Goal: Communication & Community: Answer question/provide support

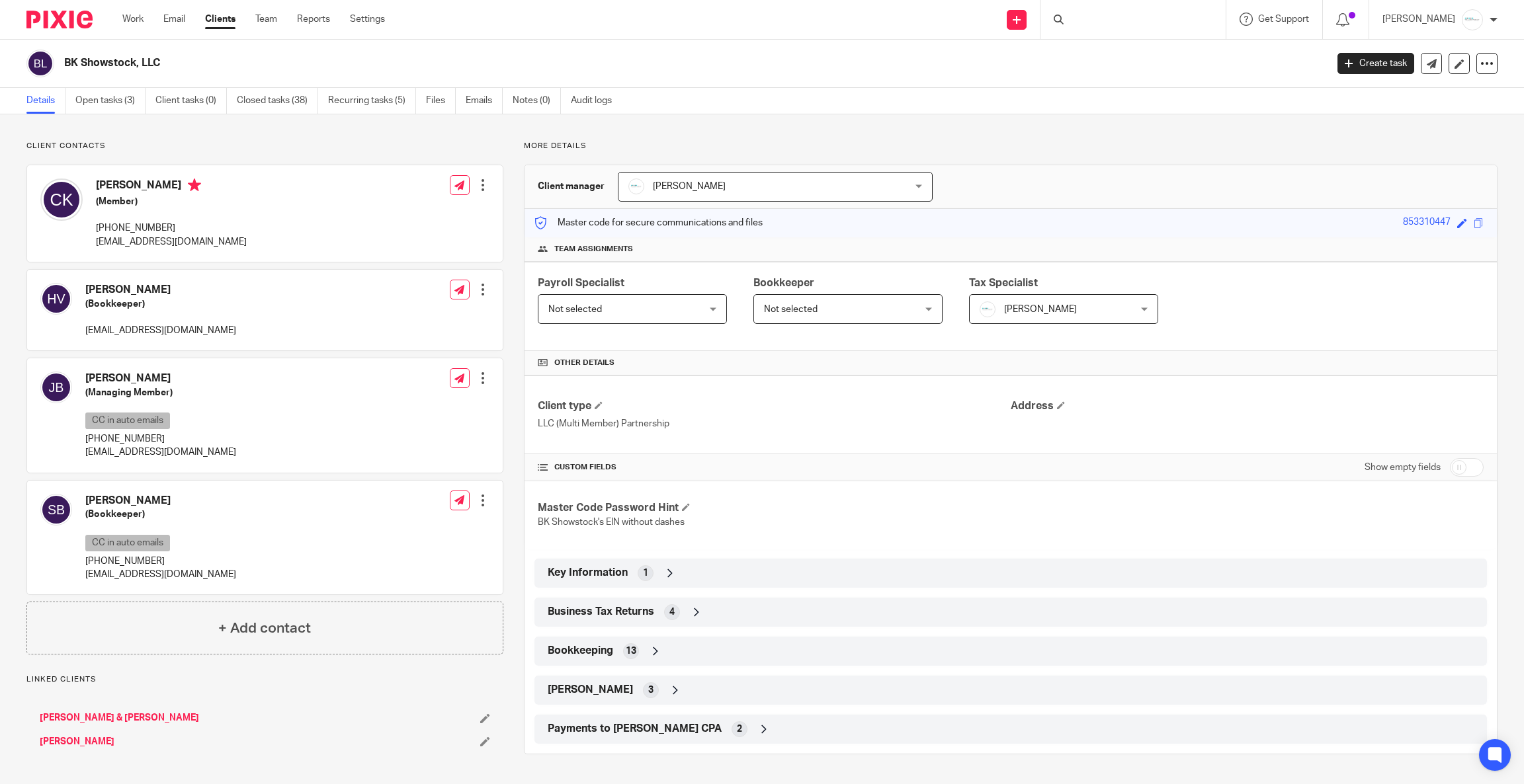
click at [1140, 19] on div at bounding box center [1133, 19] width 185 height 39
click at [1134, 19] on input "Search" at bounding box center [1126, 22] width 119 height 12
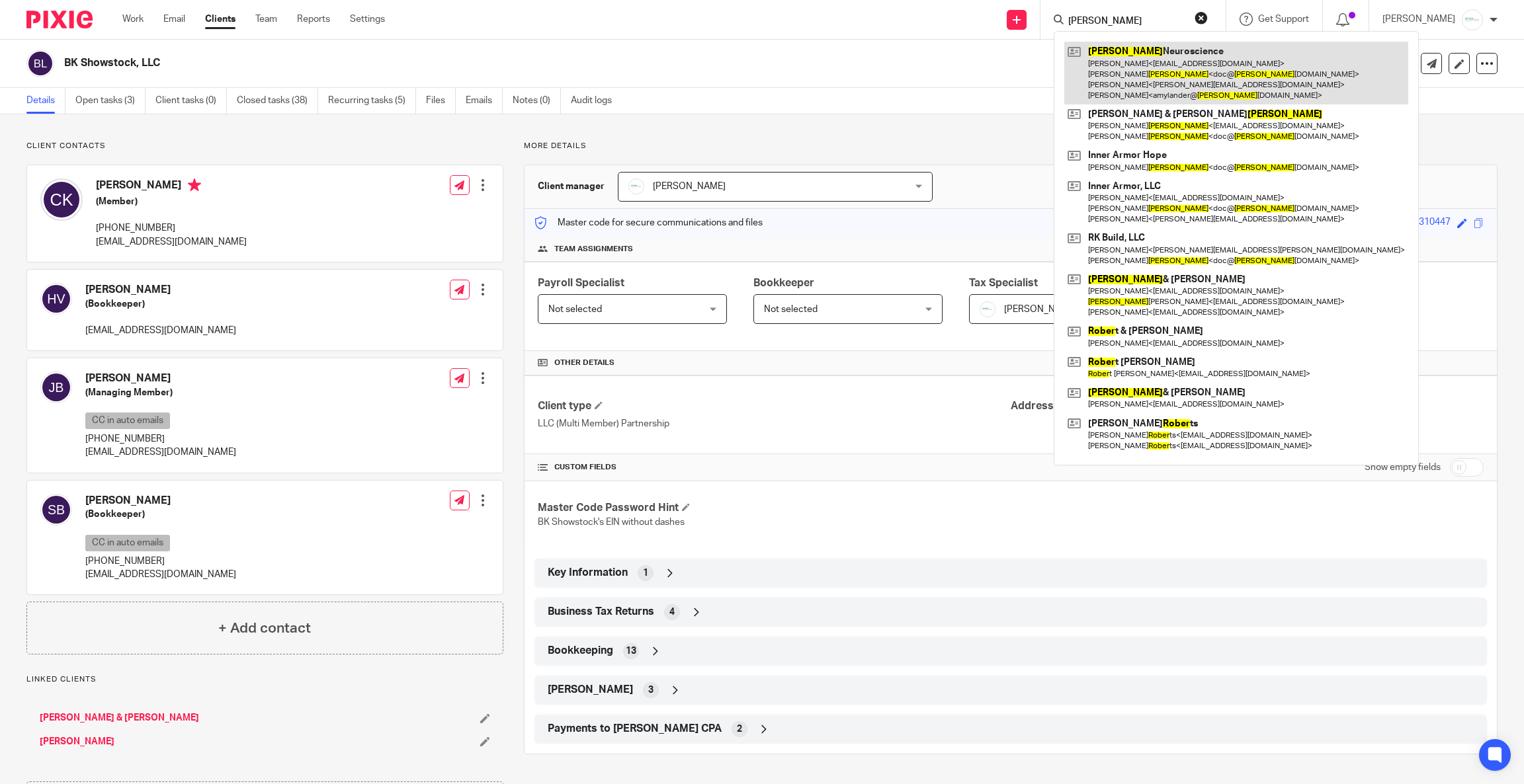
type input "royer"
click at [1150, 62] on link at bounding box center [1236, 73] width 344 height 63
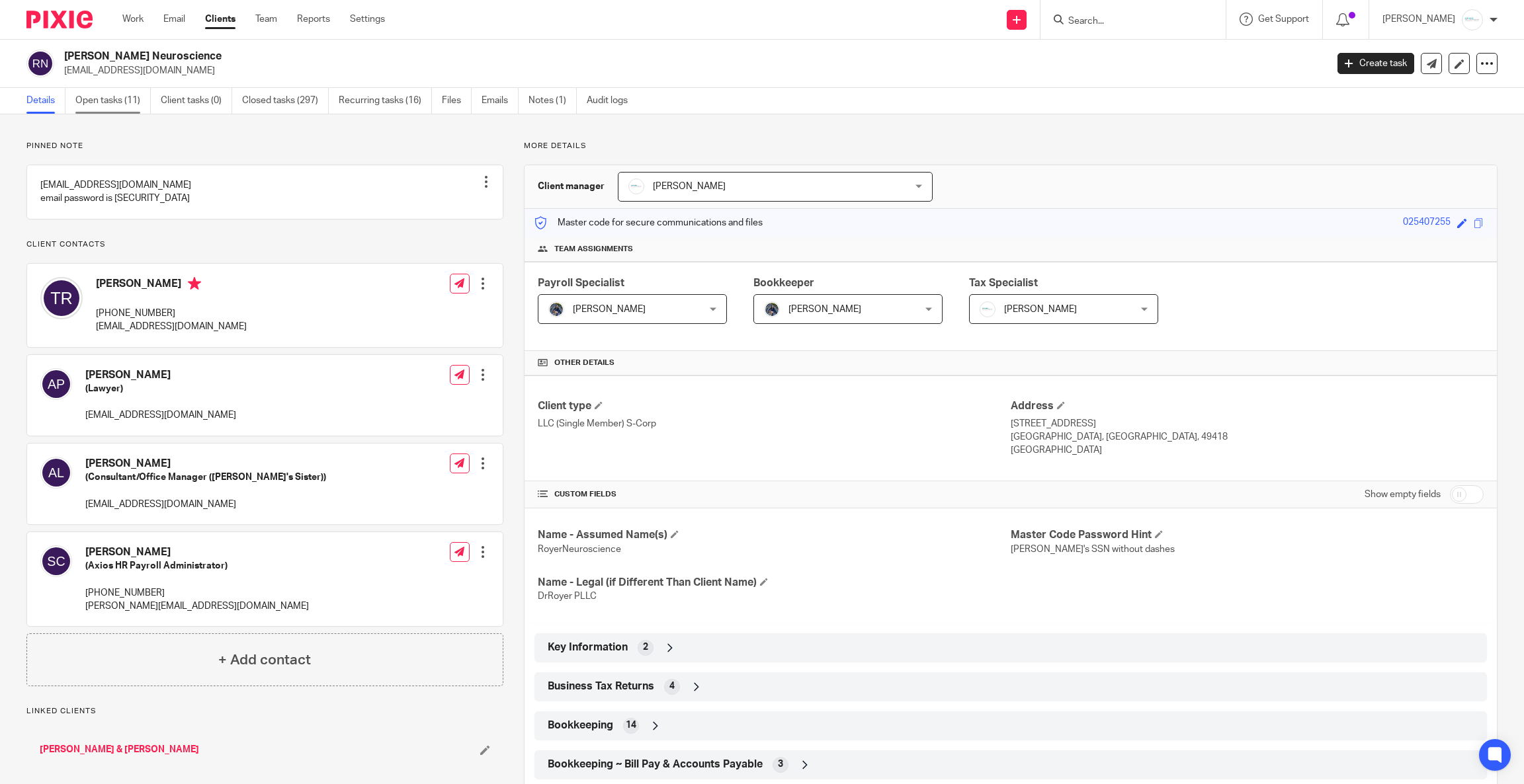
click at [123, 102] on link "Open tasks (11)" at bounding box center [113, 101] width 76 height 25
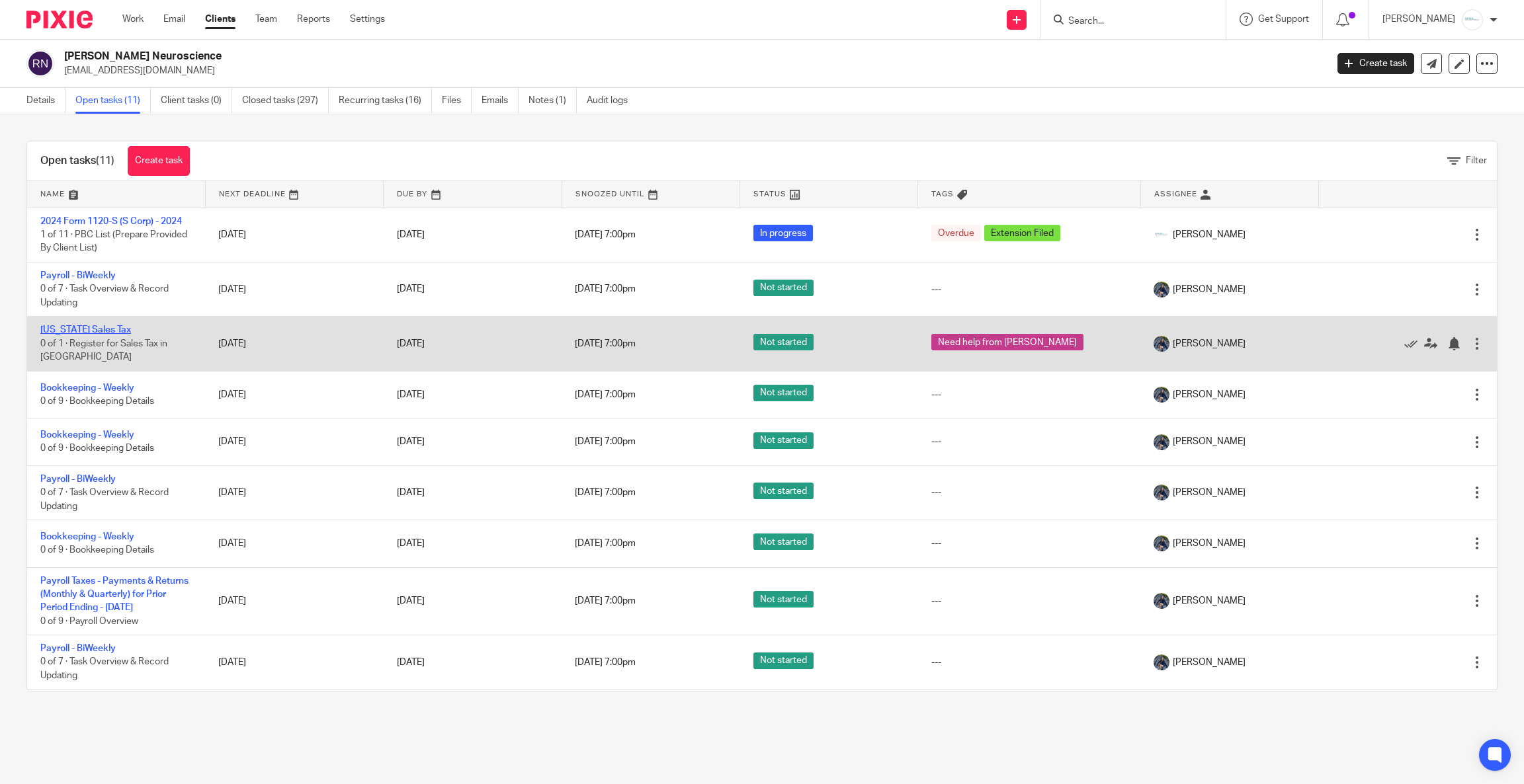
click at [101, 335] on link "[US_STATE] Sales Tax" at bounding box center [85, 330] width 90 height 9
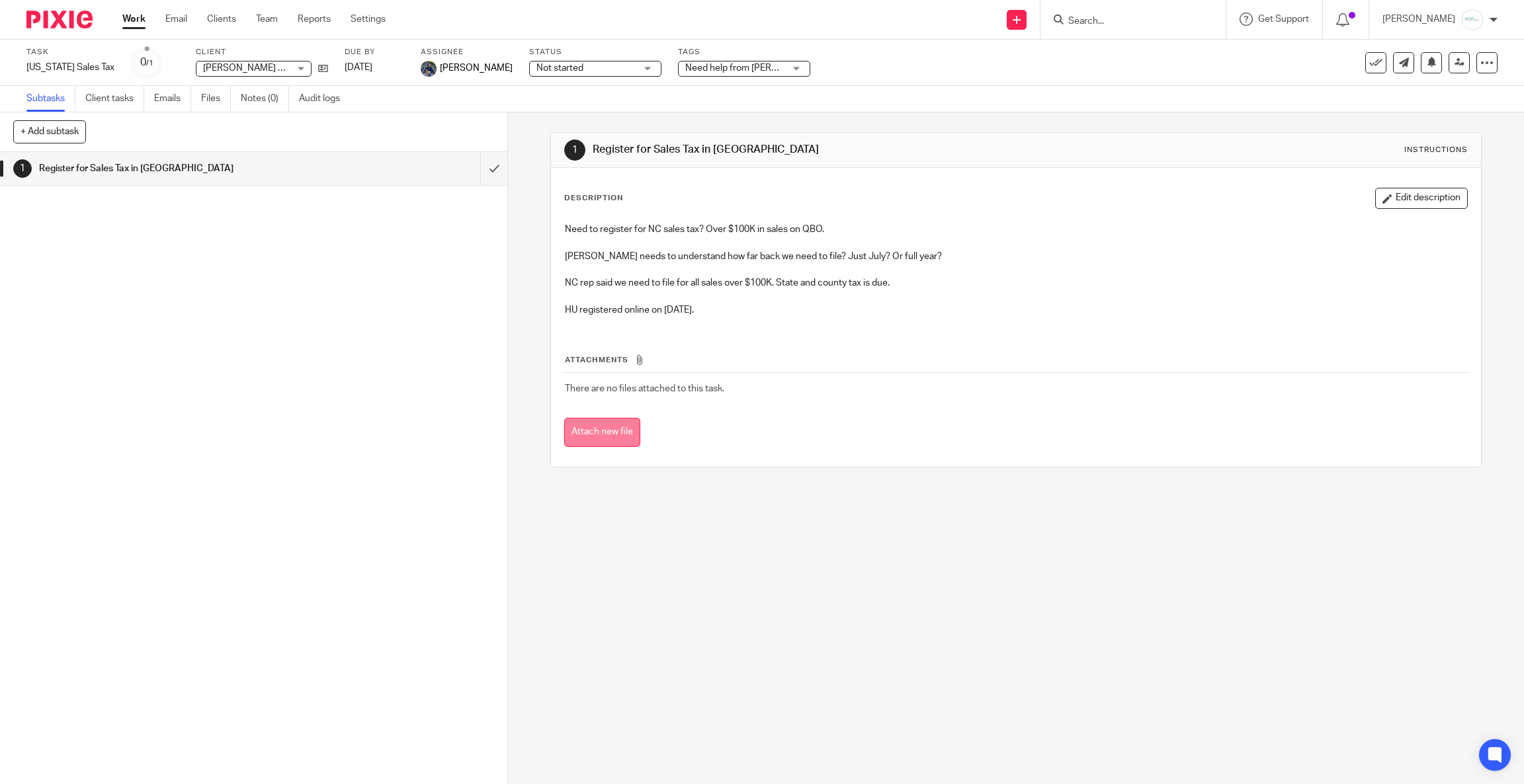
click at [589, 430] on button "Attach new file" at bounding box center [602, 433] width 76 height 30
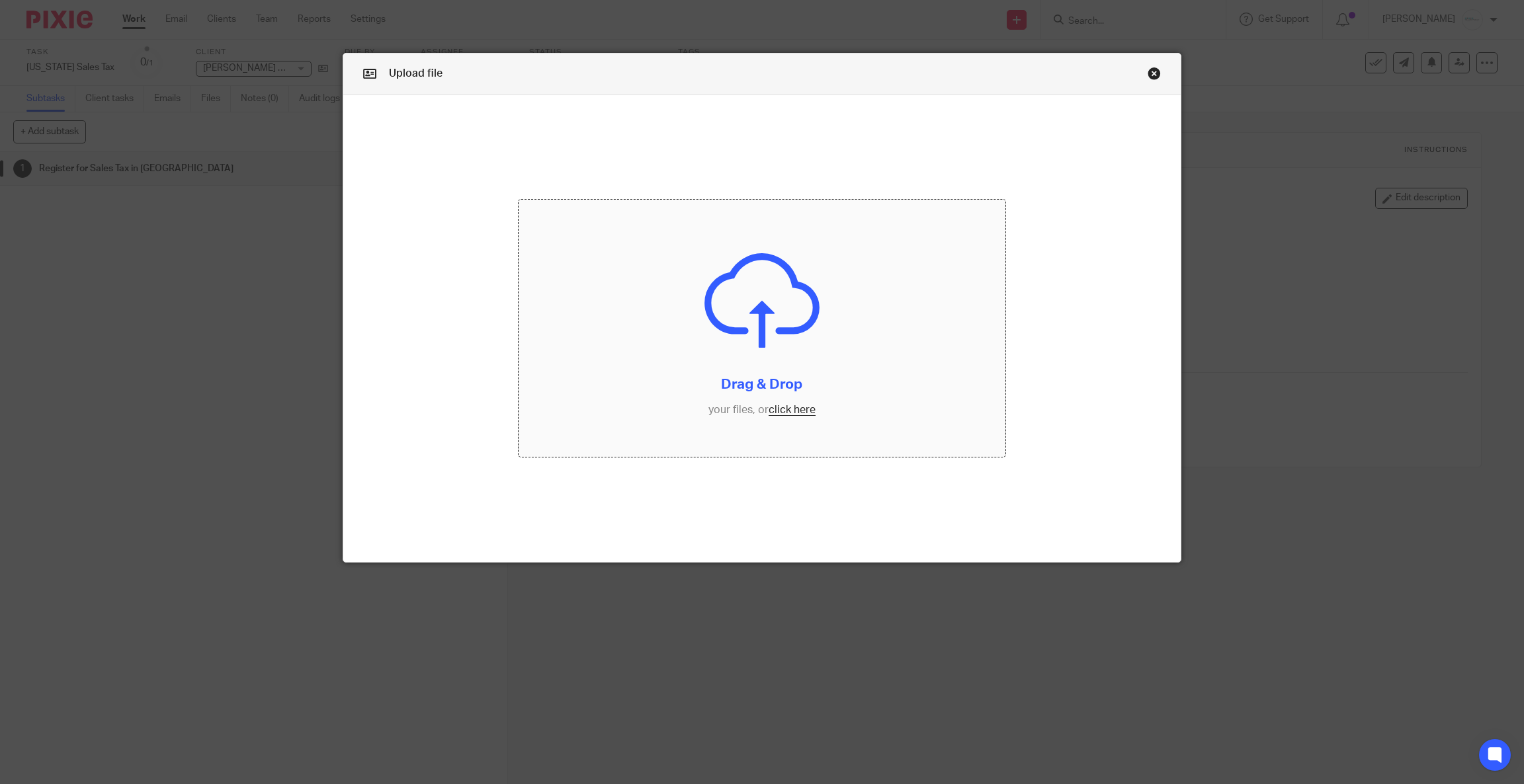
click at [796, 291] on input "file" at bounding box center [761, 327] width 487 height 256
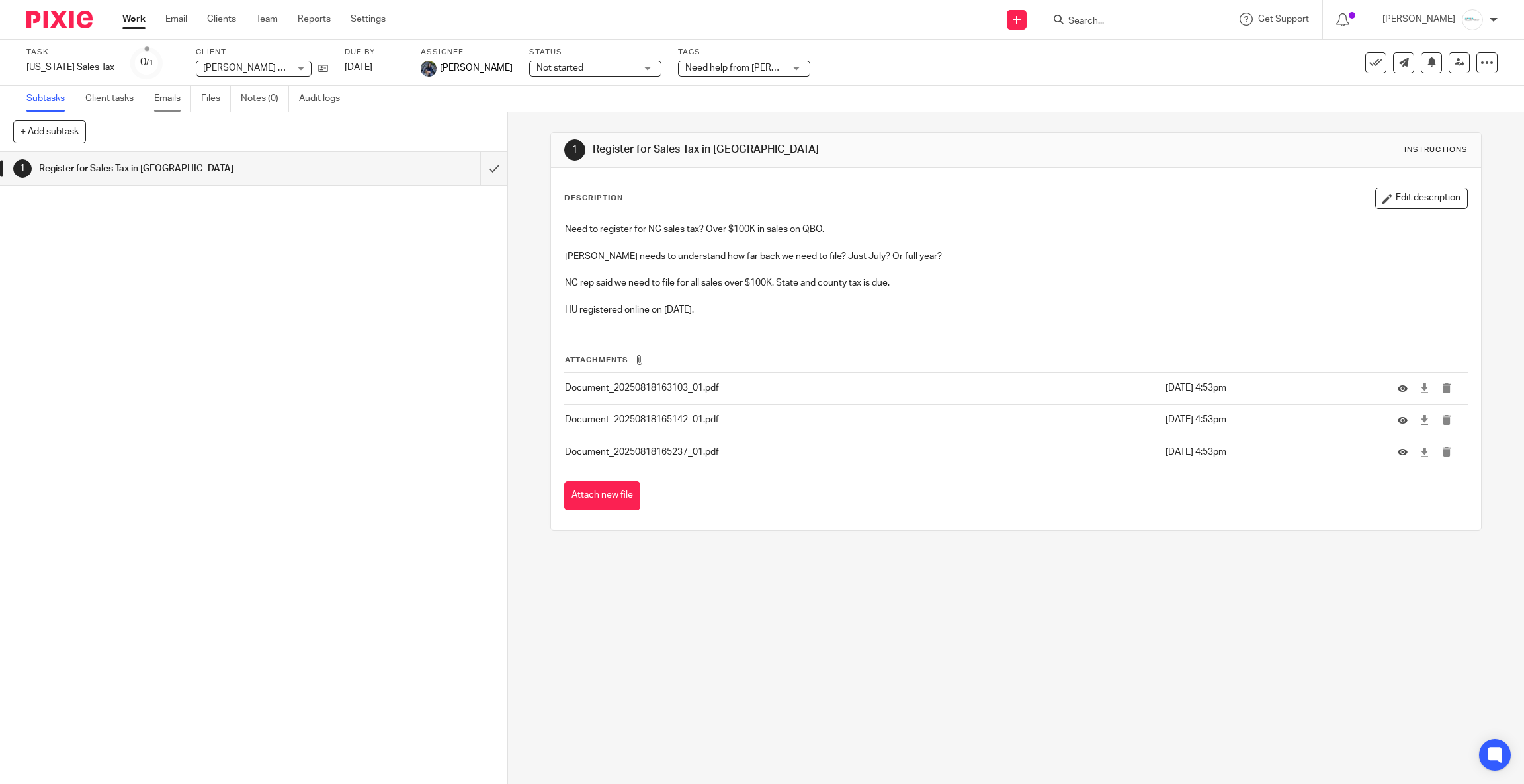
click at [173, 97] on link "Emails" at bounding box center [173, 99] width 37 height 25
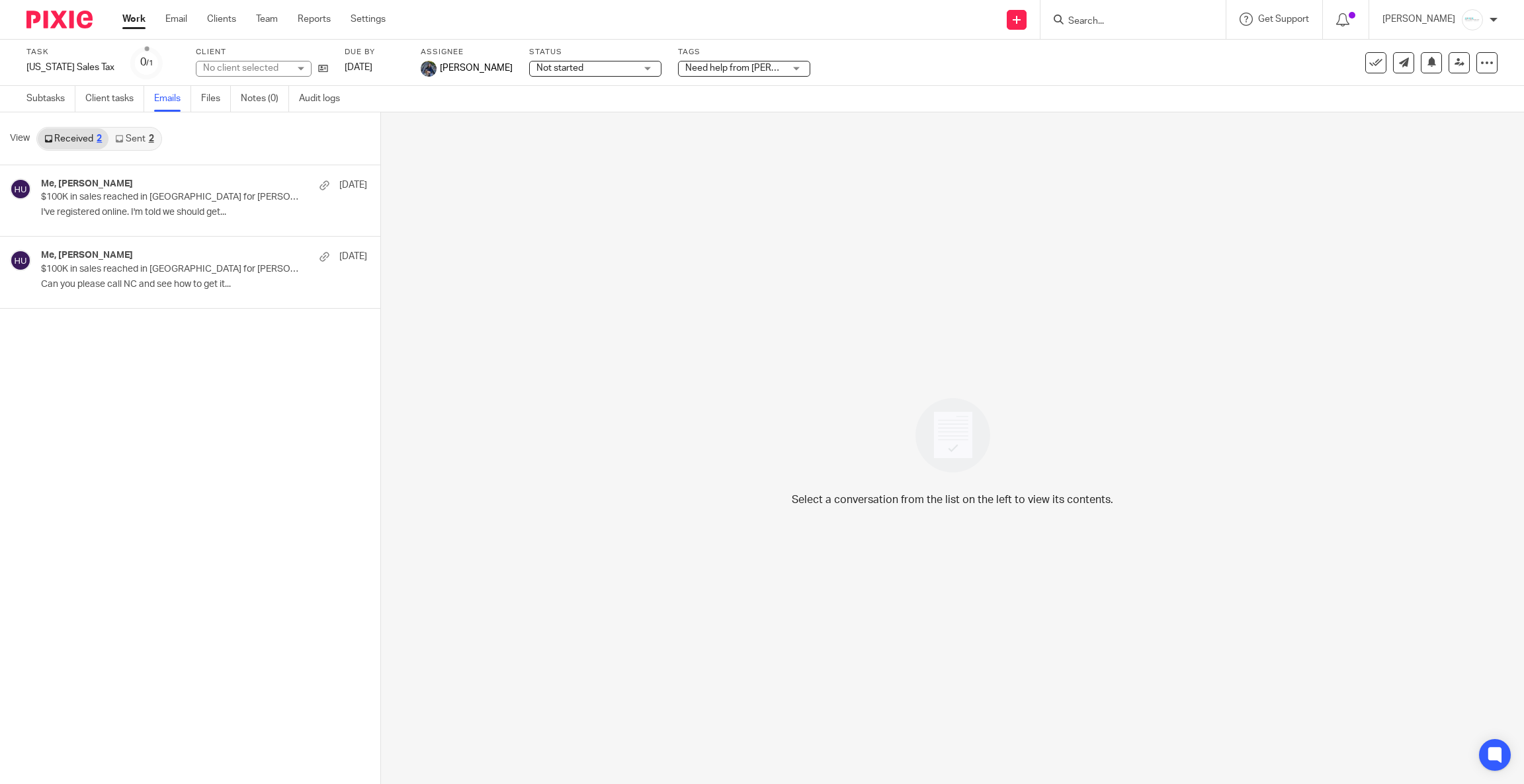
click at [144, 138] on link "Sent 2" at bounding box center [134, 139] width 52 height 21
click at [56, 138] on link "Received 2" at bounding box center [73, 139] width 71 height 21
click at [85, 138] on link "Received 2" at bounding box center [73, 139] width 71 height 21
click at [133, 135] on link "Sent 2" at bounding box center [134, 139] width 52 height 21
click at [159, 202] on p "$100K in sales reached in NC for Royer Neuroscience - Register for Sales Tax" at bounding box center [156, 197] width 229 height 11
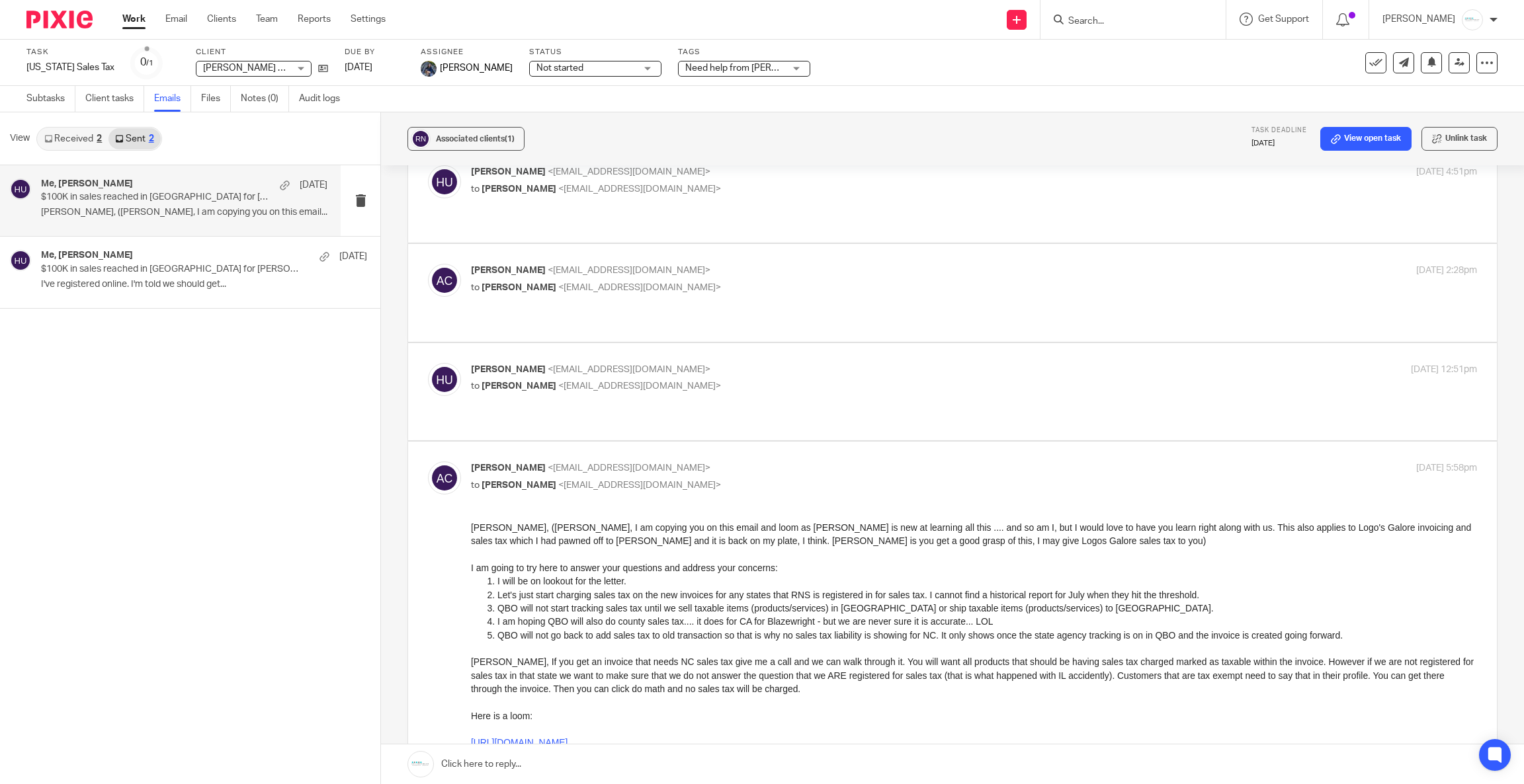
scroll to position [99, 0]
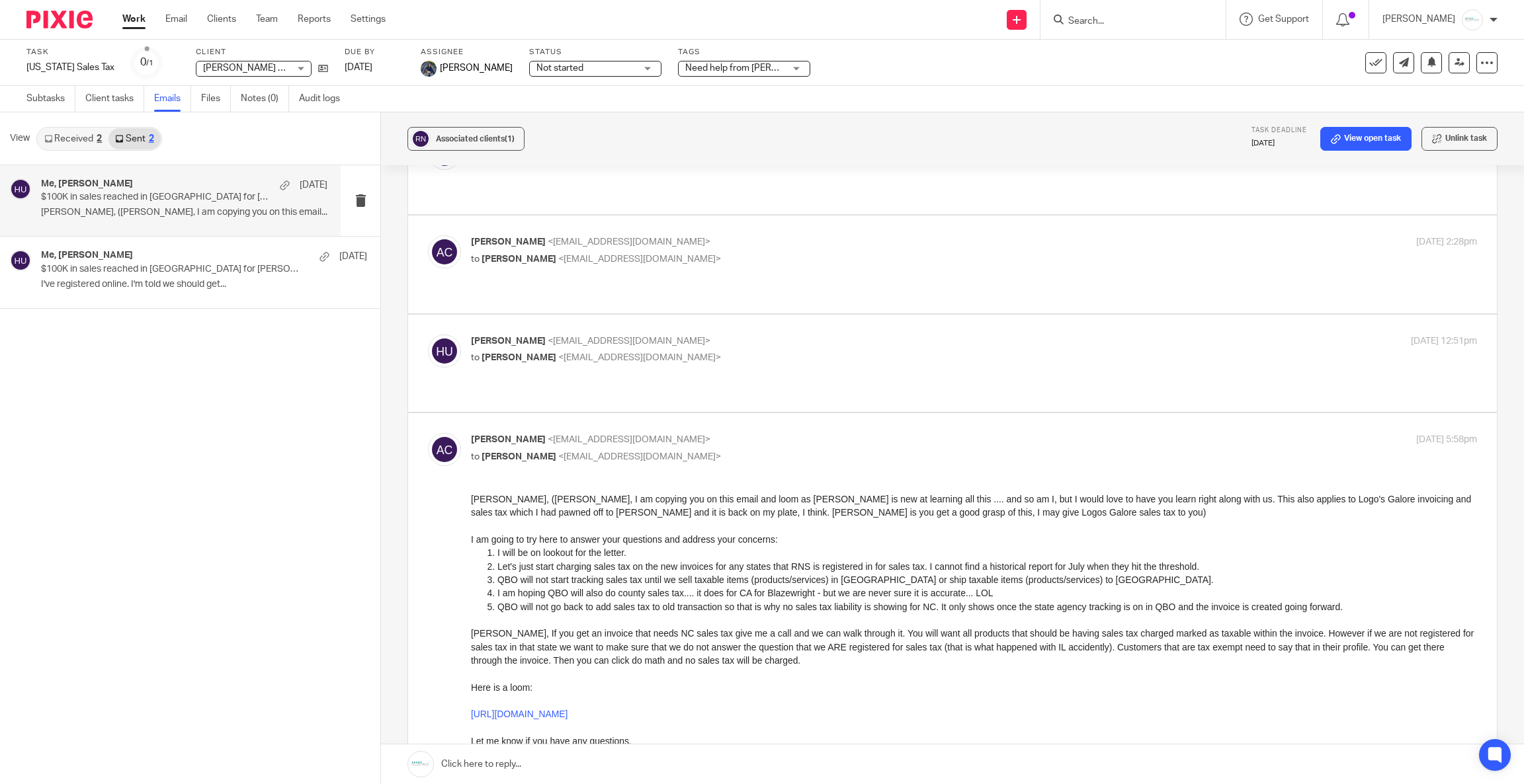
click at [1447, 552] on label at bounding box center [953, 677] width 1089 height 528
click at [428, 433] on input "checkbox" at bounding box center [427, 432] width 1 height 1
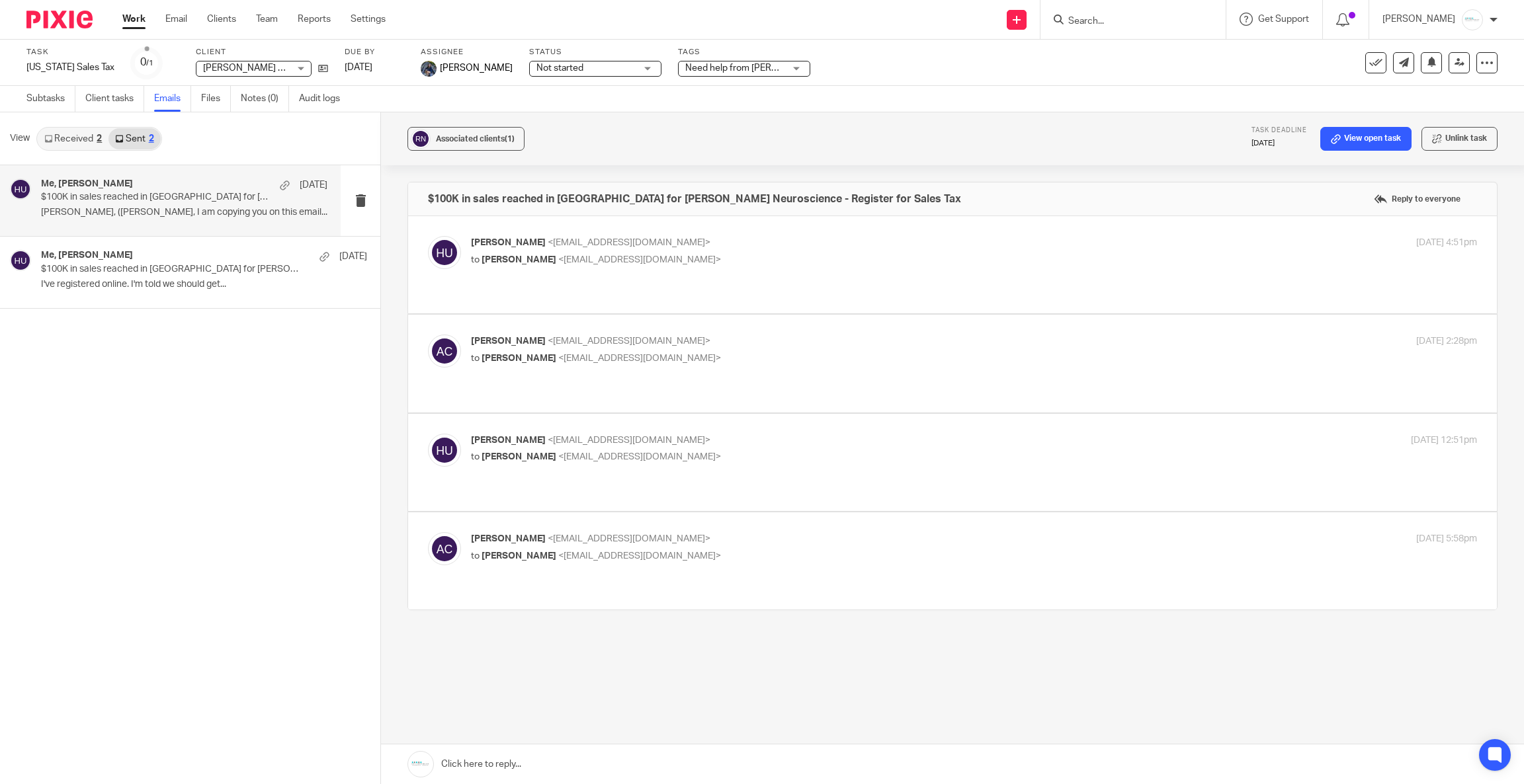
scroll to position [0, 0]
click at [808, 532] on div "Amy Corfixsen <amylcpa@gmail.com> to Holly Utting <hollyutting@gmail.com> Aug 5…" at bounding box center [952, 561] width 1049 height 58
click at [603, 552] on span "<hollyutting@gmail.com>" at bounding box center [640, 556] width 163 height 9
checkbox input "true"
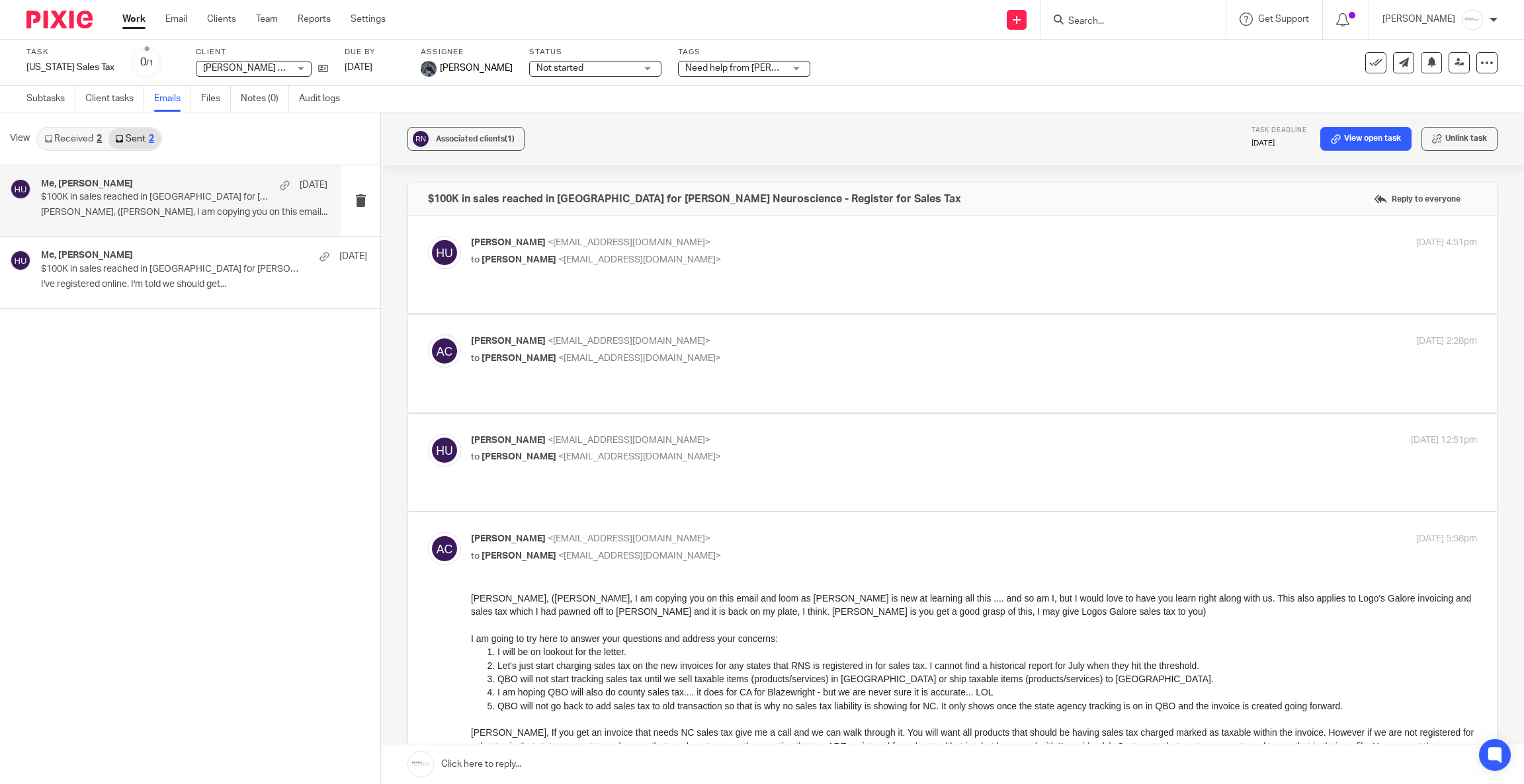
click at [621, 433] on p "Holly Utting <hollyutting@gmail.com>" at bounding box center [806, 440] width 671 height 14
checkbox input "true"
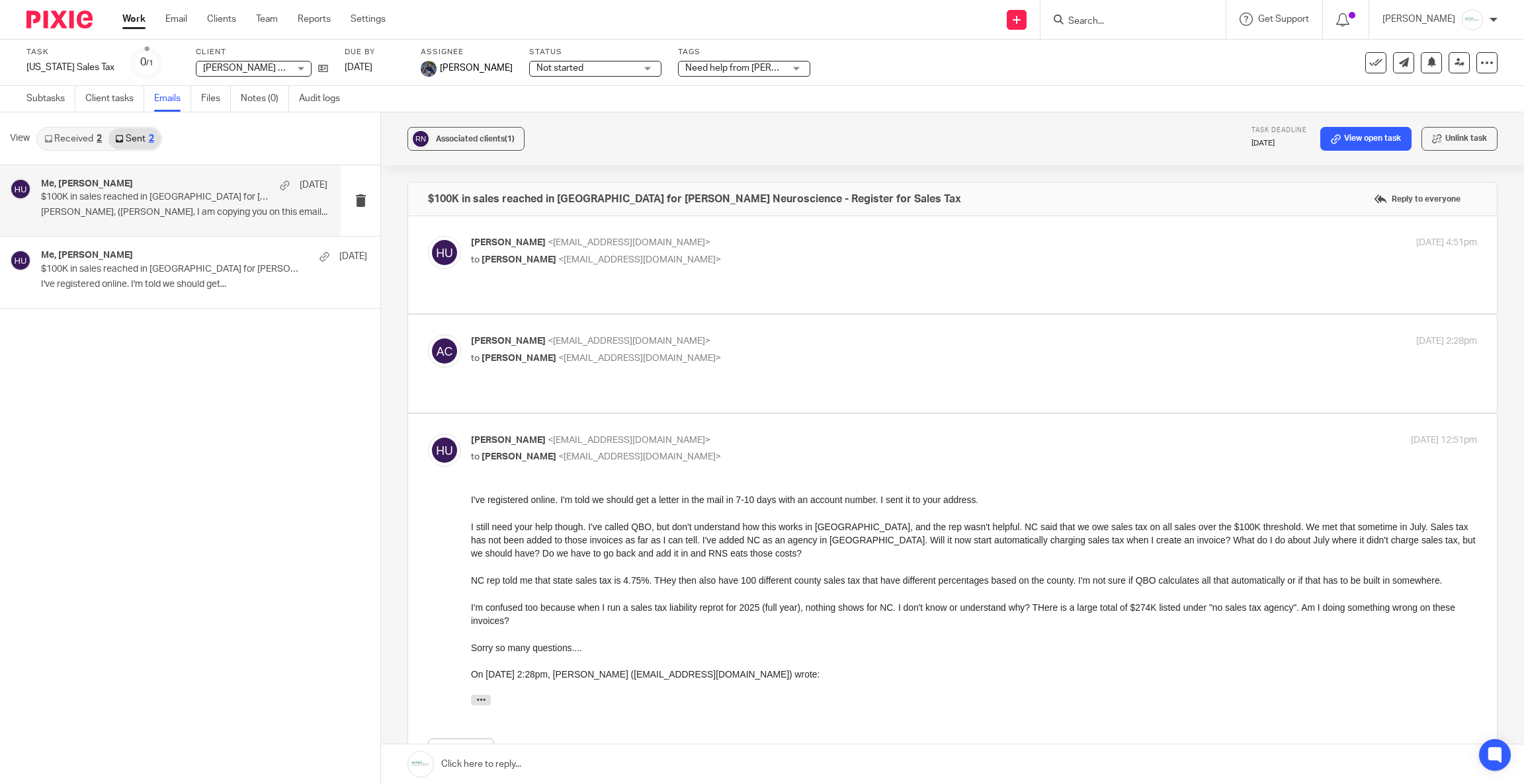
click at [597, 354] on span "<hollyutting@gmail.com>" at bounding box center [640, 358] width 163 height 9
checkbox input "true"
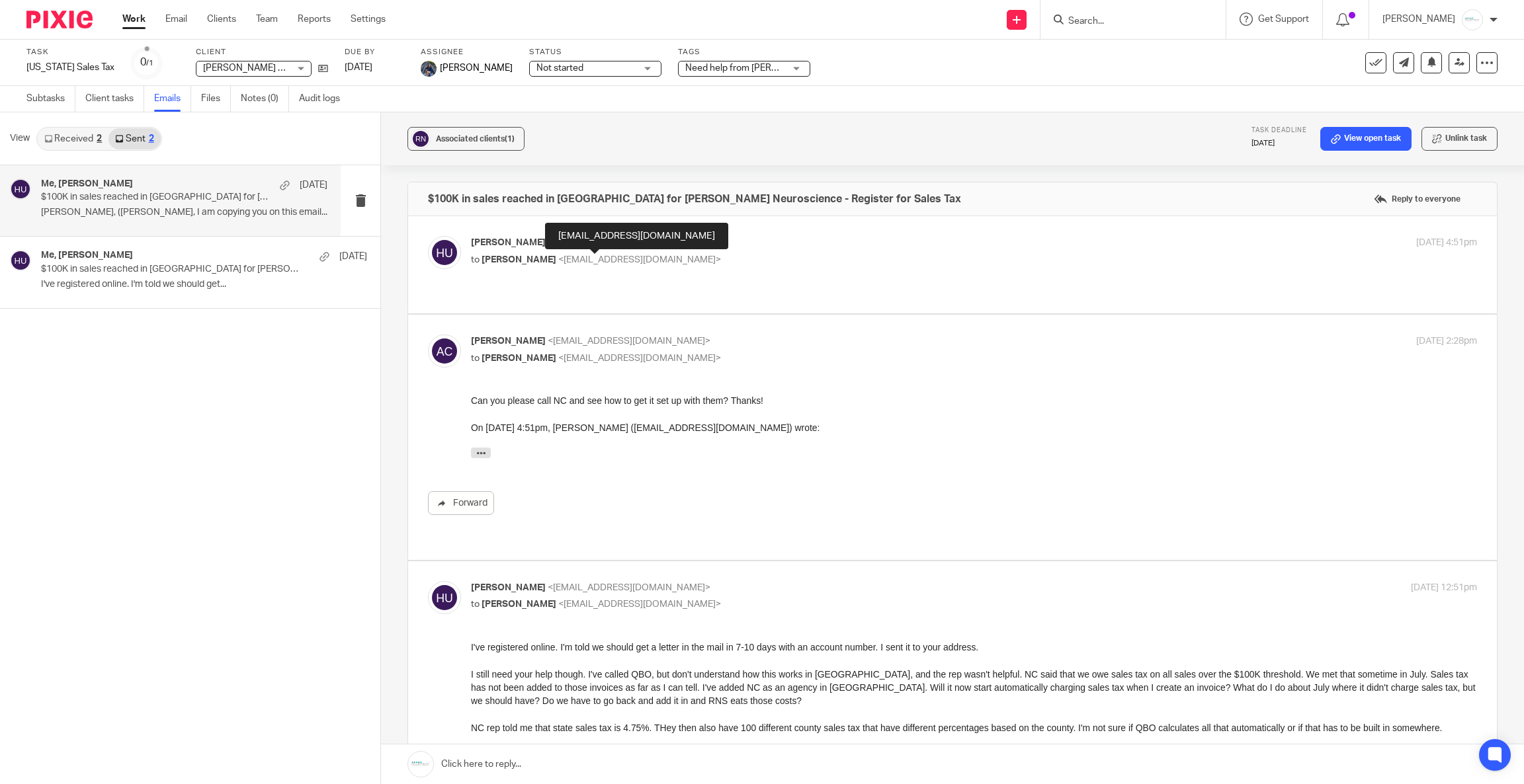
click at [588, 259] on span "<amylcpa@gmail.com>" at bounding box center [640, 259] width 163 height 9
checkbox input "true"
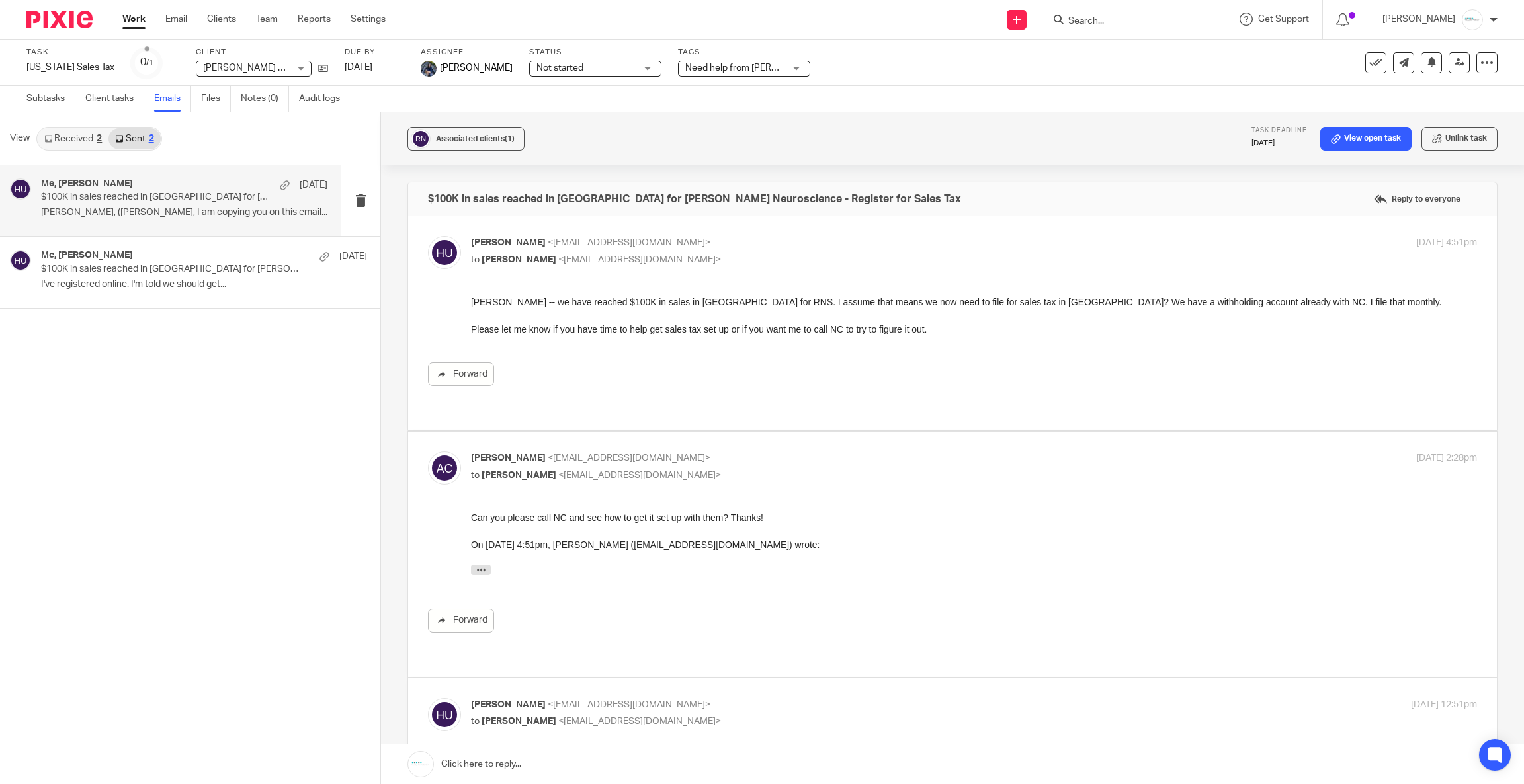
click at [158, 186] on div "Me, Holly Utting Aug 1" at bounding box center [184, 185] width 286 height 13
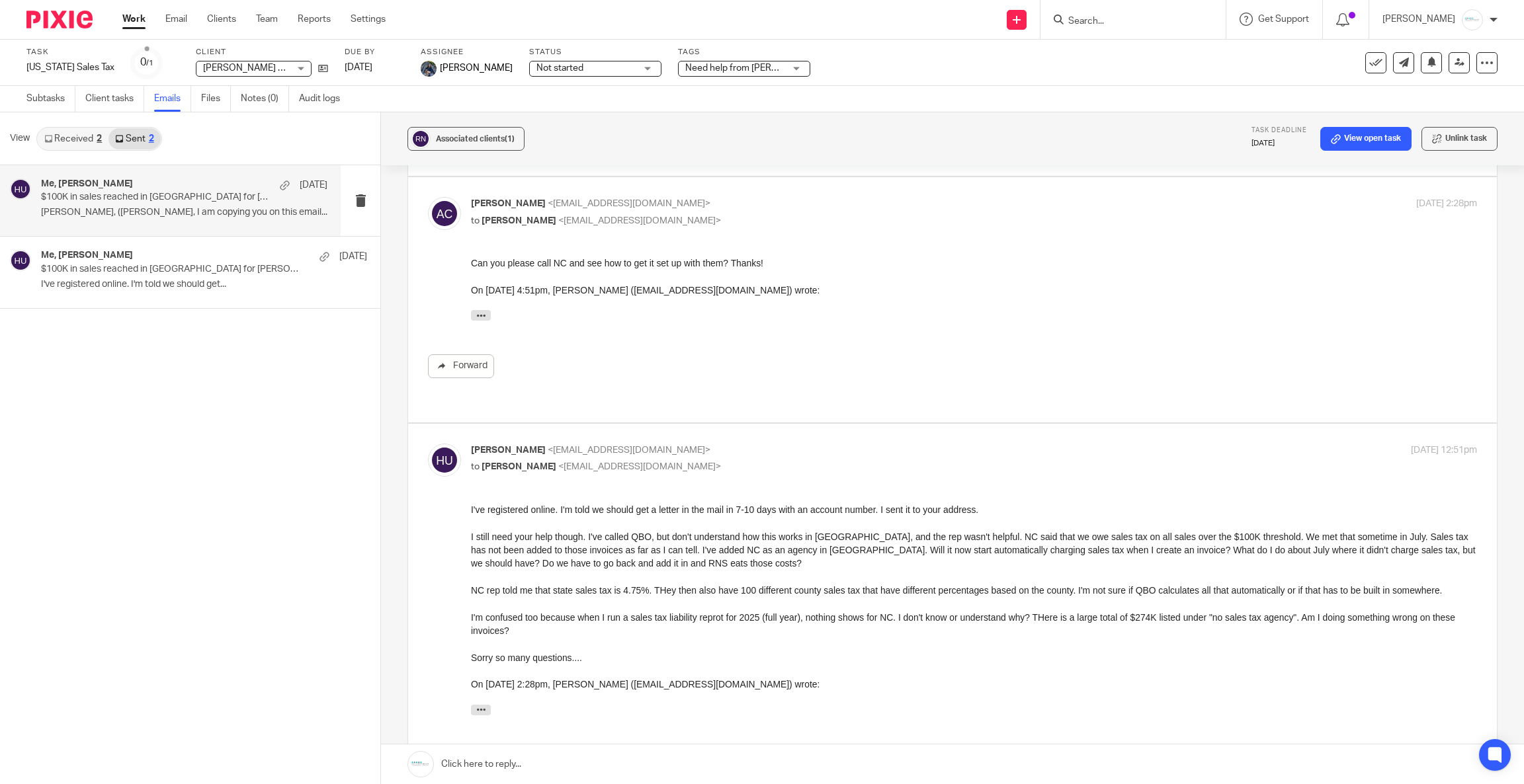
scroll to position [594, 0]
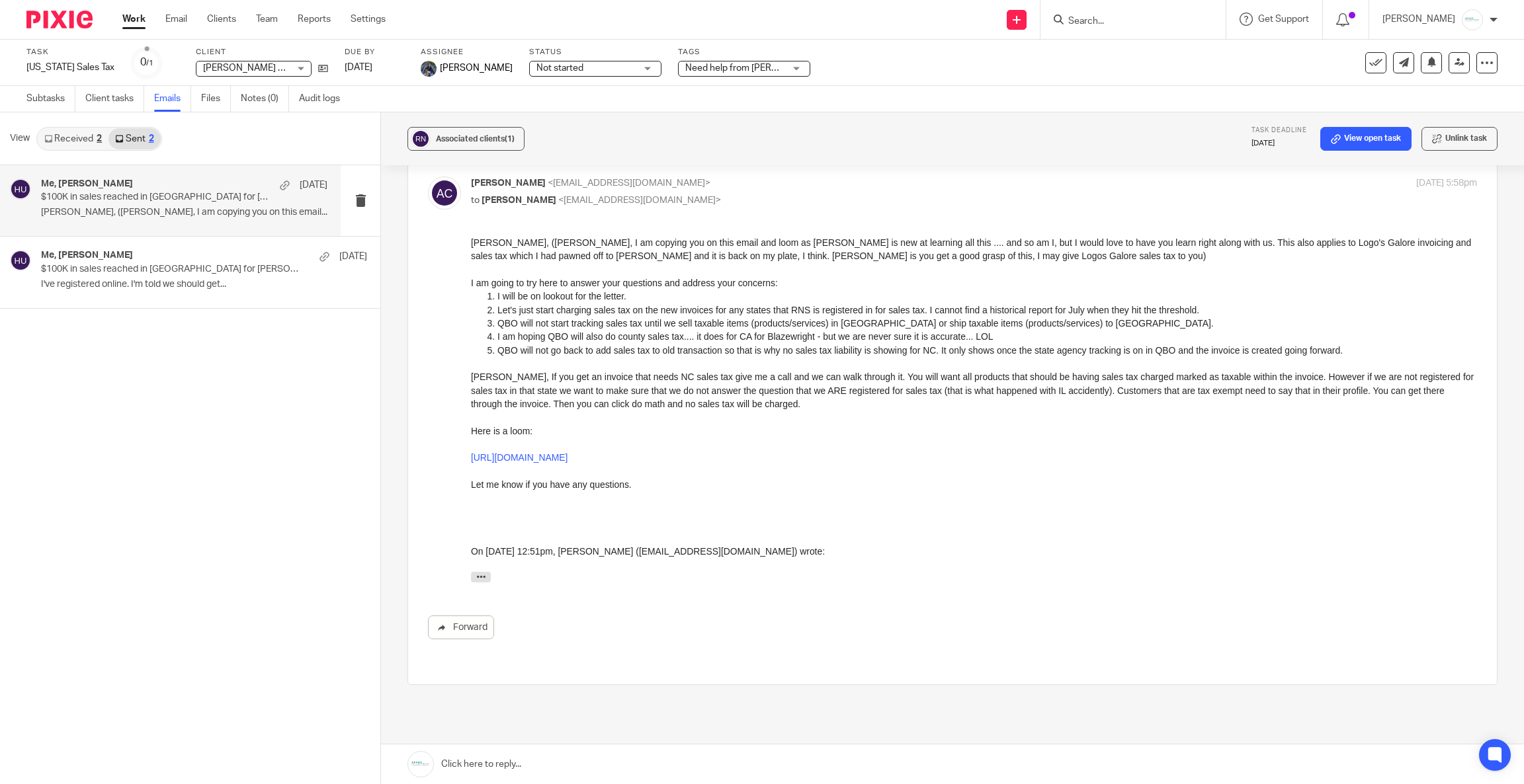
click at [542, 768] on link at bounding box center [952, 764] width 1143 height 40
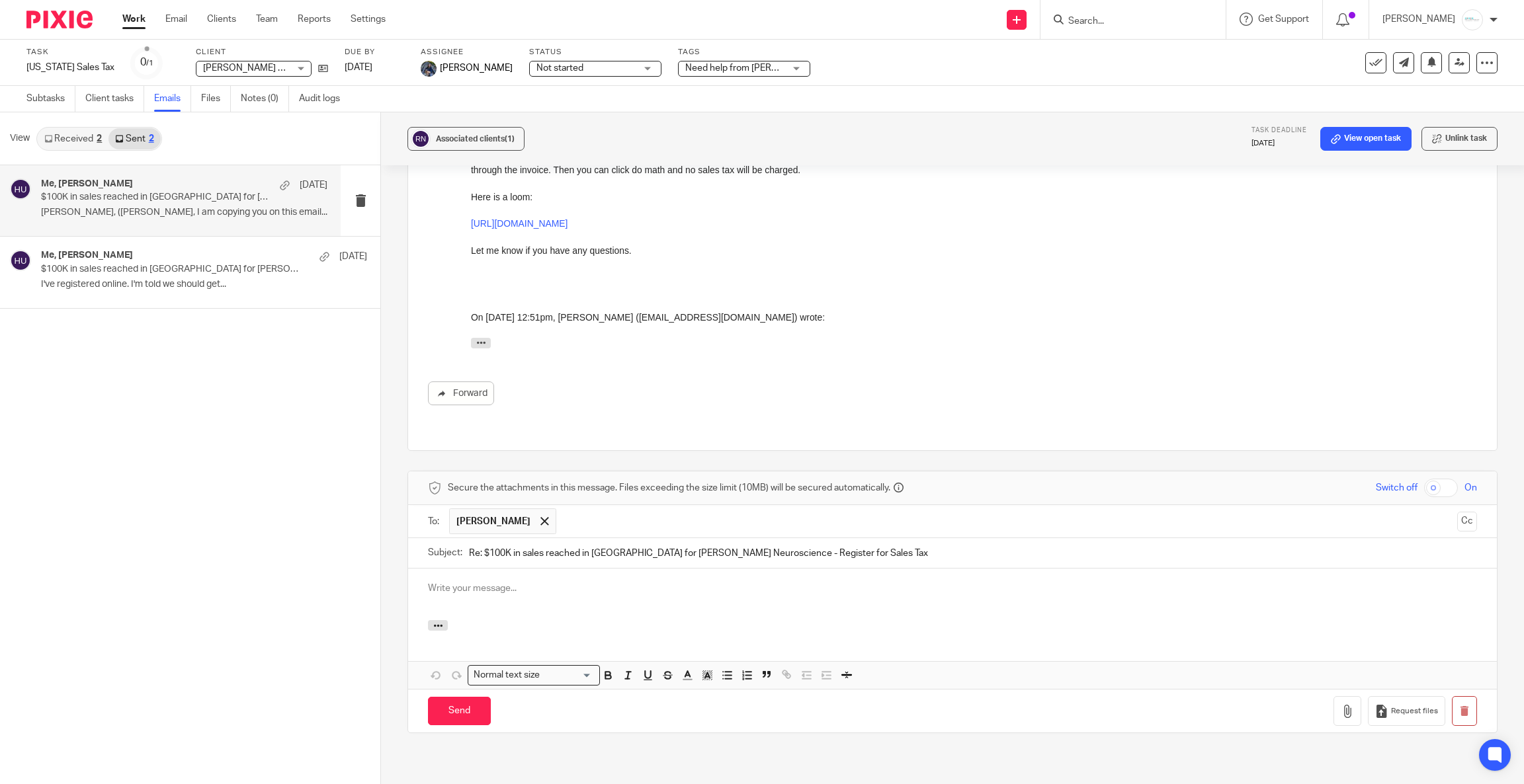
scroll to position [0, 0]
click at [565, 508] on input "text" at bounding box center [1007, 521] width 888 height 25
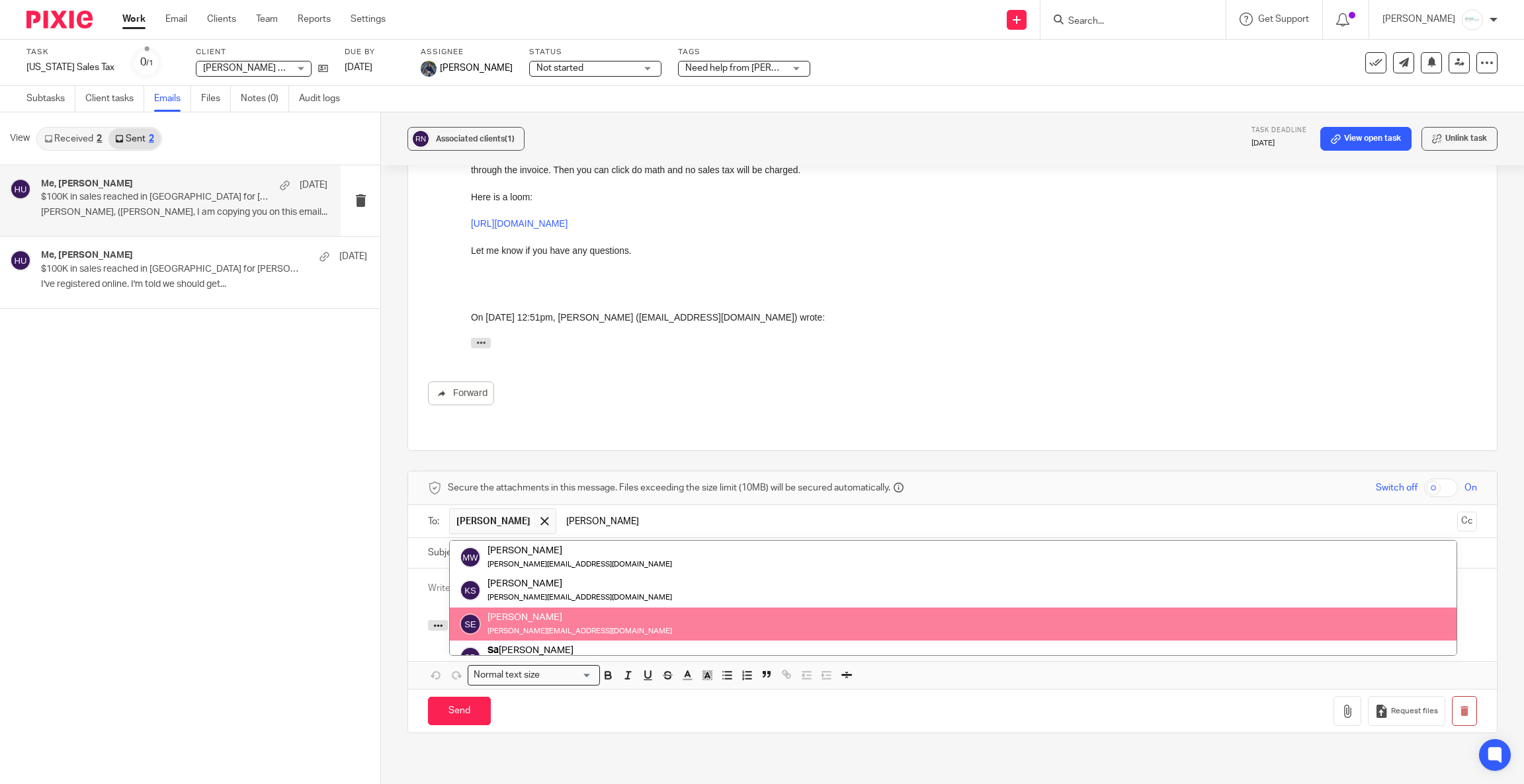
type input "Sara"
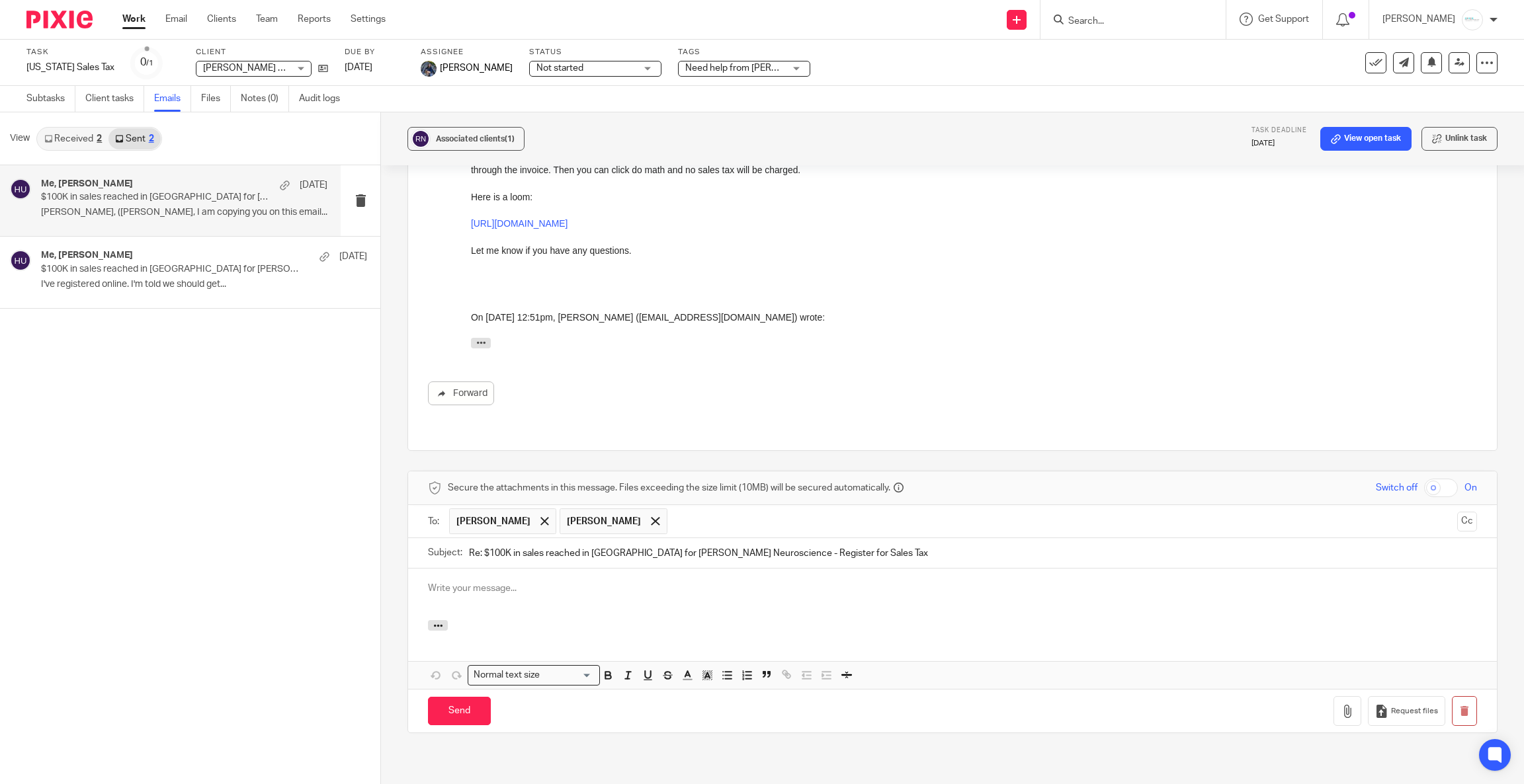
click at [529, 569] on div at bounding box center [953, 594] width 1089 height 52
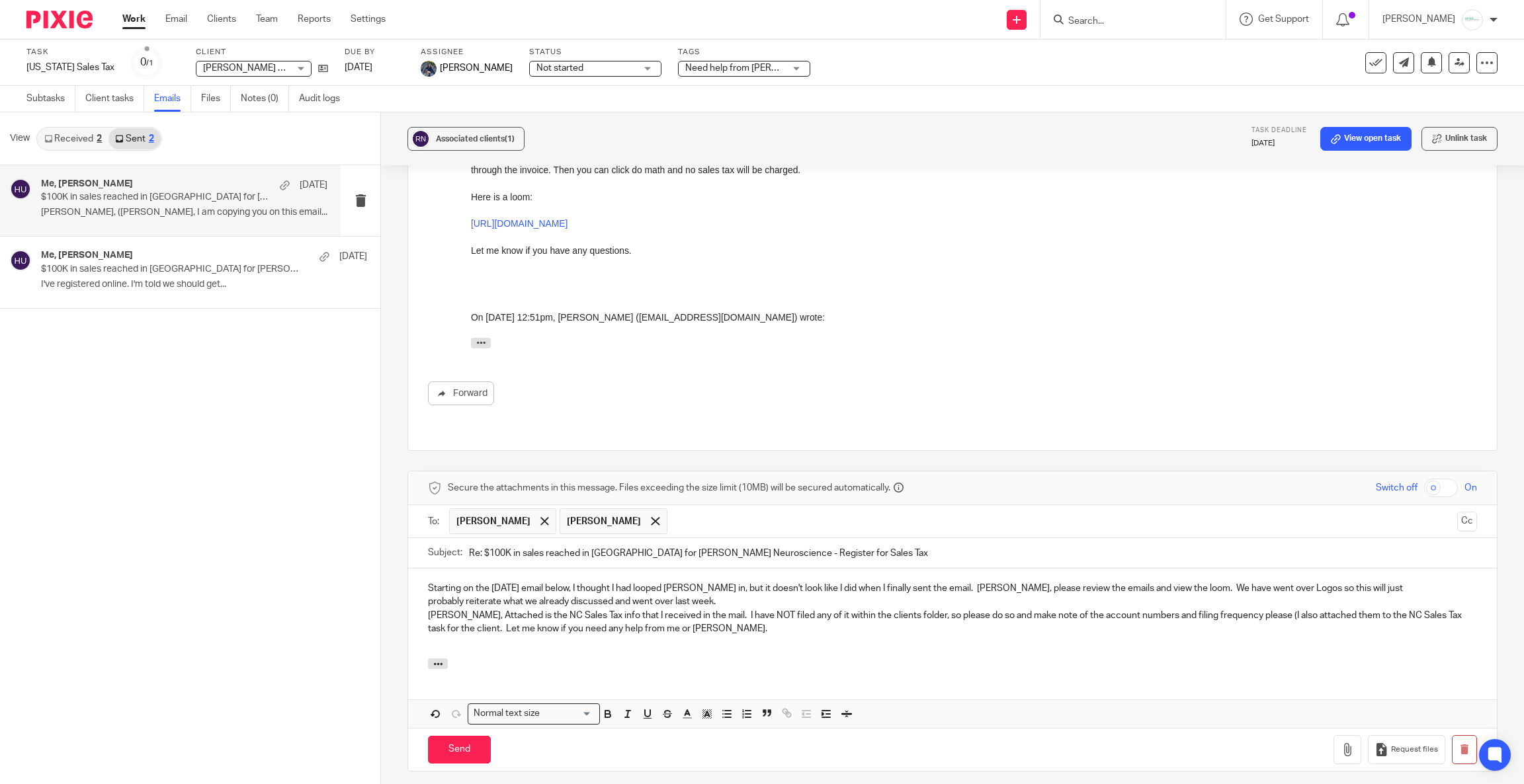
click at [408, 569] on div "​Starting on the August 5 email below, I thought I had looped Sarah in, but it …" at bounding box center [953, 614] width 1089 height 90
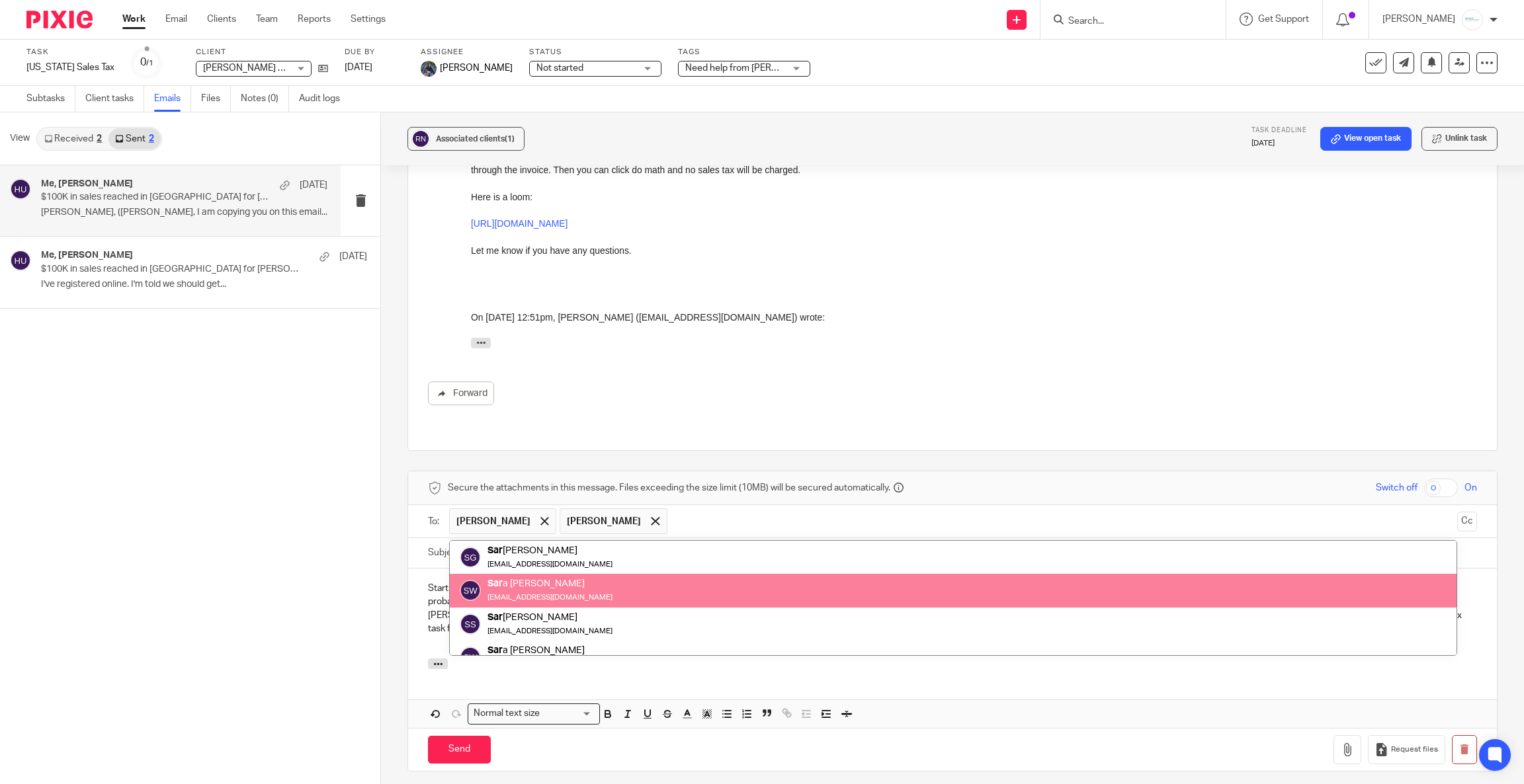
click at [615, 577] on div "Sar a Walker swalker214@yahoo.com" at bounding box center [953, 590] width 987 height 26
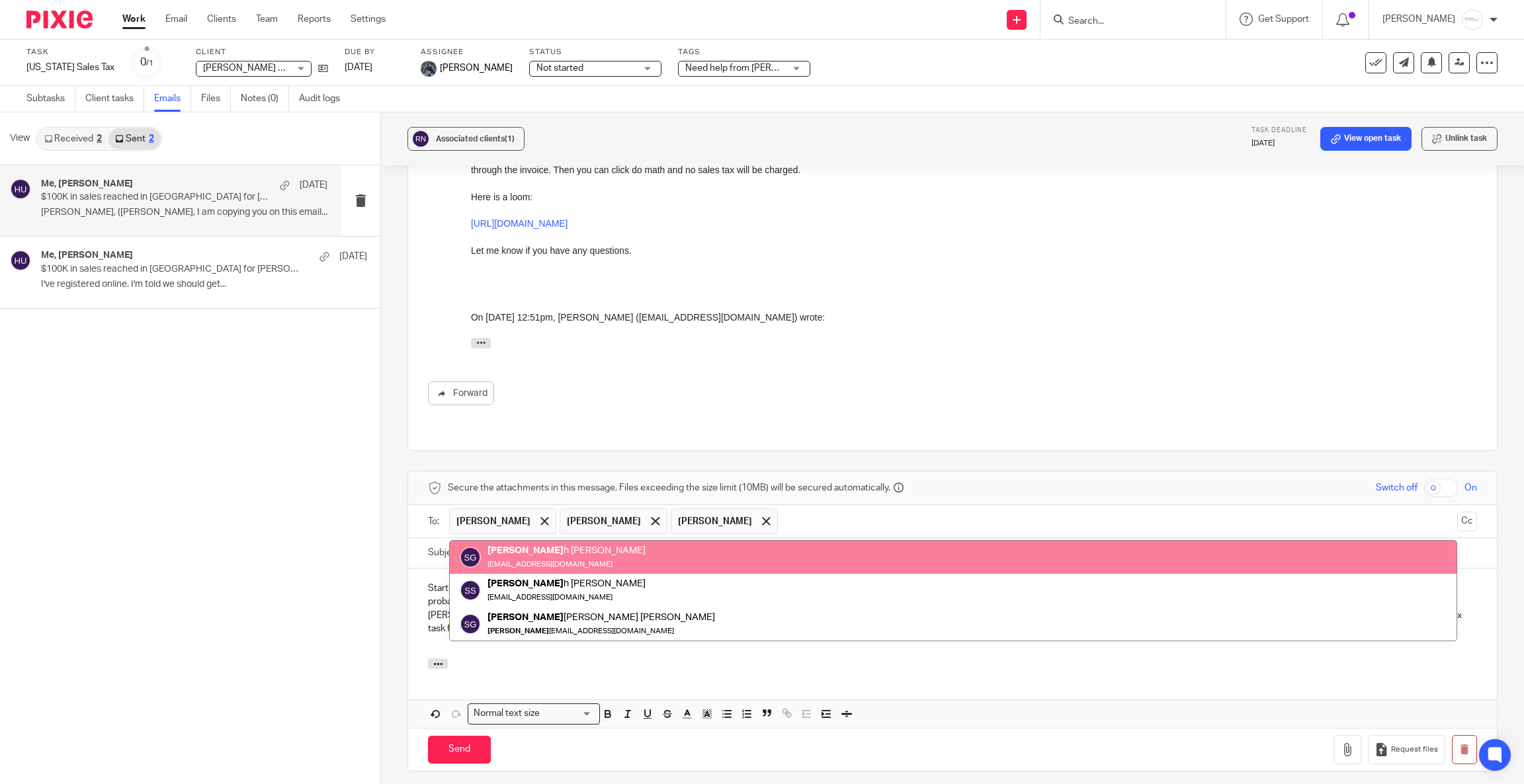
click at [701, 508] on span "Sara Walker" at bounding box center [724, 521] width 107 height 25
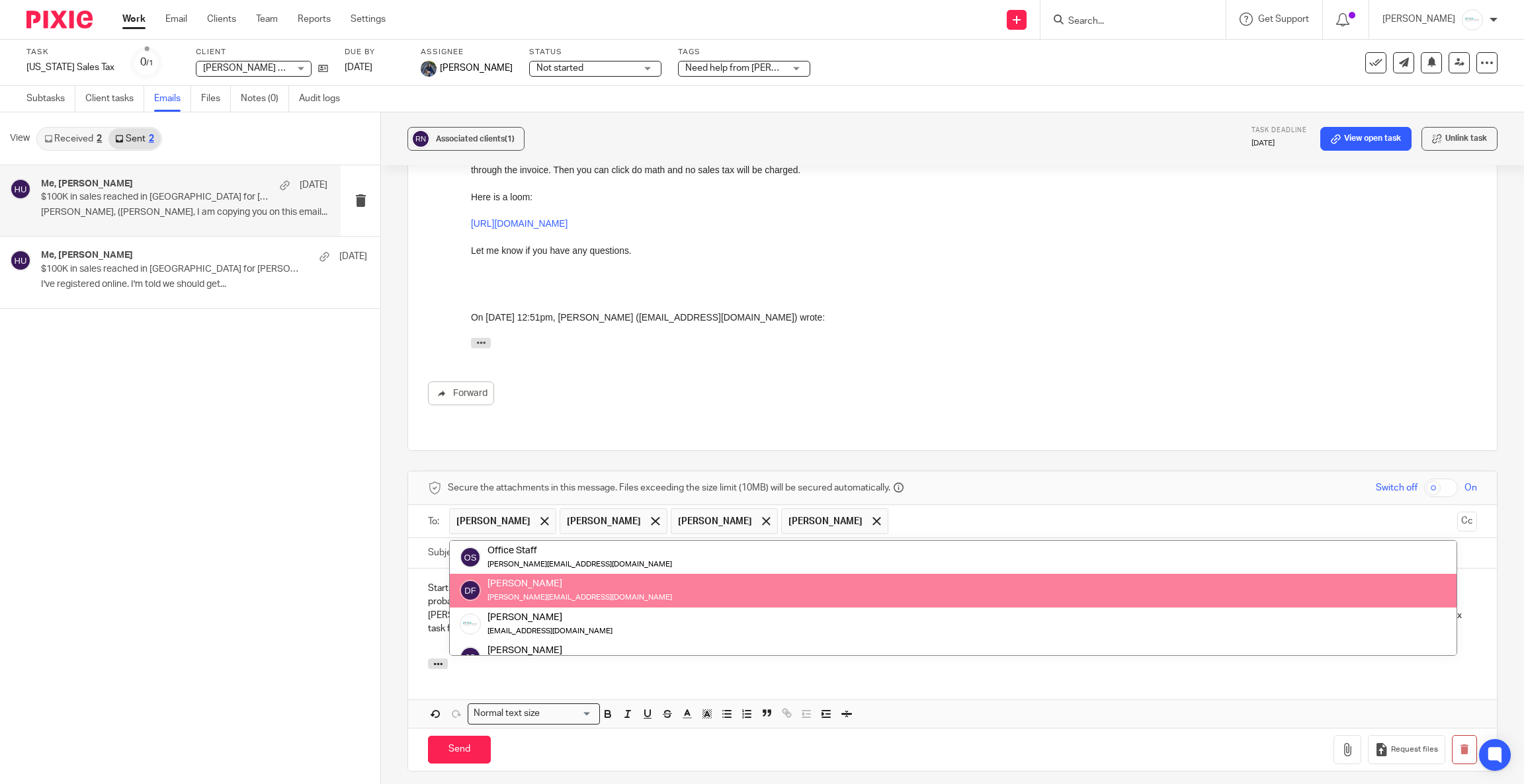
click at [652, 577] on div "Donna Ferguson donna@amylcpa.com" at bounding box center [953, 590] width 987 height 26
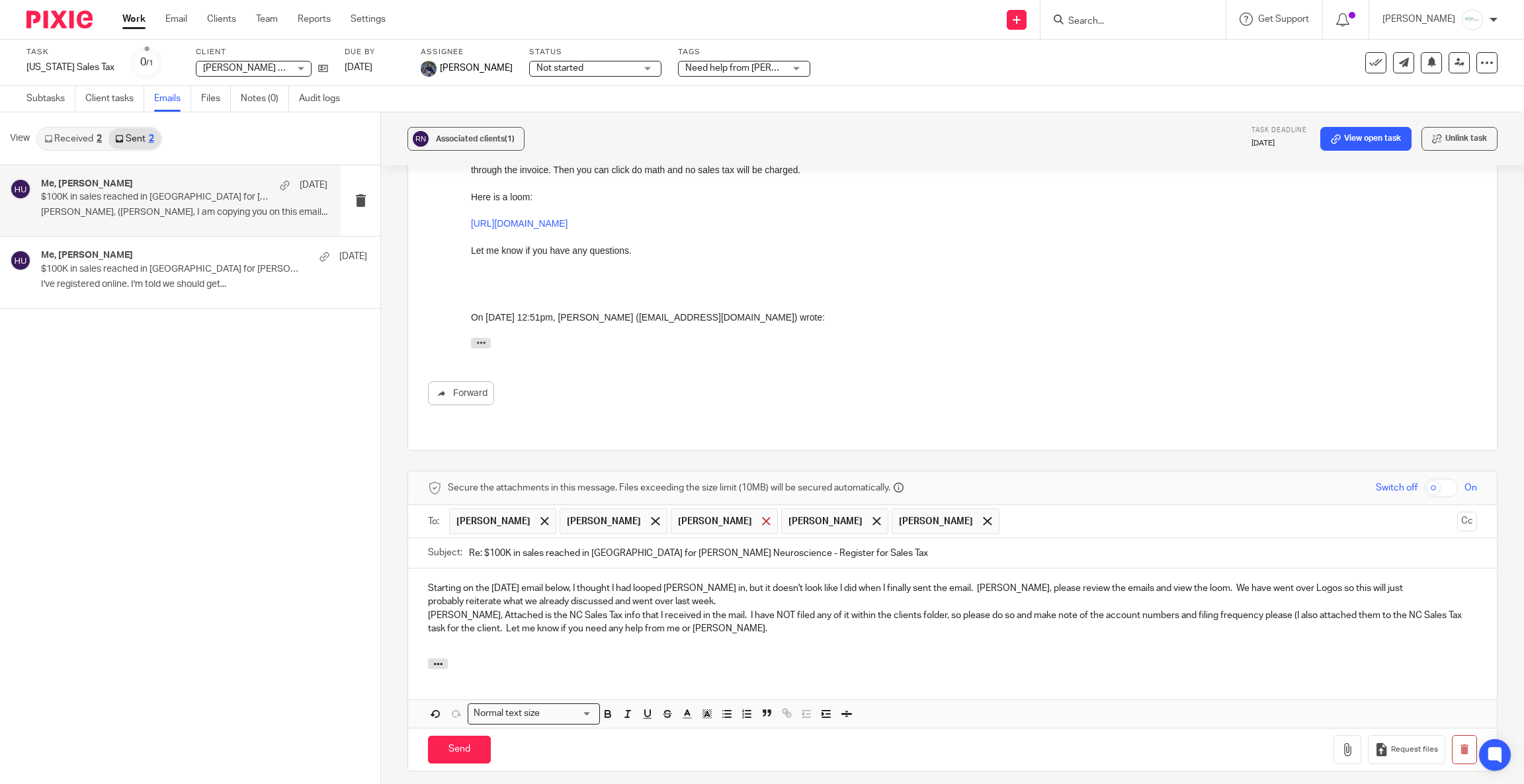
click at [762, 517] on span at bounding box center [766, 521] width 8 height 8
click at [694, 515] on span "Donna Ferguson" at bounding box center [715, 522] width 74 height 13
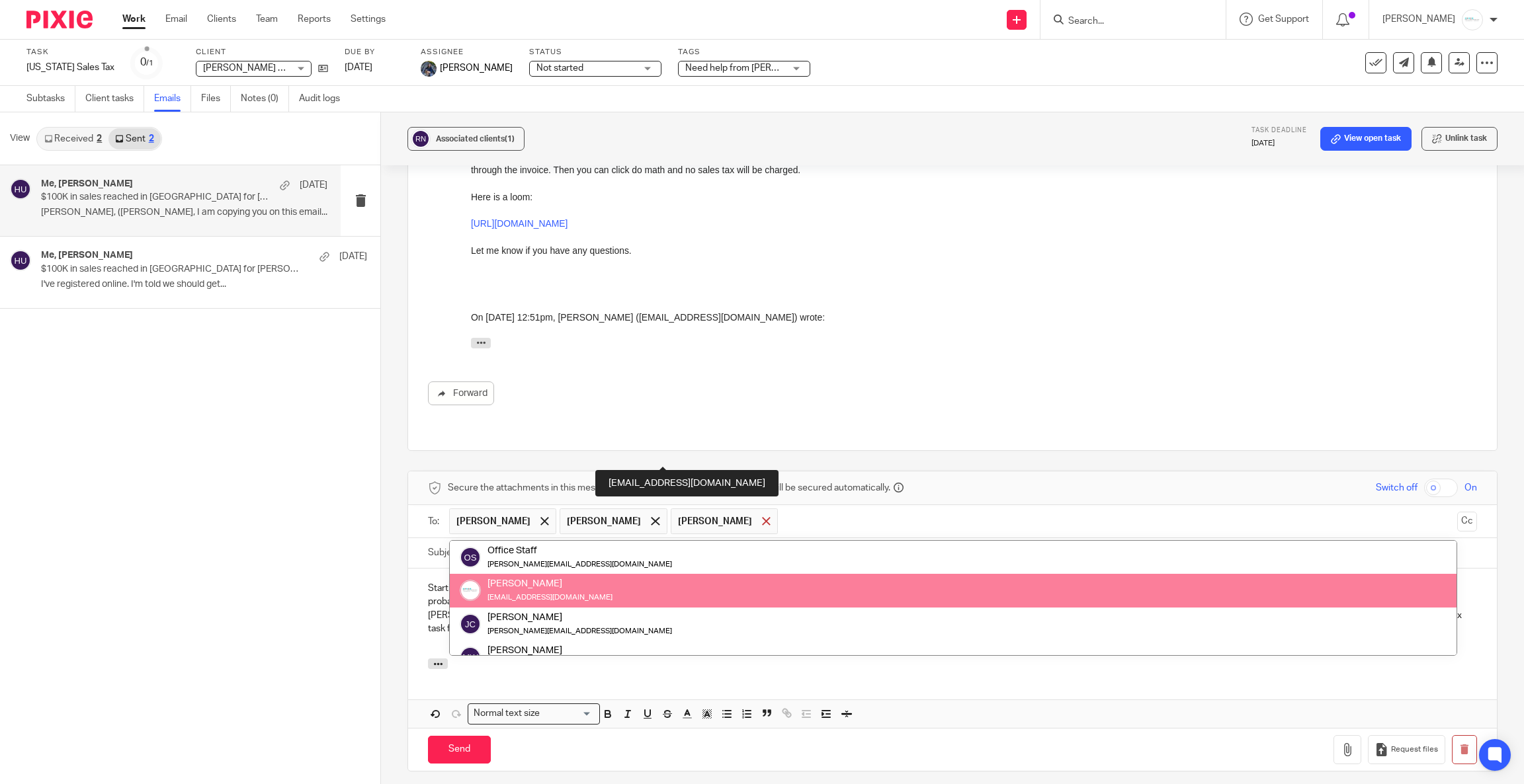
click at [759, 512] on div at bounding box center [766, 522] width 15 height 20
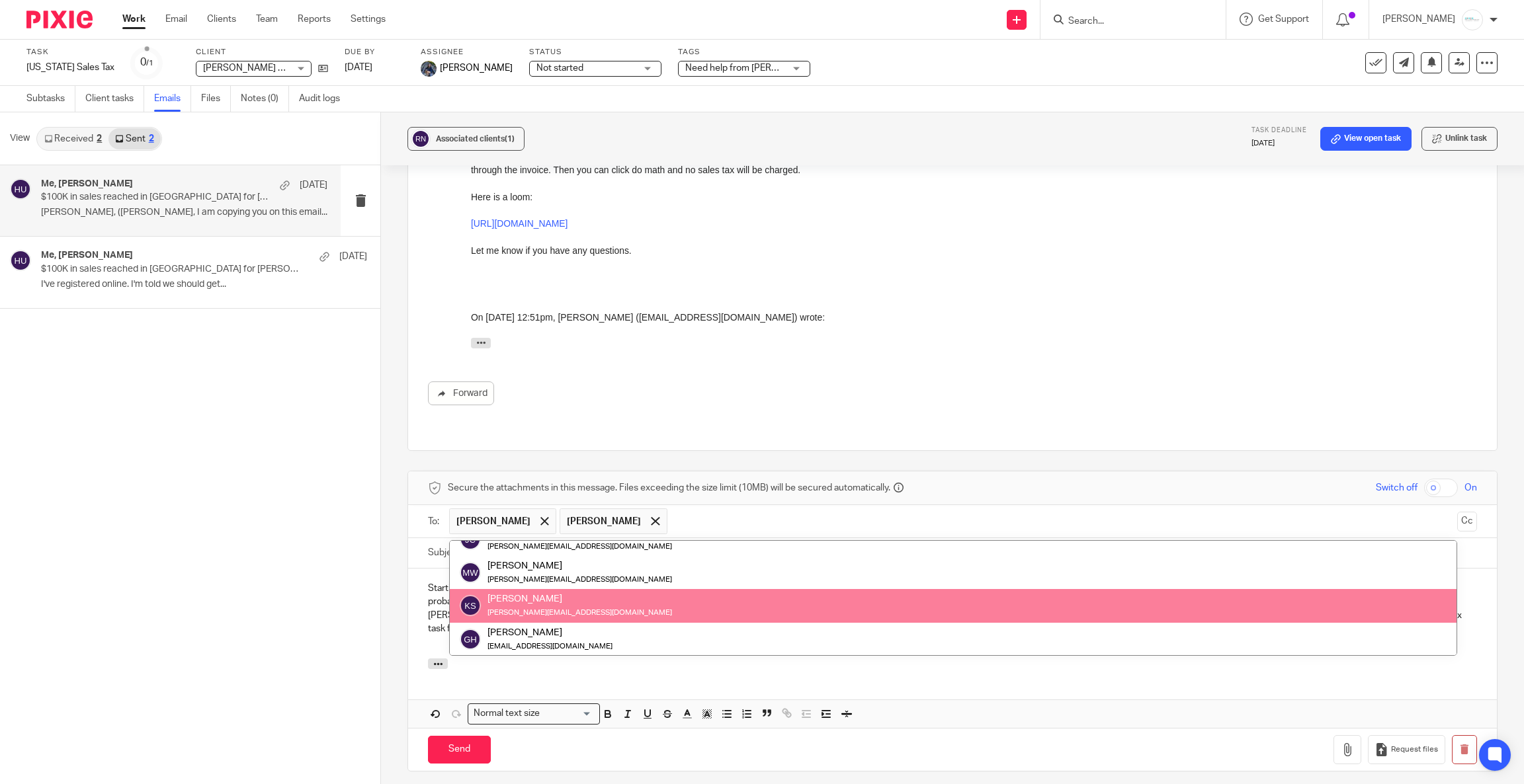
scroll to position [33, 0]
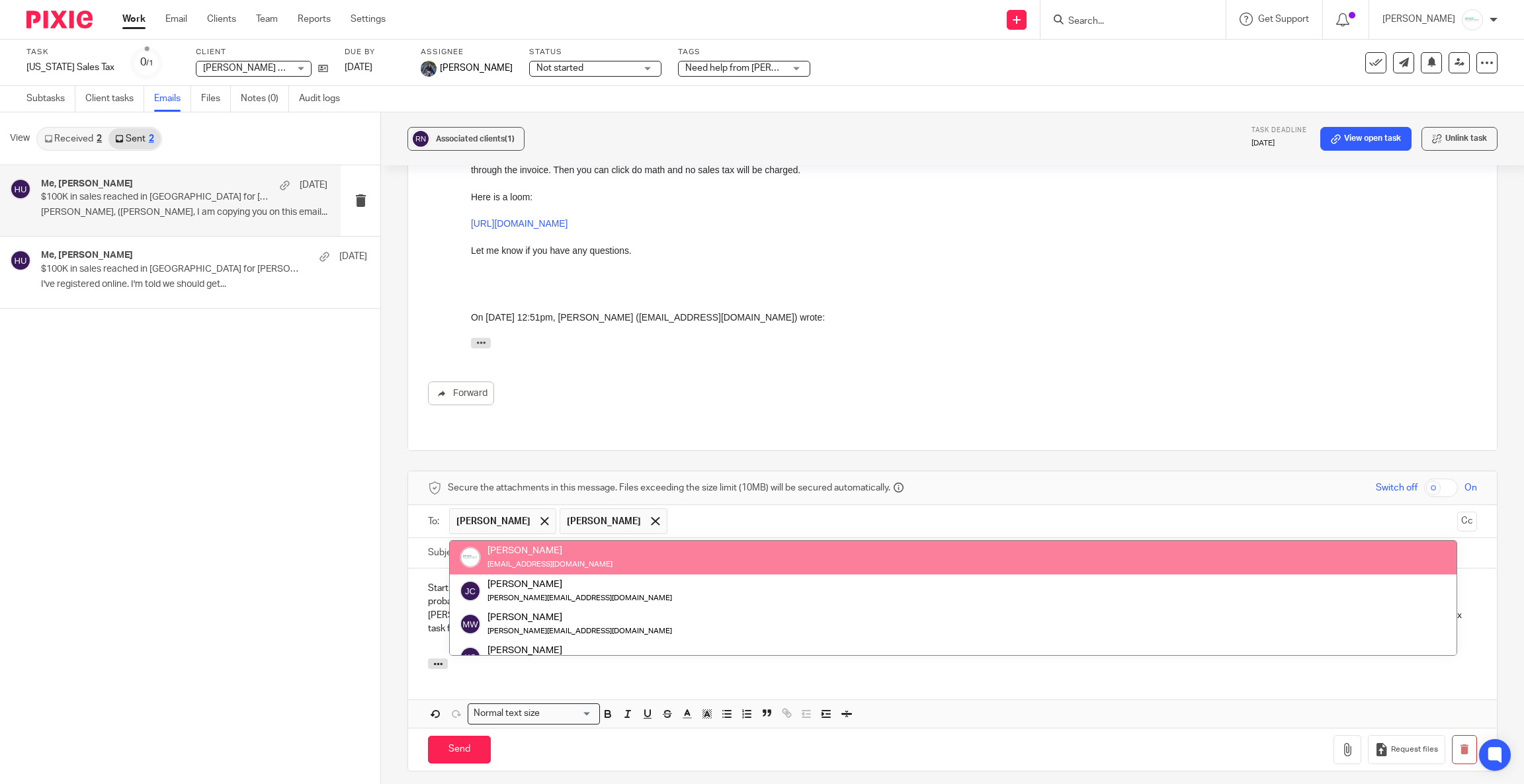
click at [1286, 315] on div "On Aug 1, 2025 at 12:51pm, Holly Utting (hollyutting@gmail.com) wrote:" at bounding box center [974, 318] width 1006 height 13
click at [559, 544] on div "Amy Corfixsen amylcpa@gmail.com" at bounding box center [953, 557] width 987 height 26
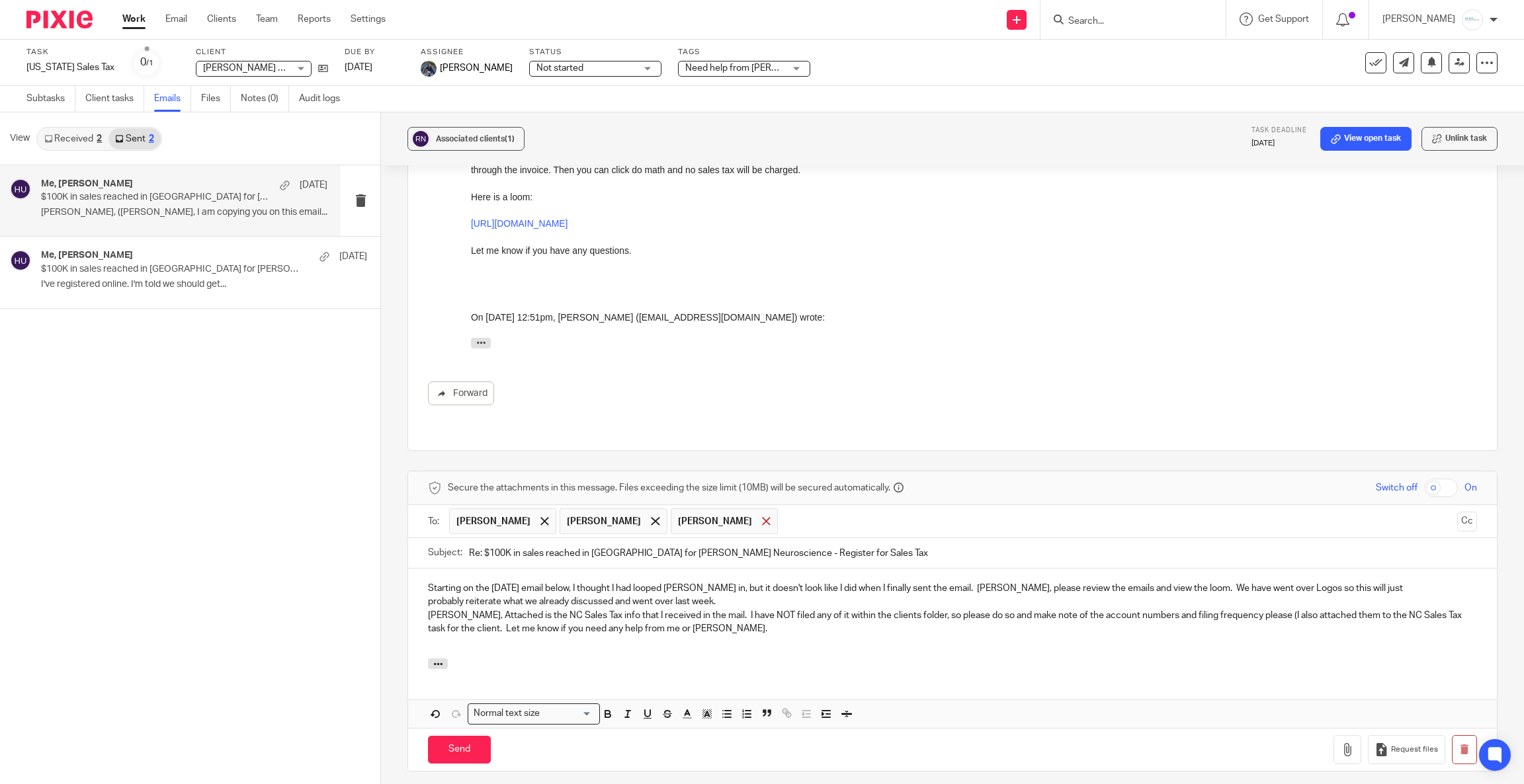
click at [762, 517] on span at bounding box center [766, 521] width 8 height 8
click at [663, 609] on p "Holly, Attached is the NC Sales Tax info that I received in the mail. I have NO…" at bounding box center [952, 623] width 1049 height 27
click at [628, 581] on p "​Starting on the August 5 email below, I thought I had looped Sarah in, but it …" at bounding box center [952, 595] width 1049 height 27
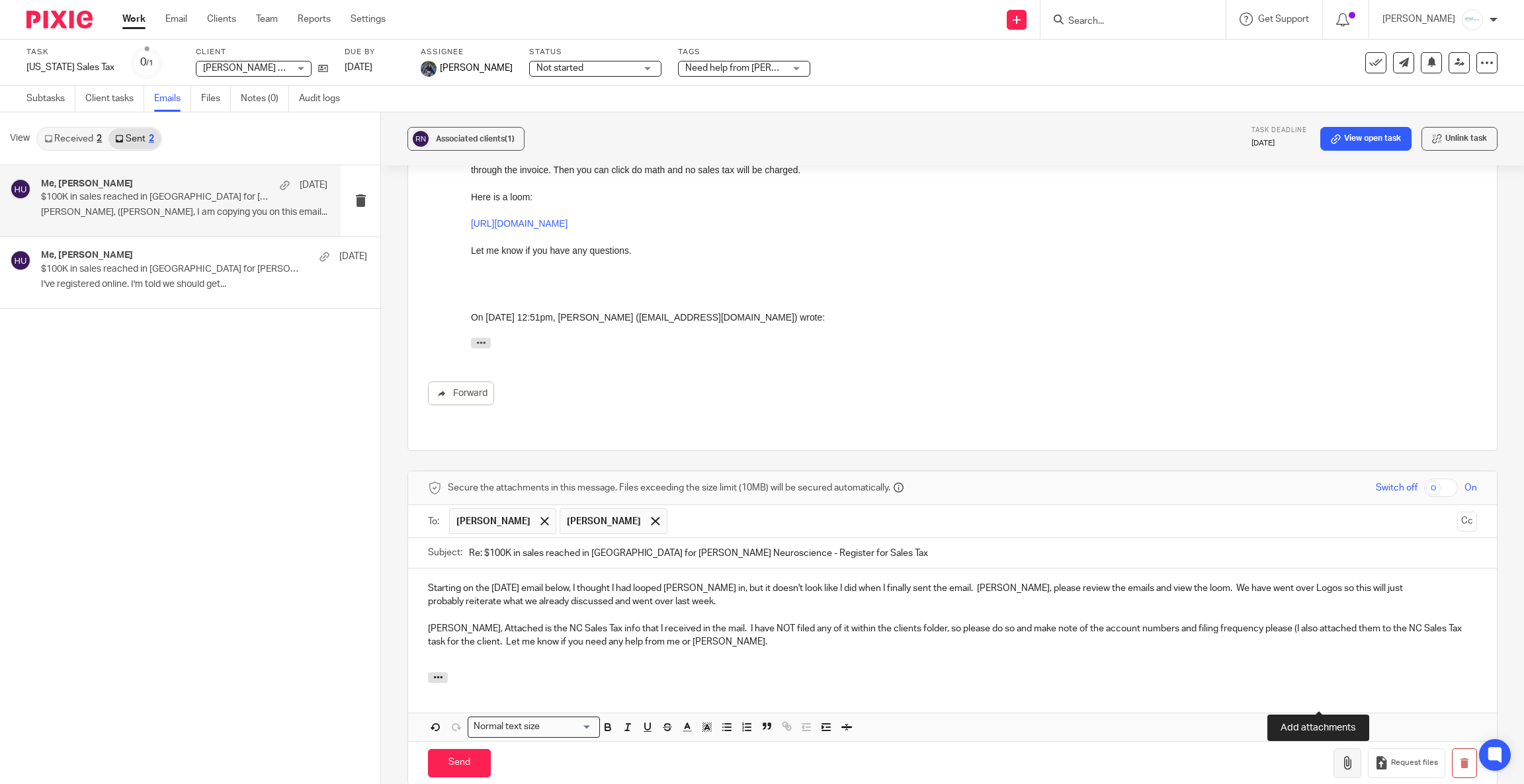
click at [1333, 748] on button "button" at bounding box center [1347, 763] width 28 height 30
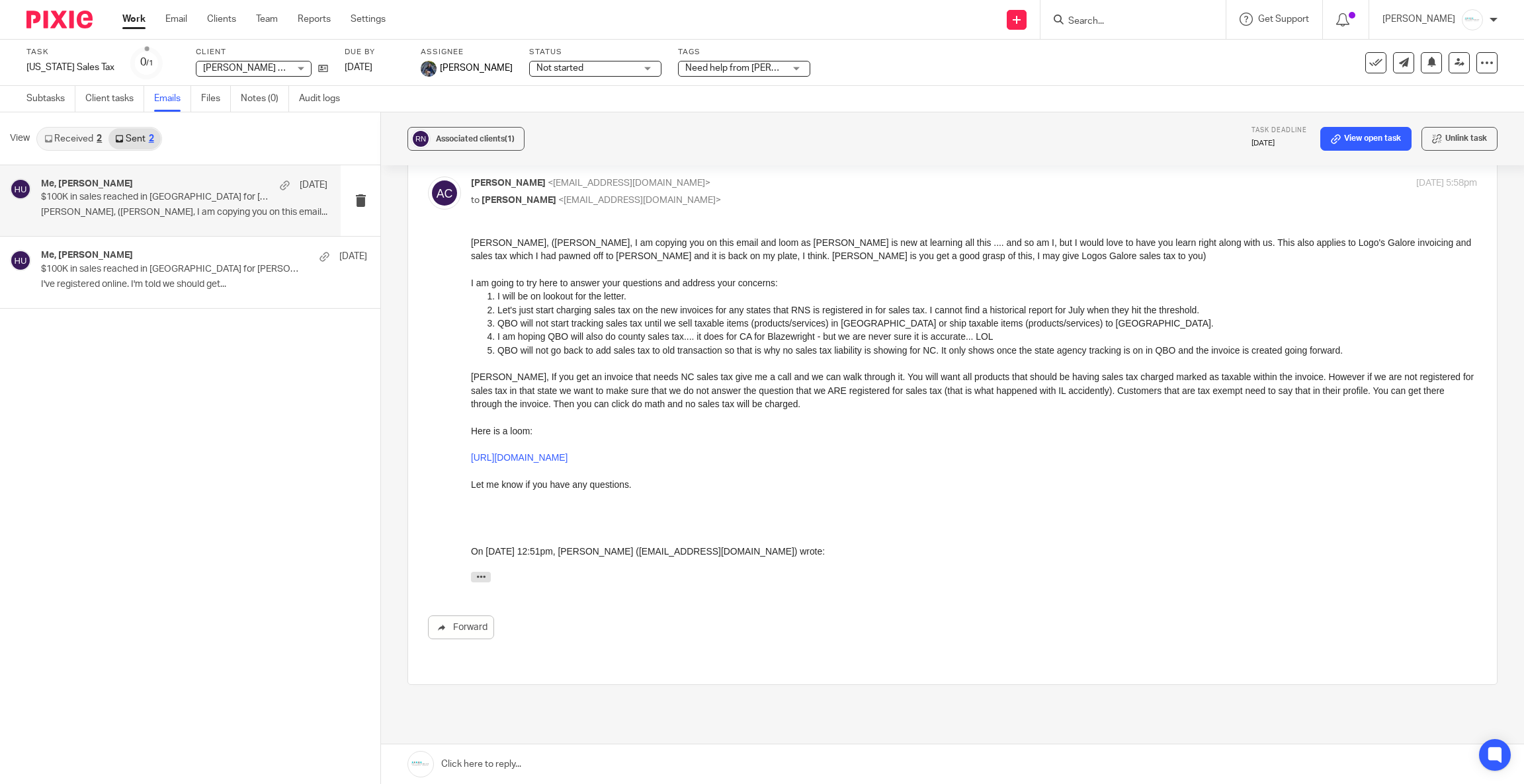
click at [727, 64] on span "Need help from Amy" at bounding box center [755, 68] width 139 height 9
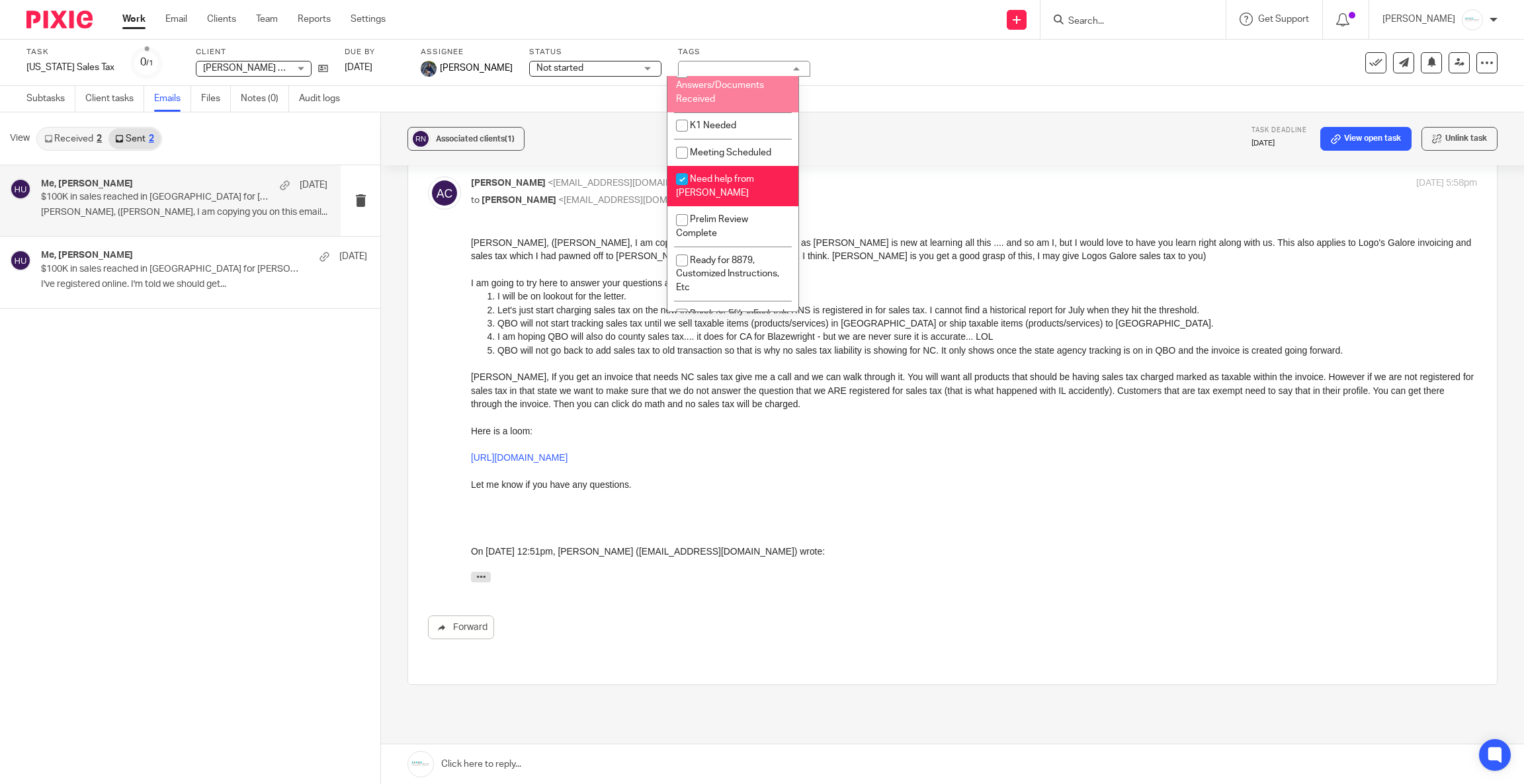
scroll to position [594, 0]
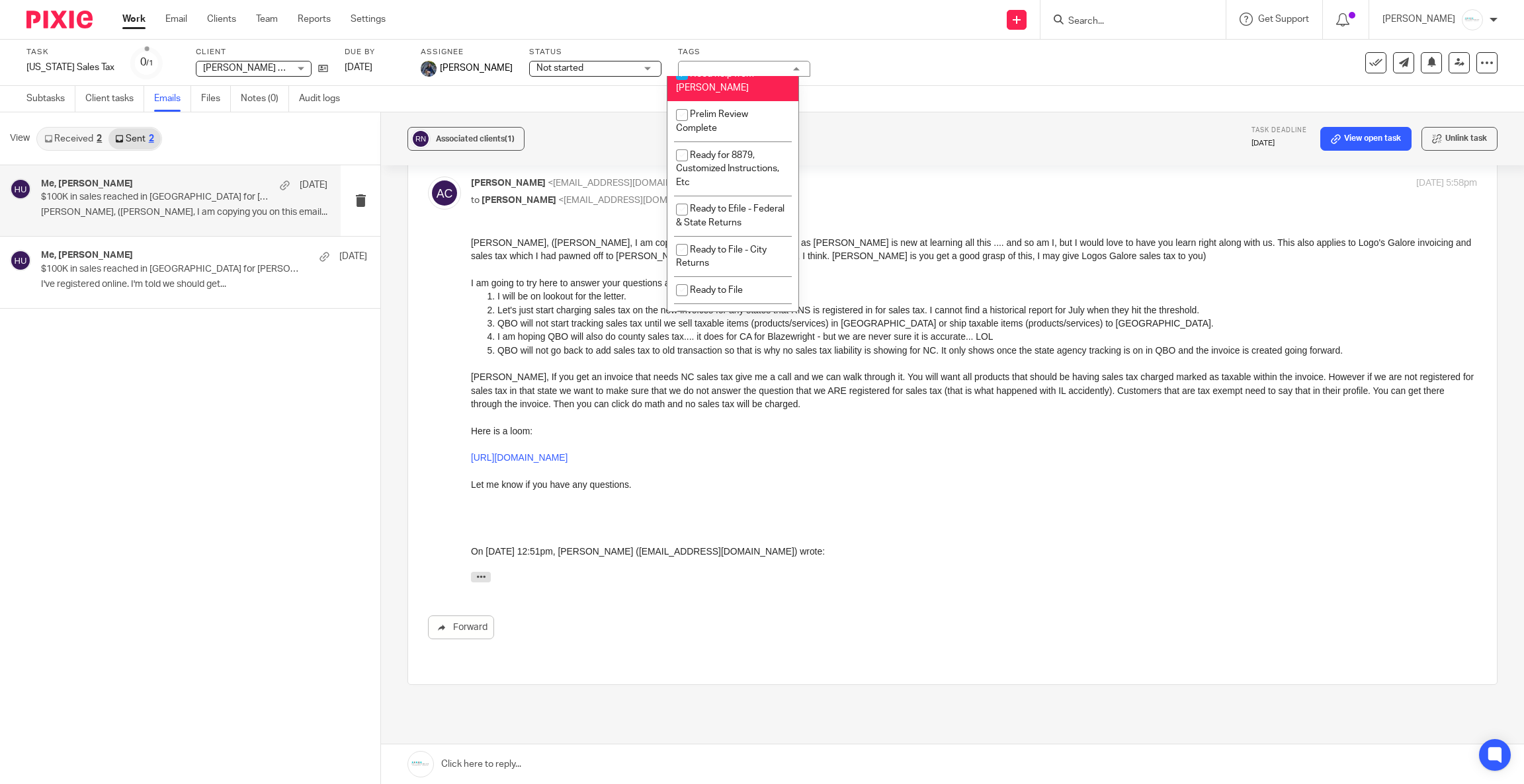
click at [708, 101] on li "Need help from Amy" at bounding box center [732, 81] width 131 height 40
checkbox input "false"
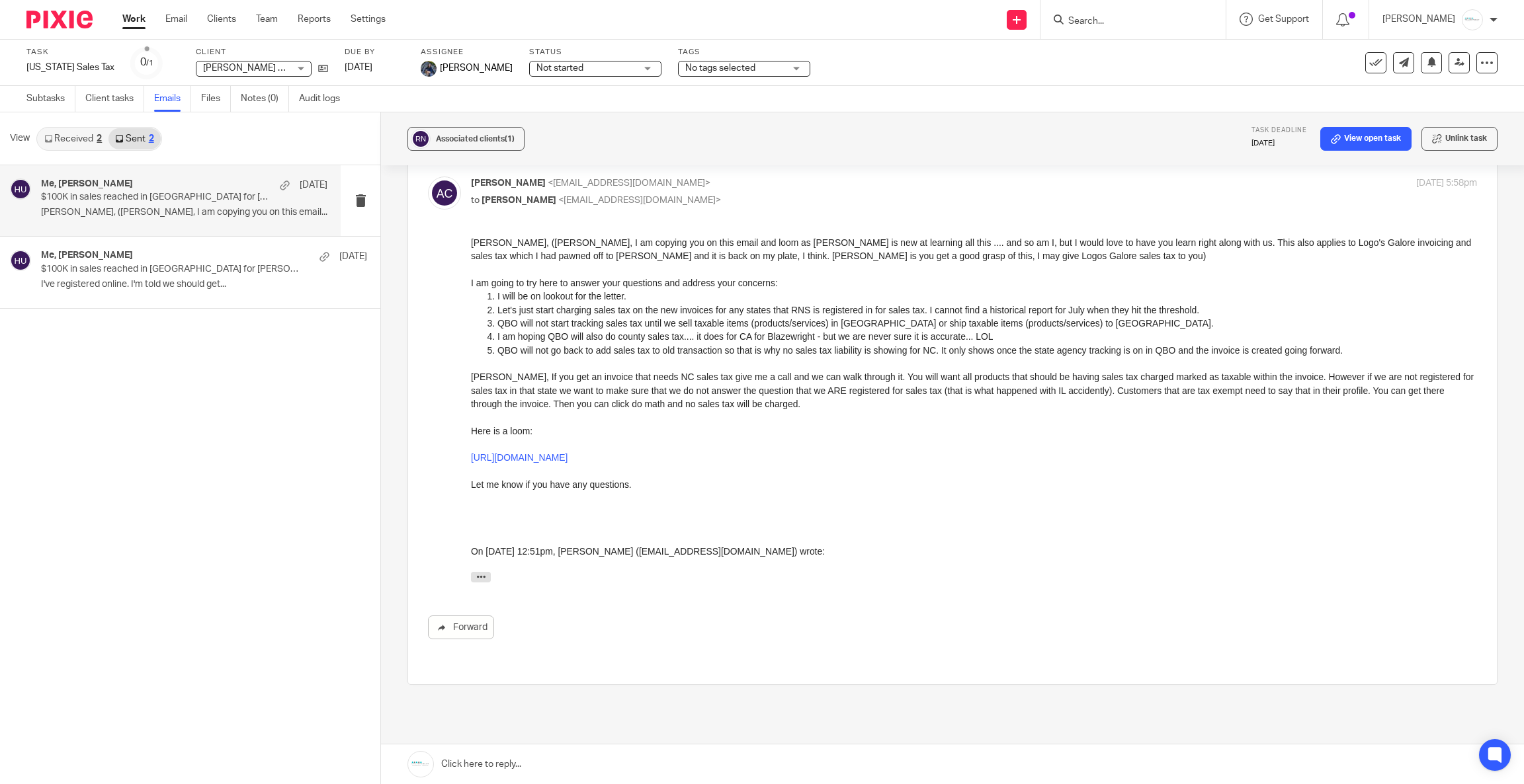
click at [907, 139] on div "Associated clients (1) Task deadline Aug 18, 2025 View open task Unlink task" at bounding box center [952, 138] width 1143 height 53
click at [61, 146] on link "Received 2" at bounding box center [73, 139] width 71 height 21
click at [180, 14] on link "Email" at bounding box center [176, 19] width 22 height 13
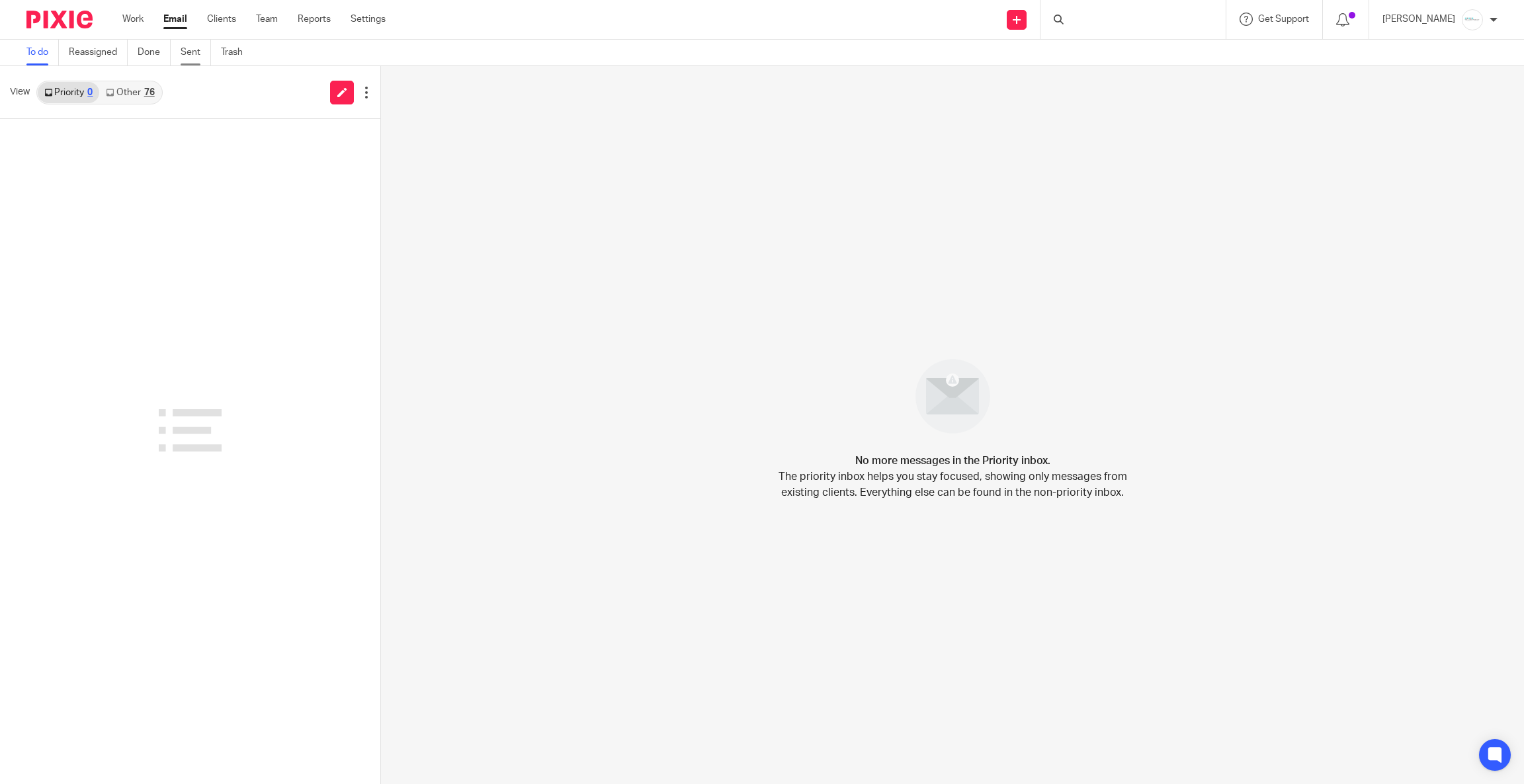
click at [201, 54] on link "Sent" at bounding box center [195, 52] width 31 height 25
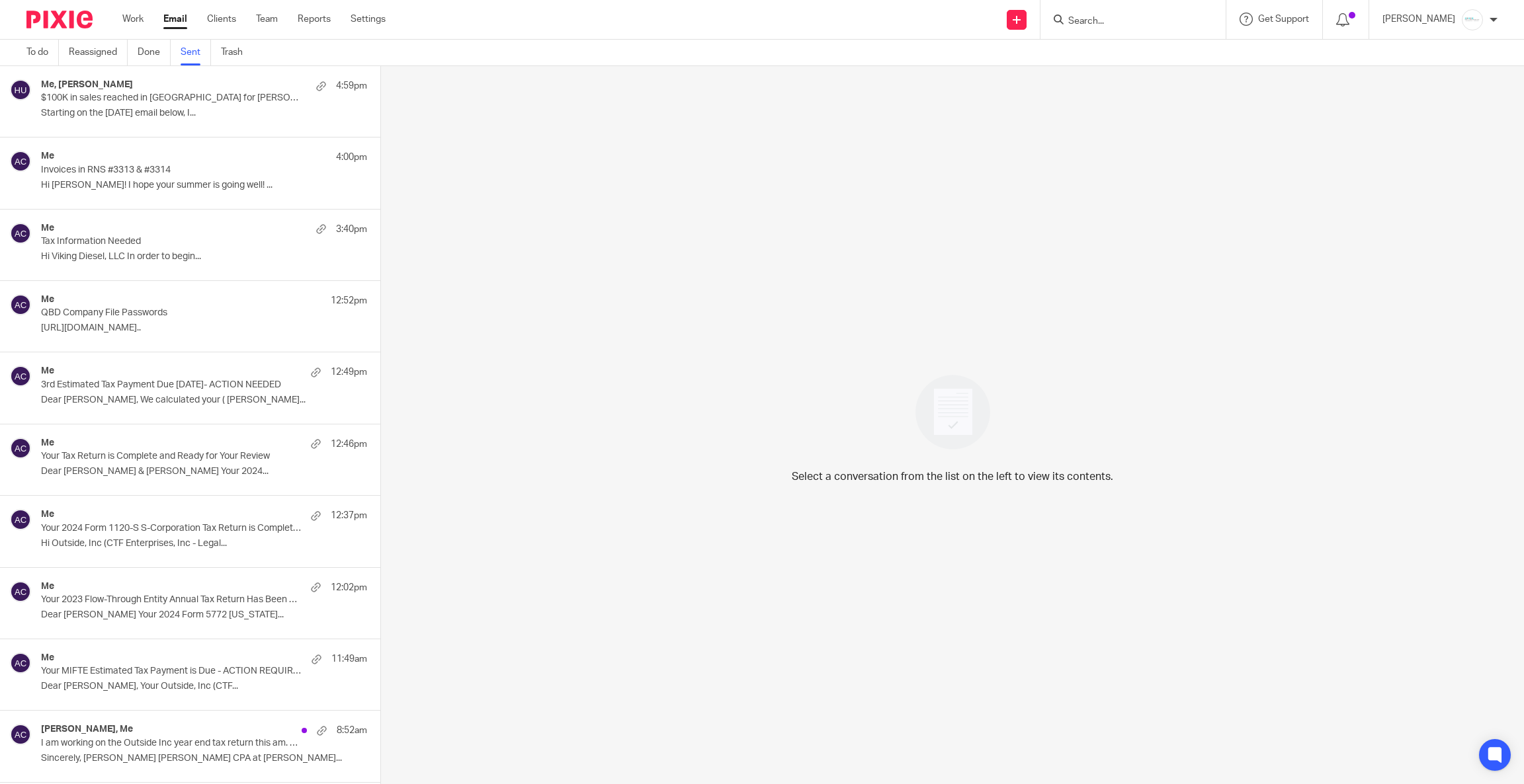
click at [158, 82] on div "Me, [PERSON_NAME] 4:59pm" at bounding box center [204, 86] width 326 height 13
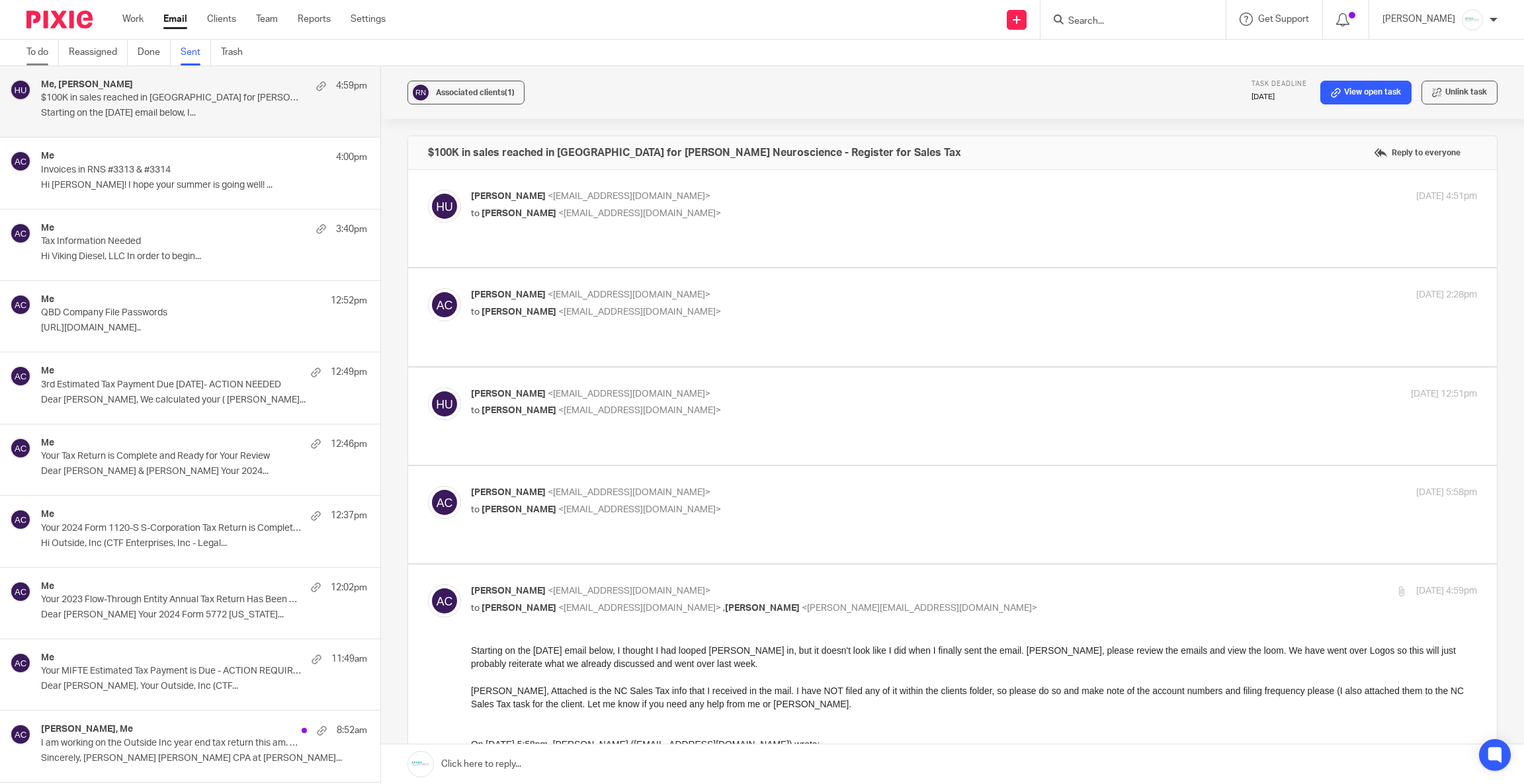
click at [40, 55] on link "To do" at bounding box center [42, 52] width 32 height 25
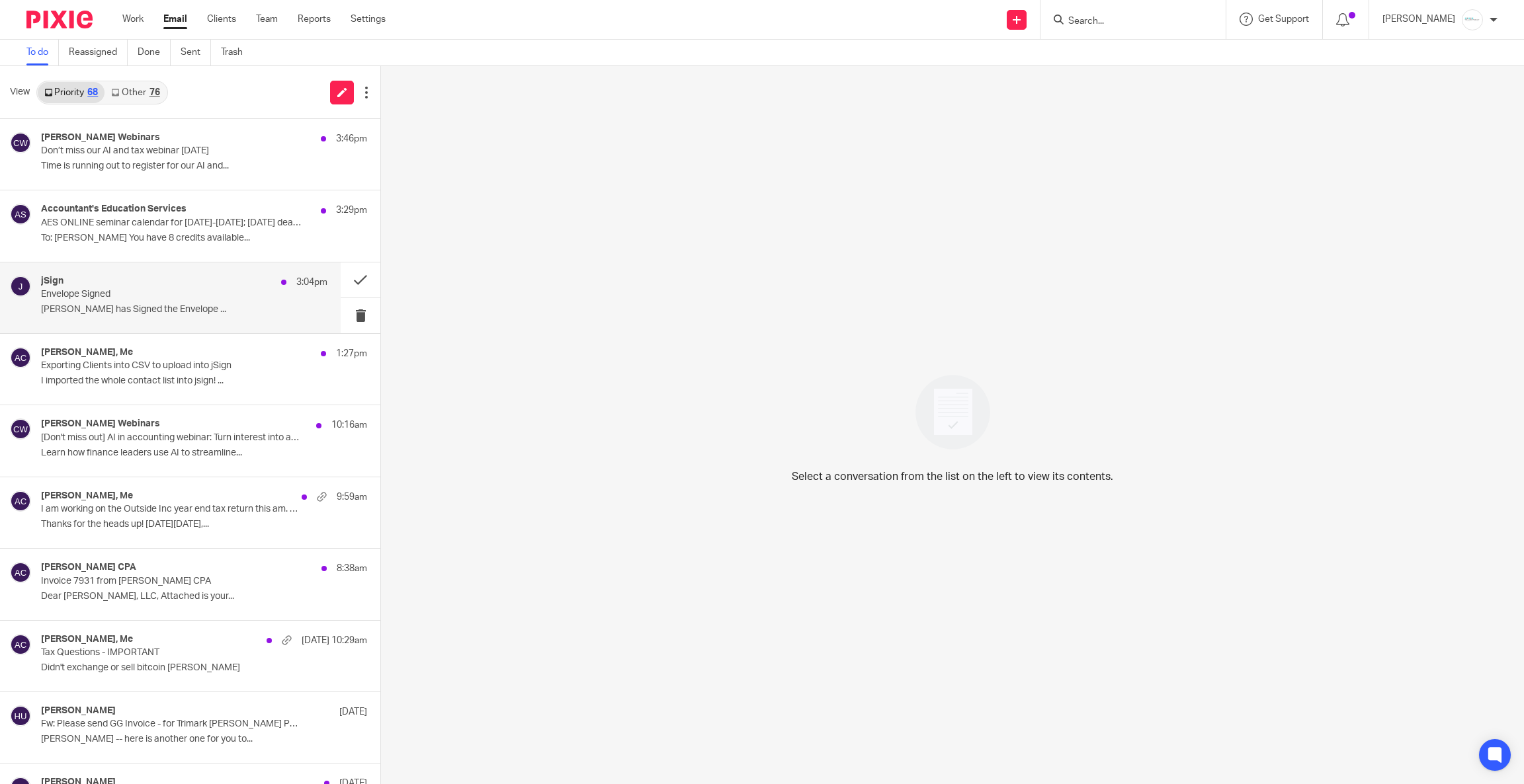
click at [152, 309] on p "Corey Finkler has Signed the Envelope ..." at bounding box center [184, 309] width 286 height 11
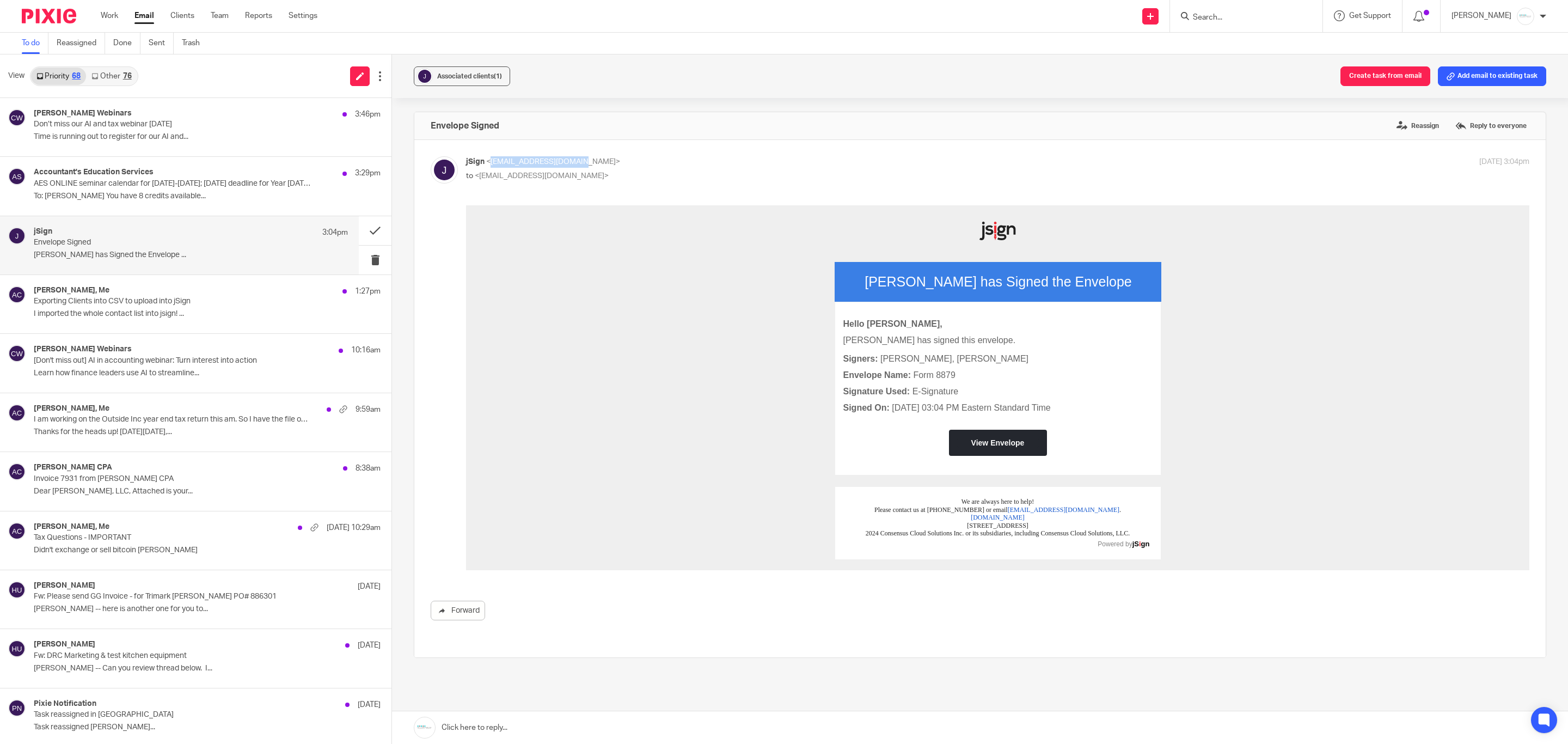
drag, startPoint x: 486, startPoint y: 162, endPoint x: 564, endPoint y: 167, distance: 78.2
click at [564, 167] on p "jSign <notification@jsign.com>" at bounding box center [821, 162] width 709 height 12
copy span "notification@jsign.com"
click at [1254, 131] on label "Reassign" at bounding box center [1418, 126] width 48 height 17
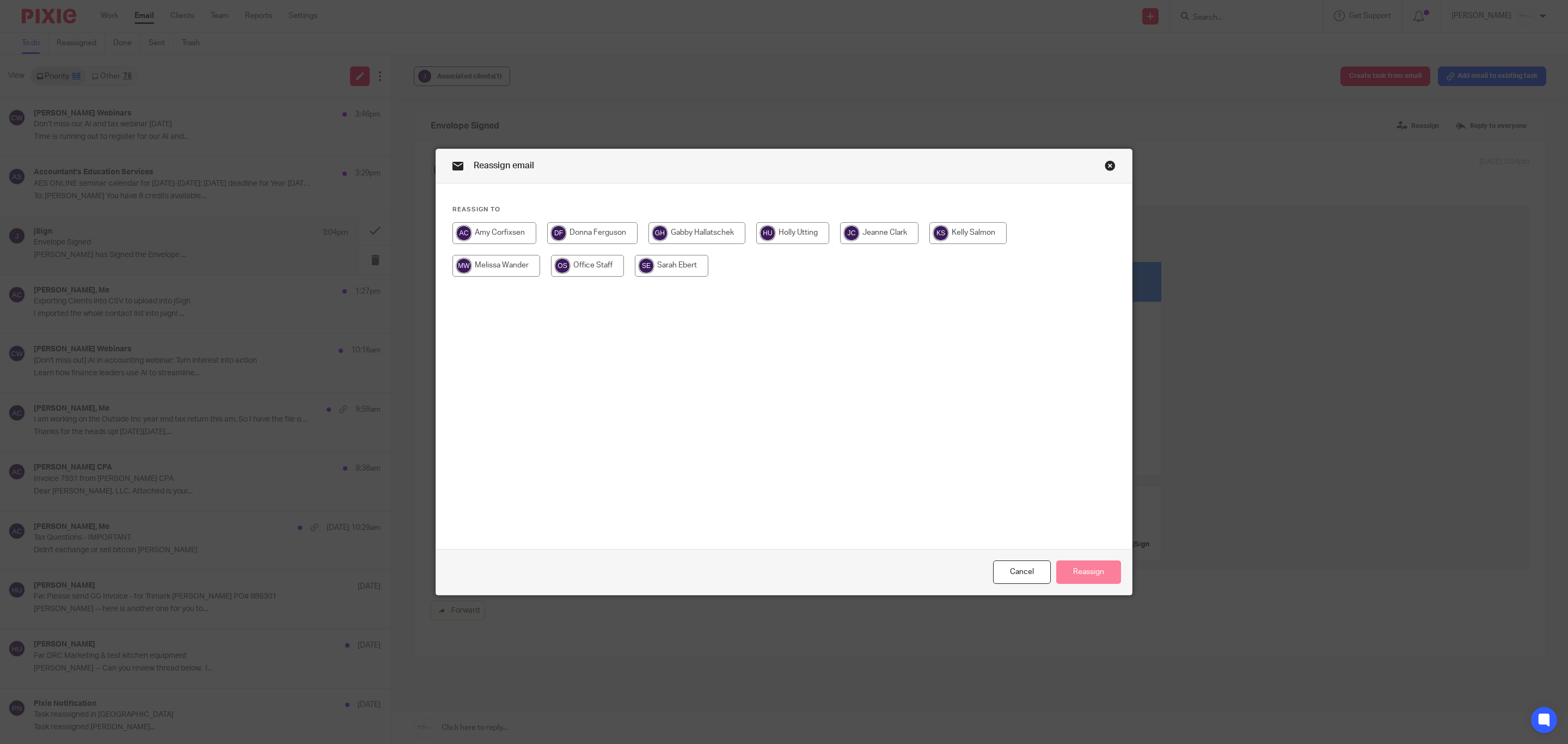
drag, startPoint x: 677, startPoint y: 226, endPoint x: 718, endPoint y: 269, distance: 59.4
click at [678, 226] on input "radio" at bounding box center [696, 233] width 97 height 22
radio input "true"
click at [1101, 565] on button "Reassign" at bounding box center [1088, 572] width 65 height 23
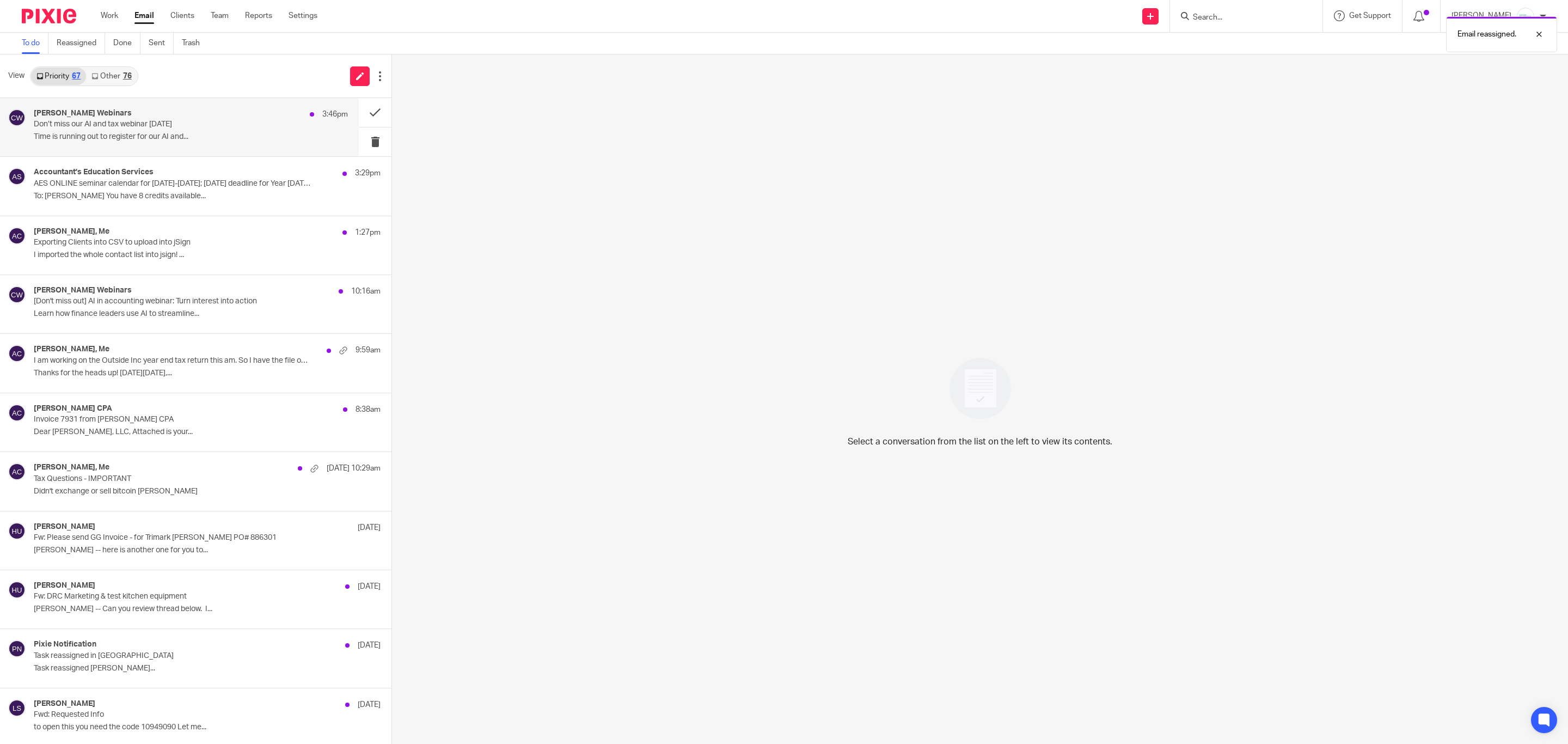
click at [131, 143] on div "Crowe Webinars 3:46pm Don’t miss our AI and tax webinar Aug. 26 Time is running…" at bounding box center [191, 127] width 314 height 36
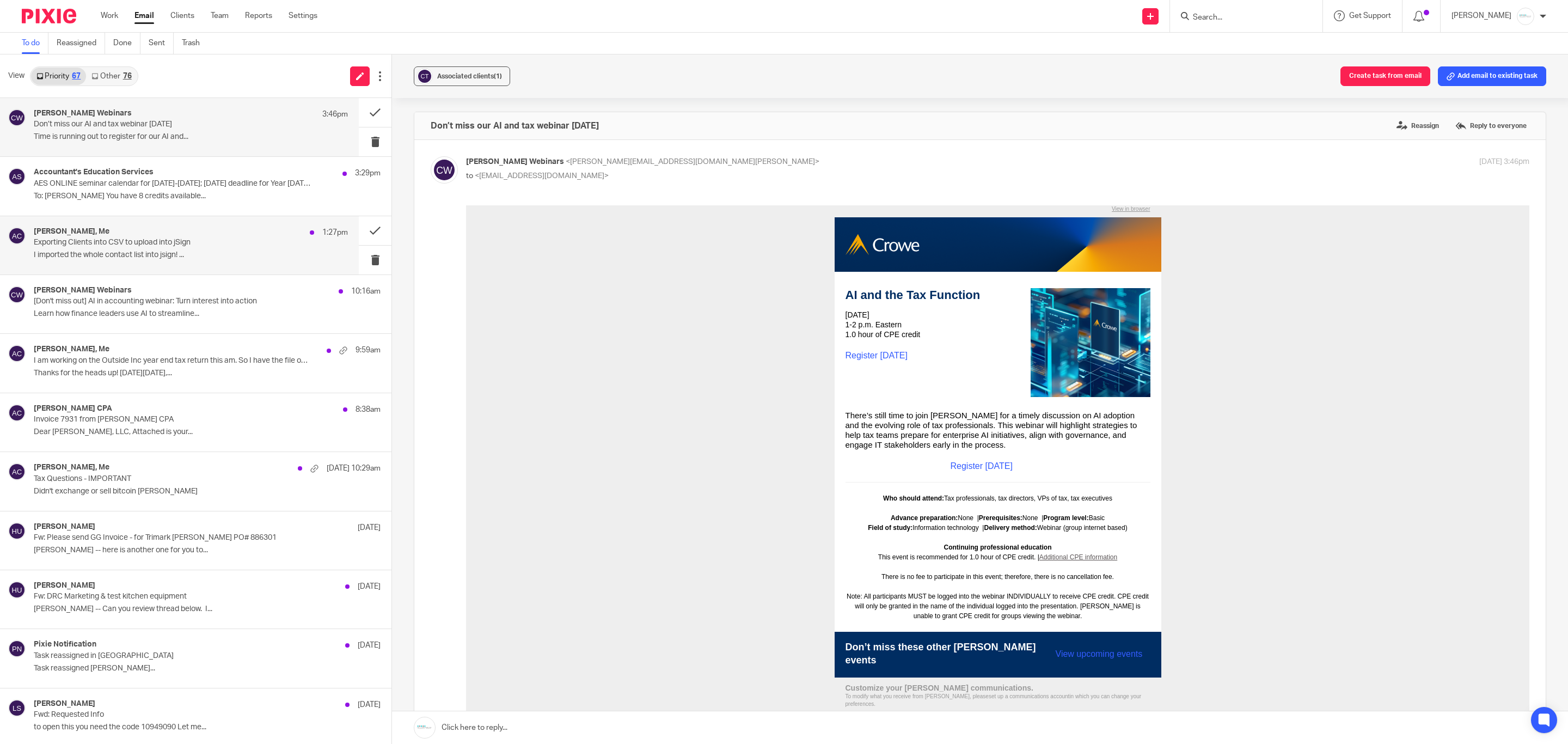
click at [130, 245] on p "Exporting Clients into CSV to upload into jSign" at bounding box center [159, 243] width 252 height 9
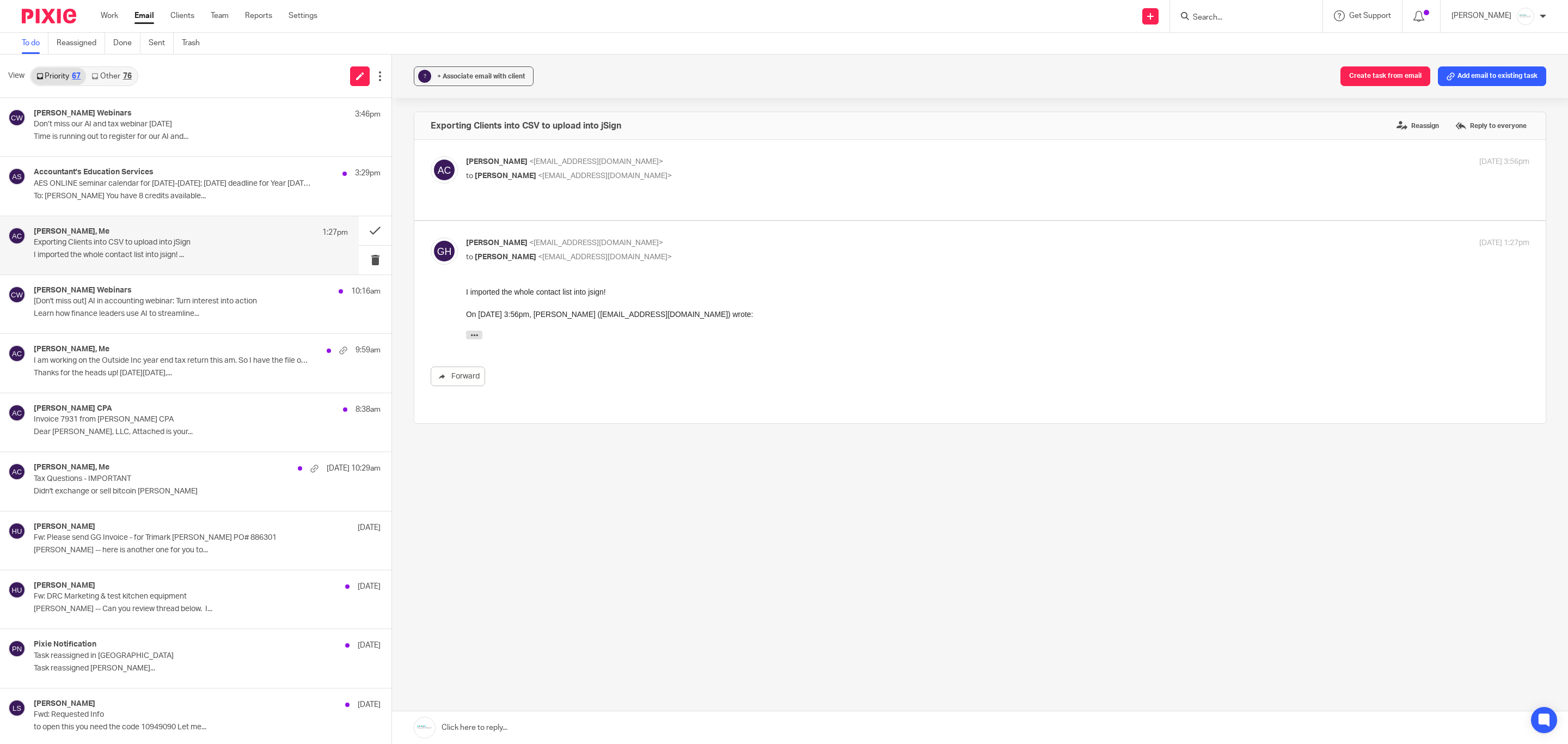
click at [563, 645] on link at bounding box center [980, 727] width 1176 height 33
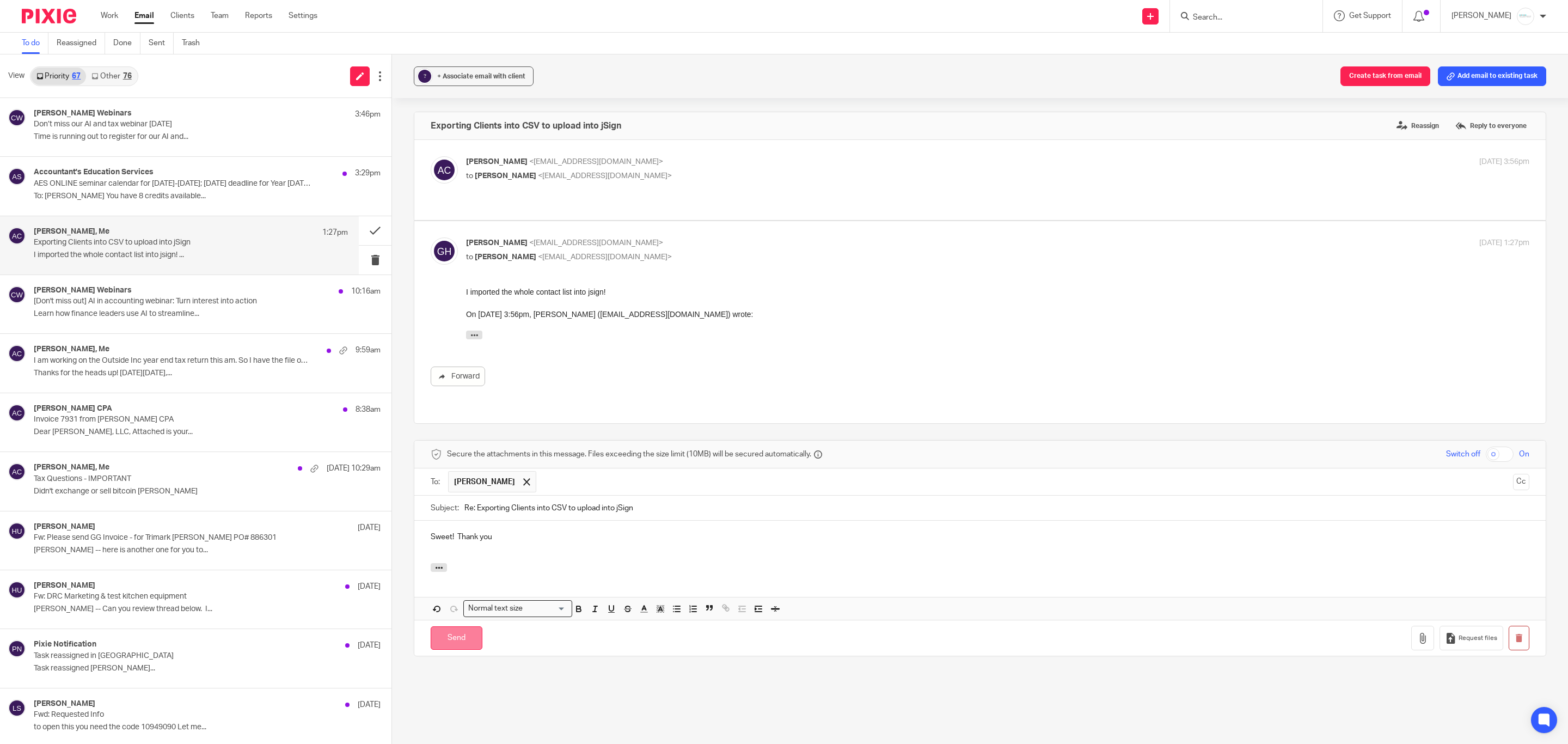
click at [462, 626] on input "Send" at bounding box center [457, 638] width 52 height 23
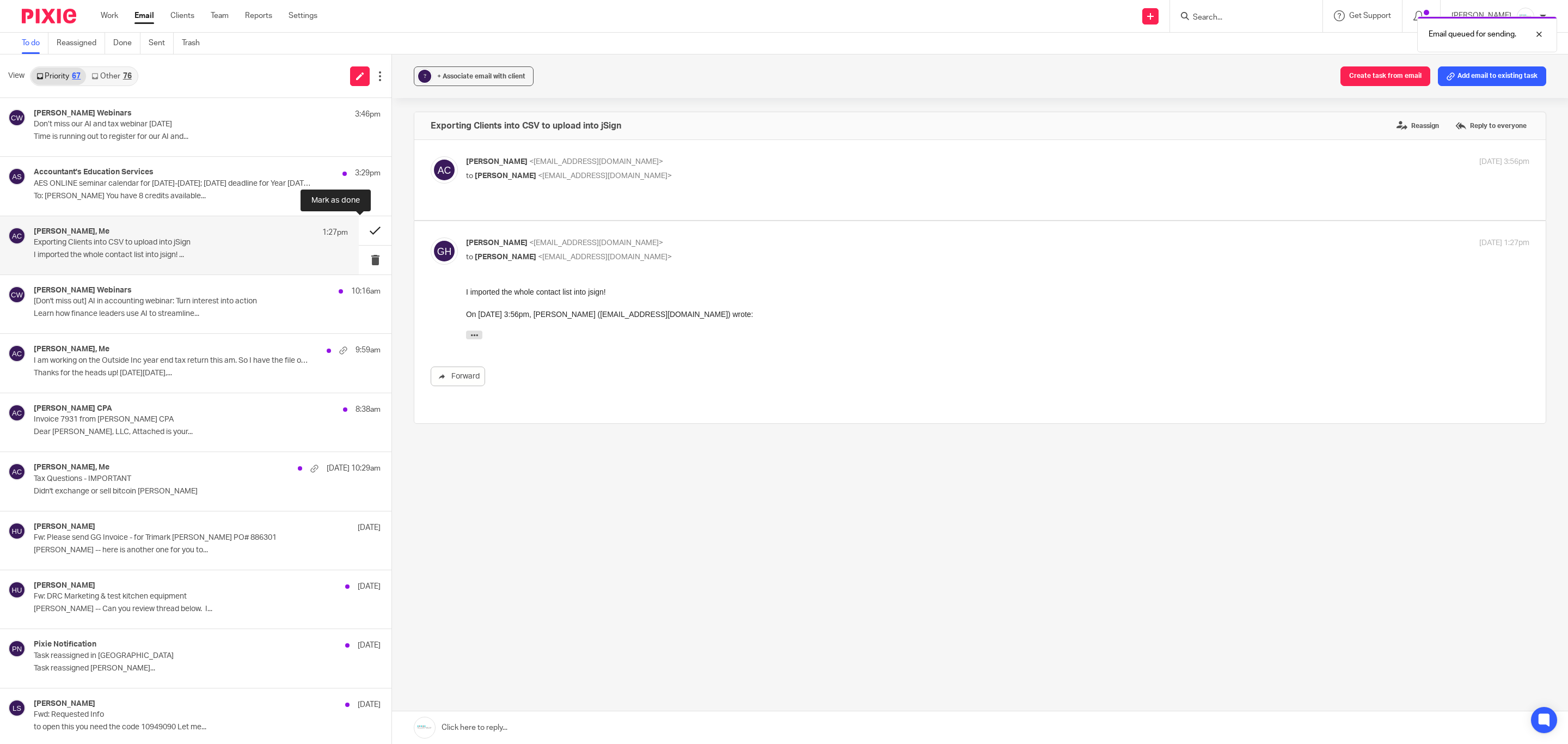
click at [360, 225] on button at bounding box center [375, 230] width 33 height 29
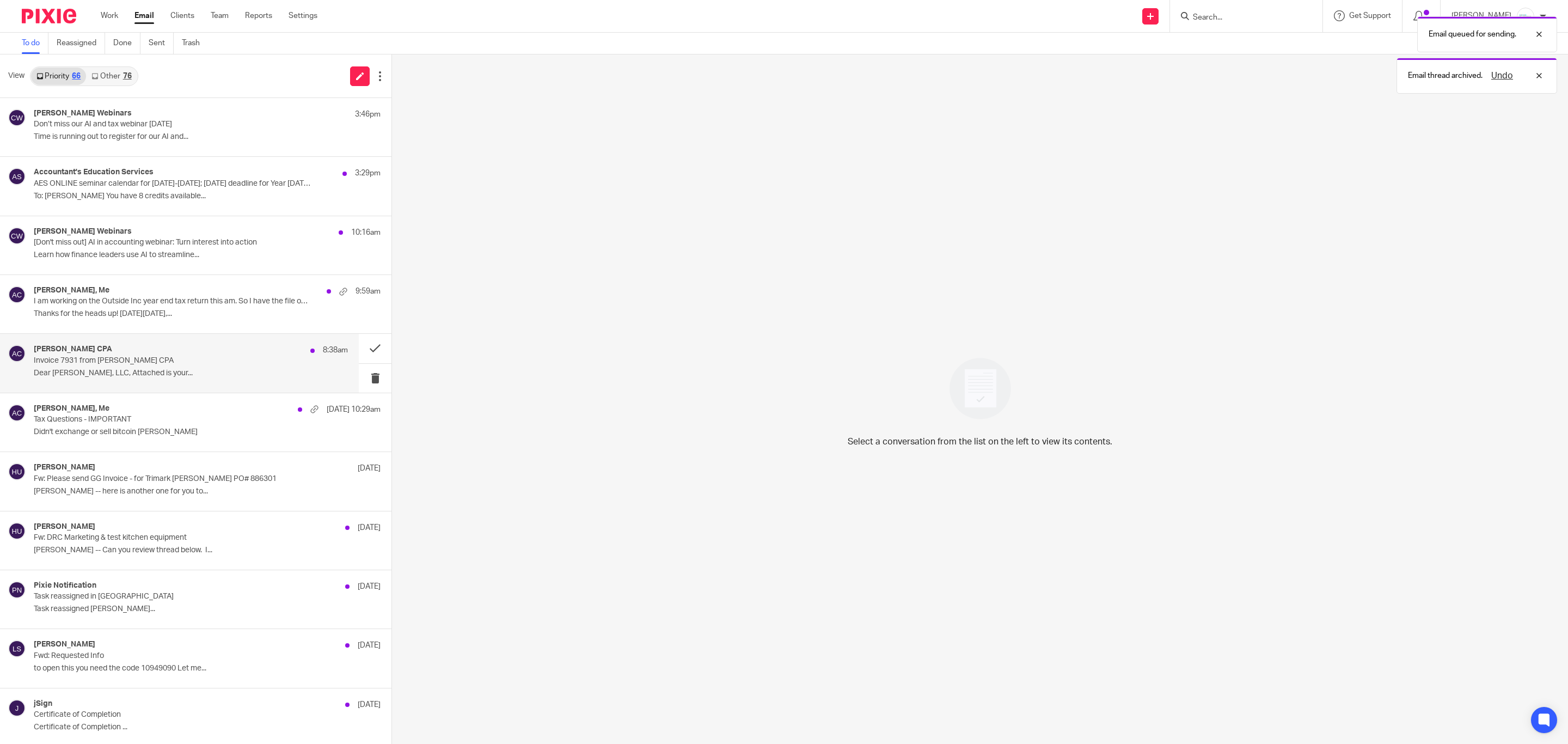
click at [137, 360] on p "Invoice 7931 from Amy L Corfixsen CPA" at bounding box center [159, 360] width 252 height 9
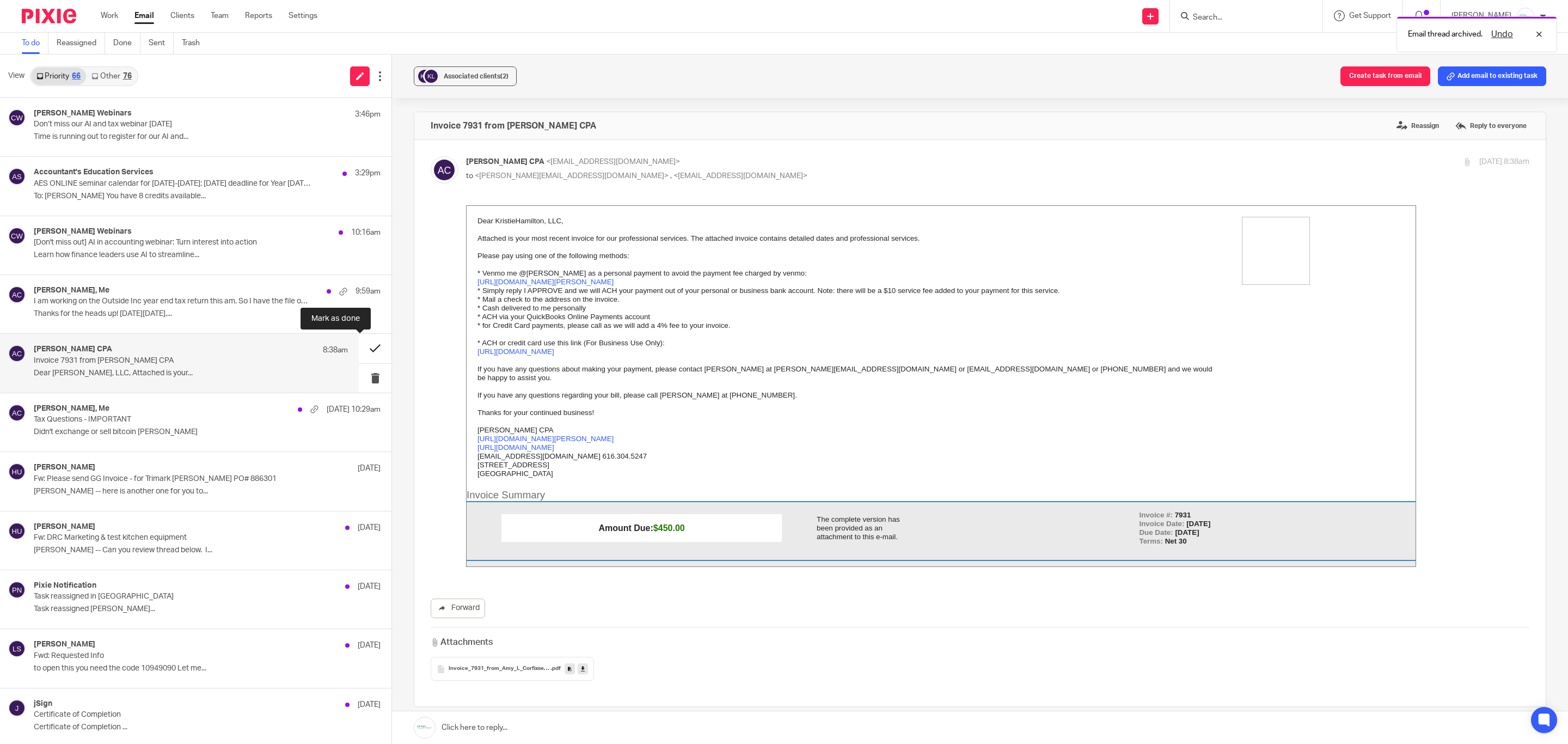
click at [359, 352] on button at bounding box center [375, 348] width 33 height 29
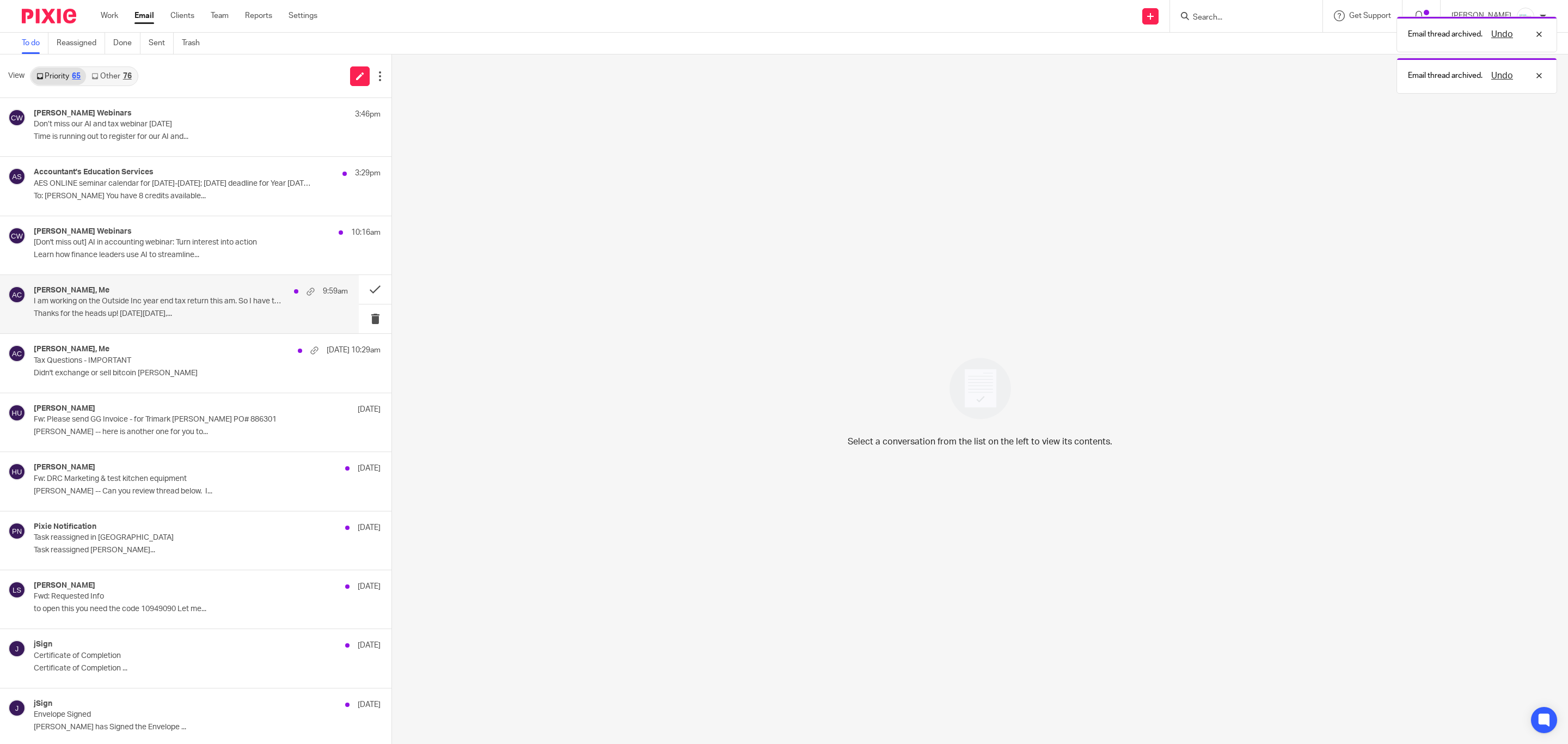
click at [121, 291] on div "Sarah Ebert, Me 9:59am" at bounding box center [191, 291] width 314 height 11
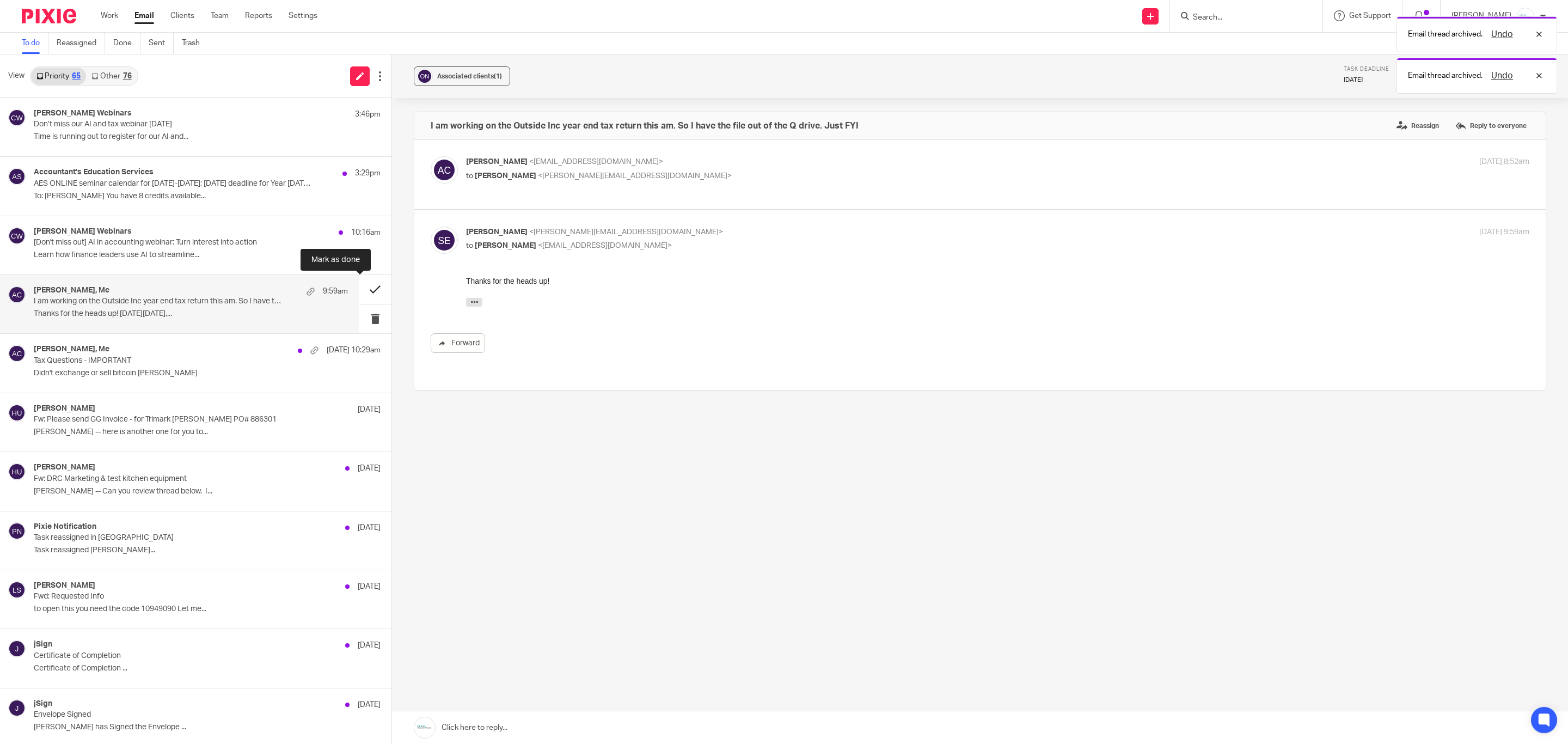
click at [373, 293] on button at bounding box center [375, 289] width 33 height 29
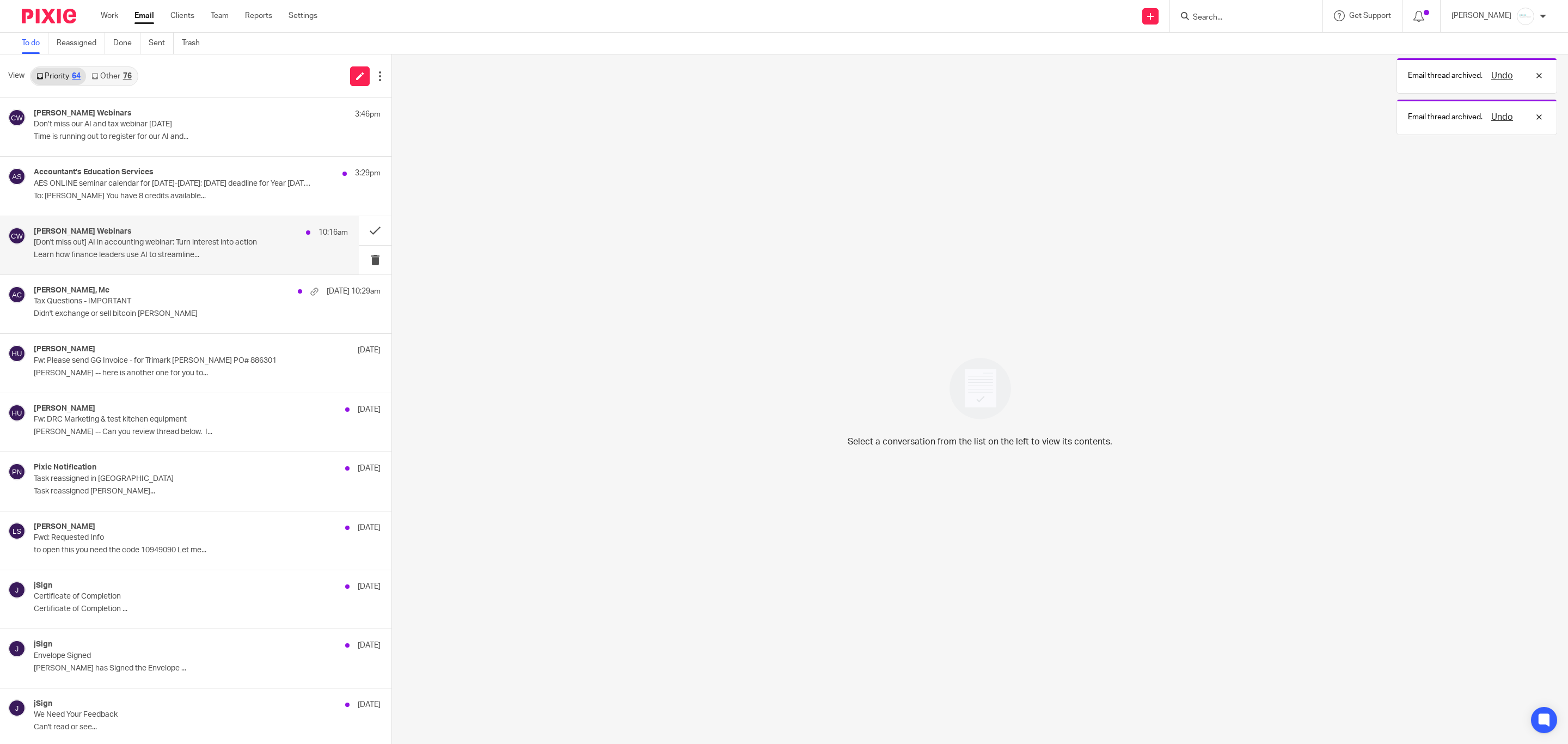
click at [150, 237] on div "Crowe Webinars 10:16am" at bounding box center [191, 233] width 314 height 11
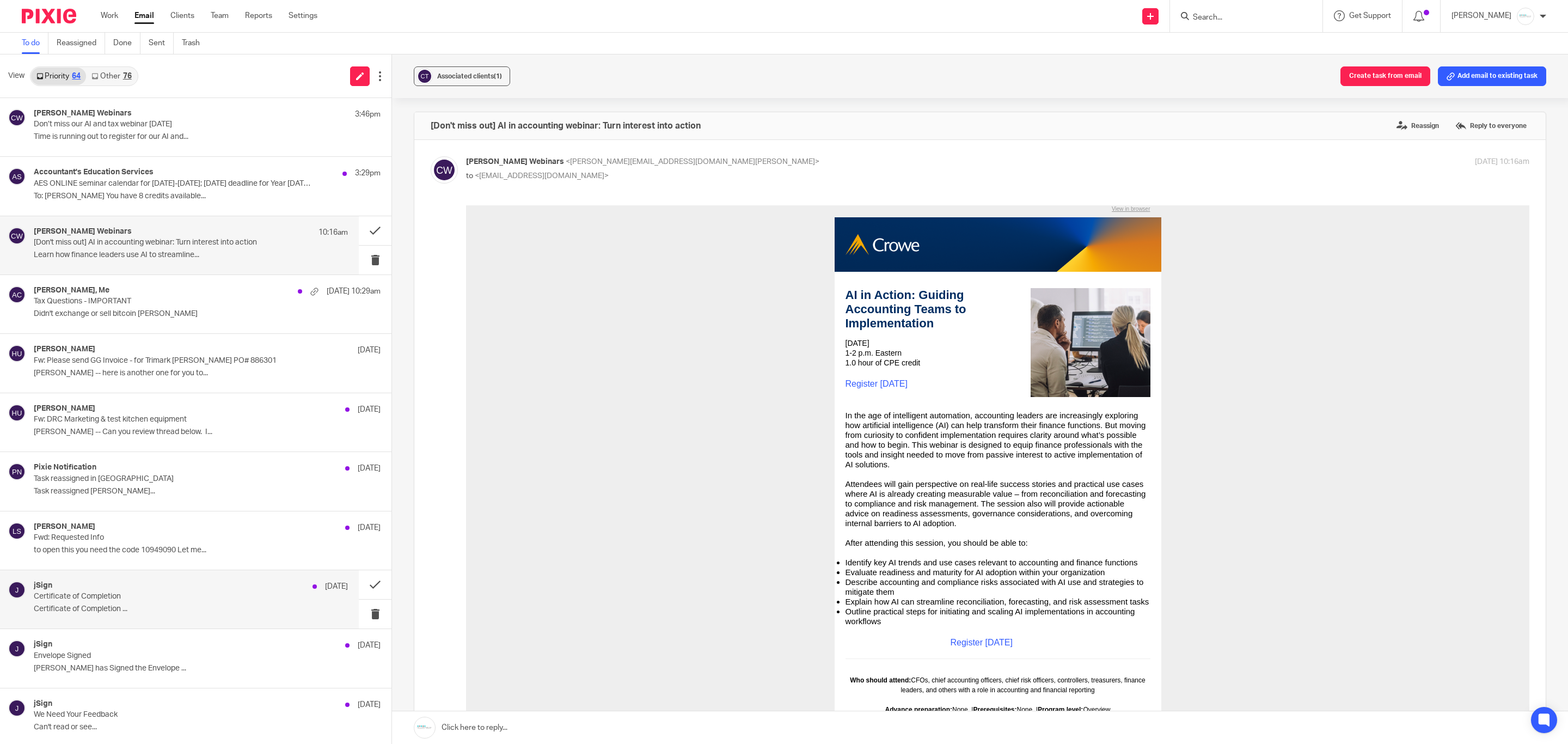
click at [90, 605] on div "jSign Aug 15 Certificate of Completion Certificate of Completion ..." at bounding box center [191, 599] width 314 height 36
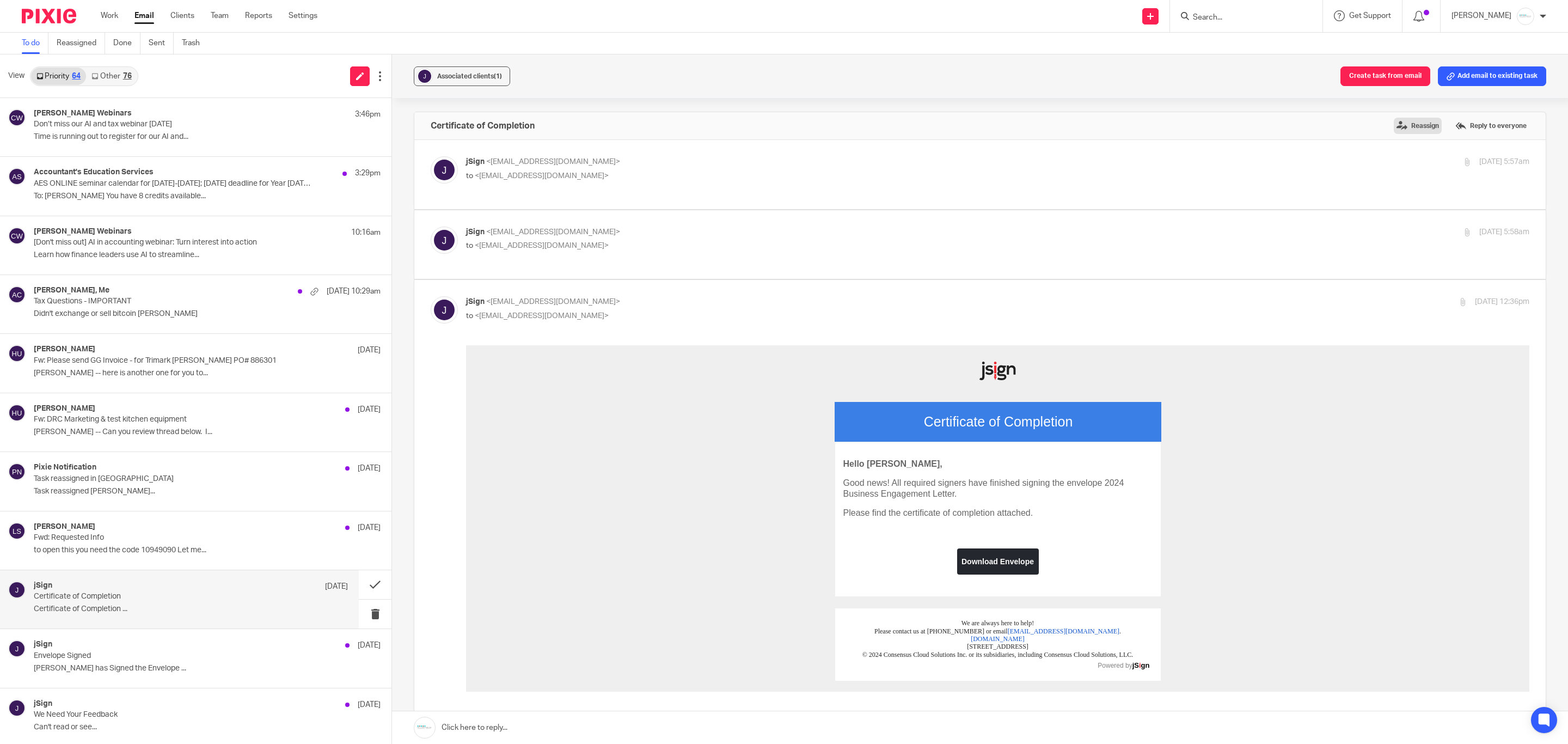
click at [1254, 127] on label "Reassign" at bounding box center [1418, 126] width 48 height 17
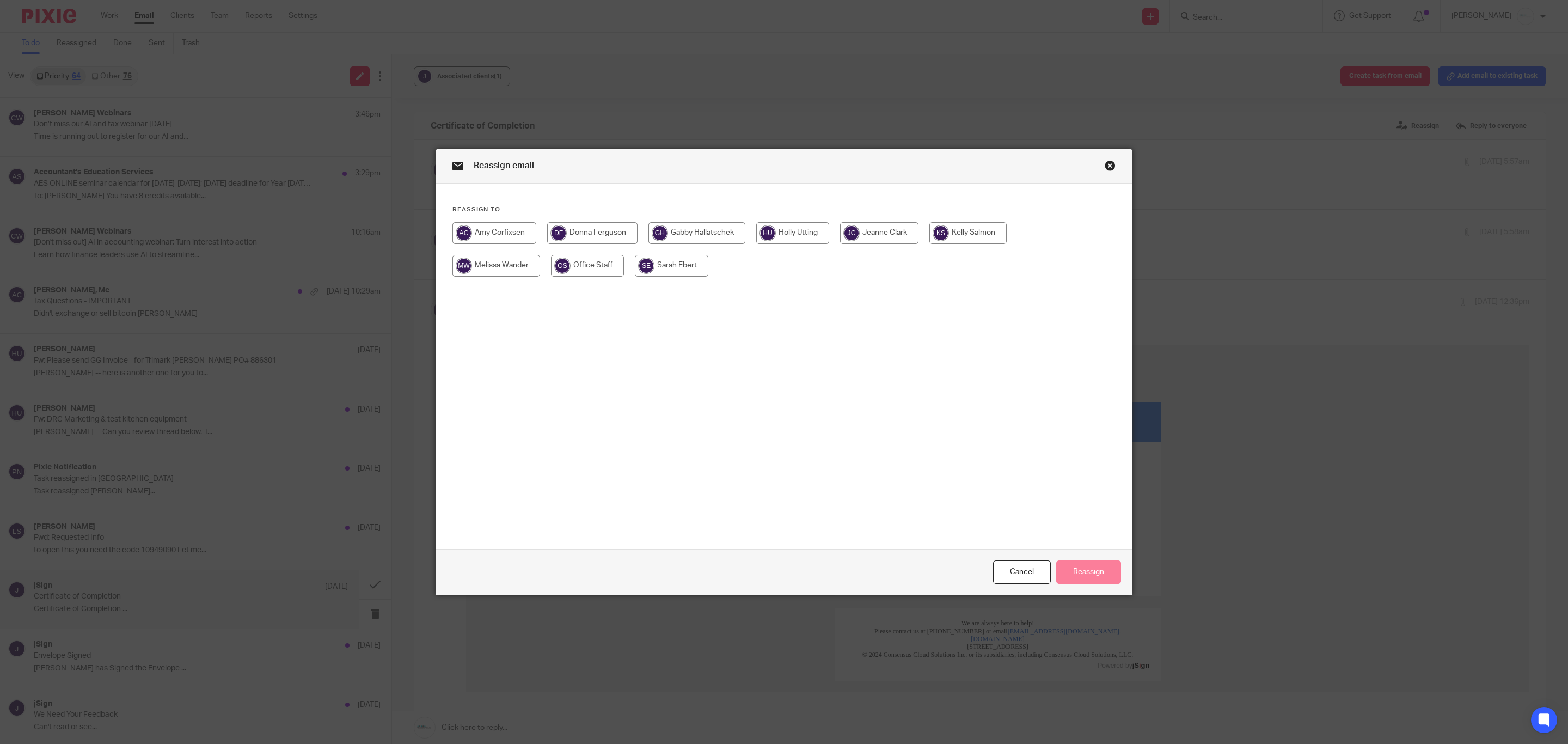
click at [672, 236] on input "radio" at bounding box center [696, 233] width 97 height 22
click at [1100, 578] on button "Reassign" at bounding box center [1088, 572] width 65 height 23
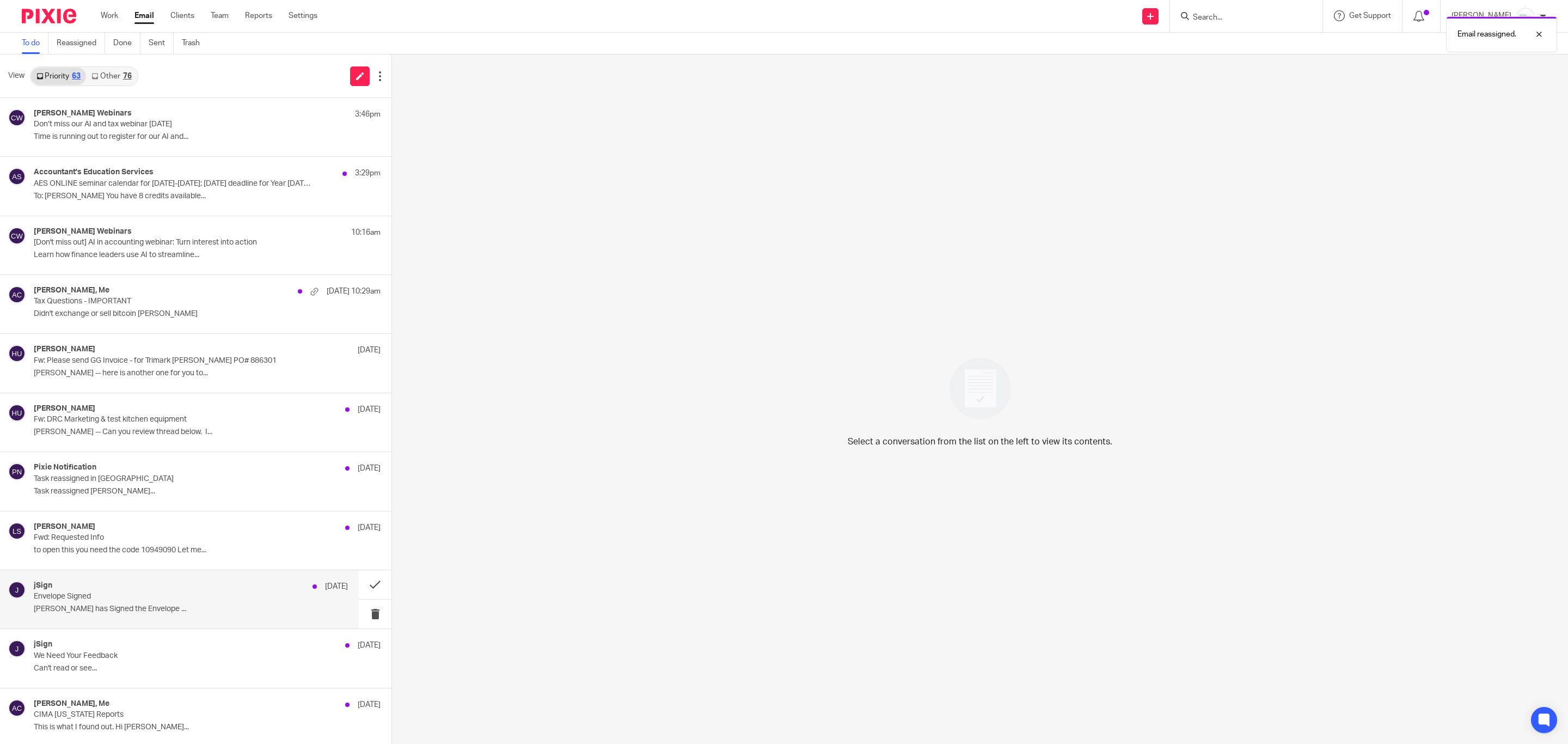
click at [165, 620] on div "jSign Aug 15 Envelope Signed Gabby Hallatschek has Signed the Envelope ..." at bounding box center [179, 599] width 359 height 59
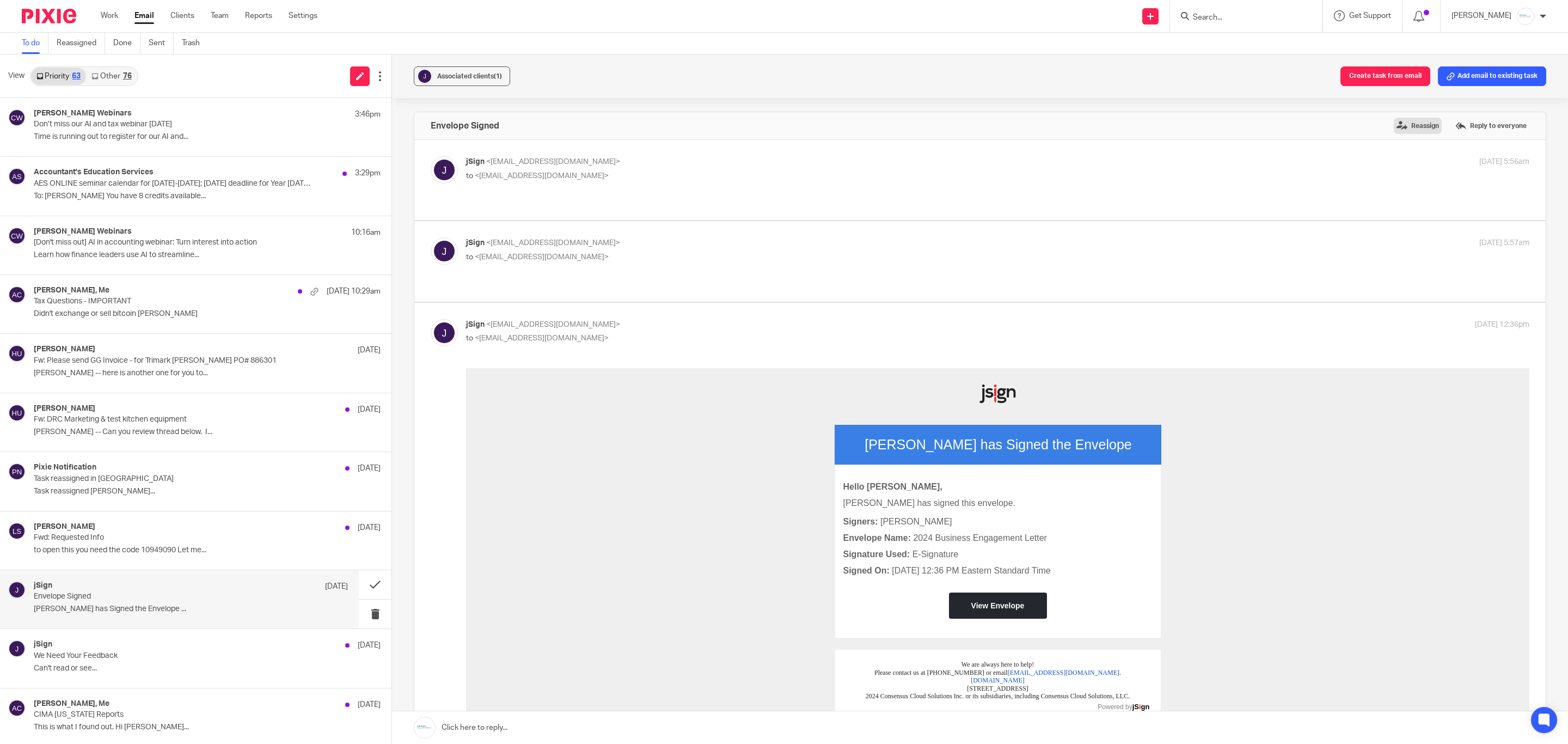
click at [1254, 126] on label "Reassign" at bounding box center [1418, 126] width 48 height 17
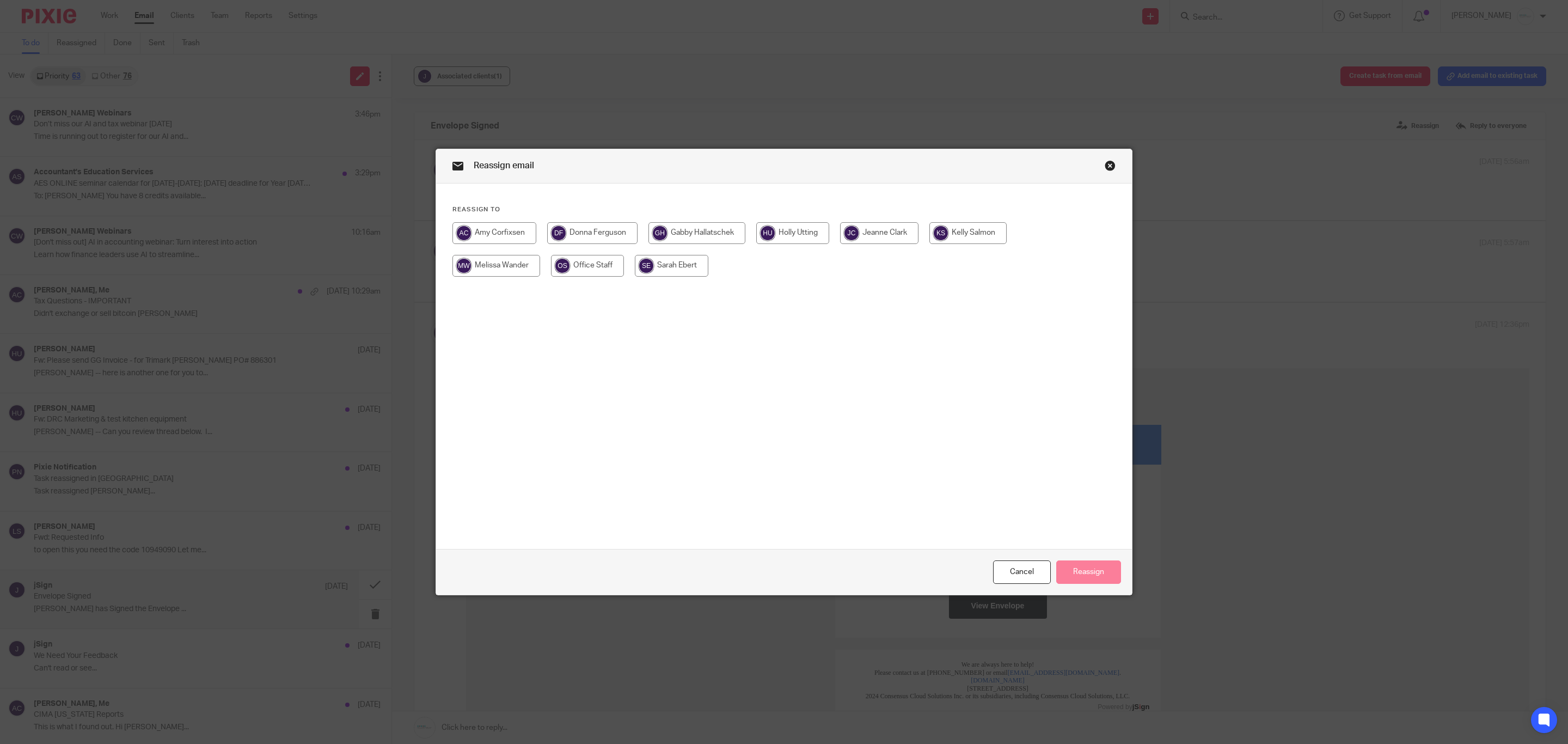
click at [701, 235] on input "radio" at bounding box center [696, 233] width 97 height 22
click at [1068, 574] on button "Reassign" at bounding box center [1088, 572] width 65 height 23
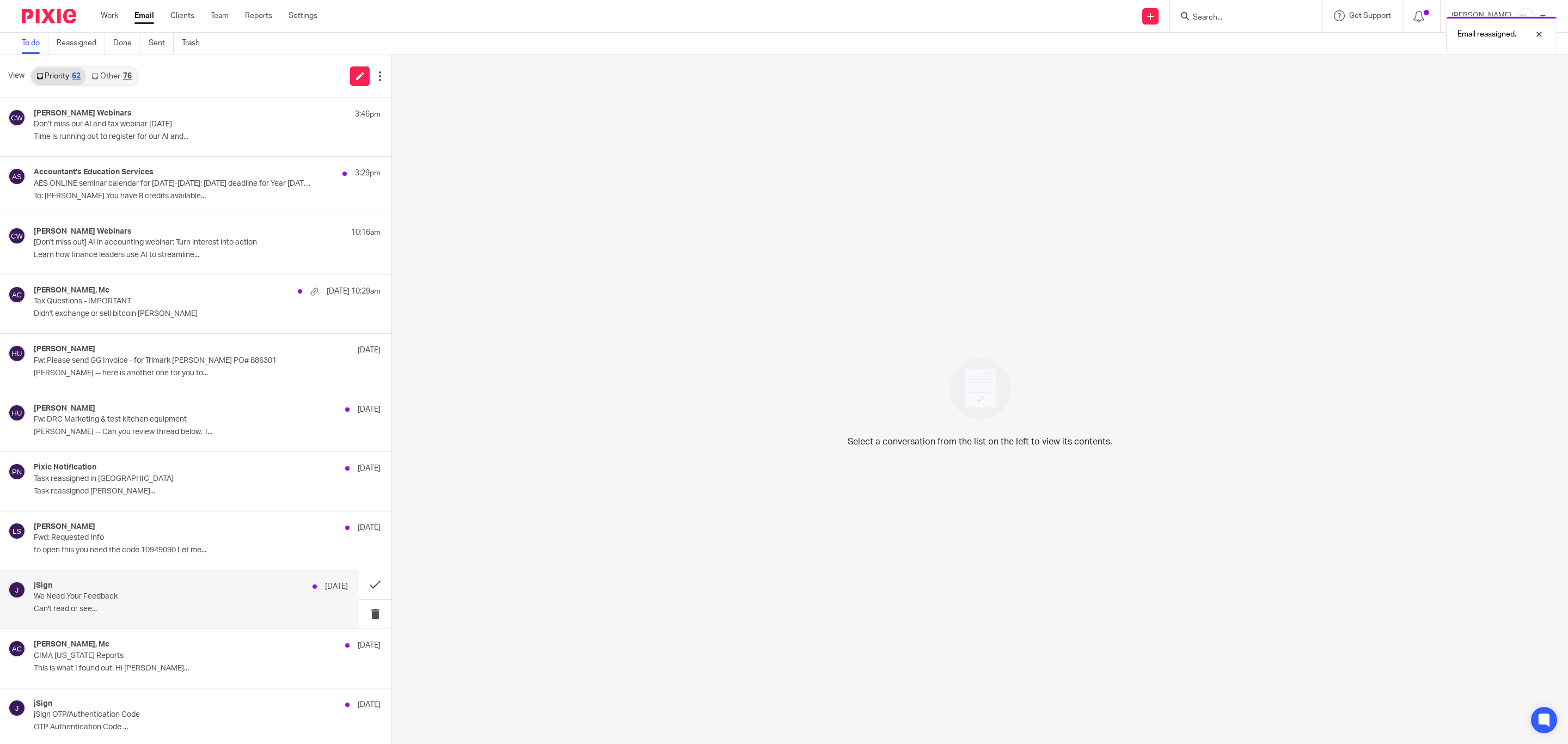
click at [153, 594] on p "We Need Your Feedback" at bounding box center [159, 596] width 252 height 9
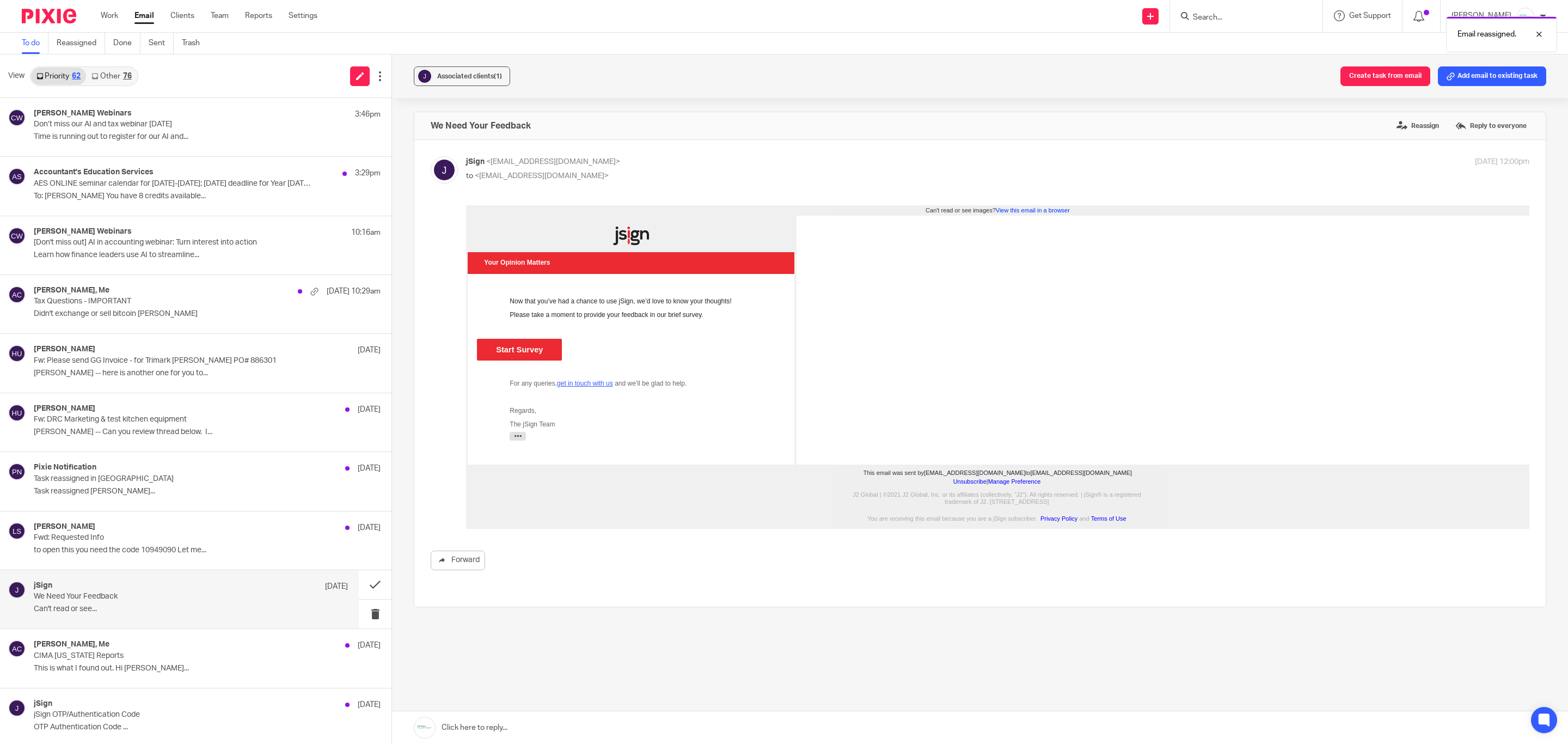
click at [1254, 115] on div "We Need Your Feedback Reassign Reply to everyone" at bounding box center [980, 126] width 1132 height 27
click at [1254, 123] on label "Reassign" at bounding box center [1418, 126] width 48 height 17
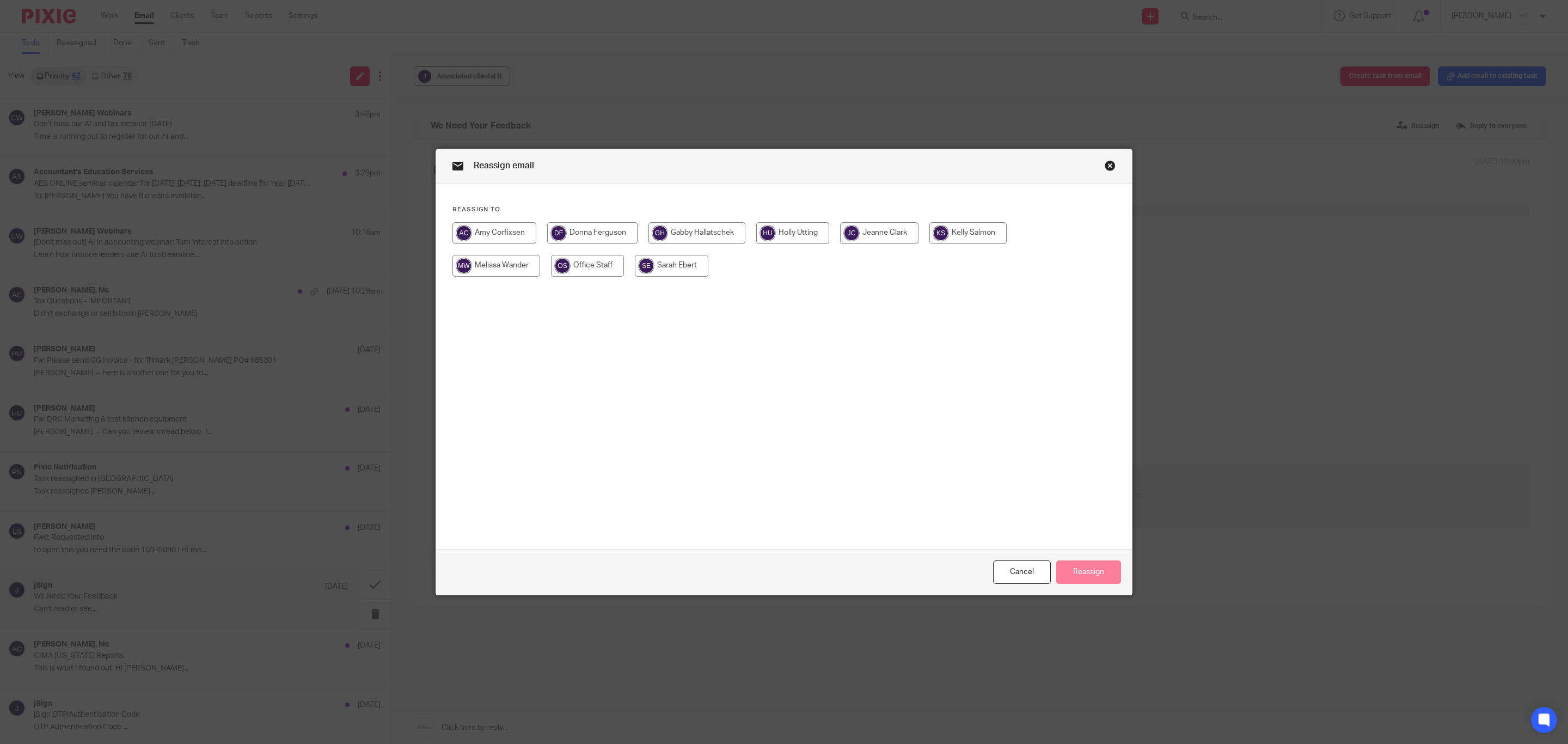
click at [694, 236] on input "radio" at bounding box center [696, 233] width 97 height 22
radio input "true"
click at [1058, 565] on button "Reassign" at bounding box center [1088, 572] width 65 height 23
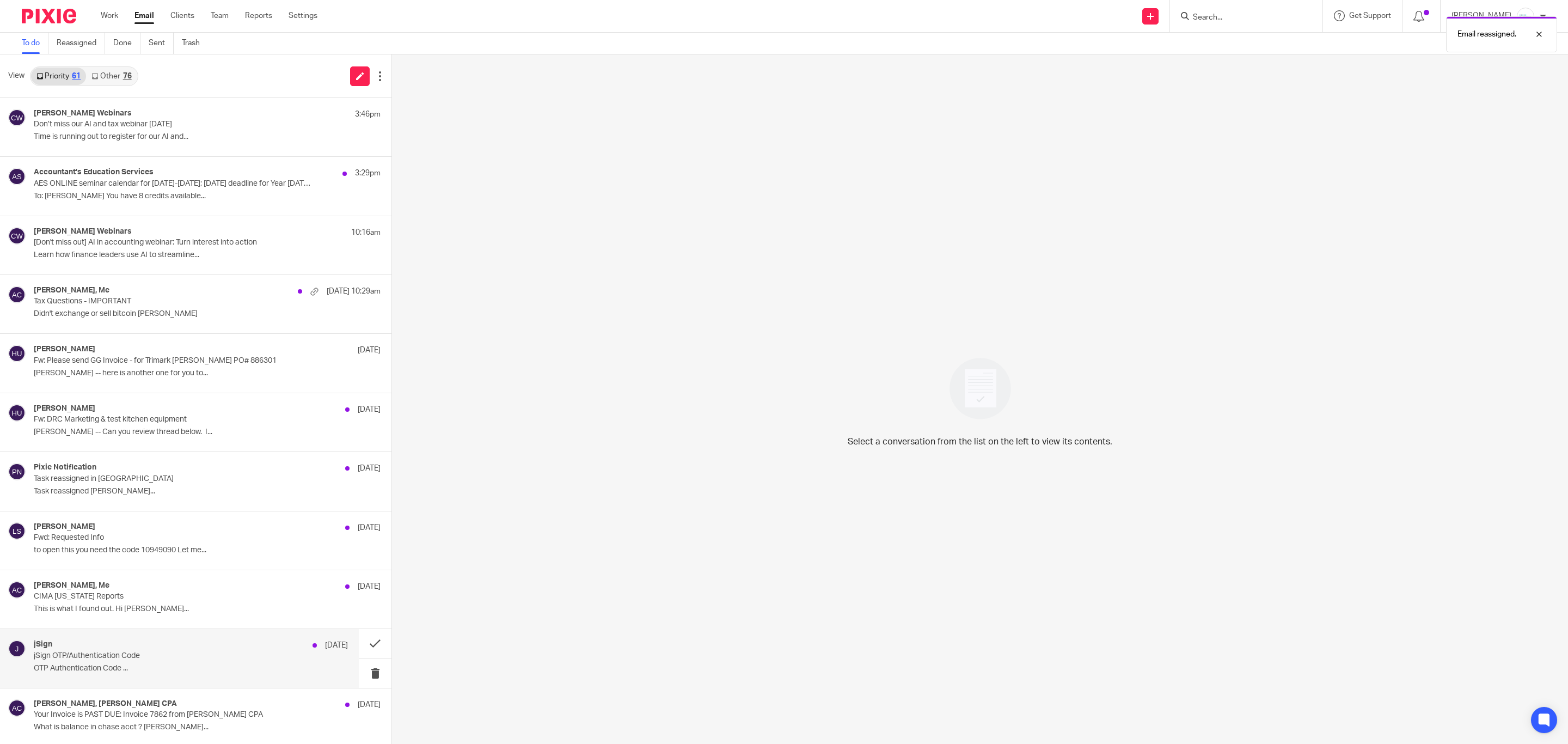
click at [98, 645] on p "jSign OTP/Authentication Code" at bounding box center [159, 656] width 252 height 9
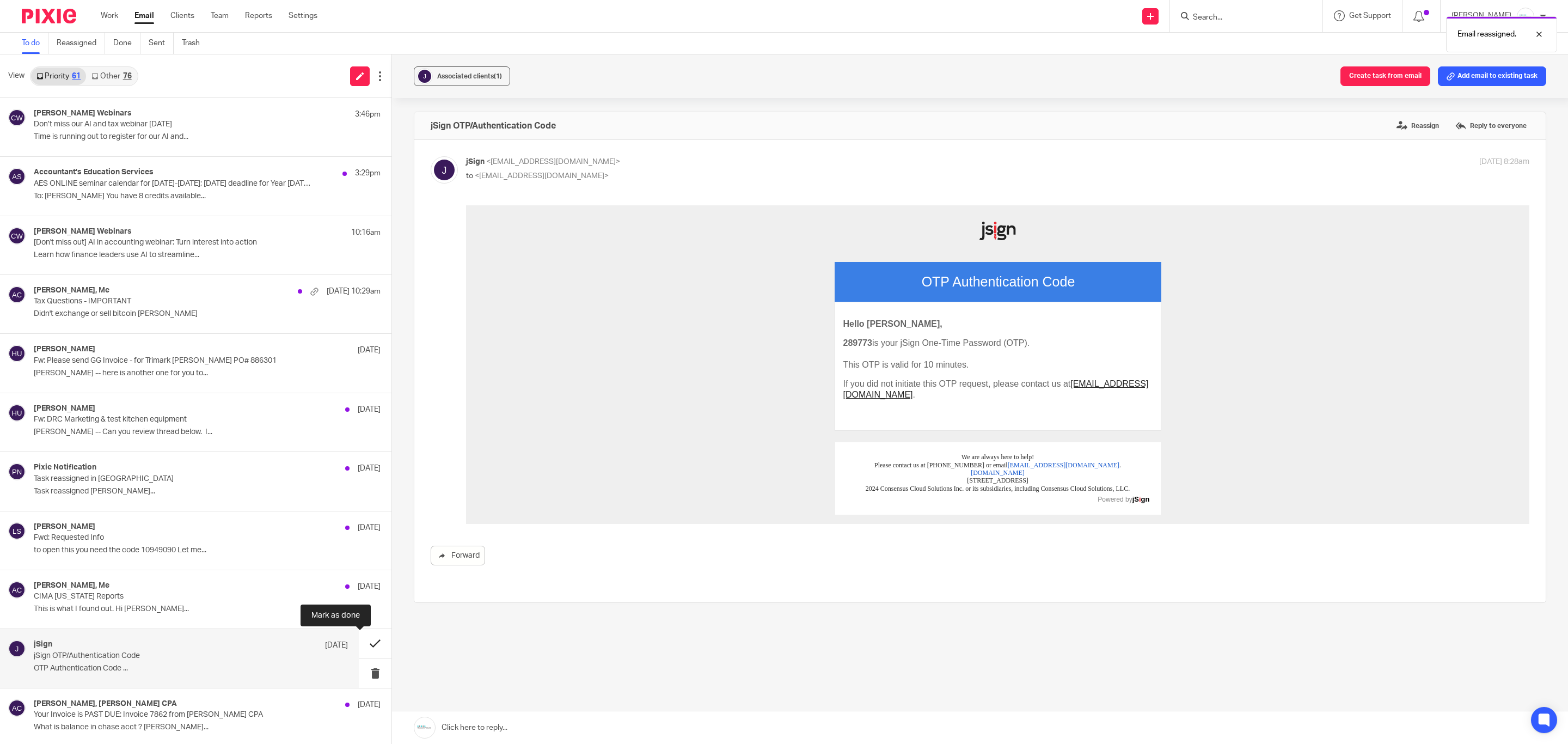
click at [359, 644] on button at bounding box center [375, 644] width 33 height 29
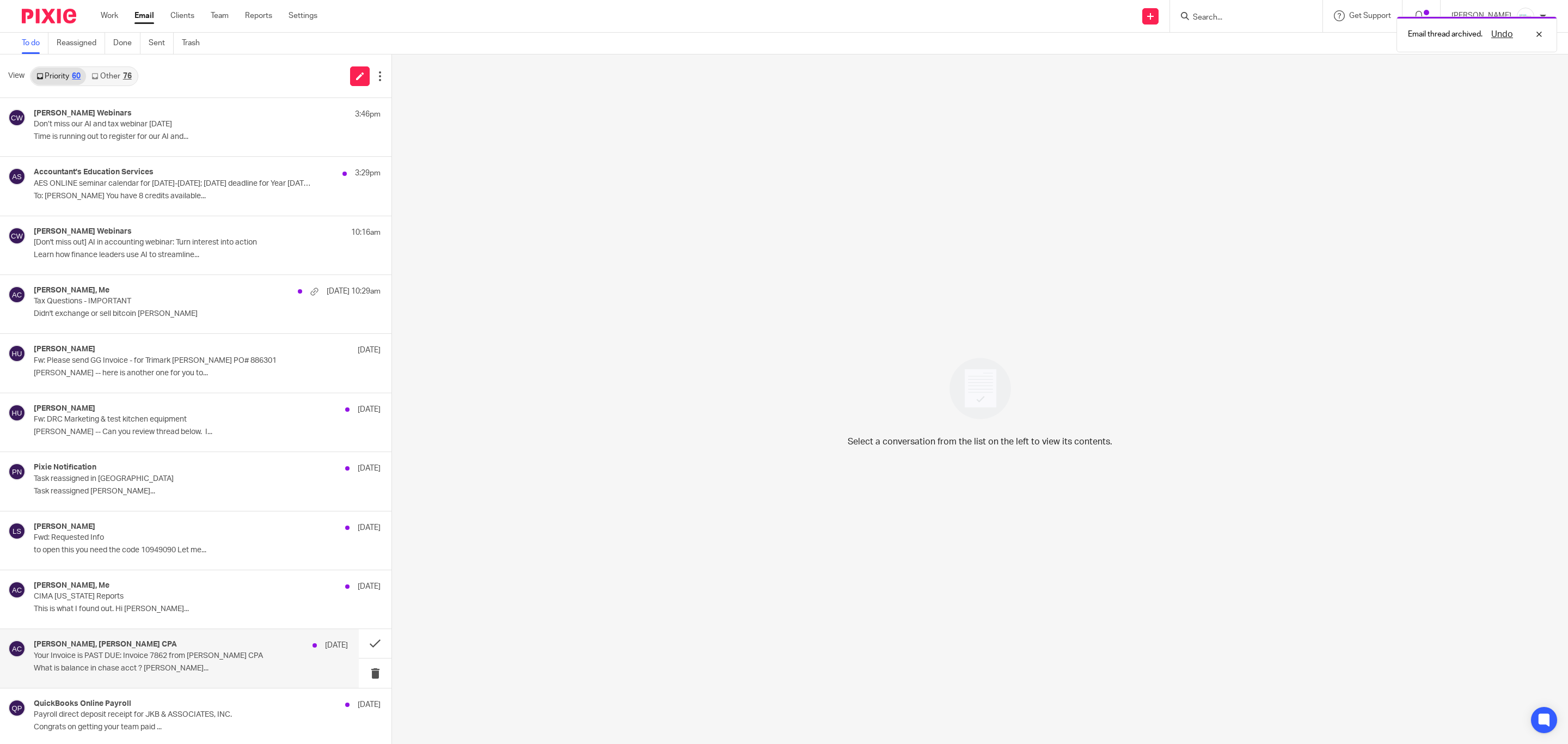
click at [124, 645] on p "Your Invoice is PAST DUE: Invoice 7862 from Amy L Corfixsen CPA" at bounding box center [159, 656] width 252 height 9
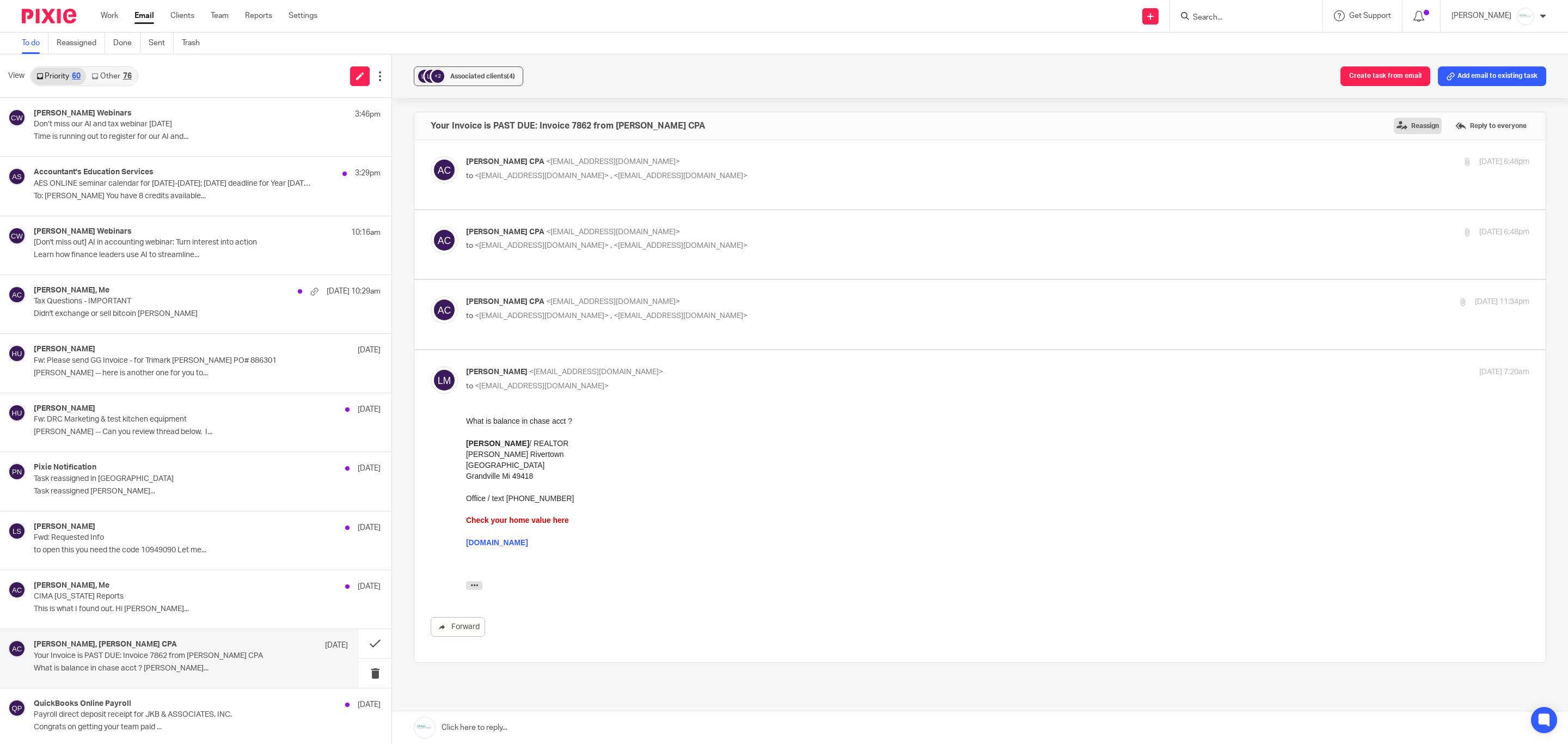
click at [1254, 125] on label "Reassign" at bounding box center [1418, 126] width 48 height 17
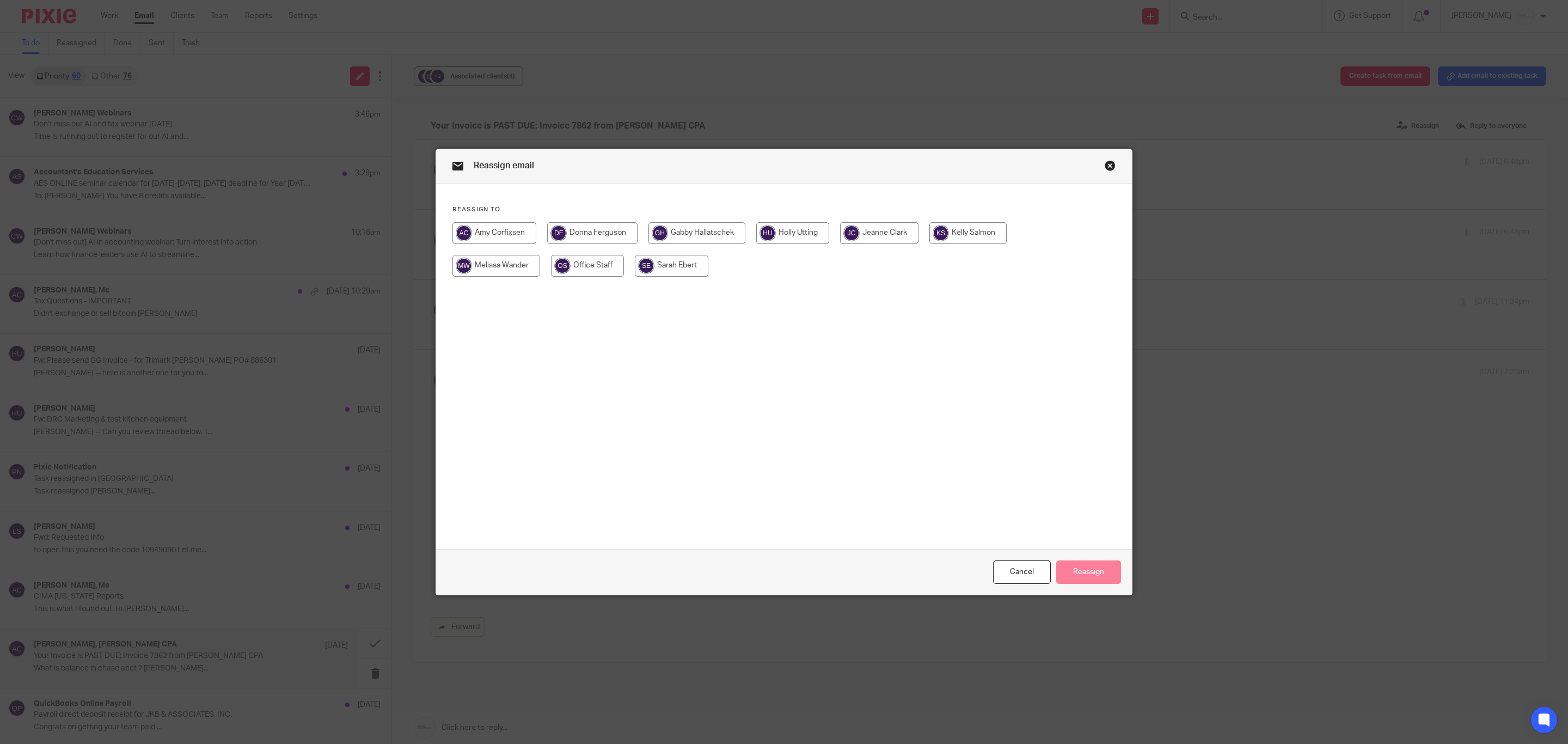
click at [790, 235] on input "radio" at bounding box center [793, 233] width 73 height 22
radio input "true"
click at [1083, 570] on button "Reassign" at bounding box center [1088, 572] width 65 height 23
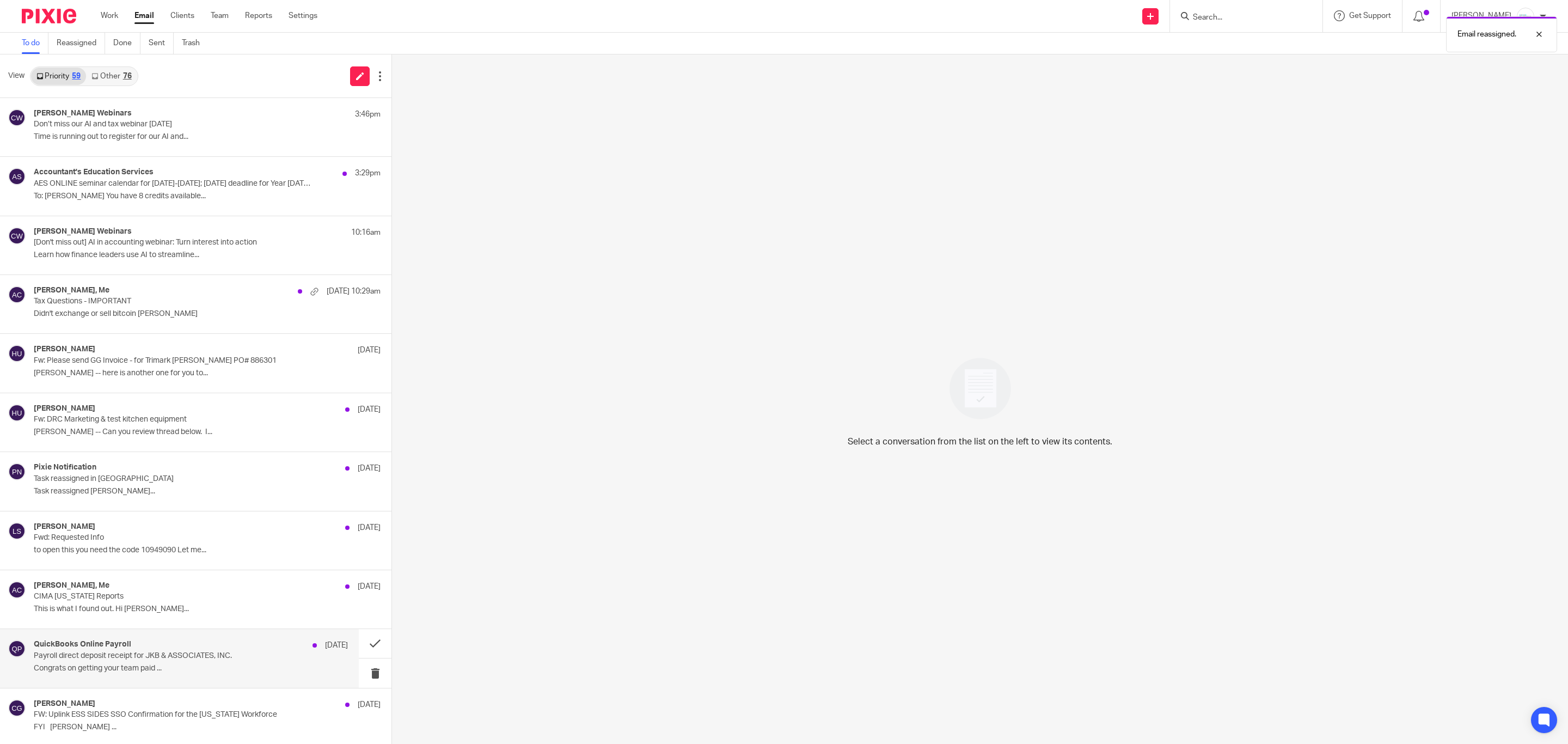
click at [125, 645] on div "QuickBooks Online Payroll Aug 15 Payroll direct deposit receipt for JKB & ASSOC…" at bounding box center [191, 658] width 314 height 36
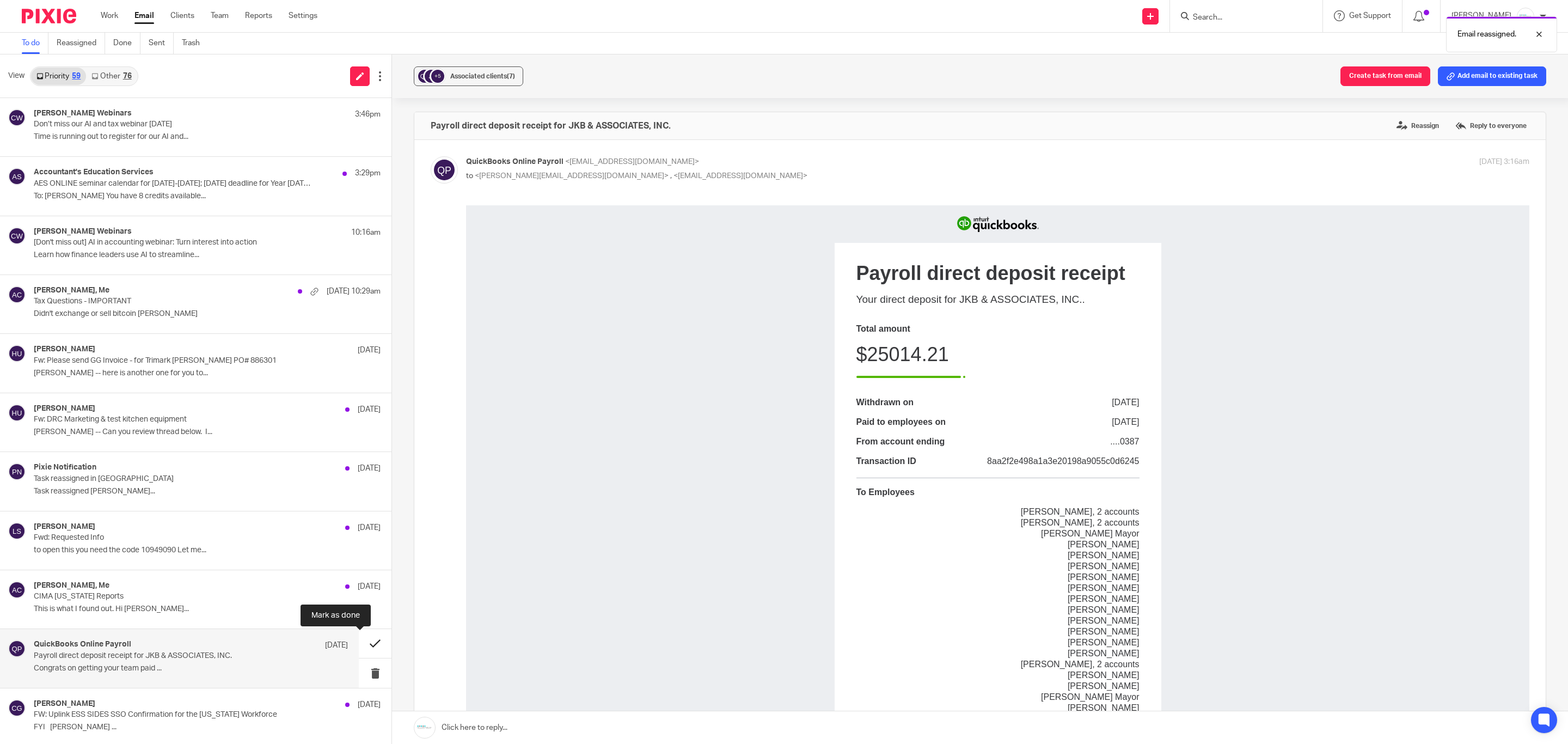
click at [360, 645] on button at bounding box center [375, 644] width 33 height 29
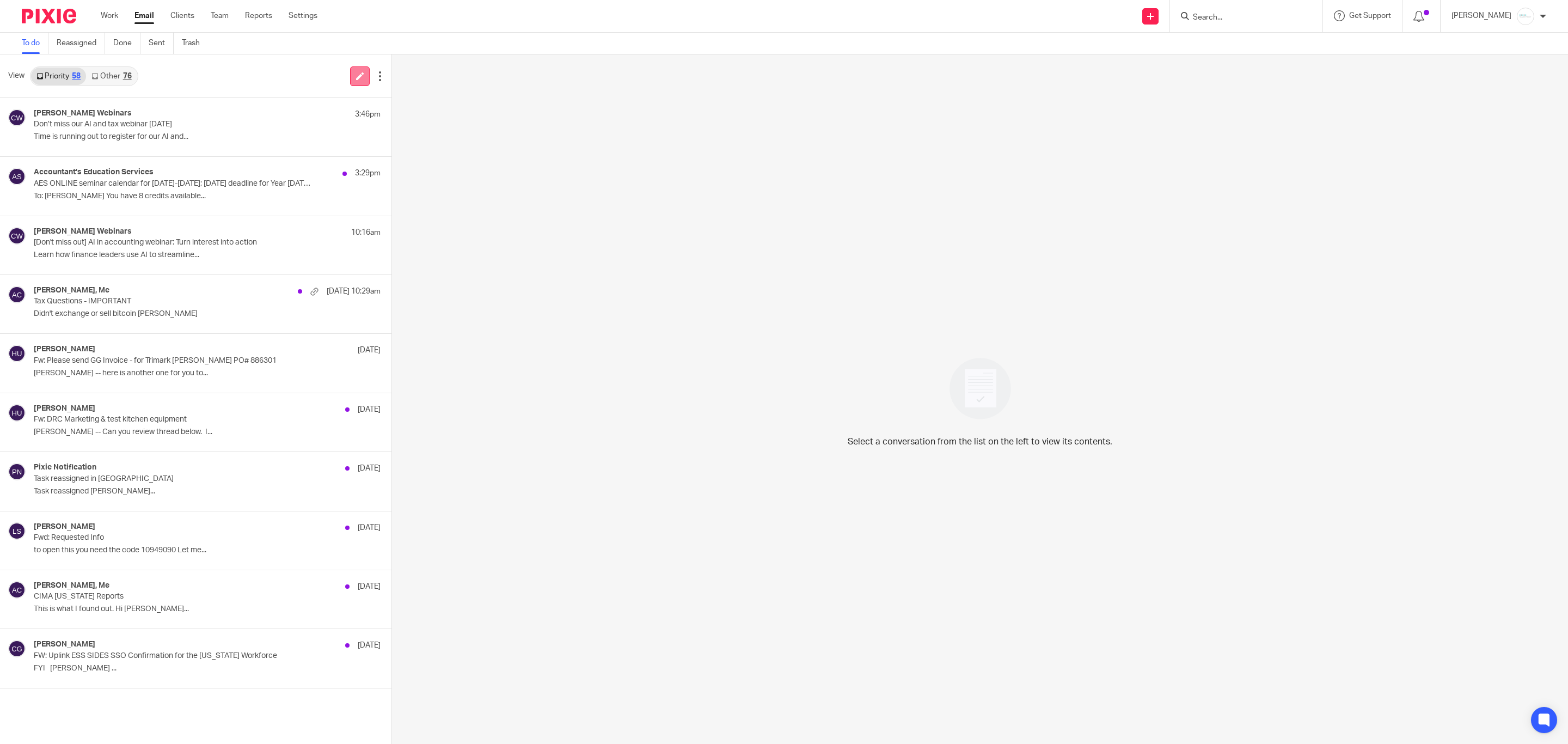
click at [358, 78] on icon at bounding box center [360, 76] width 8 height 8
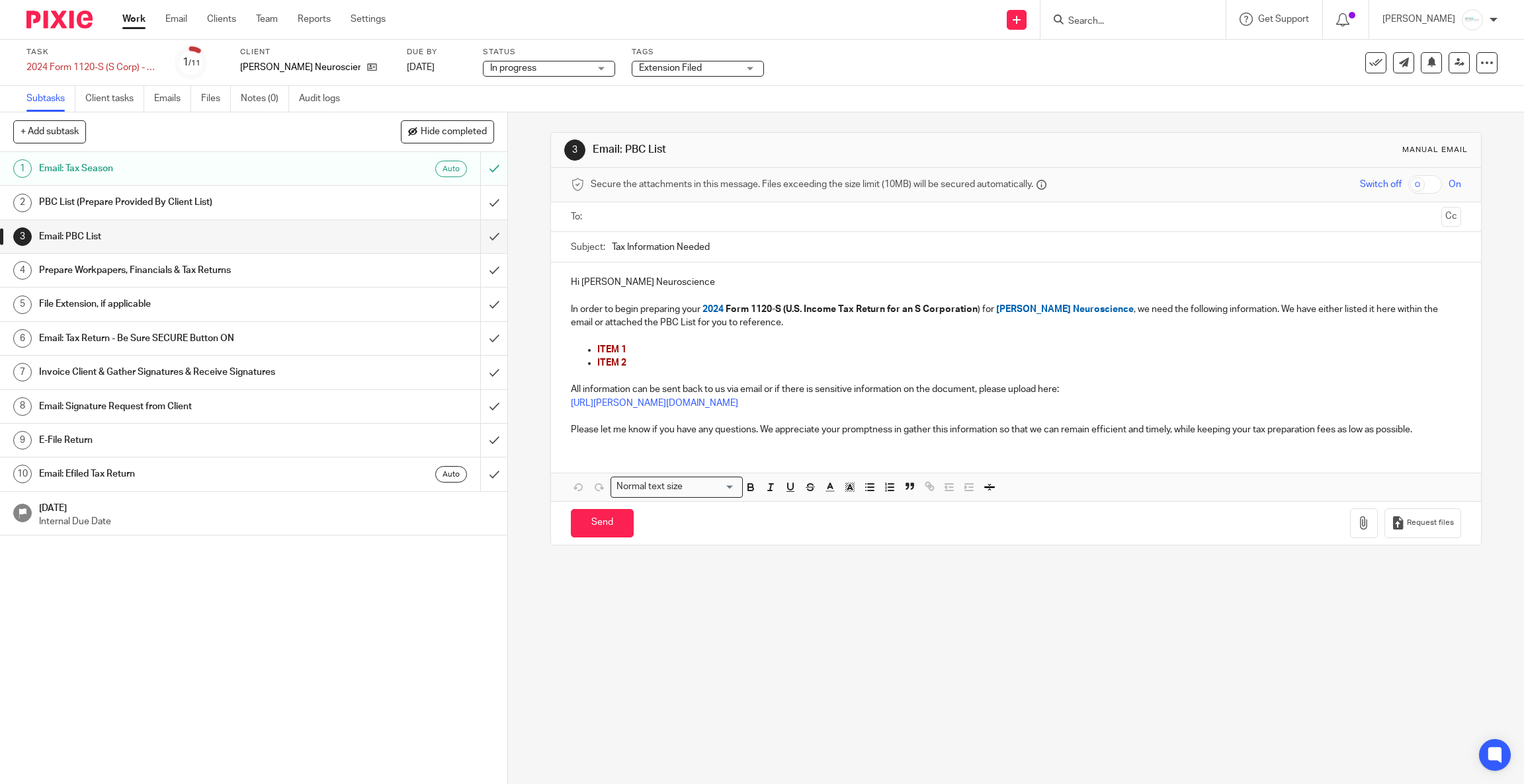
click at [612, 214] on input "text" at bounding box center [1016, 217] width 841 height 15
click at [467, 203] on input "submit" at bounding box center [254, 203] width 507 height 33
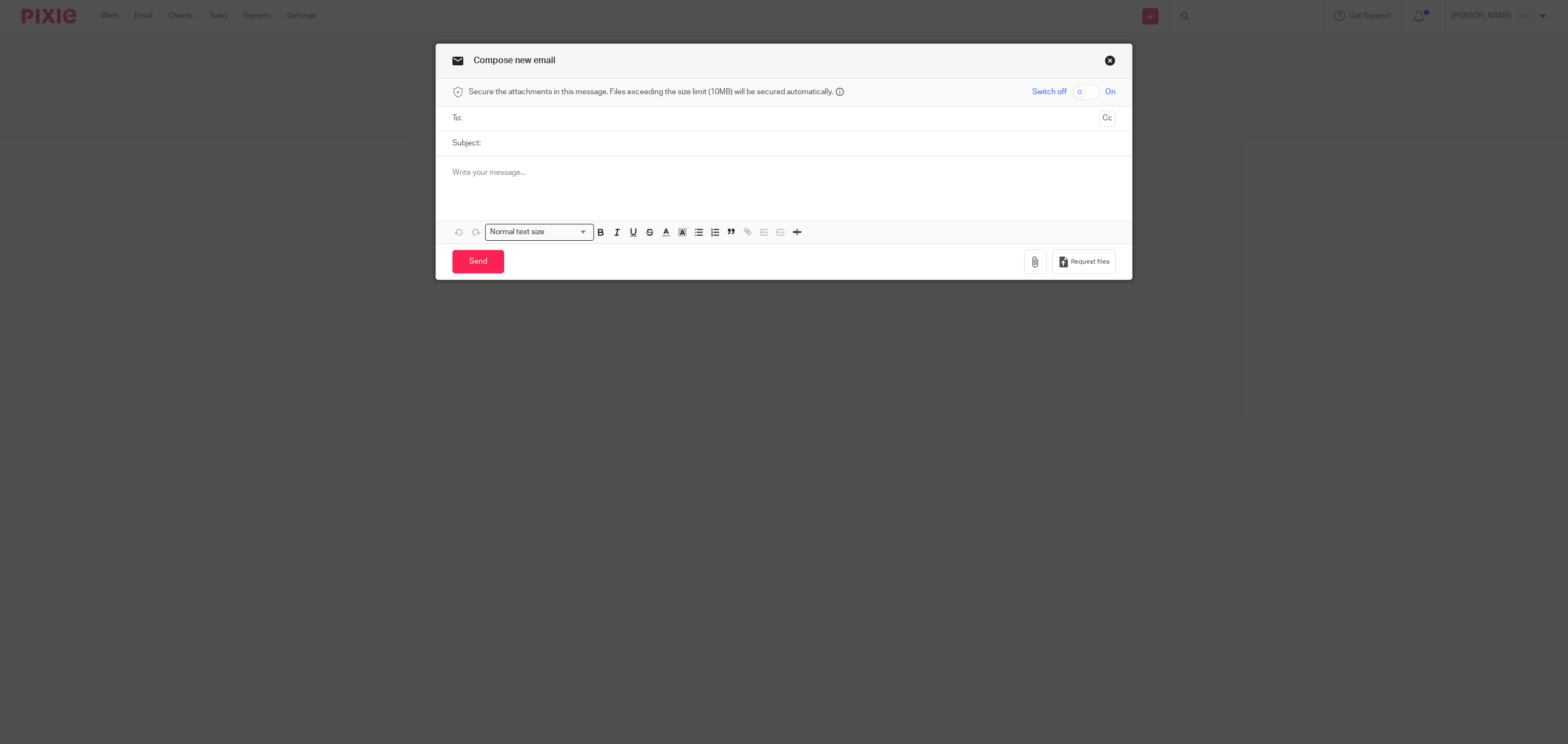
click at [545, 121] on input "text" at bounding box center [784, 118] width 622 height 12
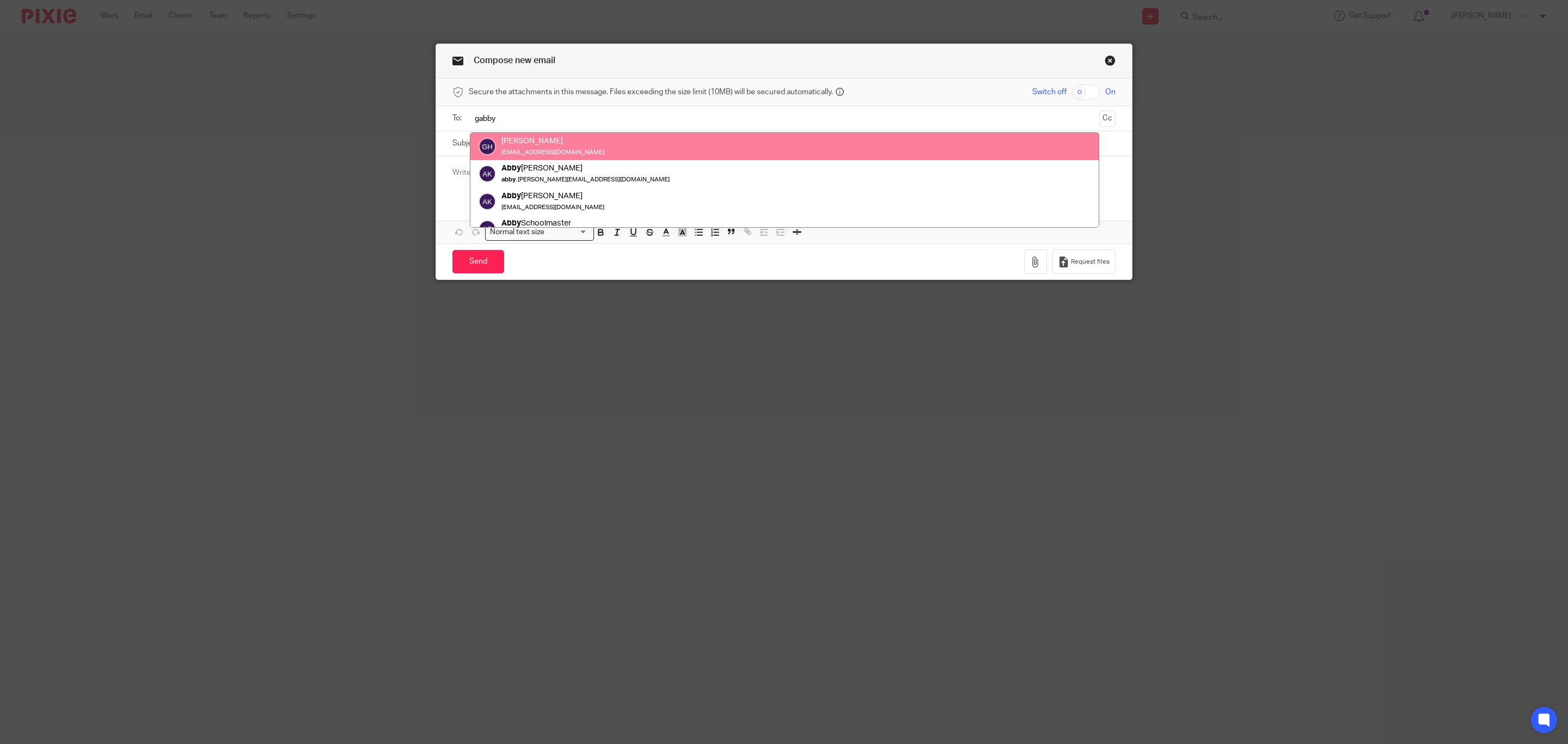
type input "gabby"
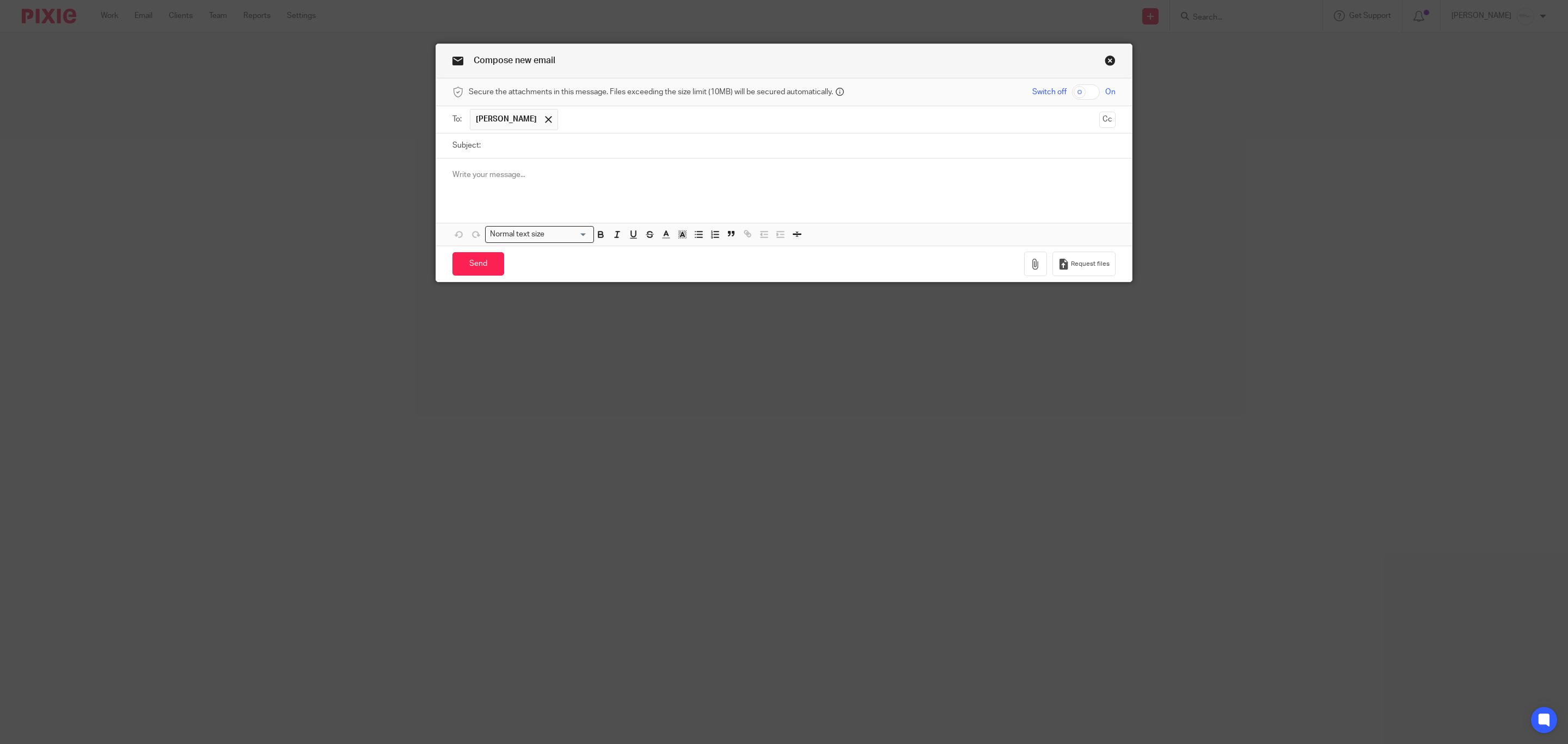
click at [551, 147] on input "Subject:" at bounding box center [801, 146] width 630 height 25
type input "Verify your email is eligible for me to auto forward emails to you."
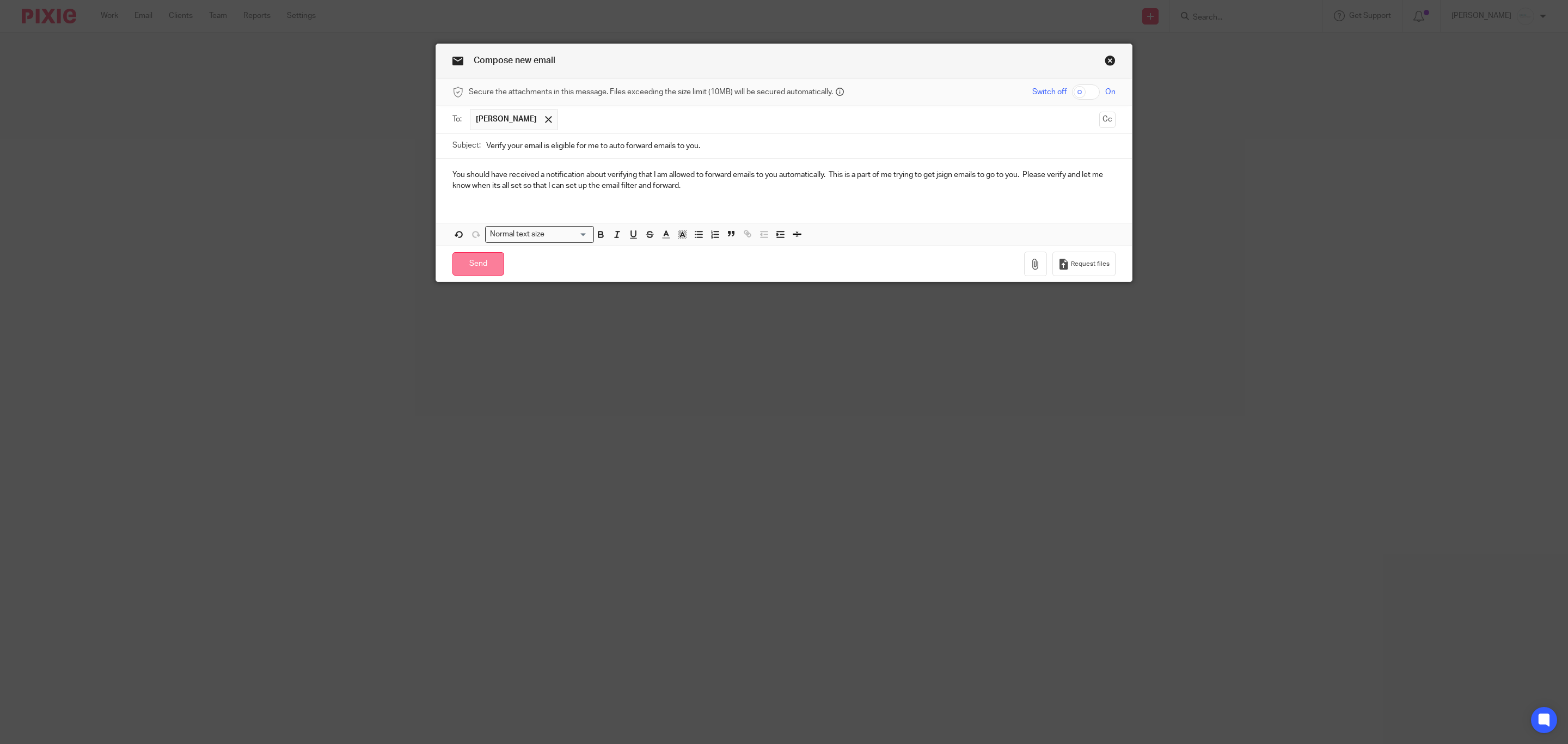
click at [460, 275] on input "Send" at bounding box center [478, 264] width 52 height 23
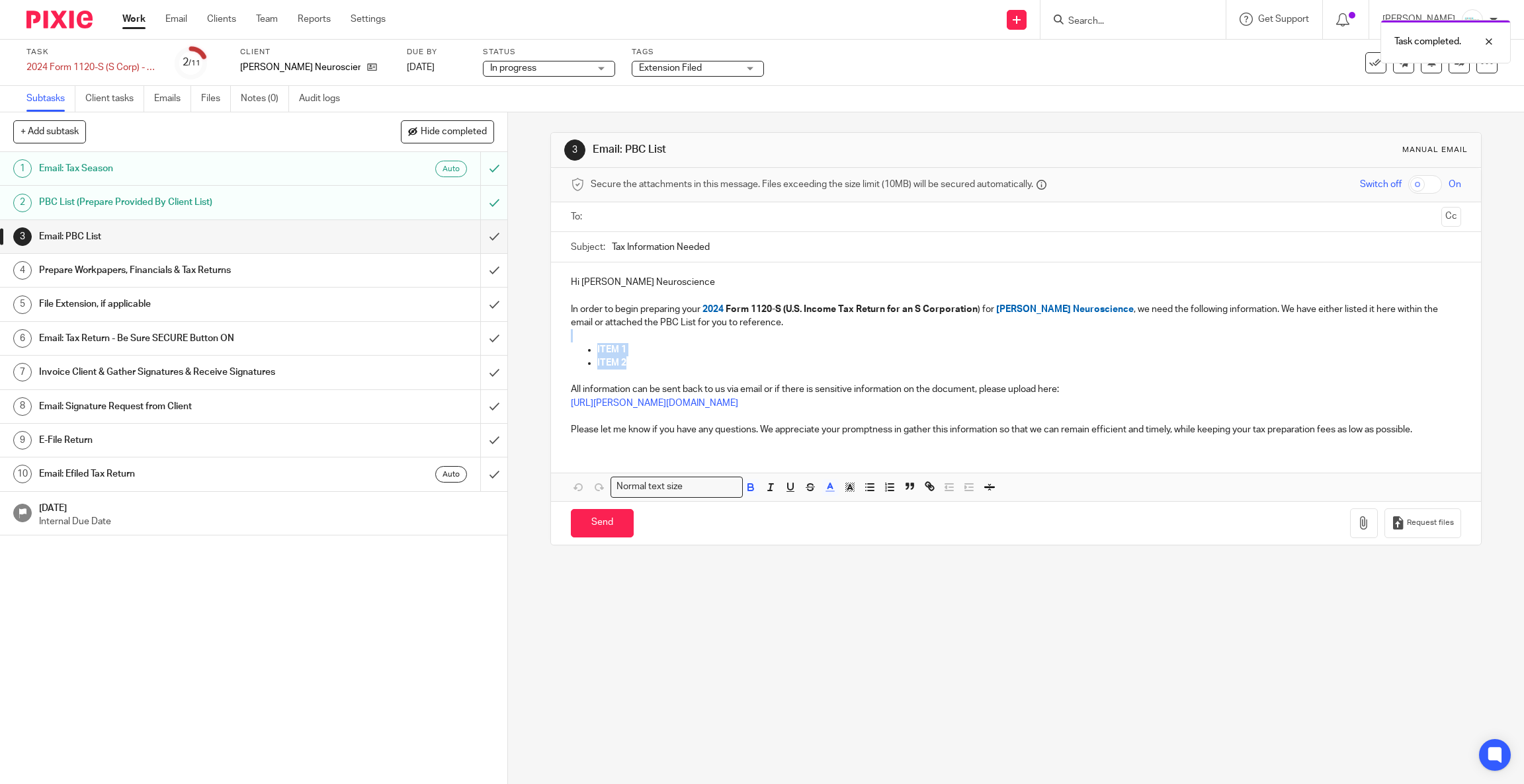
drag, startPoint x: 636, startPoint y: 359, endPoint x: 588, endPoint y: 341, distance: 51.3
click at [588, 341] on div "Hi Royer Neuroscience In order to begin preparing your 2024 Form 1120-S (U.S. I…" at bounding box center [1016, 354] width 930 height 184
click at [621, 360] on span "ITEM 2" at bounding box center [612, 362] width 29 height 9
drag, startPoint x: 621, startPoint y: 352, endPoint x: 581, endPoint y: 351, distance: 40.0
click at [597, 351] on li "ITEM 1" at bounding box center [1029, 350] width 864 height 13
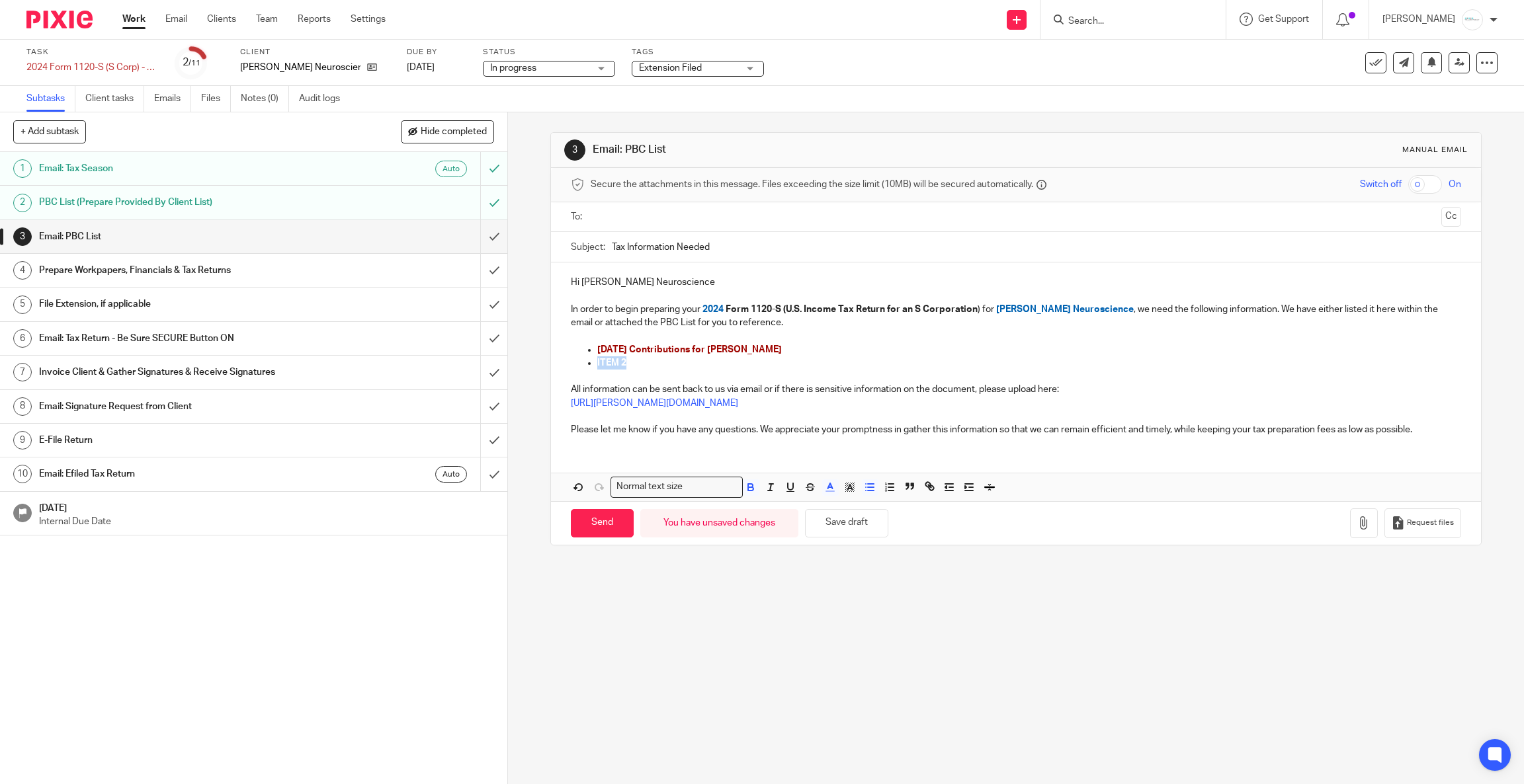
drag, startPoint x: 633, startPoint y: 364, endPoint x: 589, endPoint y: 364, distance: 44.0
click at [589, 364] on ul "2024 SEP Contributions for Amy ITEM 2" at bounding box center [1016, 356] width 891 height 27
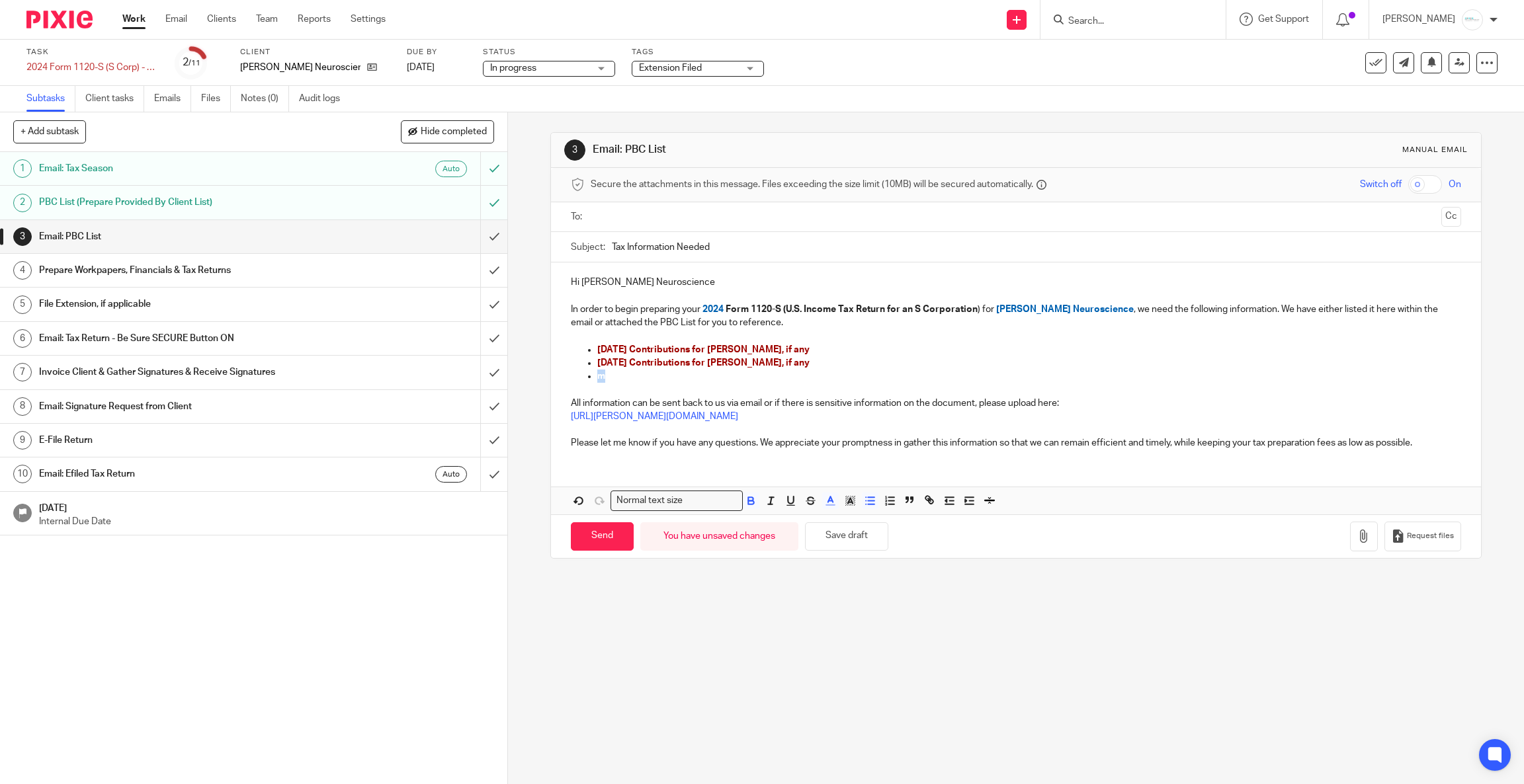
drag, startPoint x: 627, startPoint y: 383, endPoint x: 569, endPoint y: 380, distance: 58.1
click at [569, 380] on div "Hi Royer Neuroscience In order to begin preparing your 2024 Form 1120-S (U.S. I…" at bounding box center [1016, 361] width 930 height 197
click at [839, 540] on button "Save draft" at bounding box center [846, 537] width 83 height 28
click at [820, 512] on span at bounding box center [838, 502] width 40 height 20
click at [834, 524] on button "Save draft" at bounding box center [846, 537] width 83 height 28
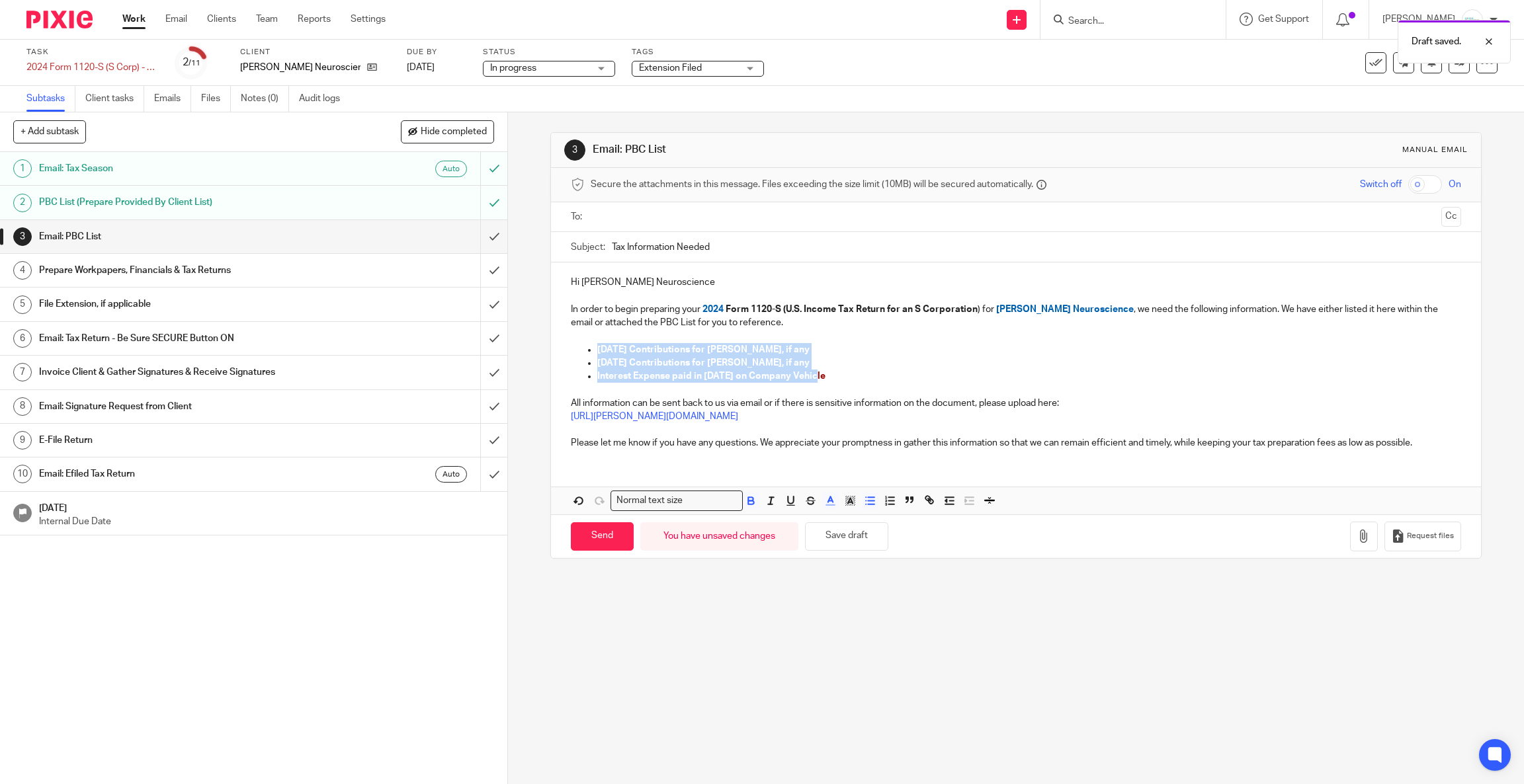
drag, startPoint x: 832, startPoint y: 375, endPoint x: 565, endPoint y: 351, distance: 268.1
click at [571, 351] on ul "2024 SEP Contributions for Amy, if any 2024 SEP Contributions for Tim, if any I…" at bounding box center [1016, 363] width 891 height 40
copy ul "2024 SEP Contributions for Amy, if any 2024 SEP Contributions for Tim, if any I…"
click at [696, 229] on div at bounding box center [1017, 217] width 849 height 30
click at [700, 208] on ul at bounding box center [1017, 217] width 849 height 22
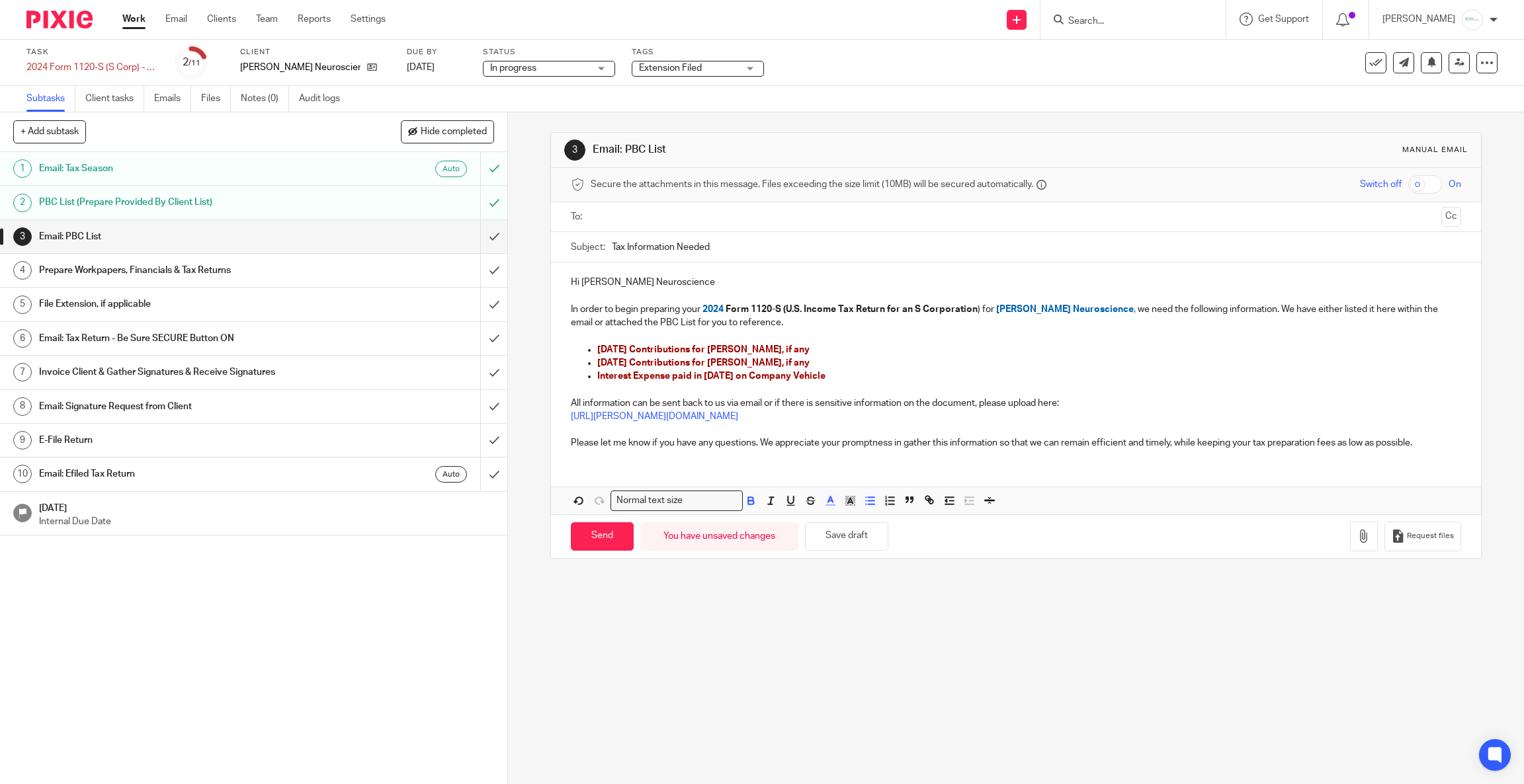
click at [712, 214] on input "text" at bounding box center [1016, 217] width 841 height 15
click at [781, 324] on p "In order to begin preparing your 2024 Form 1120-S (U.S. Income Tax Return for a…" at bounding box center [1016, 319] width 891 height 27
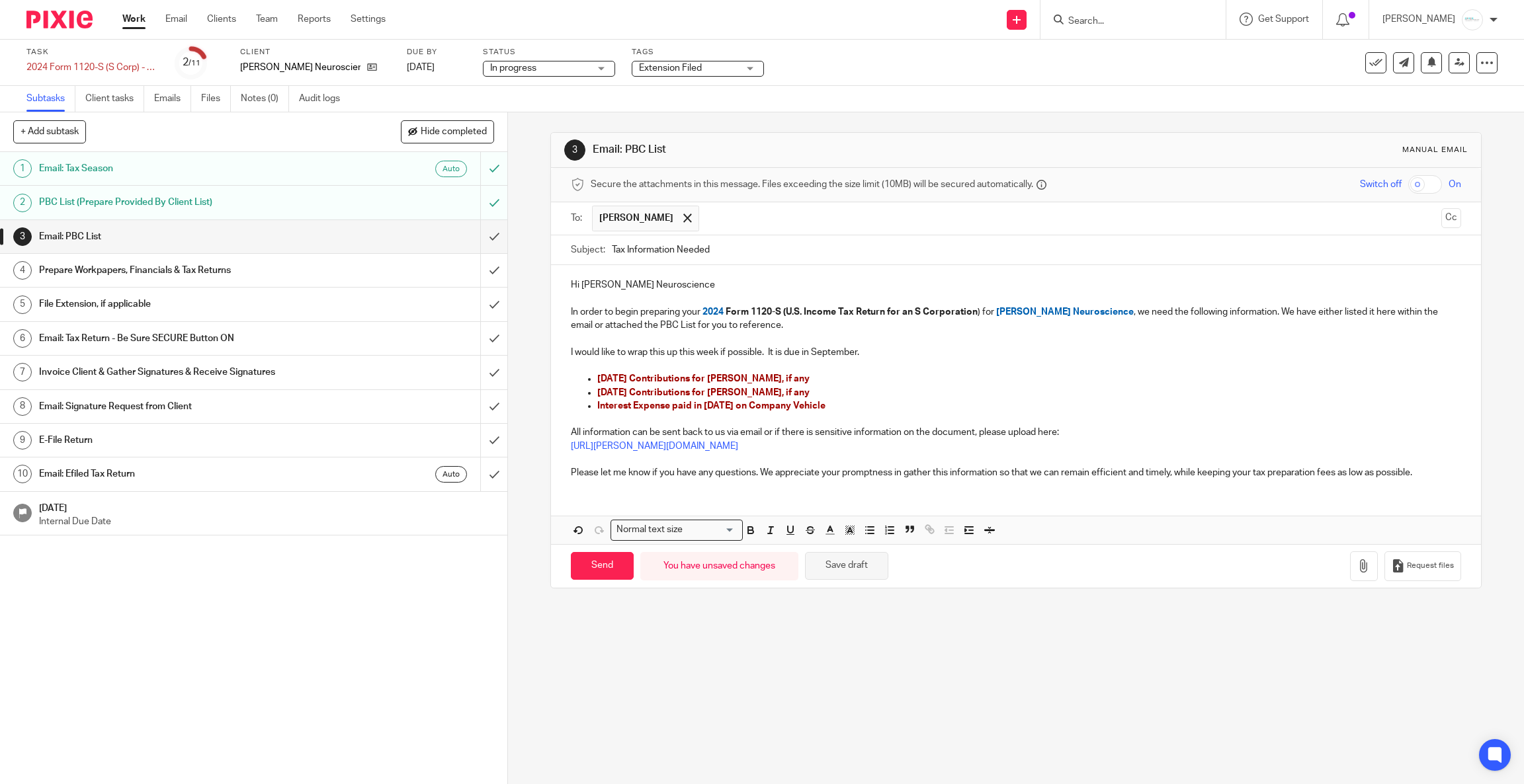
click at [843, 575] on button "Save draft" at bounding box center [846, 567] width 83 height 28
click at [606, 576] on input "Send" at bounding box center [602, 567] width 63 height 28
type input "Sent"
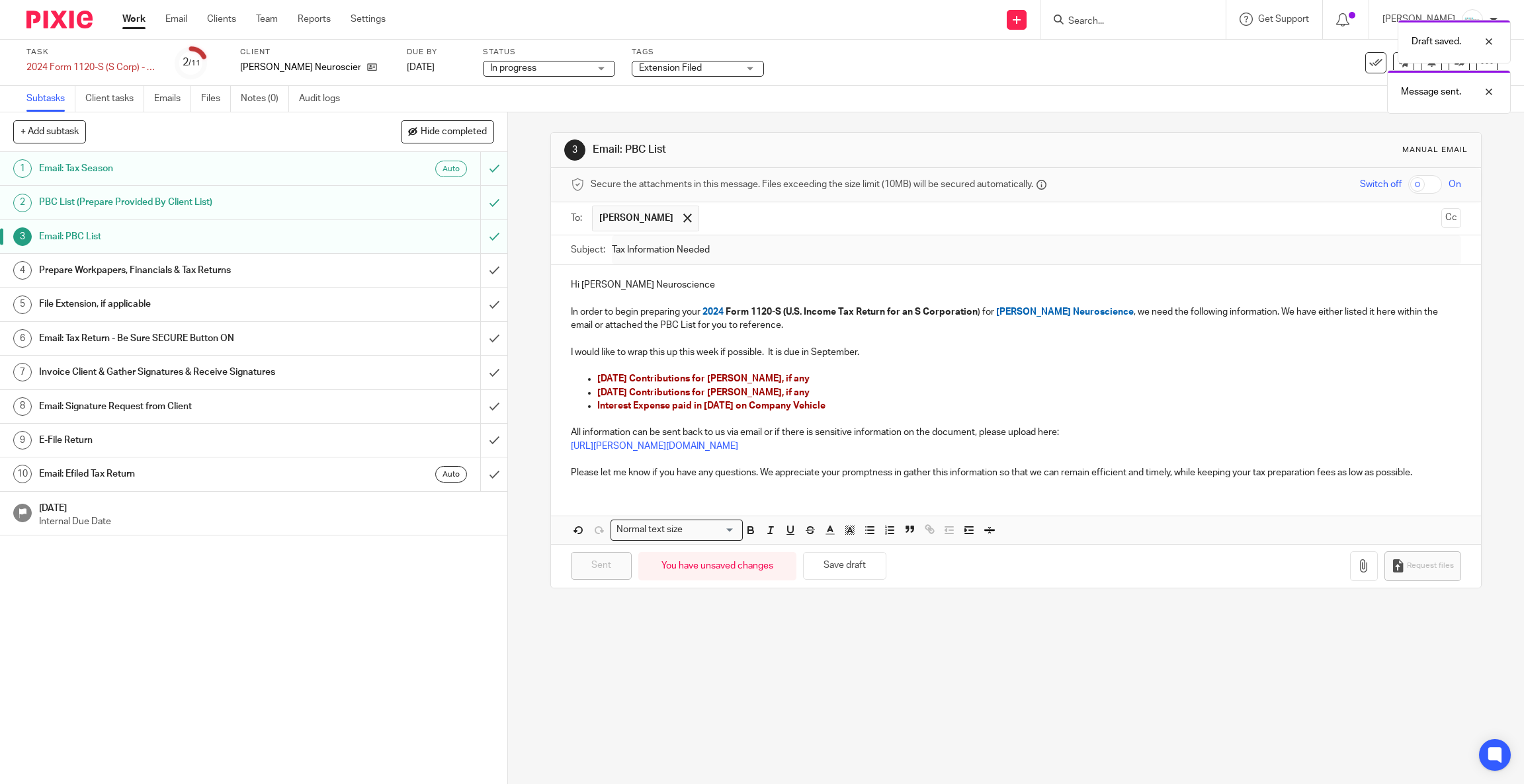
drag, startPoint x: 105, startPoint y: 265, endPoint x: 111, endPoint y: 265, distance: 6.0
click at [105, 265] on h1 "Prepare Workpapers, Financials & Tax Returns" at bounding box center [182, 271] width 286 height 20
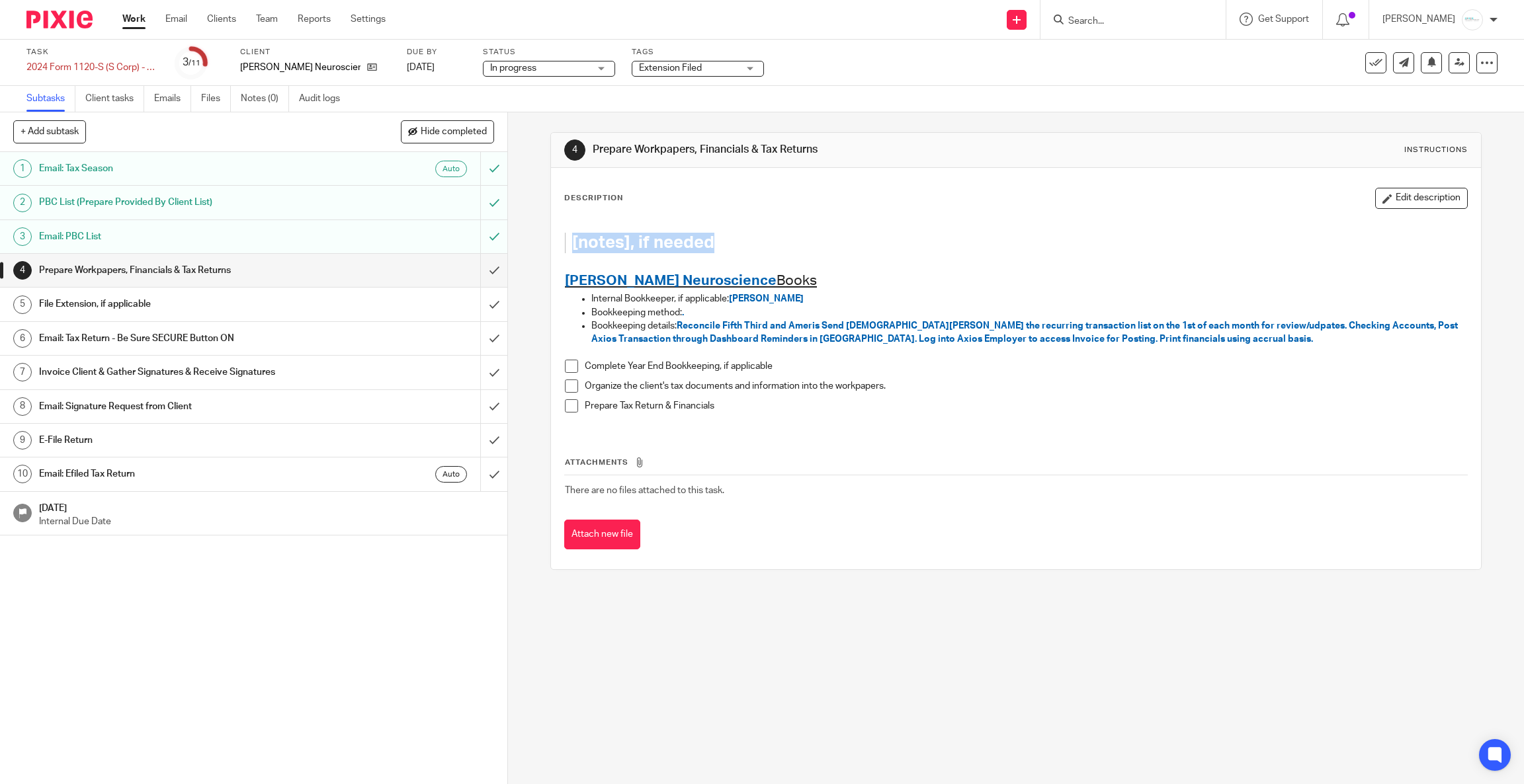
drag, startPoint x: 759, startPoint y: 245, endPoint x: 564, endPoint y: 239, distance: 195.1
click at [565, 239] on blockquote "[notes], if needed" at bounding box center [1002, 242] width 876 height 20
click at [1375, 194] on button "Edit description" at bounding box center [1422, 198] width 93 height 21
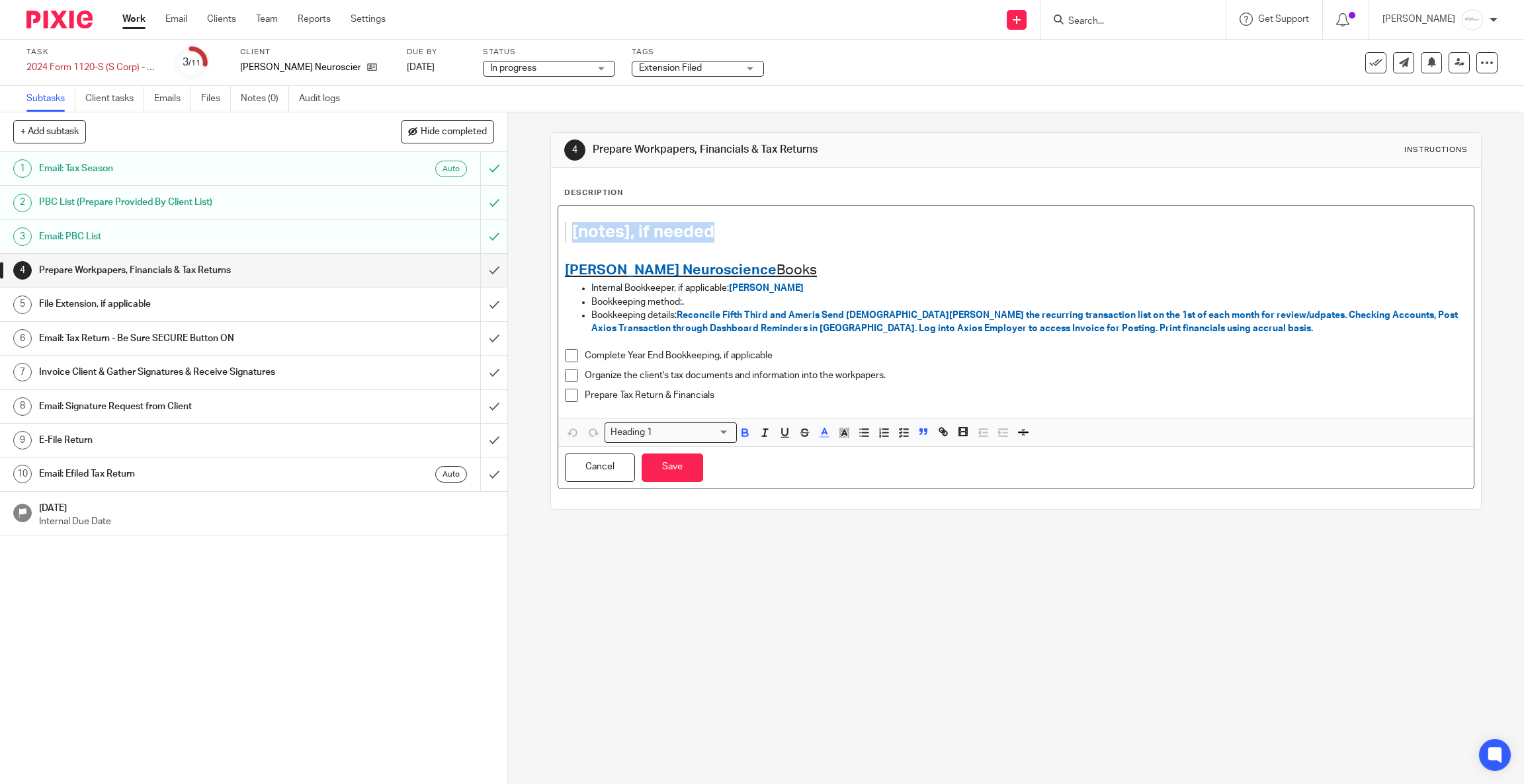
click at [716, 235] on h1 "[notes], if needed" at bounding box center [1006, 232] width 868 height 20
drag, startPoint x: 716, startPoint y: 235, endPoint x: 554, endPoint y: 226, distance: 162.2
click at [559, 226] on div "[notes], if needed [PERSON_NAME] Neuroscience Books Internal Bookkeeper, if app…" at bounding box center [1016, 312] width 915 height 213
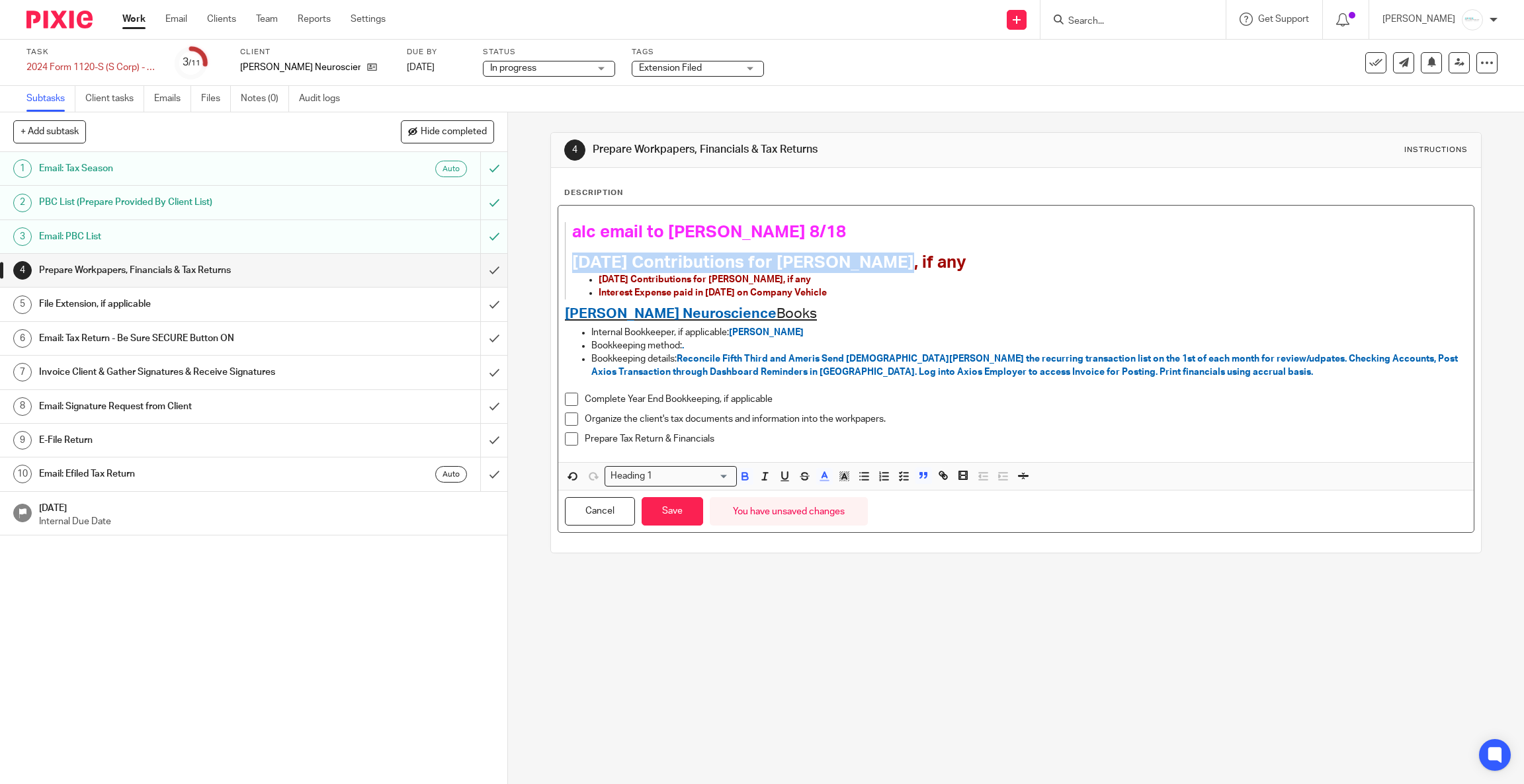
drag, startPoint x: 568, startPoint y: 258, endPoint x: 891, endPoint y: 258, distance: 323.0
click at [891, 258] on h1 "[DATE] Contributions for [PERSON_NAME], if any" at bounding box center [1006, 262] width 868 height 20
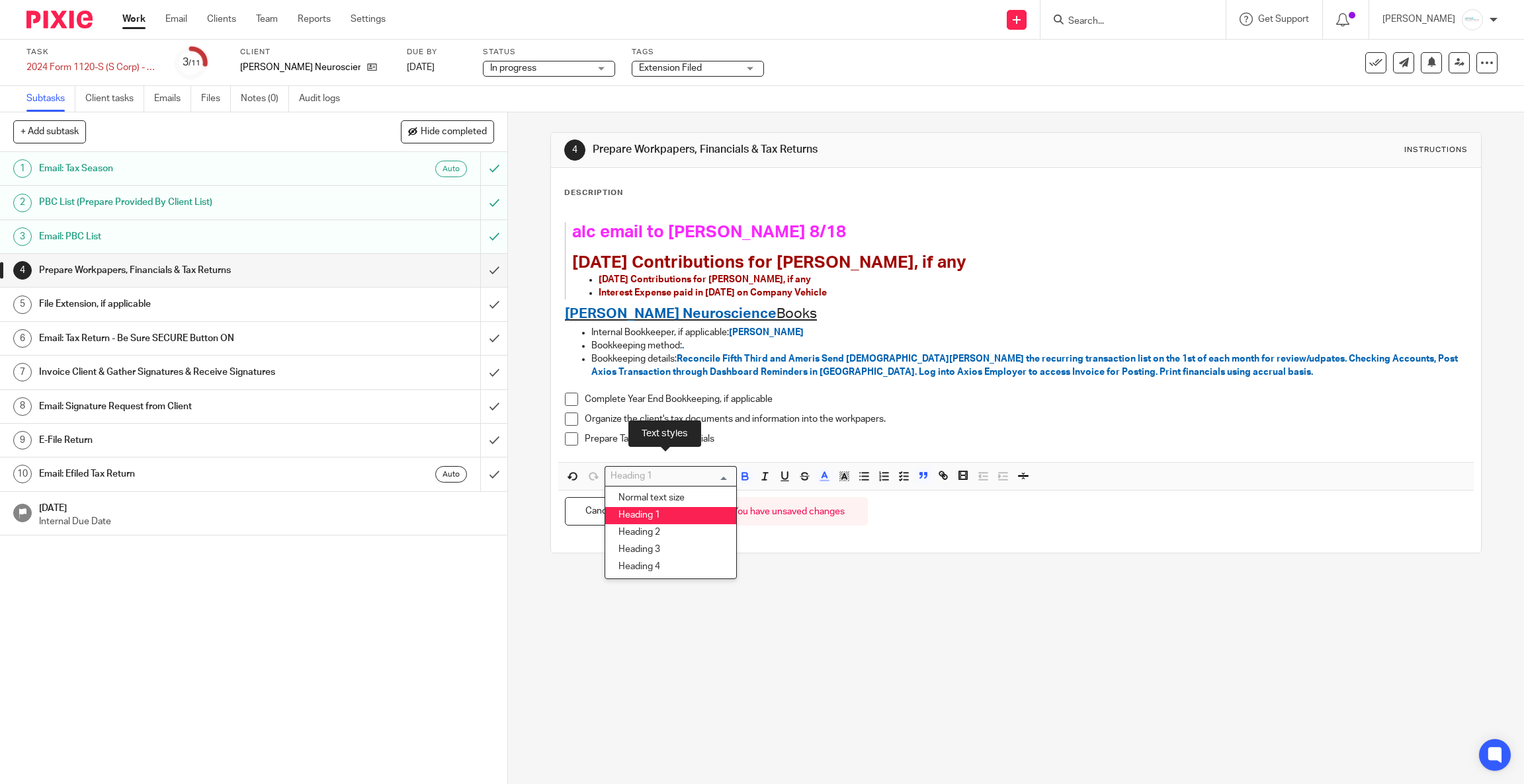
click at [720, 475] on input "Search for option" at bounding box center [668, 476] width 123 height 14
click at [697, 497] on li "Normal text size" at bounding box center [670, 498] width 131 height 17
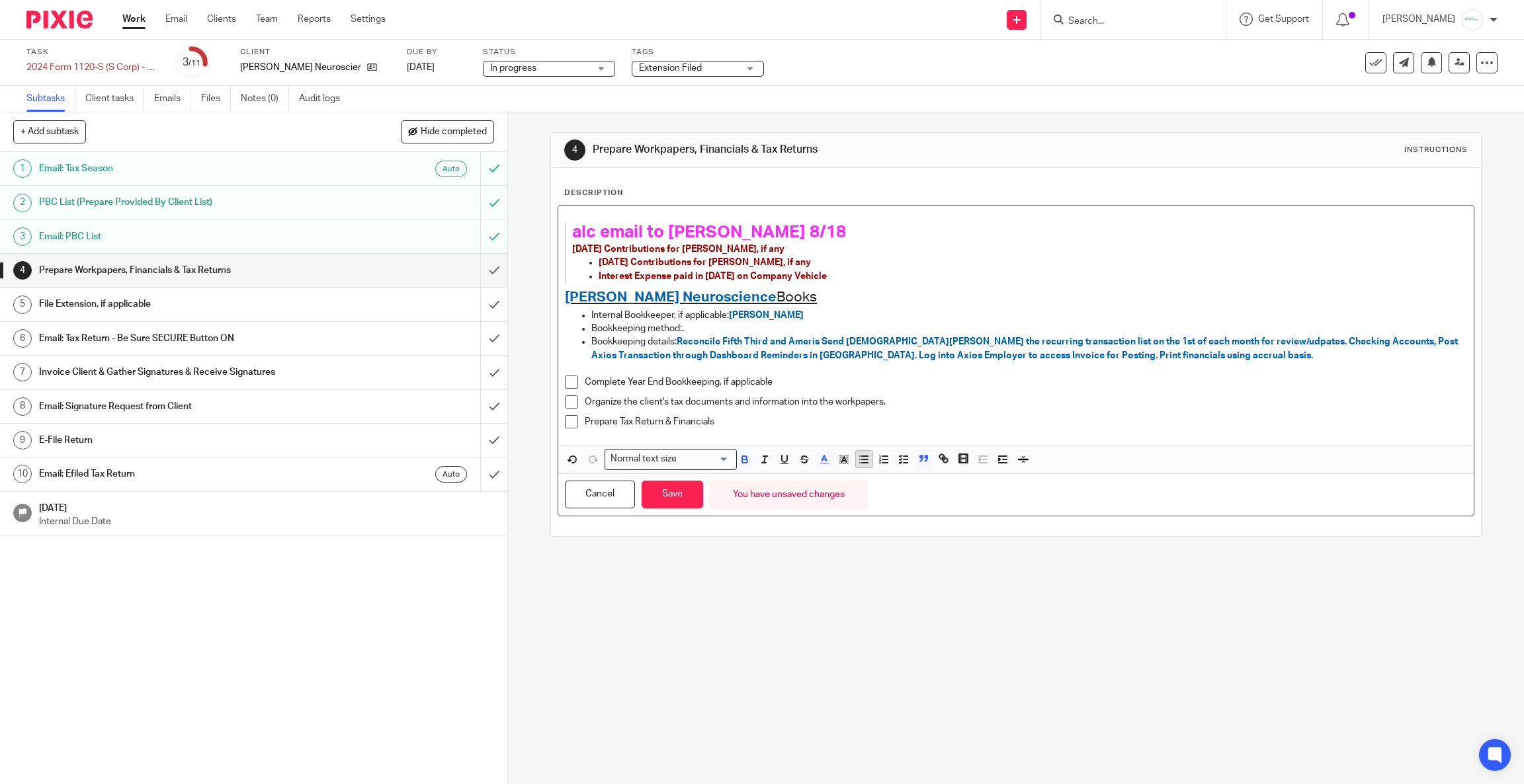
click at [858, 461] on icon "button" at bounding box center [864, 460] width 12 height 12
click at [673, 492] on button "Save" at bounding box center [672, 495] width 61 height 28
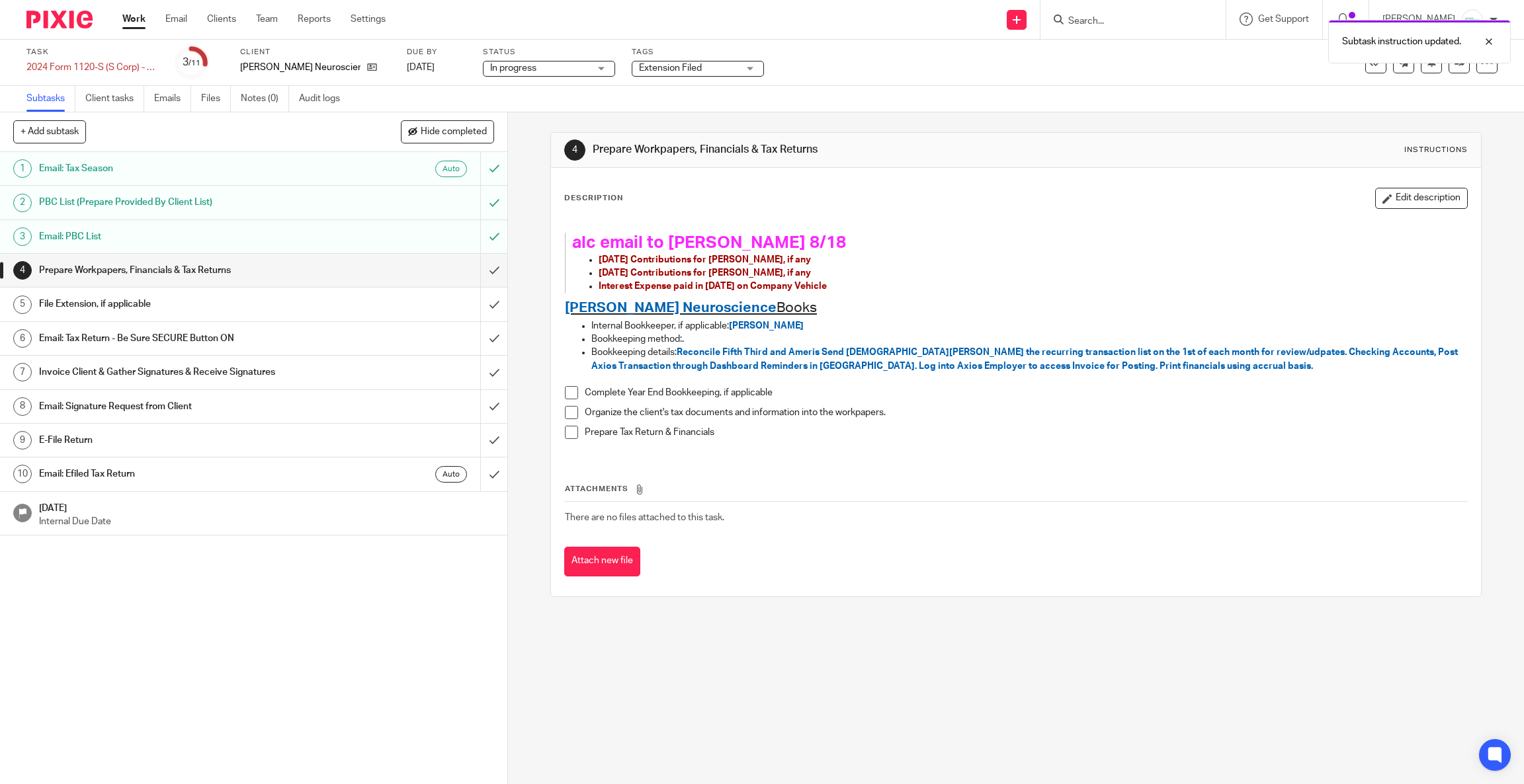
drag, startPoint x: 982, startPoint y: 641, endPoint x: 756, endPoint y: 416, distance: 318.9
click at [981, 641] on div "4 Prepare Workpapers, Financials & Tax Returns Instructions Description Edit de…" at bounding box center [1016, 448] width 1016 height 672
click at [438, 61] on link "[DATE]" at bounding box center [437, 67] width 60 height 14
click at [1101, 25] on div "Subtask instruction updated. Deadline updated." at bounding box center [1136, 64] width 749 height 100
click at [1142, 27] on div "Subtask instruction updated. Deadline updated." at bounding box center [1136, 64] width 749 height 100
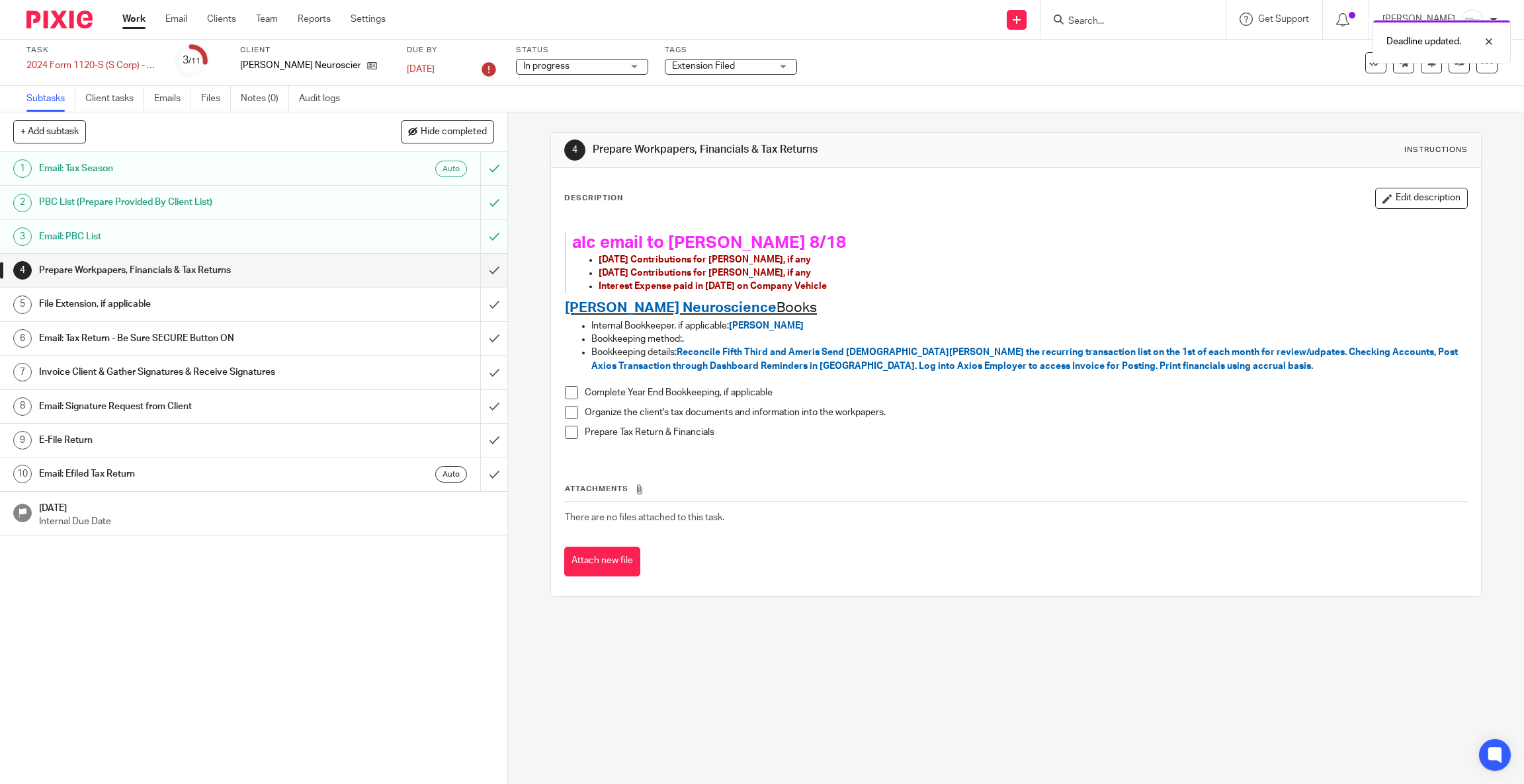
click at [1155, 22] on div "Deadline updated." at bounding box center [1136, 38] width 749 height 50
click at [1137, 16] on div "Deadline updated." at bounding box center [1136, 38] width 749 height 50
click at [1119, 11] on form at bounding box center [1137, 19] width 141 height 16
click at [1098, 16] on input "Search" at bounding box center [1126, 22] width 119 height 12
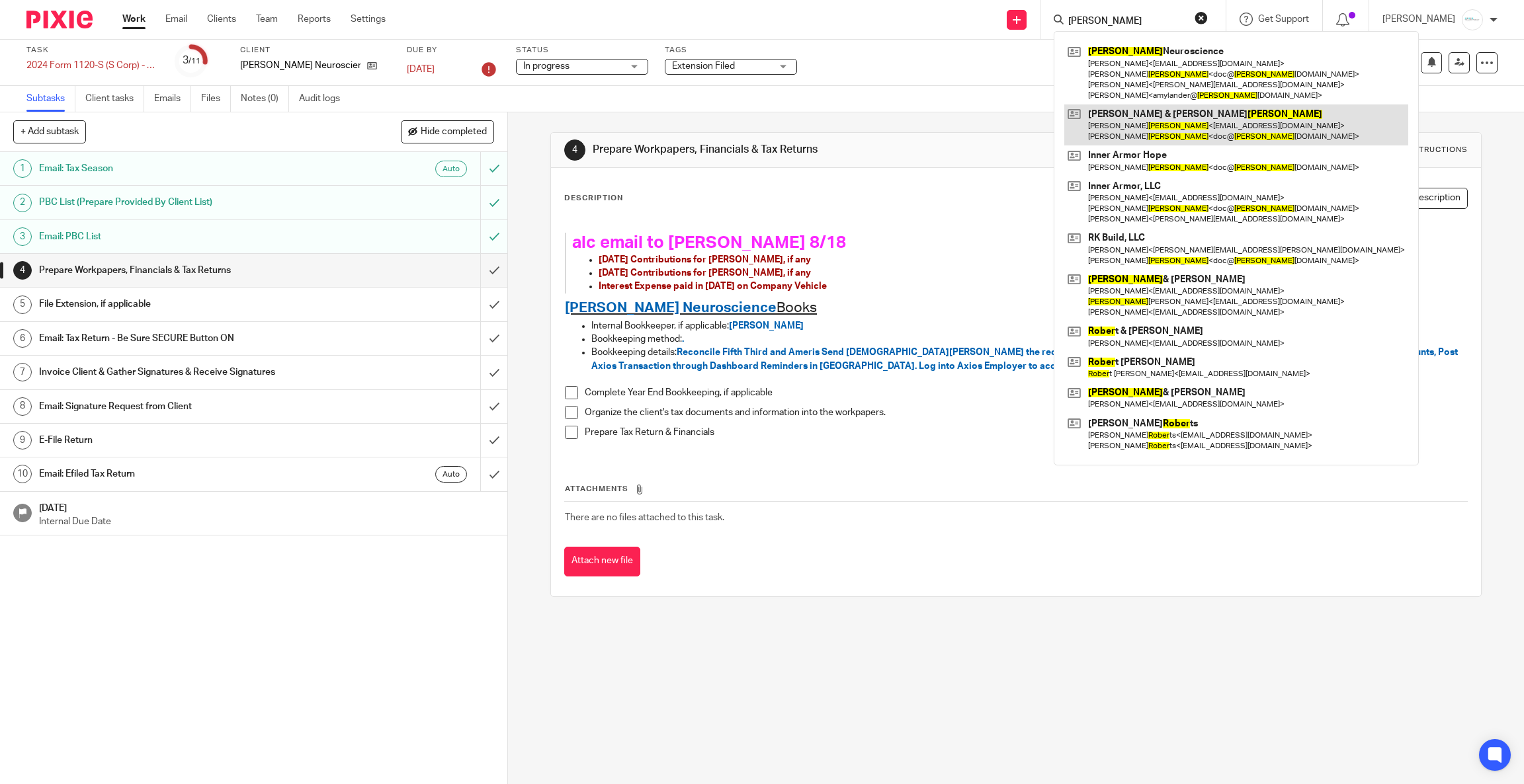
type input "[PERSON_NAME]"
click at [1137, 126] on link at bounding box center [1236, 125] width 344 height 41
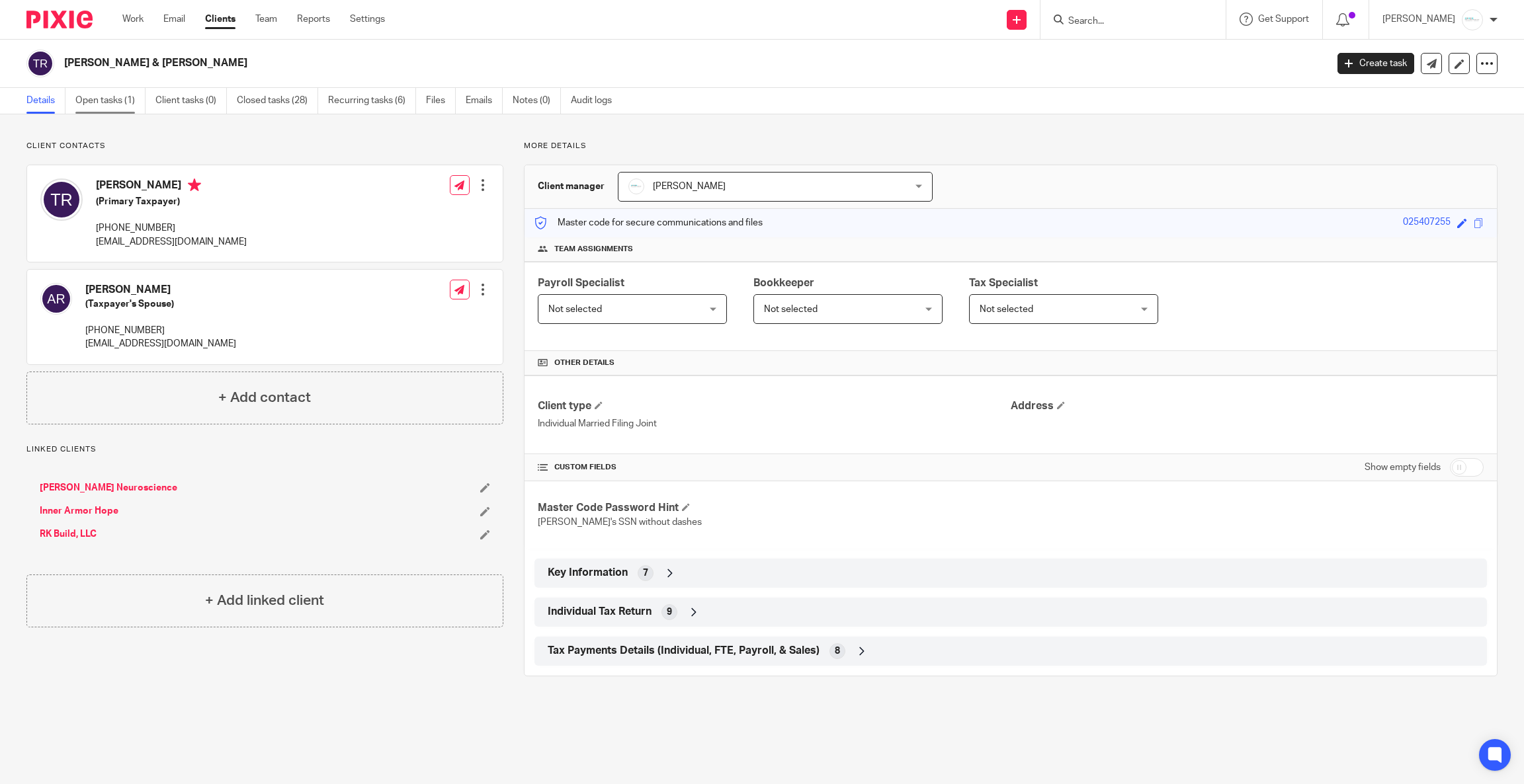
click at [90, 102] on link "Open tasks (1)" at bounding box center [111, 101] width 70 height 25
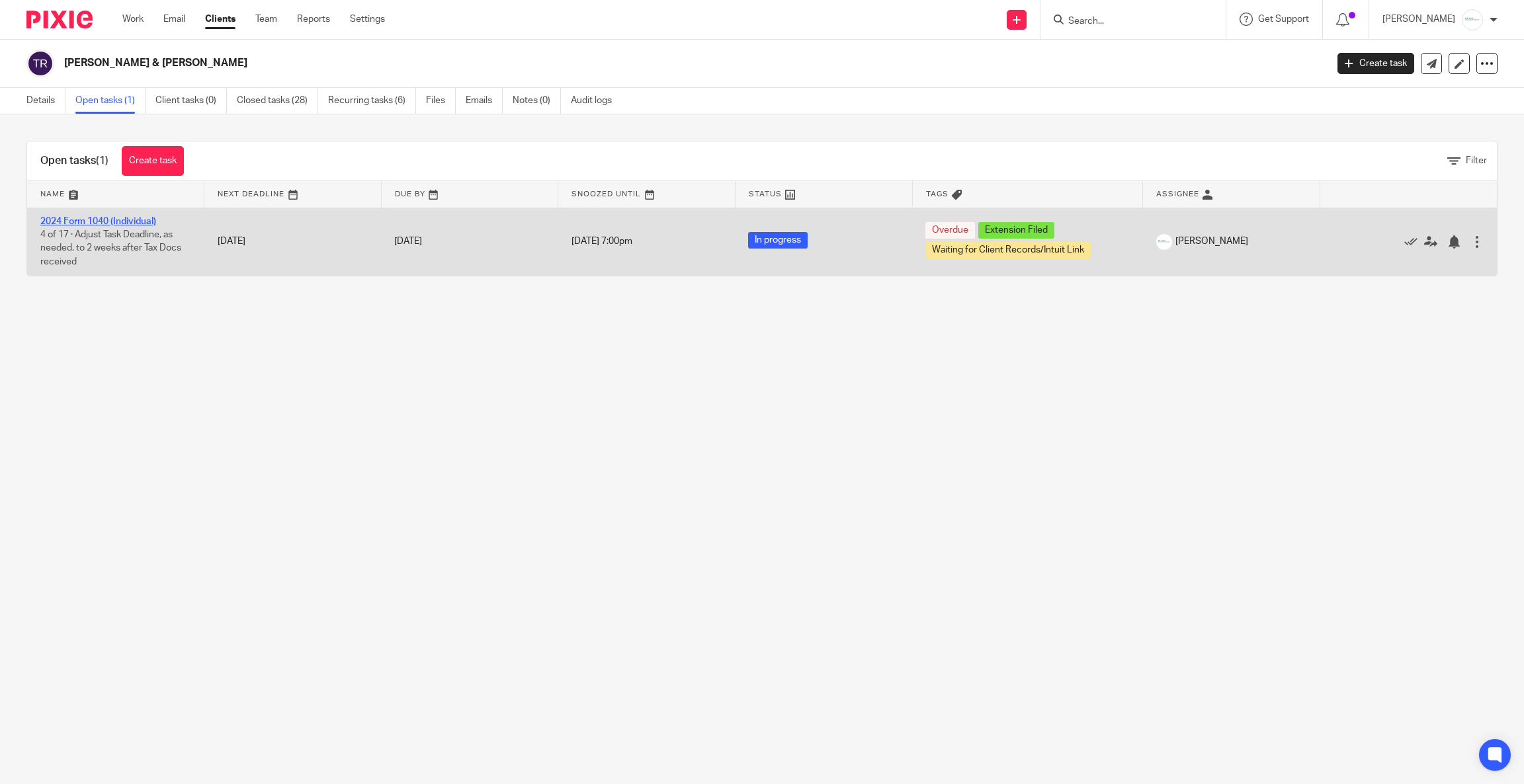
click at [102, 220] on link "2024 Form 1040 (Individual)" at bounding box center [98, 221] width 116 height 9
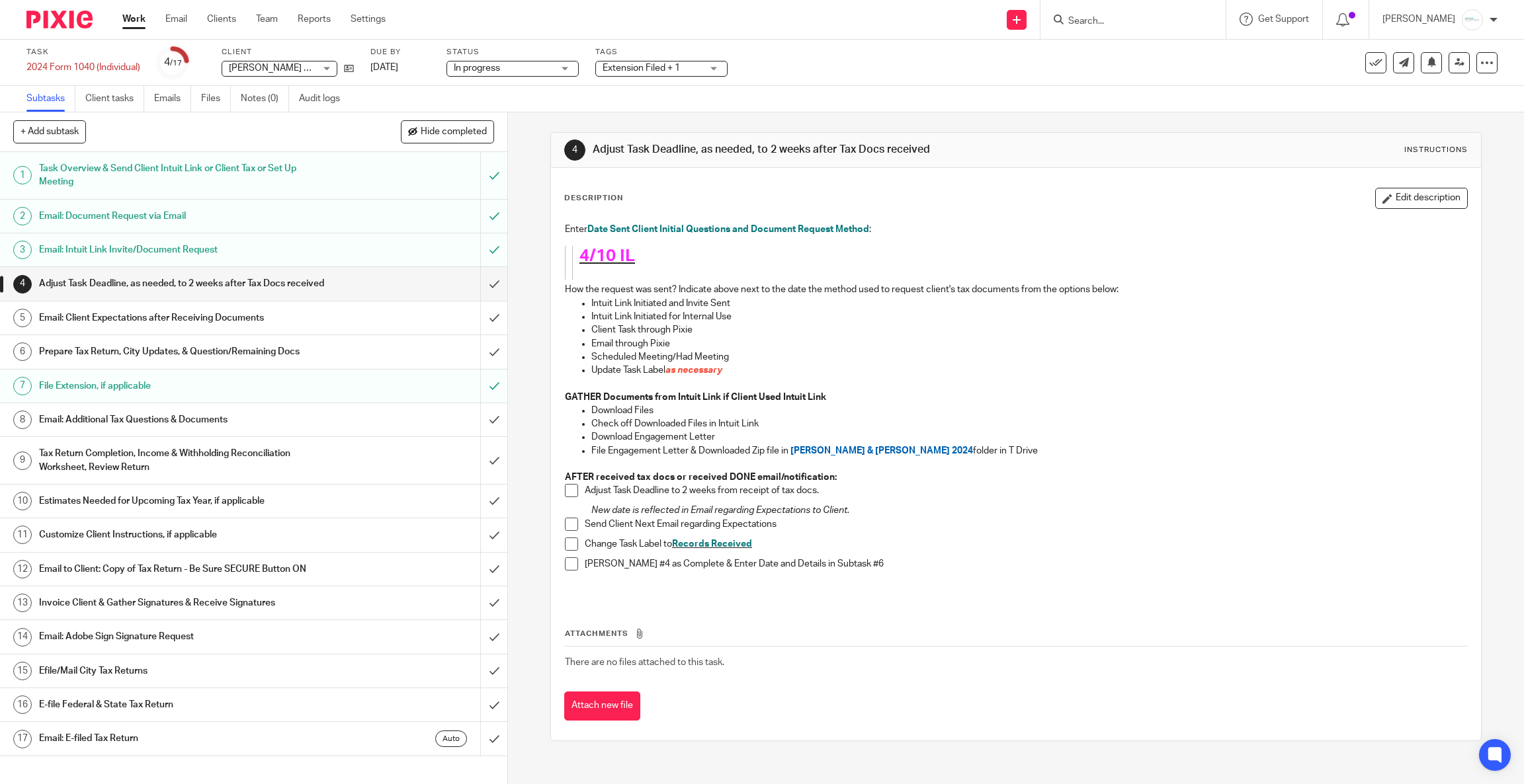
click at [189, 430] on h1 "Email: Additional Tax Questions & Documents" at bounding box center [182, 419] width 286 height 20
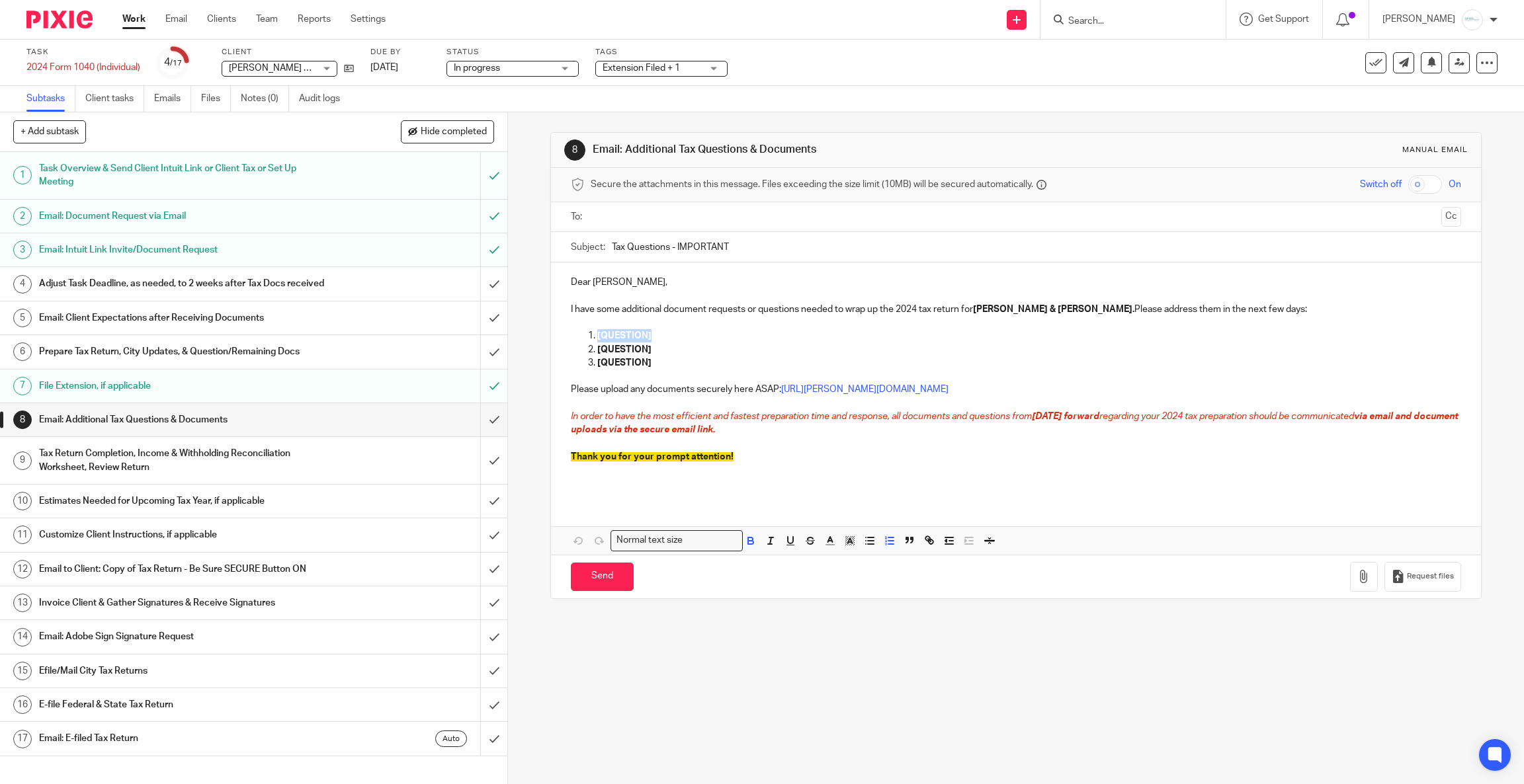
drag, startPoint x: 678, startPoint y: 336, endPoint x: 566, endPoint y: 341, distance: 112.1
click at [571, 341] on ol "[QUESTION] [QUESTION] [QUESTION]" at bounding box center [1016, 356] width 891 height 54
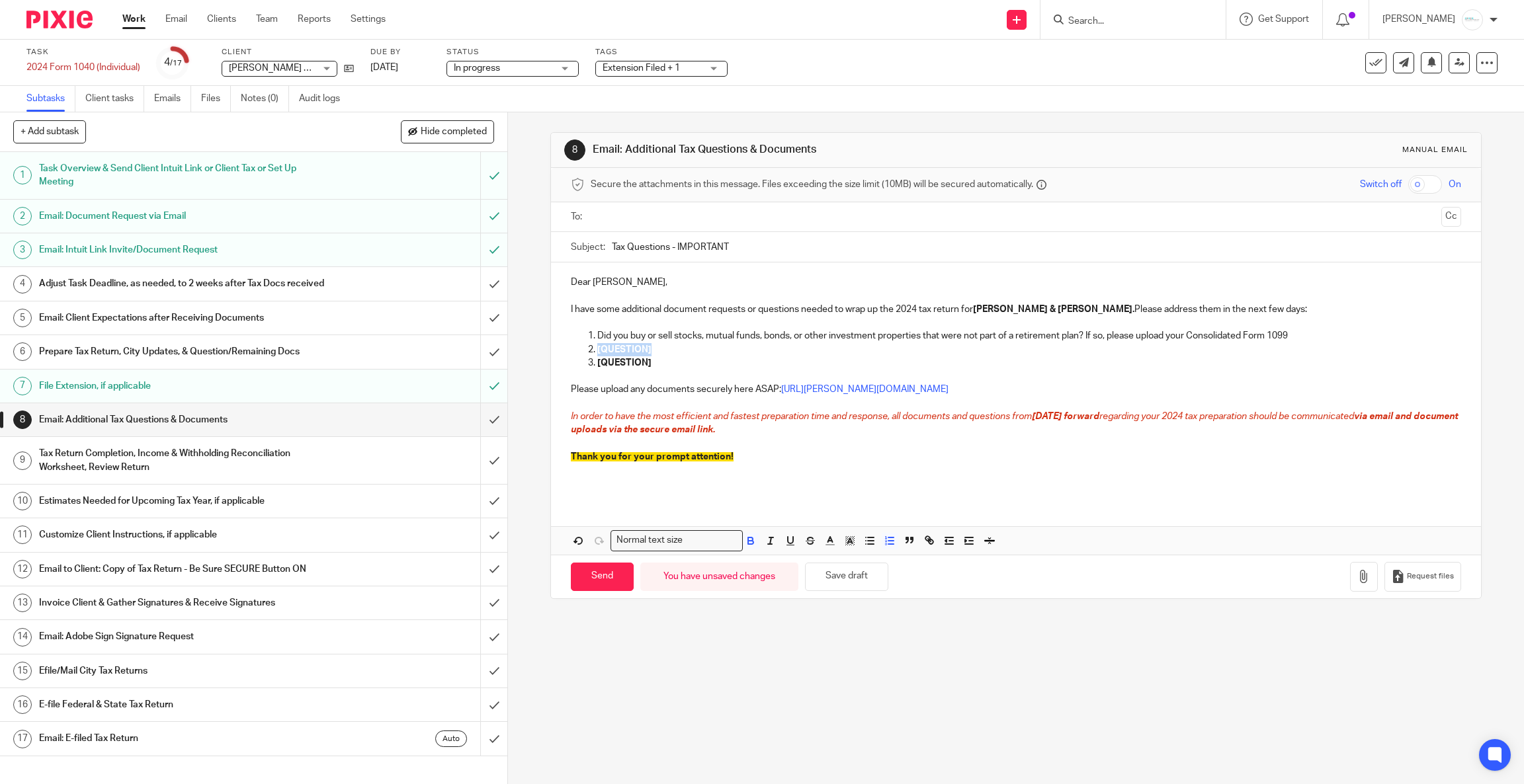
drag, startPoint x: 650, startPoint y: 349, endPoint x: 550, endPoint y: 349, distance: 100.0
click at [551, 349] on div "Dear Tim, I have some additional document requests or questions needed to wrap …" at bounding box center [1016, 381] width 930 height 238
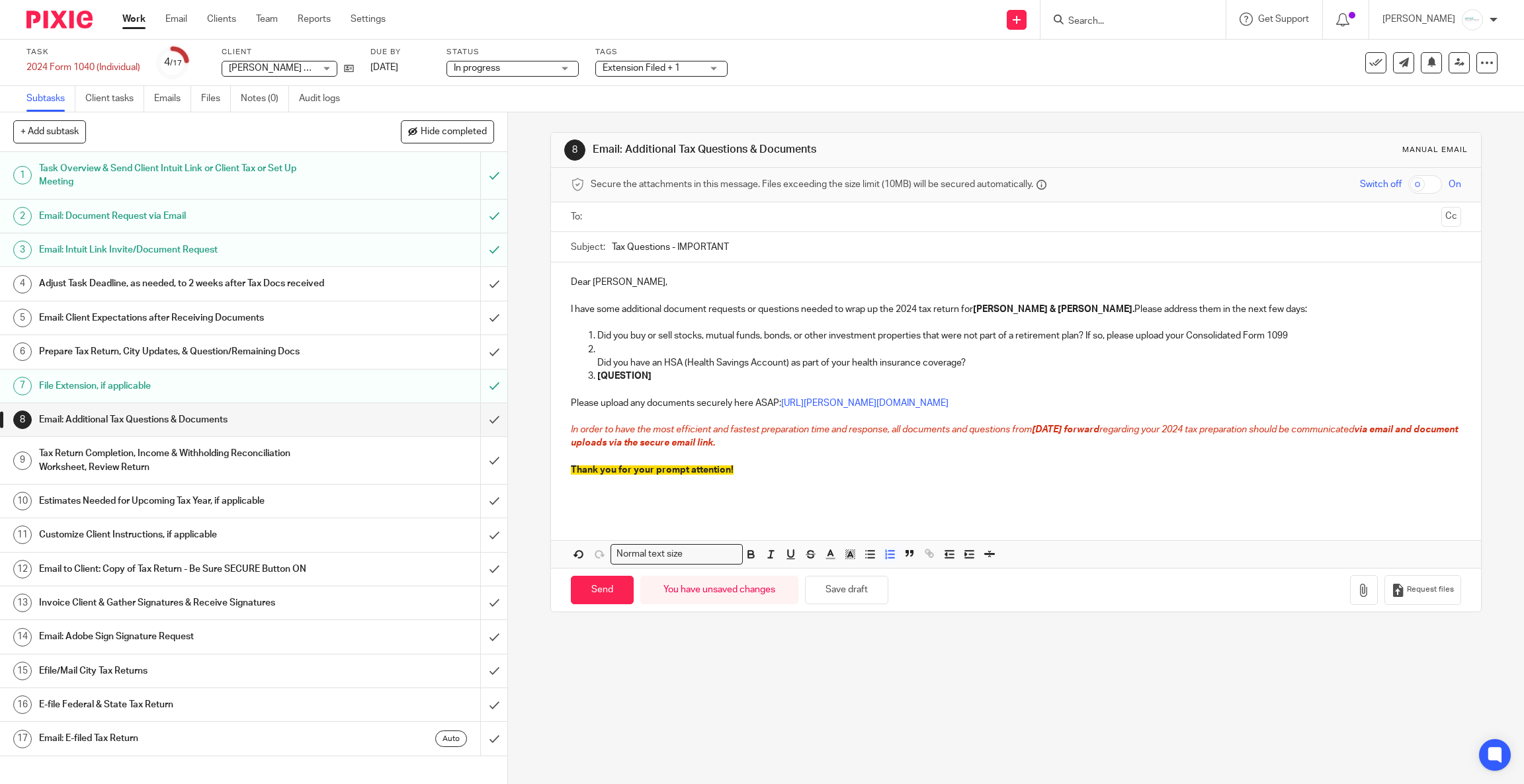
click at [617, 348] on p "Did you have an HSA (Health Savings Account) as part of your health insurance c…" at bounding box center [1029, 356] width 864 height 27
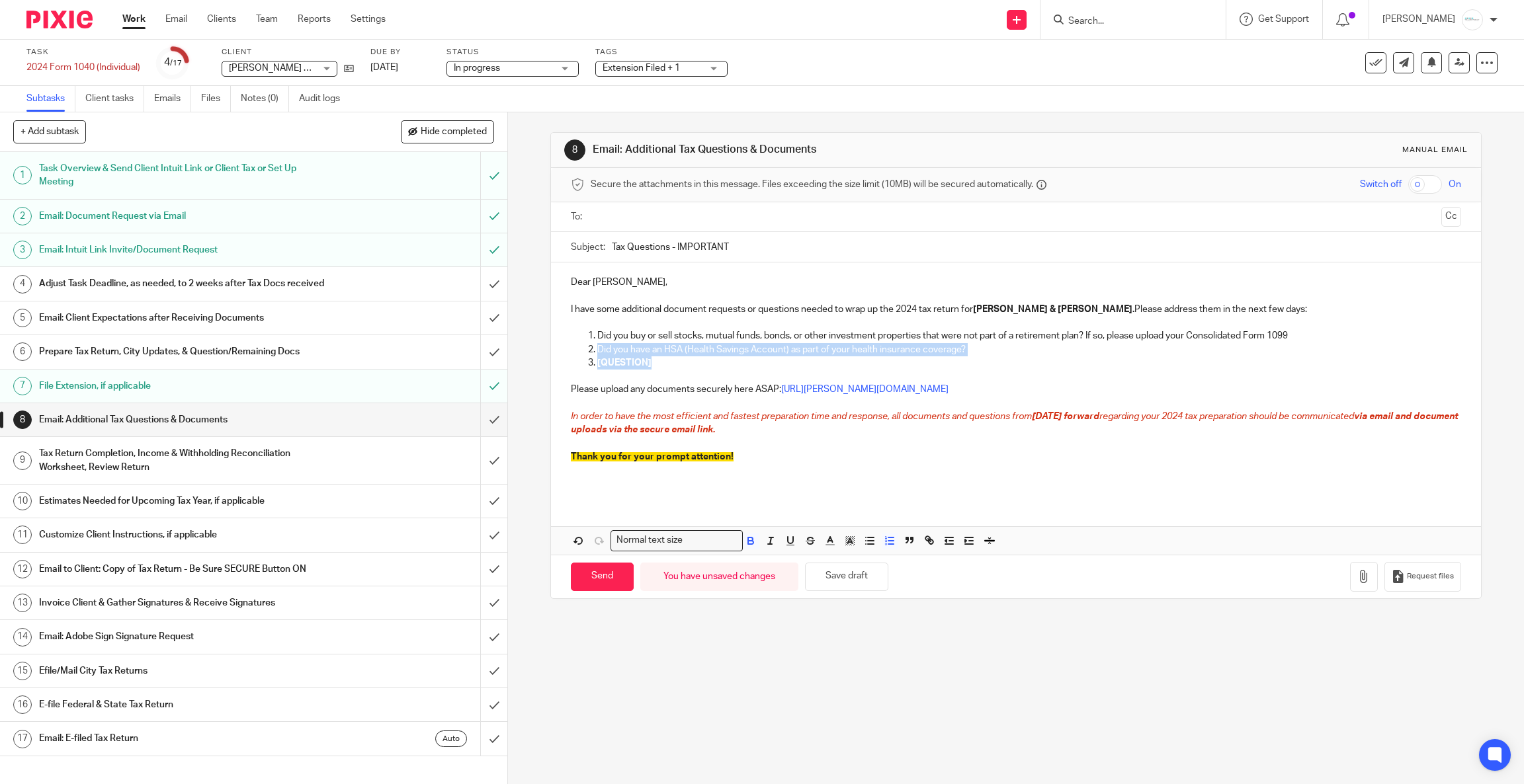
drag, startPoint x: 636, startPoint y: 361, endPoint x: 532, endPoint y: 356, distance: 104.1
click at [532, 356] on div "8 Email: Additional Tax Questions & Documents Manual email Secure the attachmen…" at bounding box center [1016, 448] width 1016 height 672
click at [648, 356] on p "Did you have an HSA (Health Savings Account) as part of your health insurance c…" at bounding box center [1029, 350] width 864 height 13
drag, startPoint x: 657, startPoint y: 360, endPoint x: 583, endPoint y: 363, distance: 74.1
click at [579, 359] on ol "Did you buy or sell stocks, mutual funds, bonds, or other investment properties…" at bounding box center [1016, 356] width 891 height 54
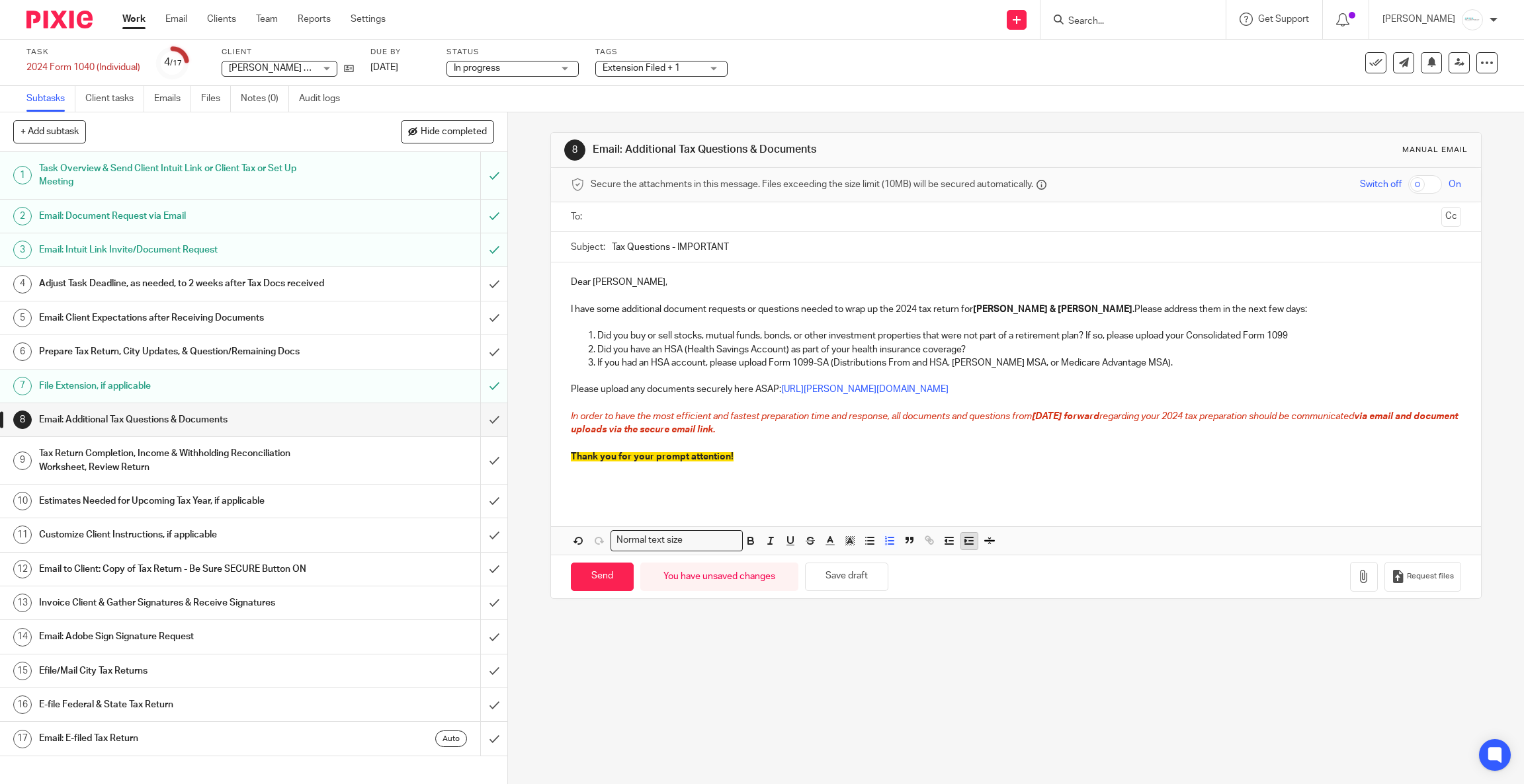
click at [970, 541] on line "button" at bounding box center [971, 541] width 4 height 0
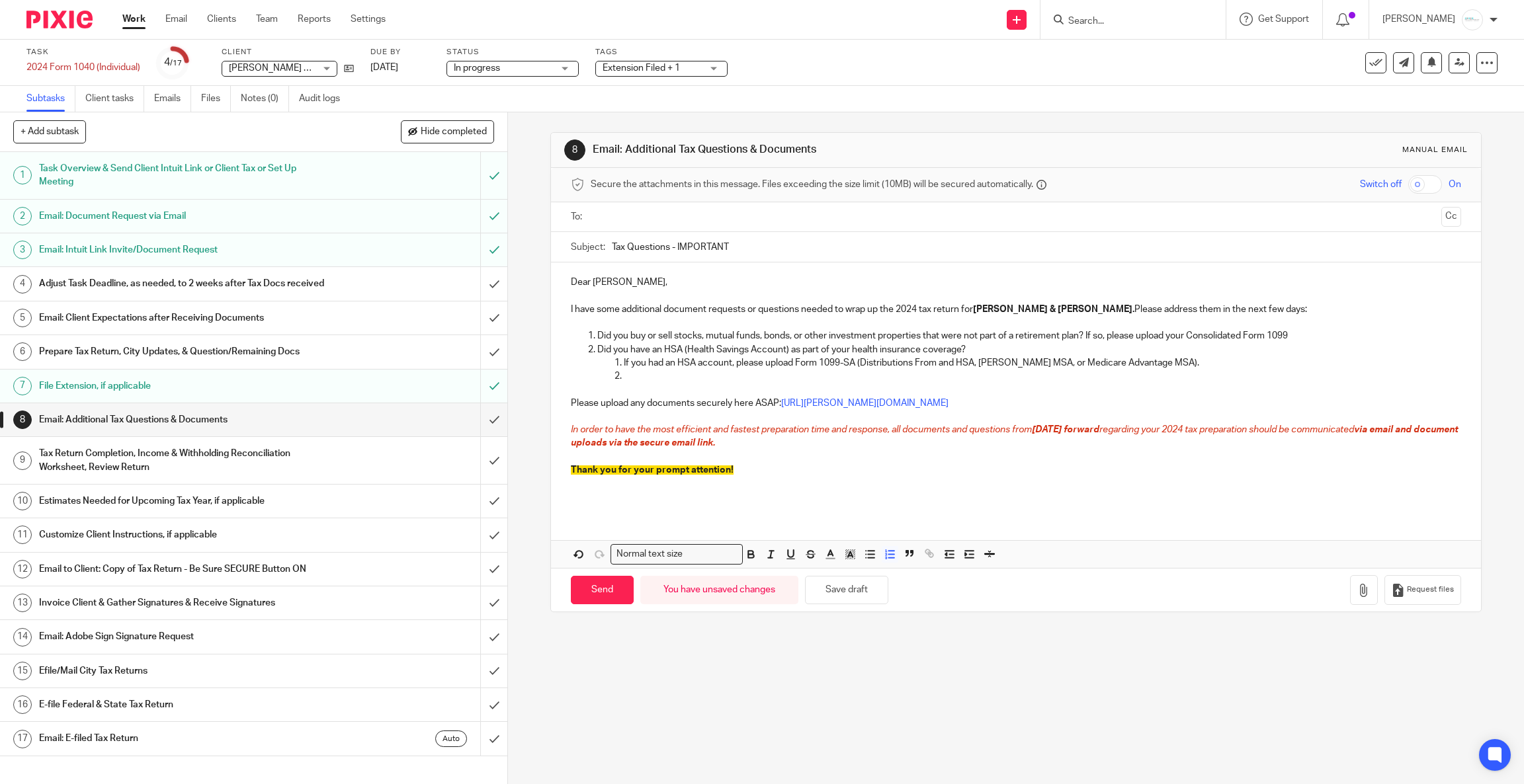
click at [642, 371] on p at bounding box center [1042, 376] width 838 height 13
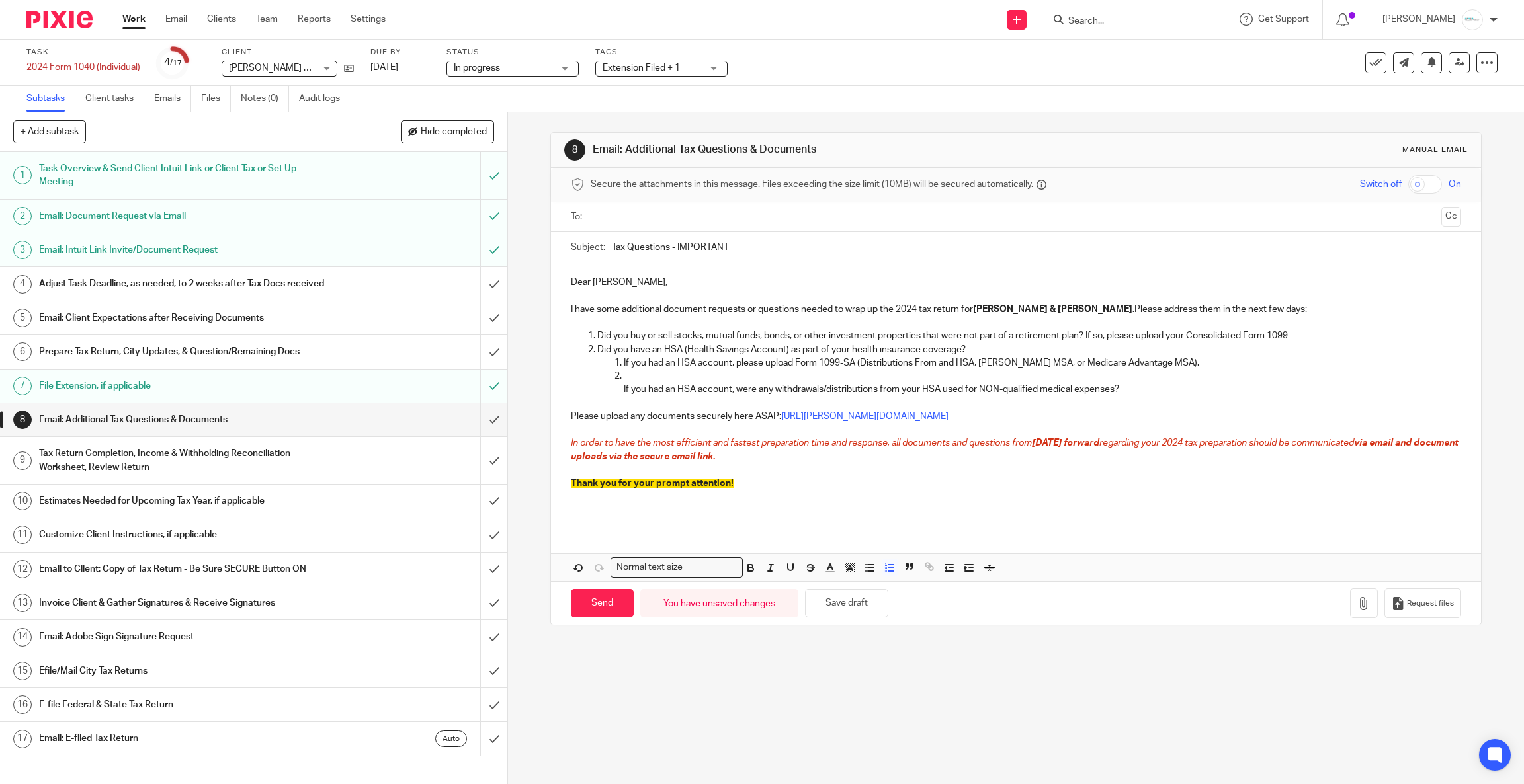
click at [650, 370] on p "If you had an HSA account, were any withdrawals/distributions from your HSA use…" at bounding box center [1042, 383] width 838 height 27
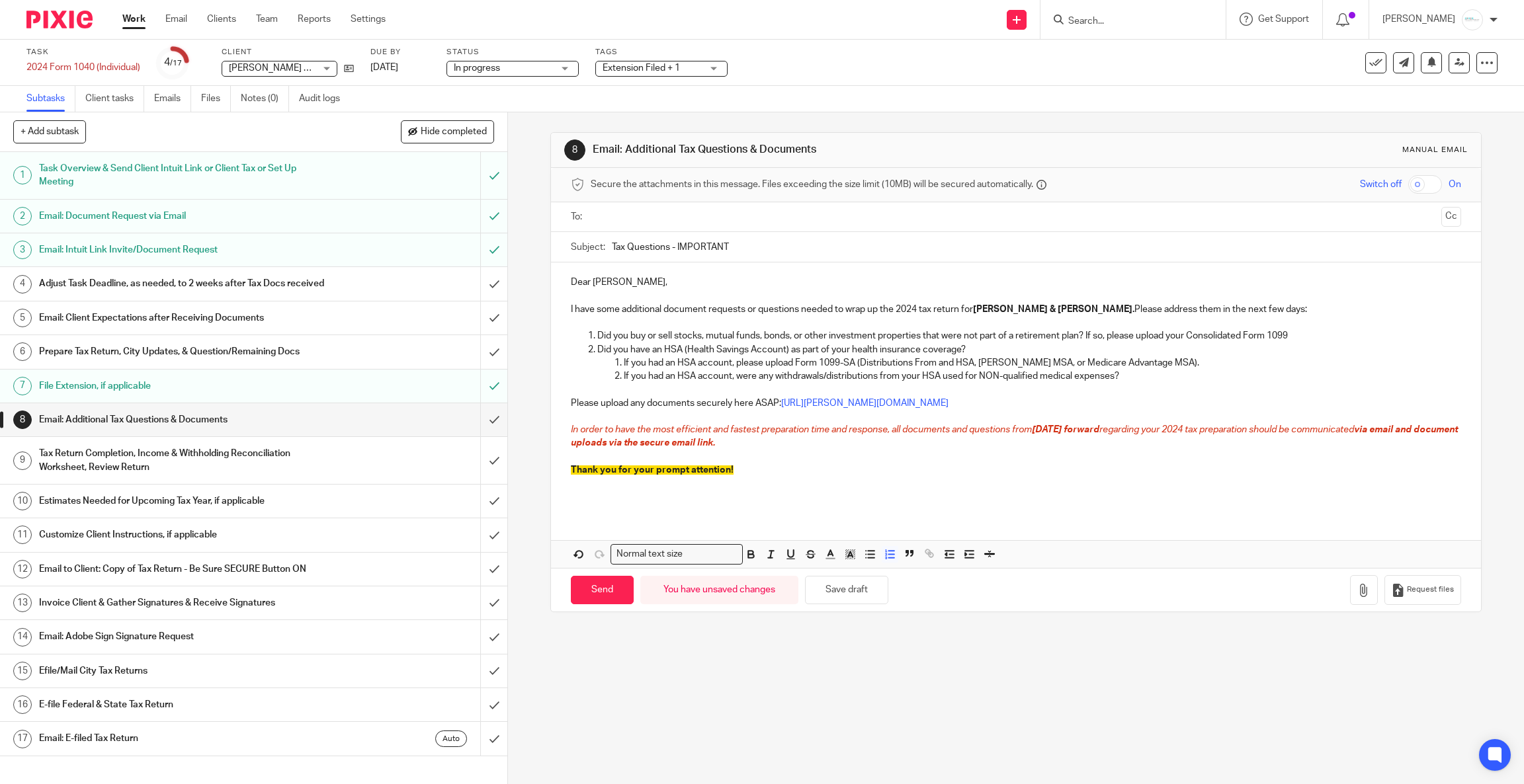
click at [1154, 376] on p "If you had an HSA account, were any withdrawals/distributions from your HSA use…" at bounding box center [1042, 376] width 838 height 13
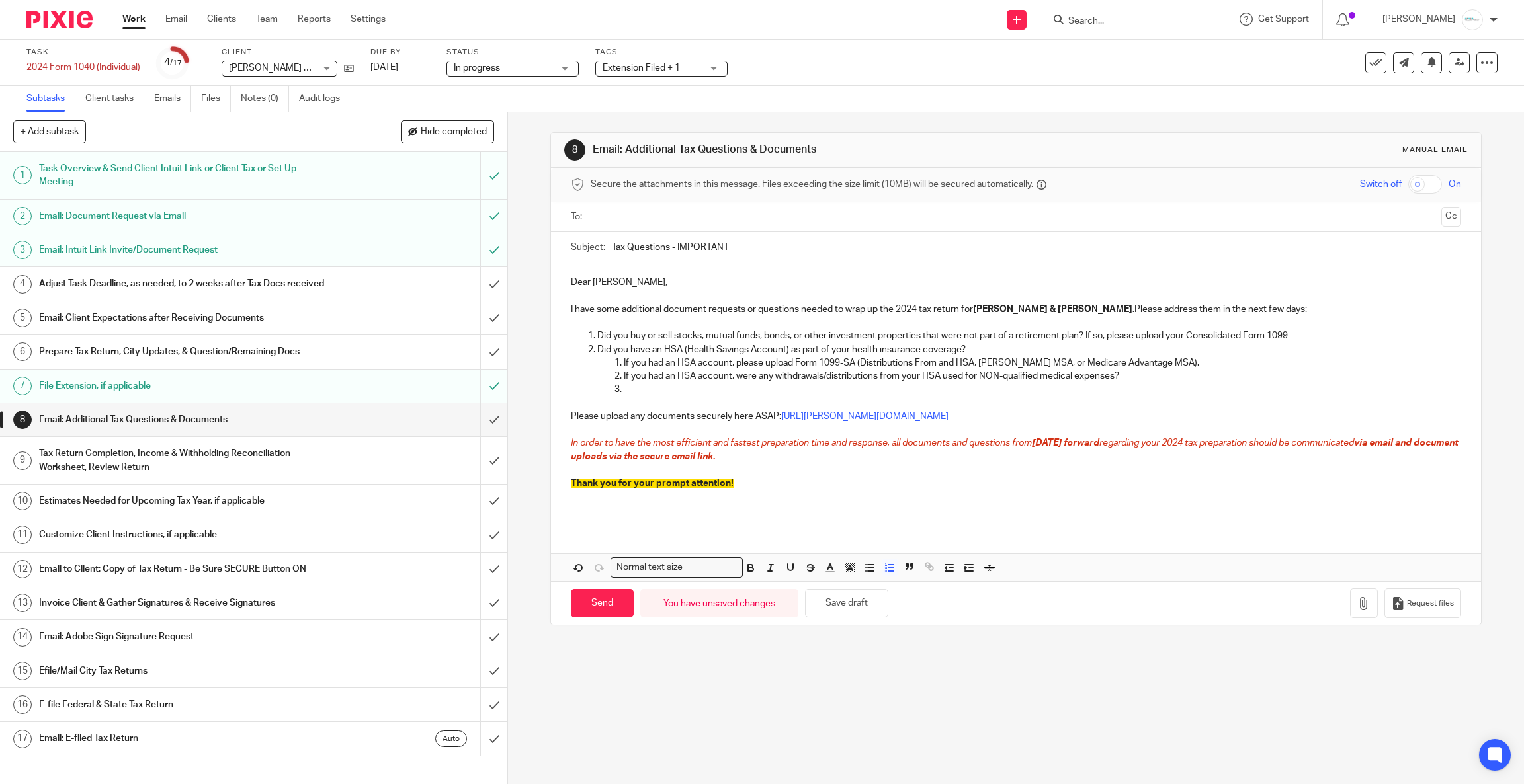
click at [645, 395] on p at bounding box center [1042, 389] width 838 height 13
click at [1395, 392] on p "If you have an HSA health insurance plan, did you make any post tax (not throug…" at bounding box center [1042, 389] width 838 height 13
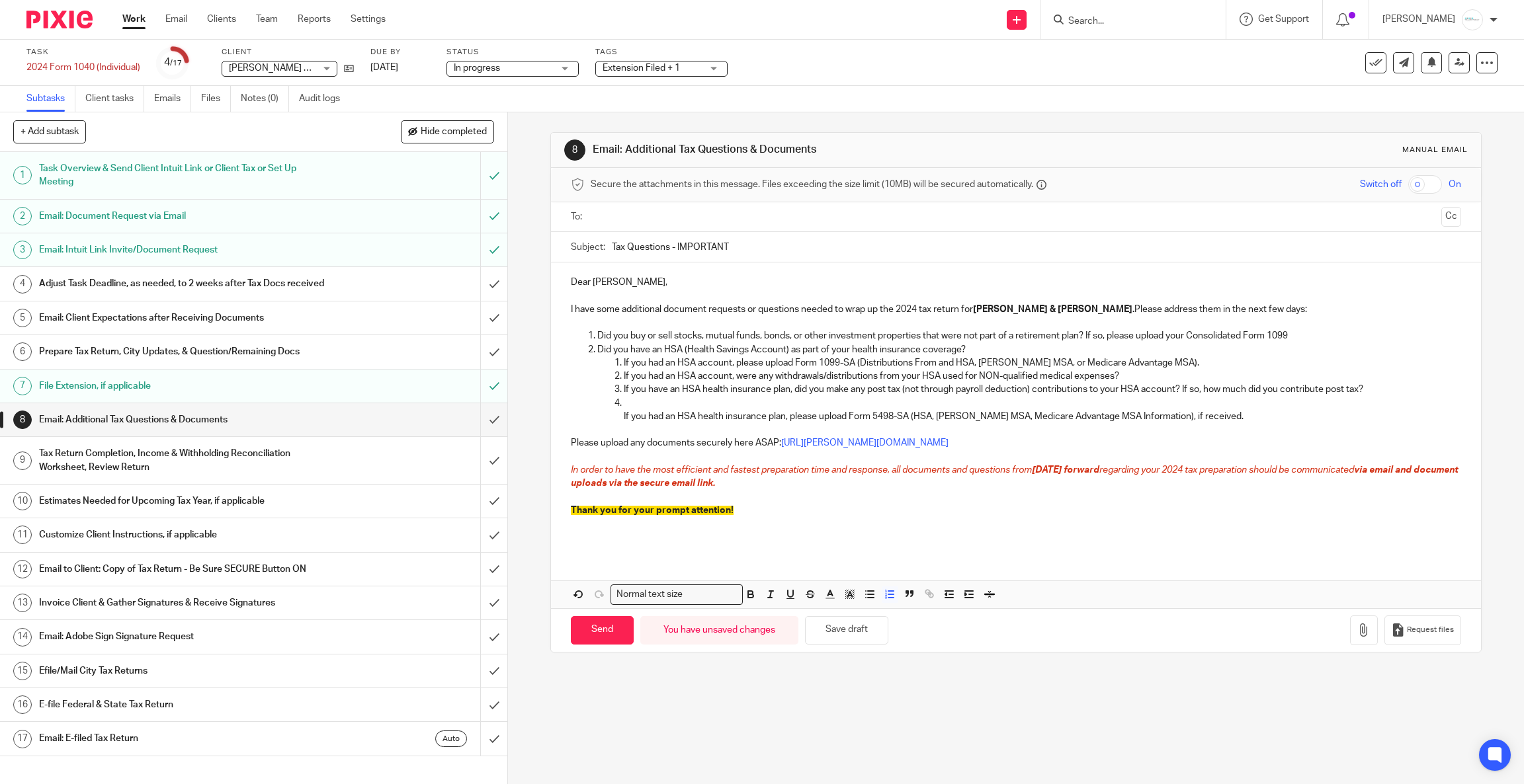
click at [634, 396] on p "If you have an HSA health insurance plan, did you make any post tax (not throug…" at bounding box center [1042, 389] width 838 height 13
click at [624, 409] on p "If you had an HSA health insurance plan, please upload Form 5498-SA (HSA, Arche…" at bounding box center [1042, 410] width 838 height 27
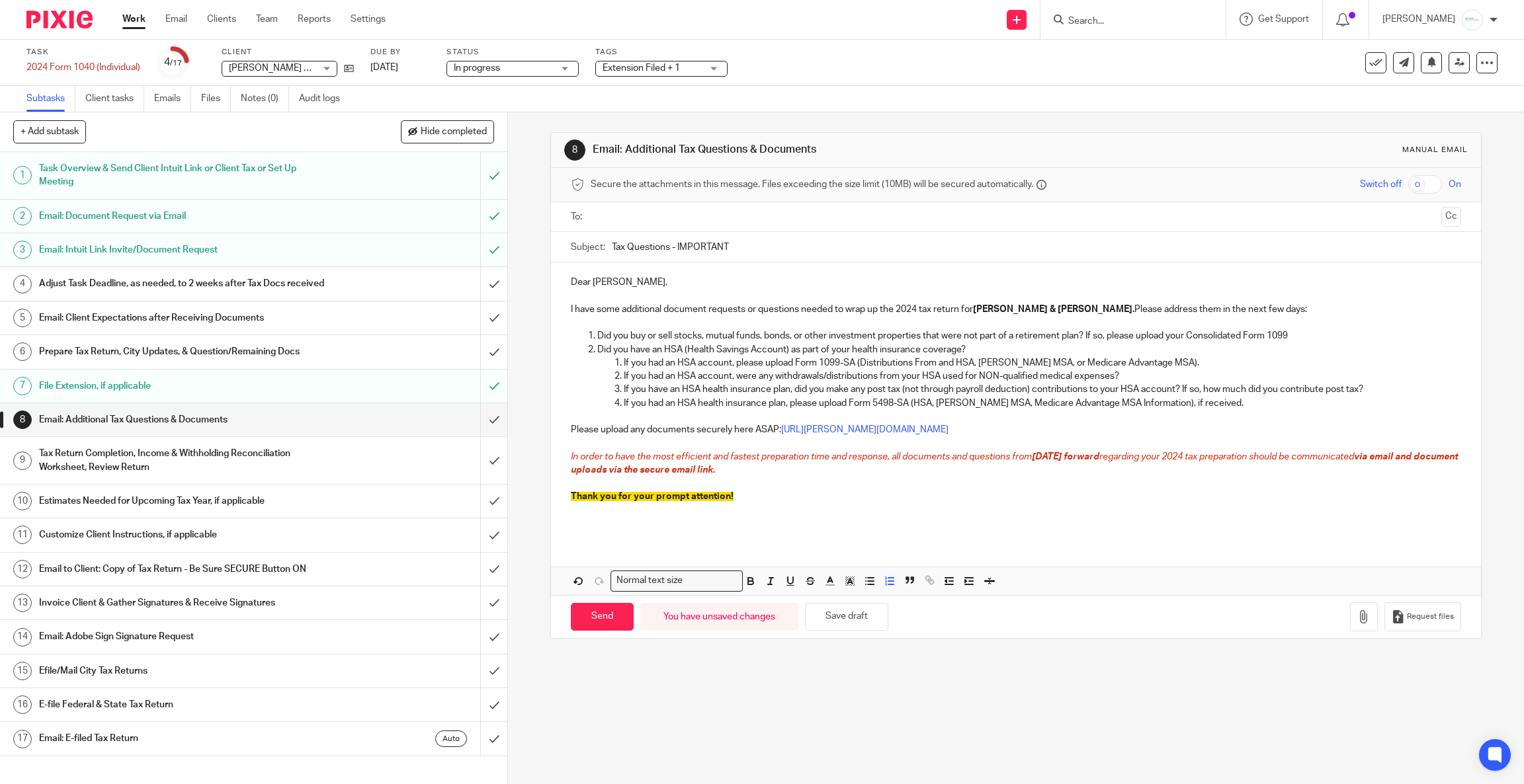
click at [1220, 404] on p "If you had an HSA health insurance plan, please upload Form 5498-SA (HSA, Arche…" at bounding box center [1042, 404] width 838 height 13
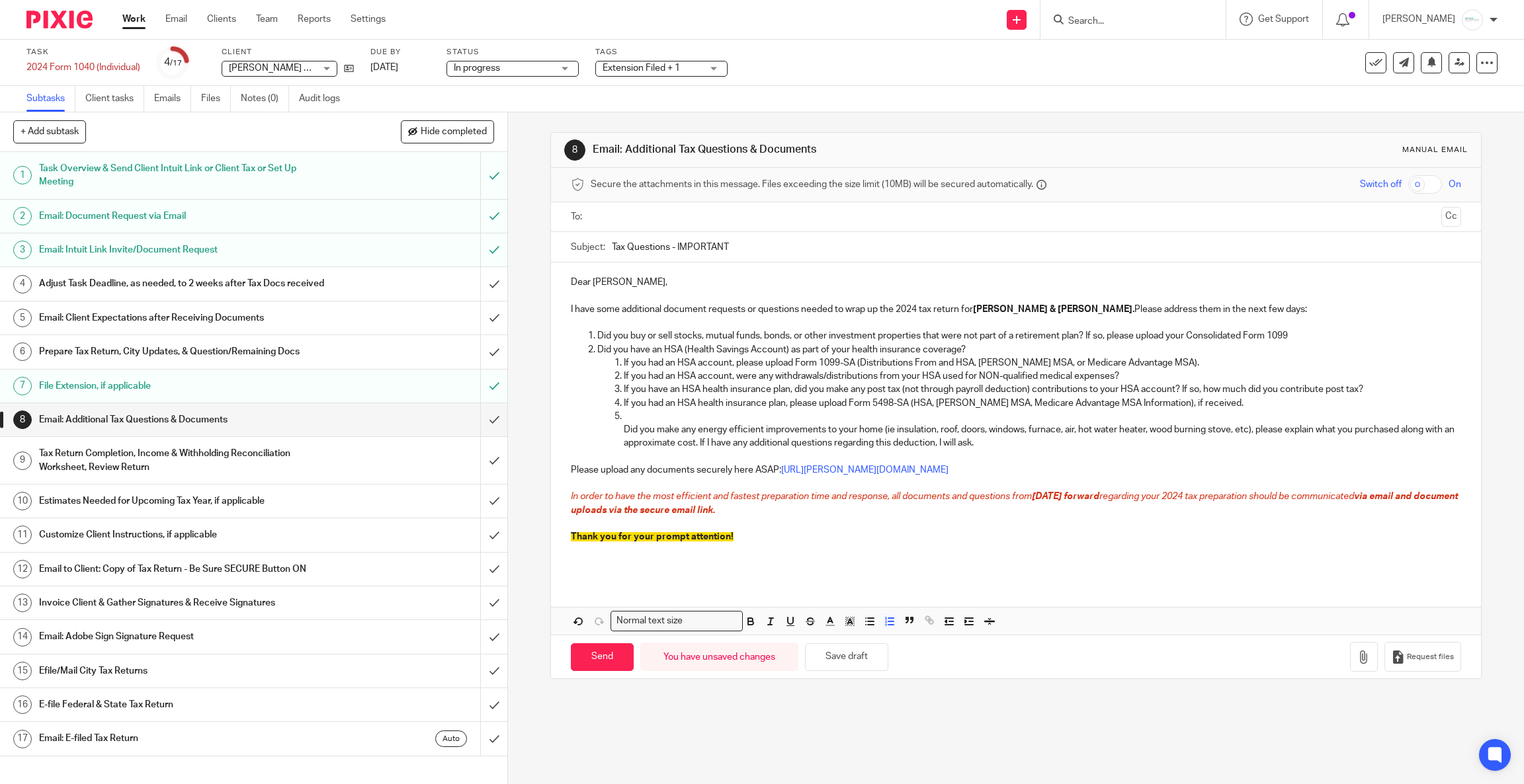
click at [649, 413] on p "Did you make any energy efficient improvements to your home (ie insulation, roo…" at bounding box center [1042, 430] width 838 height 40
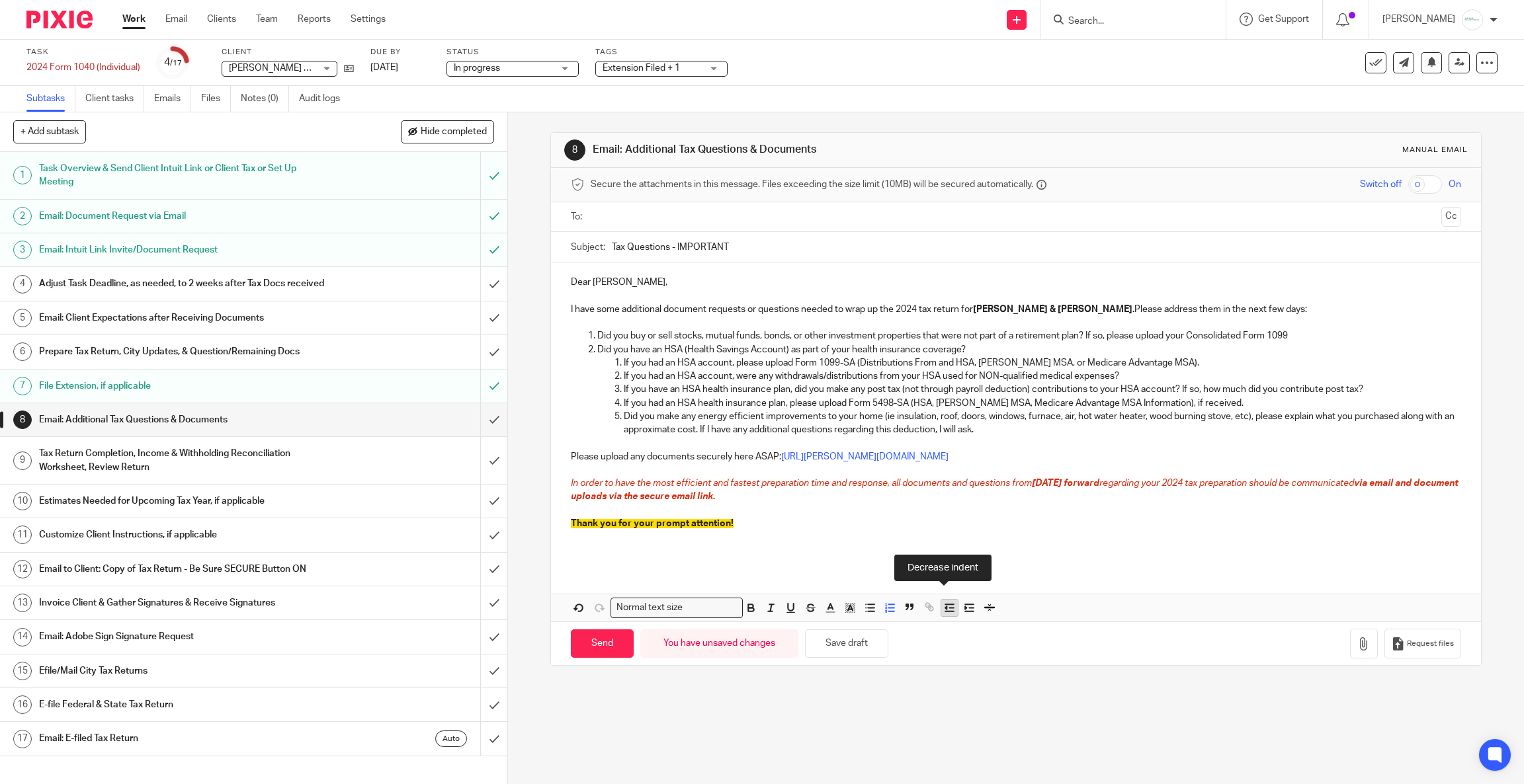
click at [943, 606] on icon "button" at bounding box center [949, 608] width 12 height 12
click at [980, 425] on p "Did you make any energy efficient improvements to your home (ie insulation, roo…" at bounding box center [1029, 423] width 864 height 27
click at [1217, 427] on p "Did you make any energy efficient improvements to your home (ie insulation, roo…" at bounding box center [1029, 423] width 864 height 27
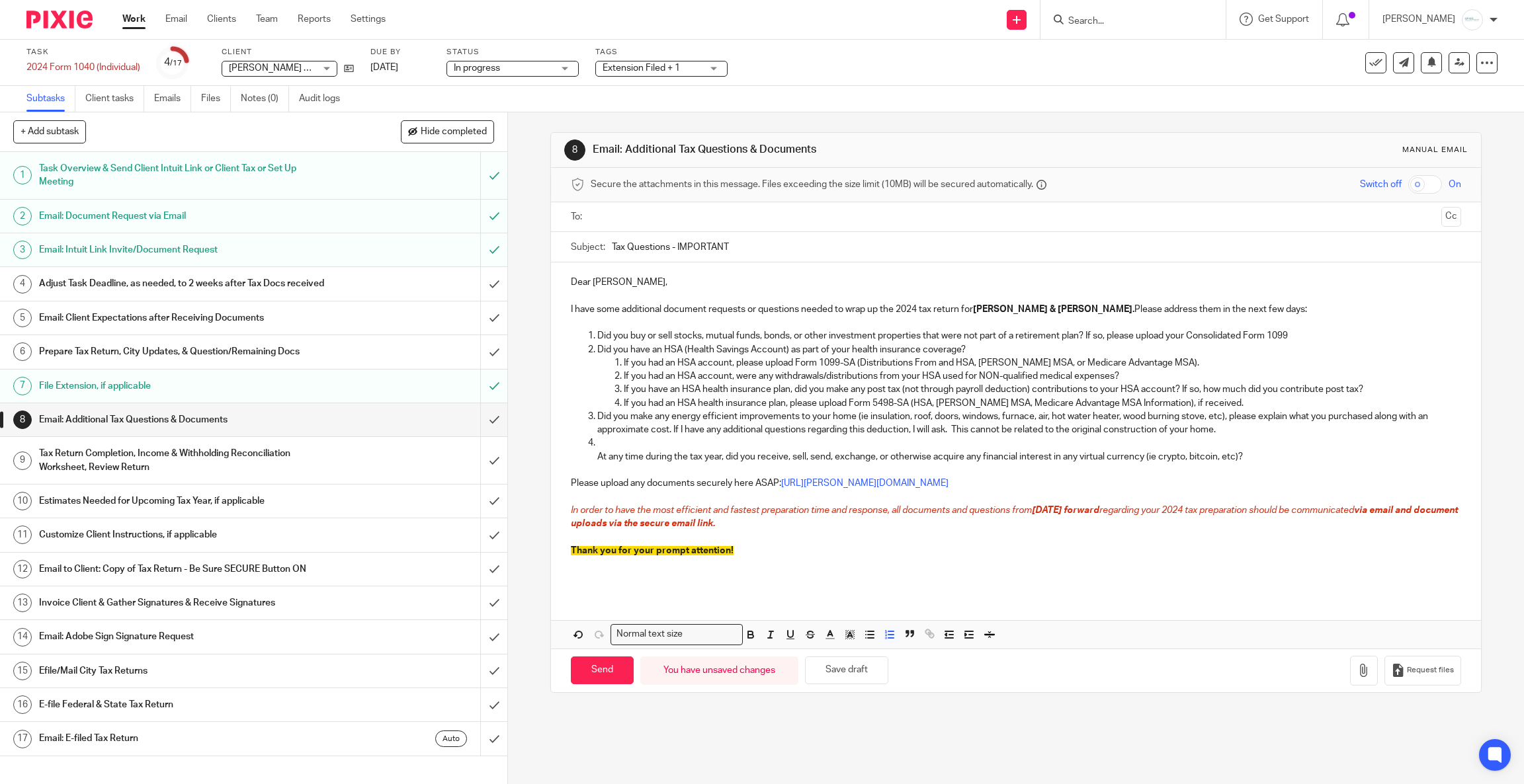
click at [842, 433] on p "Did you make any energy efficient improvements to your home (ie insulation, roo…" at bounding box center [1029, 423] width 864 height 27
click at [829, 446] on p "At any time during the tax year, did you receive, sell, send, exchange, or othe…" at bounding box center [1029, 450] width 864 height 27
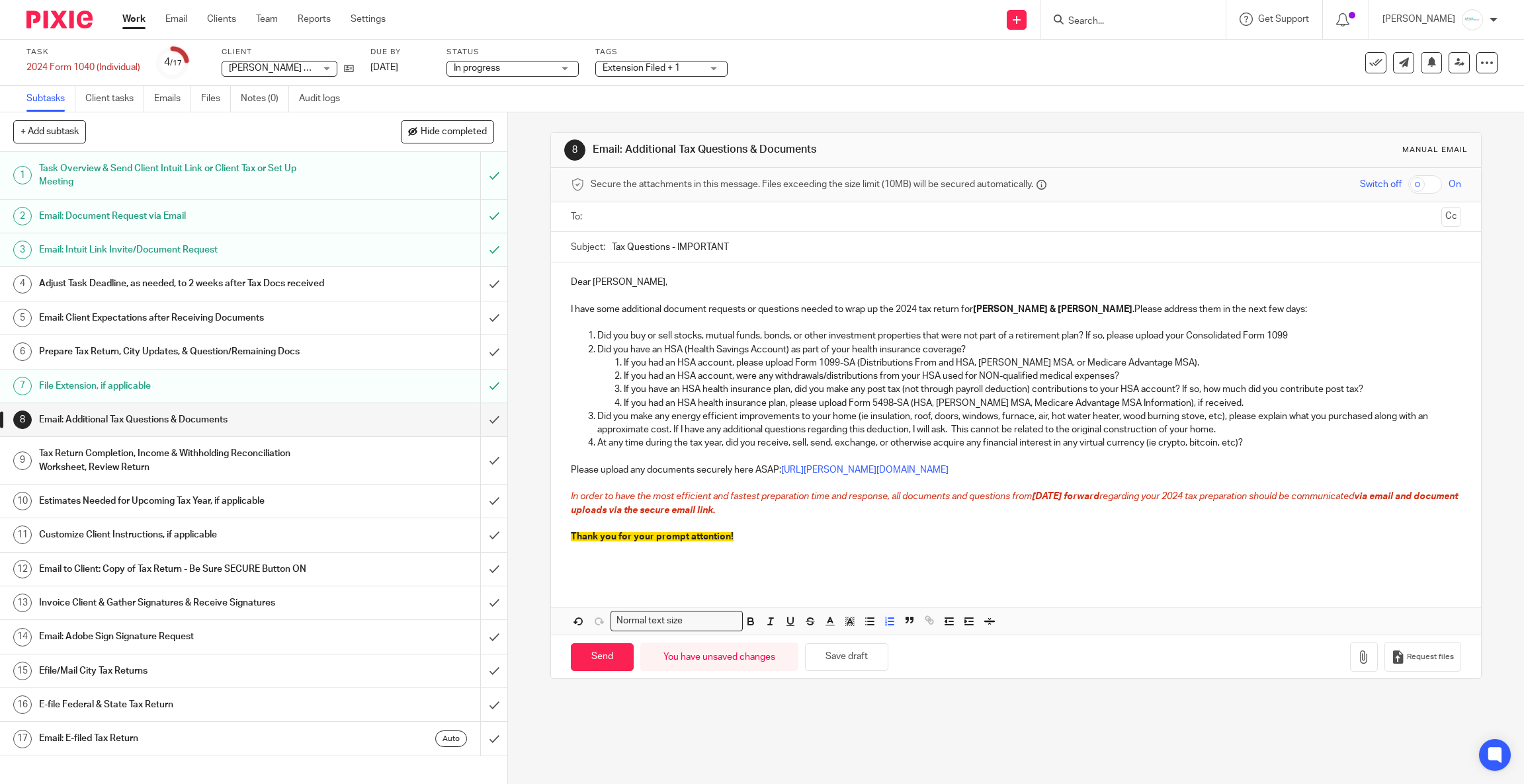
click at [1233, 444] on p "At any time during the tax year, did you receive, sell, send, exchange, or othe…" at bounding box center [1029, 443] width 864 height 13
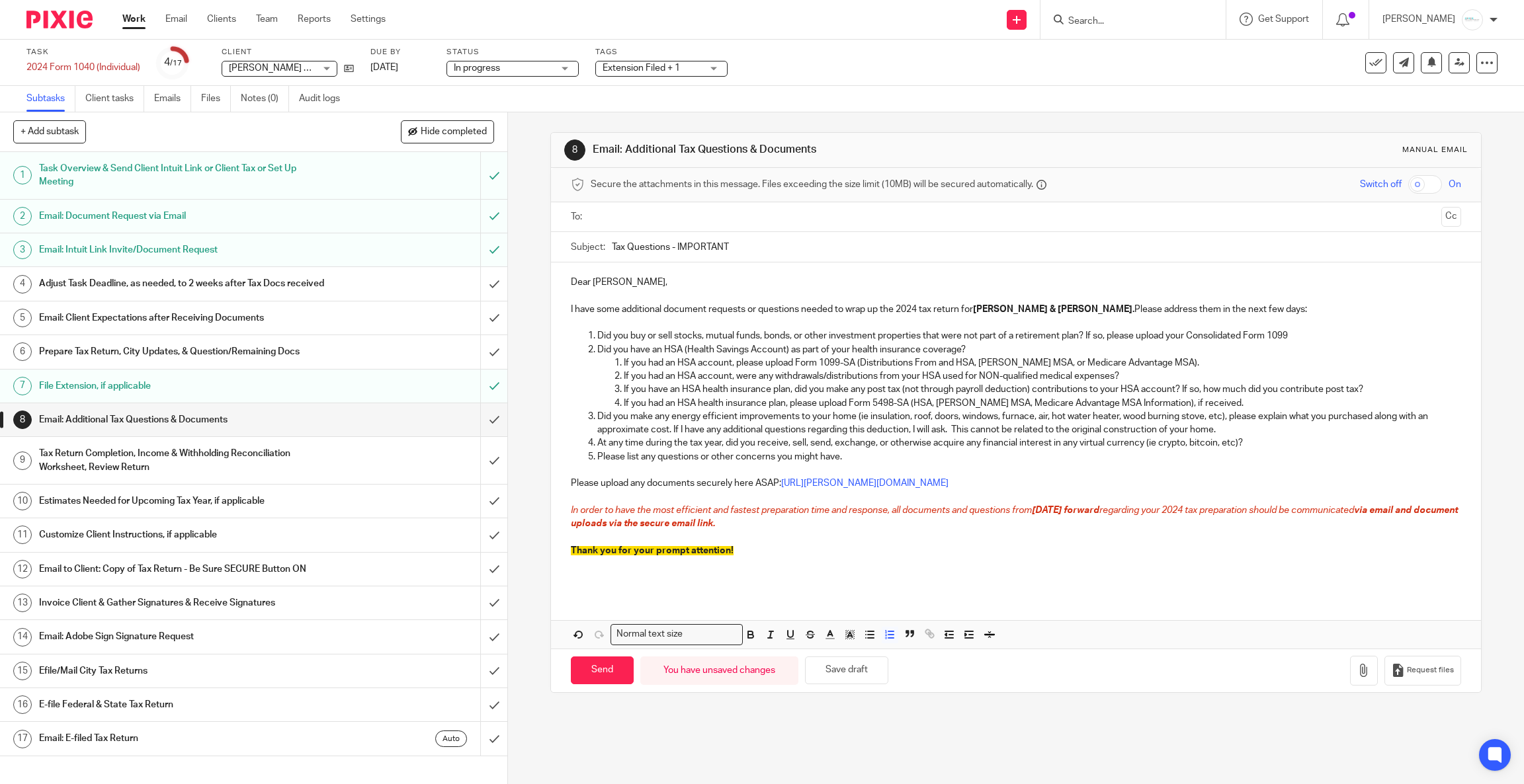
click at [597, 336] on p "Did you buy or sell stocks, mutual funds, bonds, or other investment properties…" at bounding box center [1029, 336] width 864 height 13
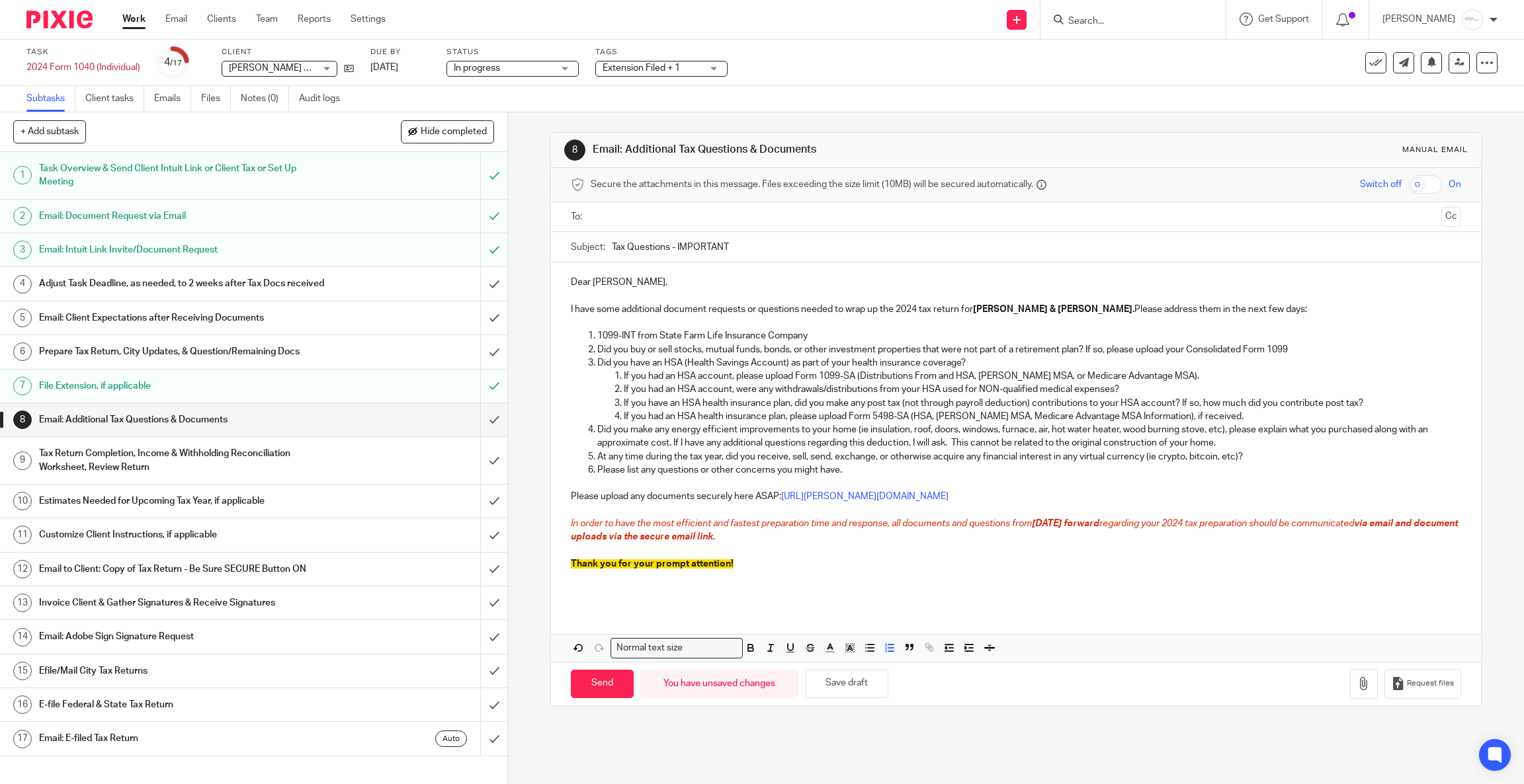
click at [846, 335] on p "1099-INT from State Farm Life Insurance Company" at bounding box center [1029, 336] width 864 height 13
click at [824, 688] on button "Save draft" at bounding box center [846, 684] width 83 height 28
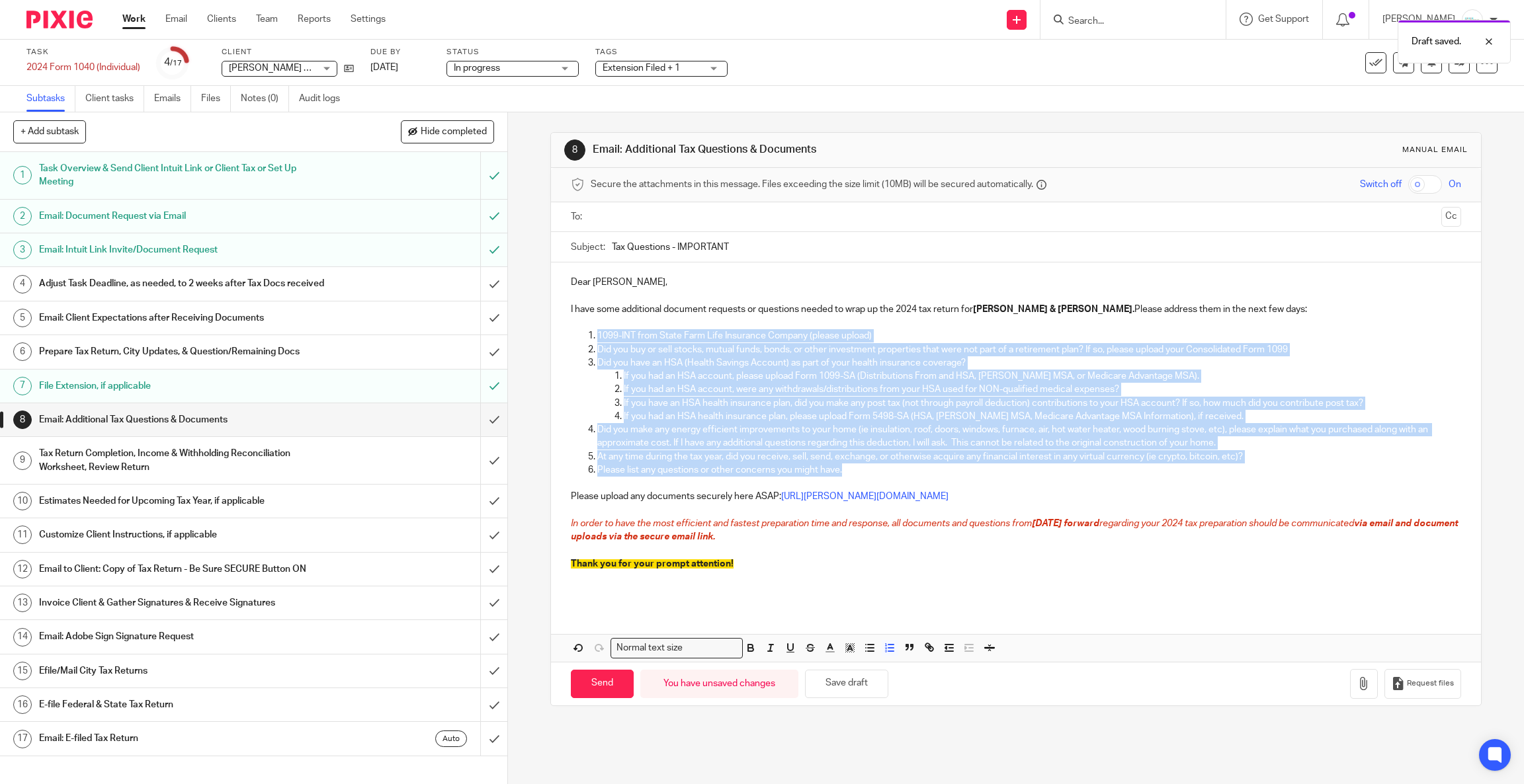
drag, startPoint x: 842, startPoint y: 466, endPoint x: 589, endPoint y: 339, distance: 283.1
click at [589, 339] on ol "1099-INT from State Farm Life Insurance Company (please upload) Did you buy or …" at bounding box center [1016, 409] width 891 height 161
click at [745, 648] on icon "button" at bounding box center [751, 648] width 12 height 12
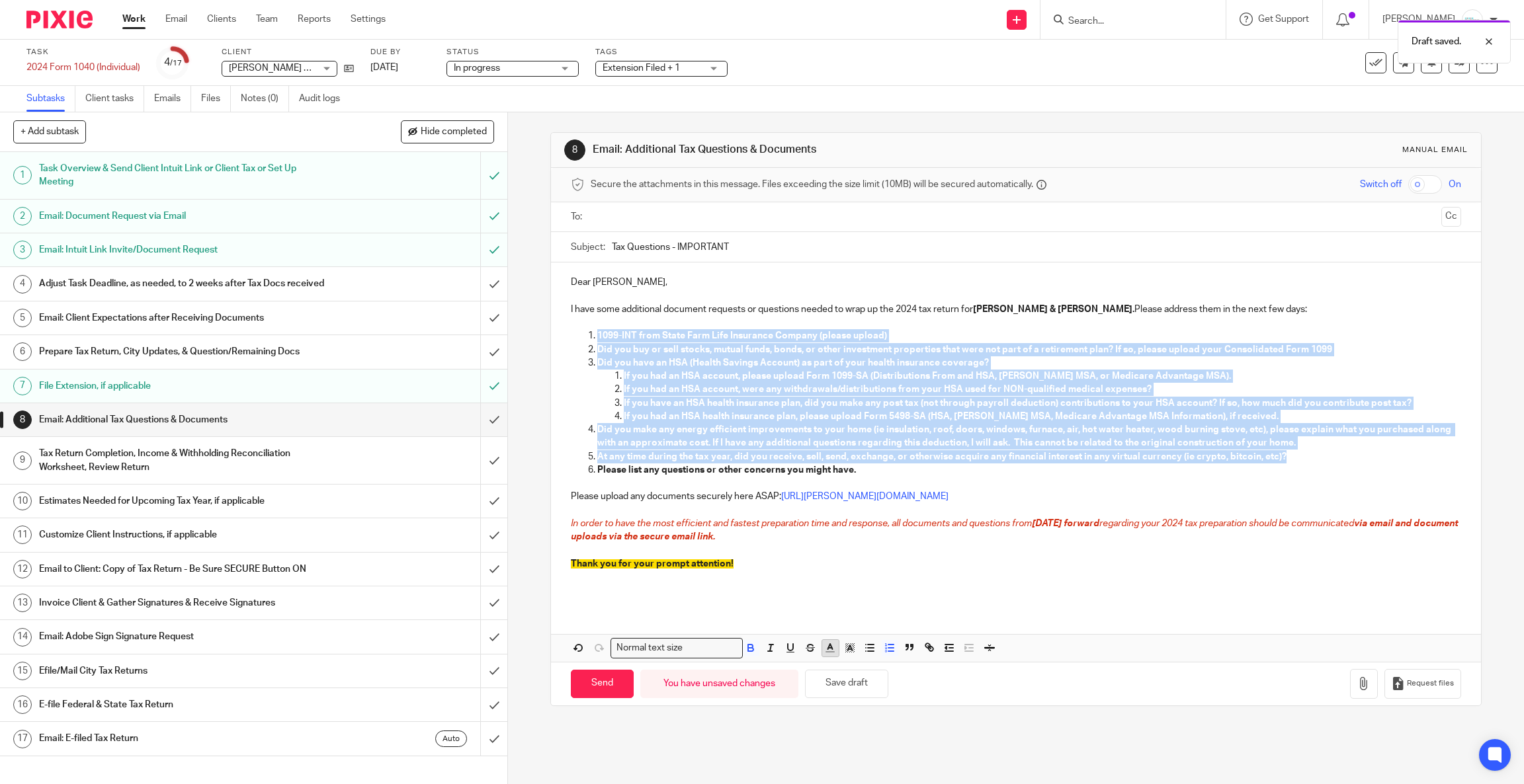
click at [822, 656] on button "button" at bounding box center [830, 648] width 16 height 16
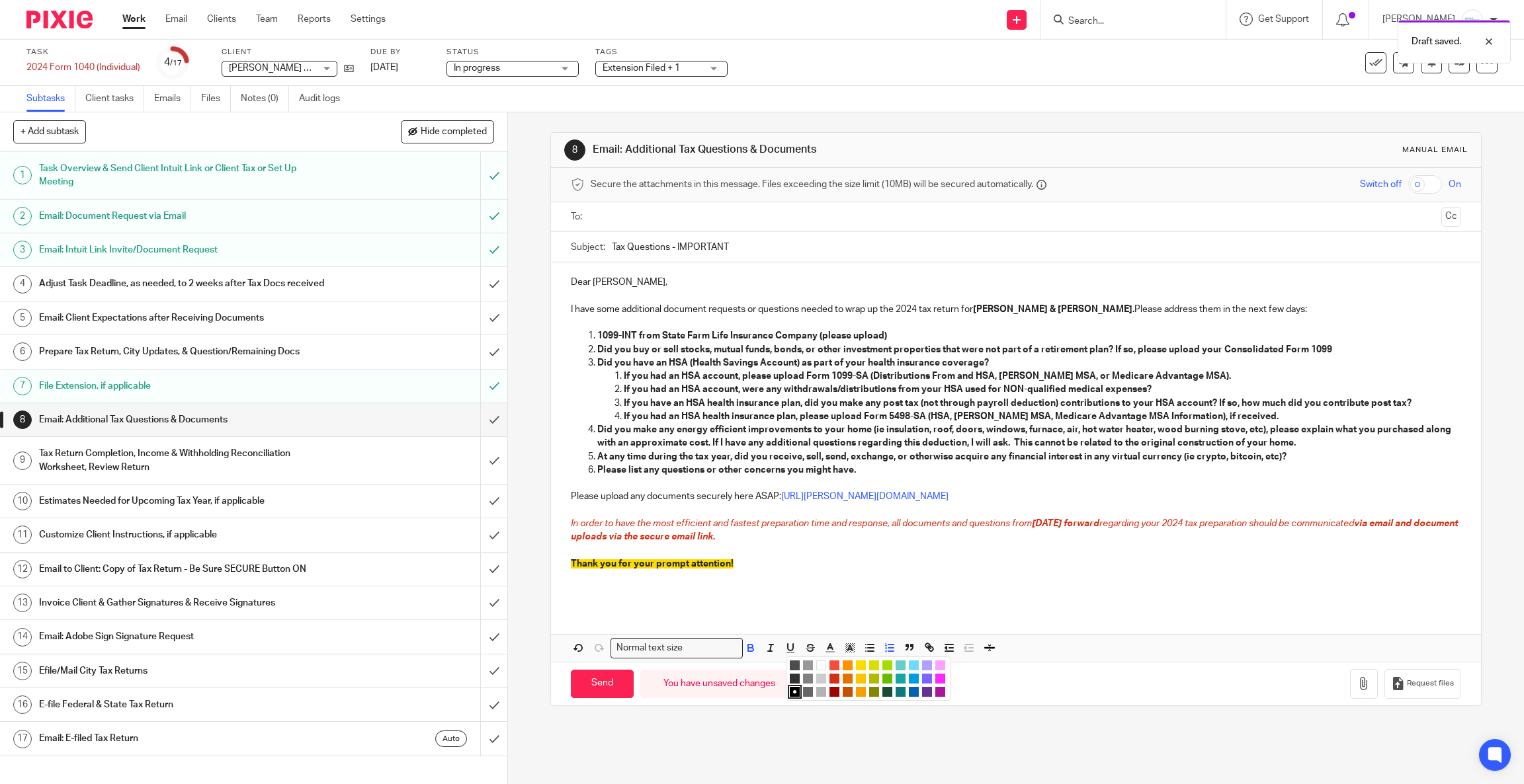
click at [829, 690] on li "color:#9F0500" at bounding box center [834, 691] width 10 height 10
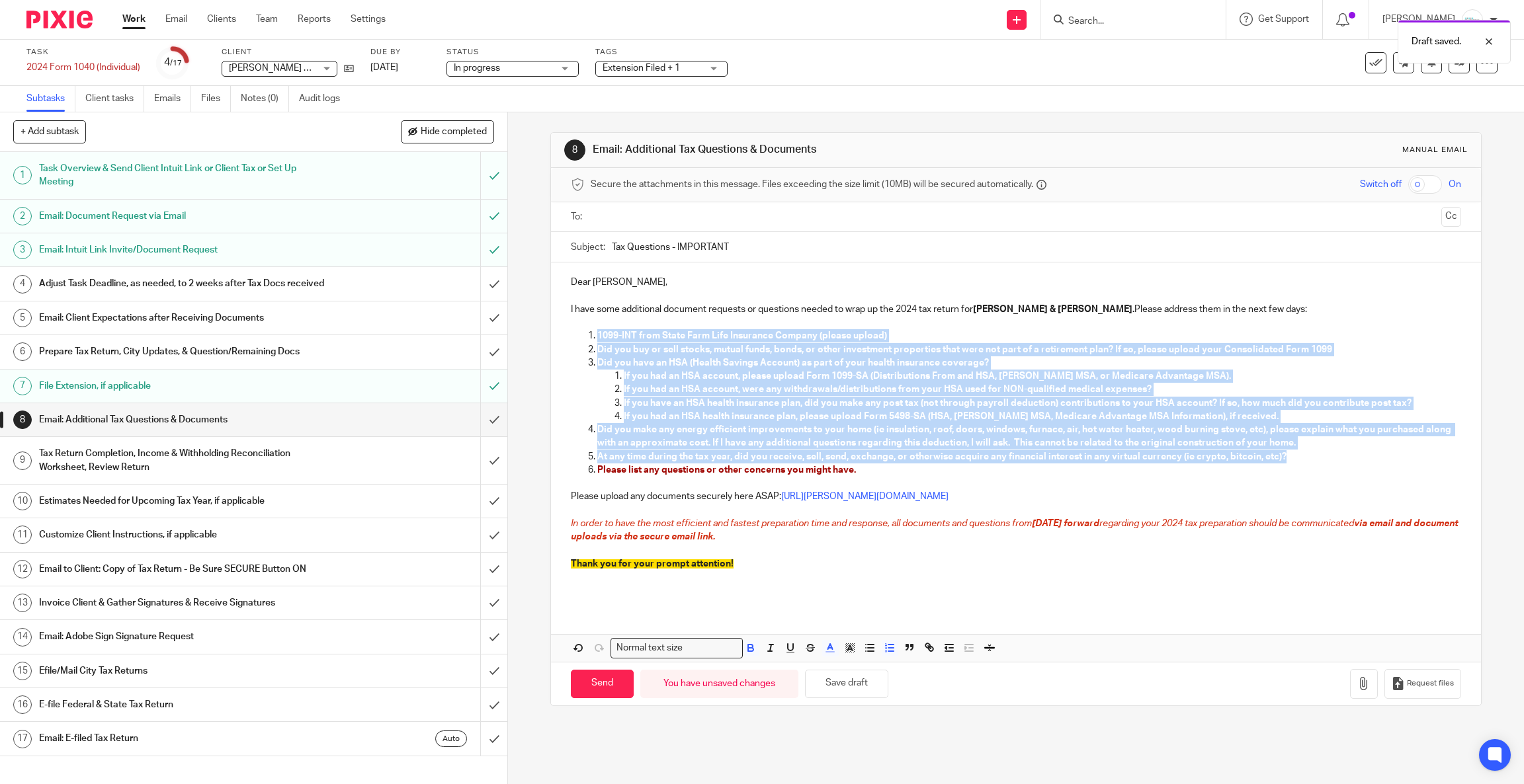
click at [831, 459] on span "At any time during the tax year, did you receive, sell, send, exchange, or othe…" at bounding box center [942, 457] width 689 height 9
drag, startPoint x: 872, startPoint y: 478, endPoint x: 564, endPoint y: 336, distance: 339.2
click at [571, 336] on ol "1099-INT from State Farm Life Insurance Company (please upload) Did you buy or …" at bounding box center [1016, 409] width 891 height 161
copy ol "1099-INT from State Farm Life Insurance Company (please upload) Did you buy or …"
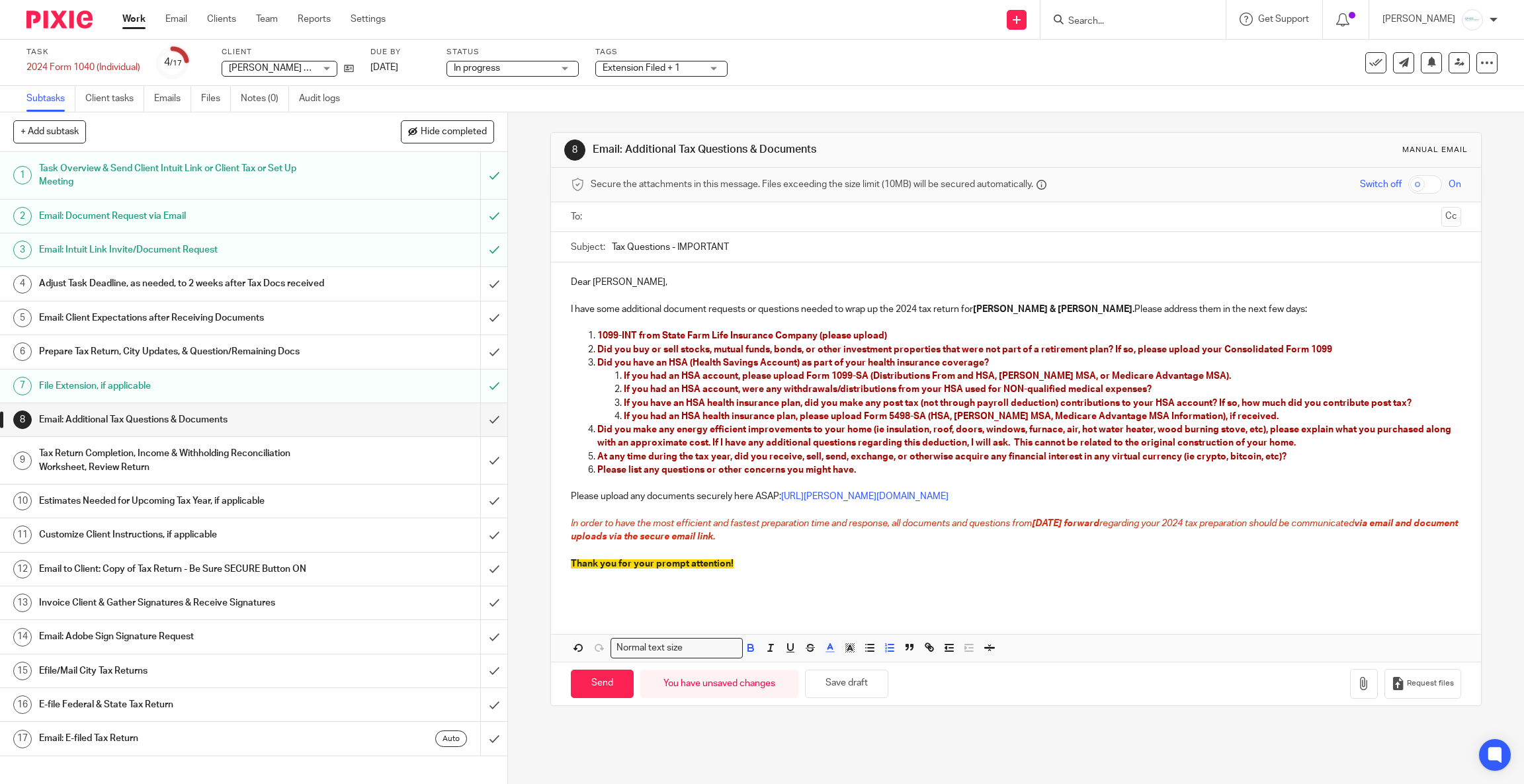
click at [654, 218] on input "text" at bounding box center [1016, 217] width 841 height 15
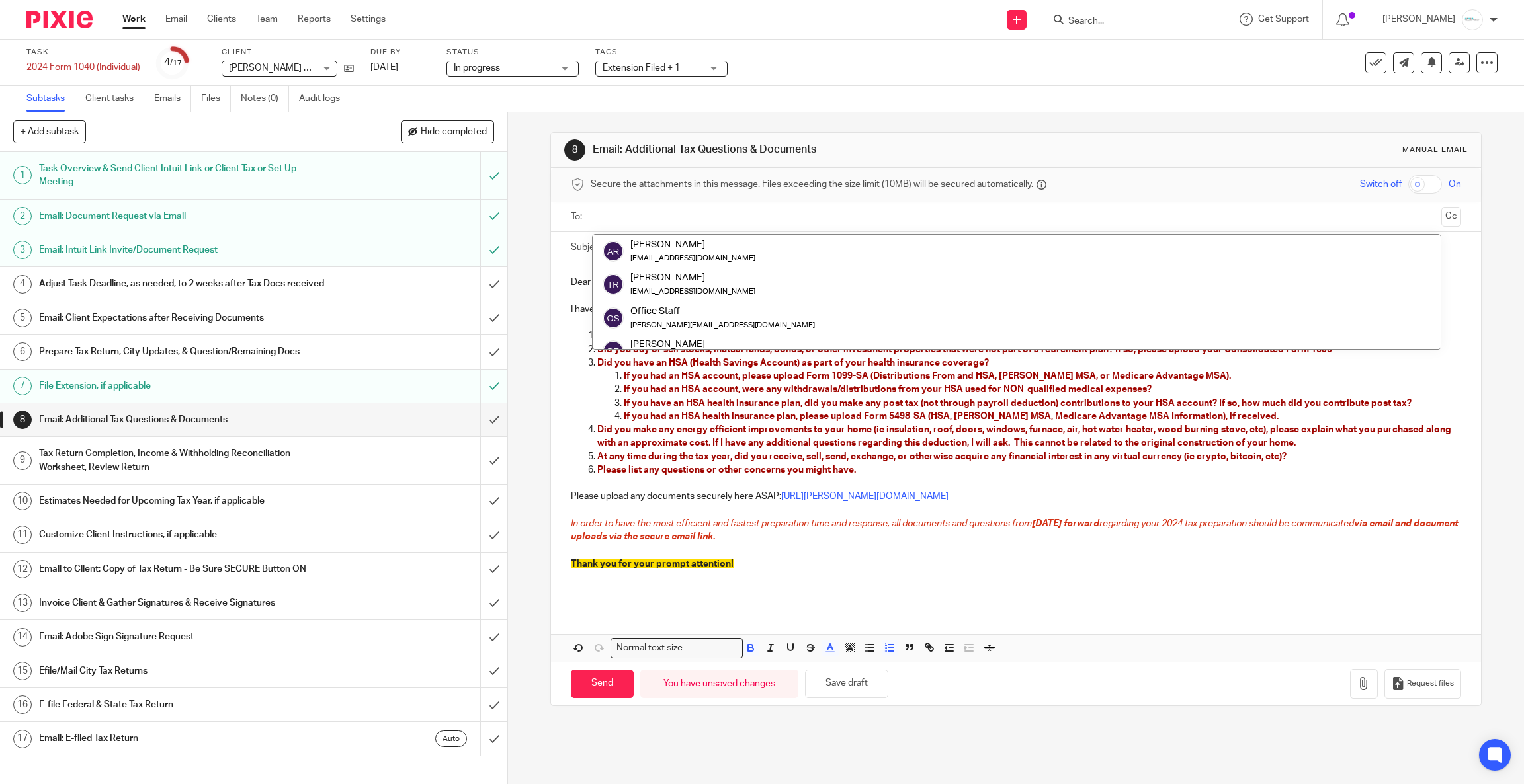
click at [656, 232] on div at bounding box center [1017, 217] width 849 height 30
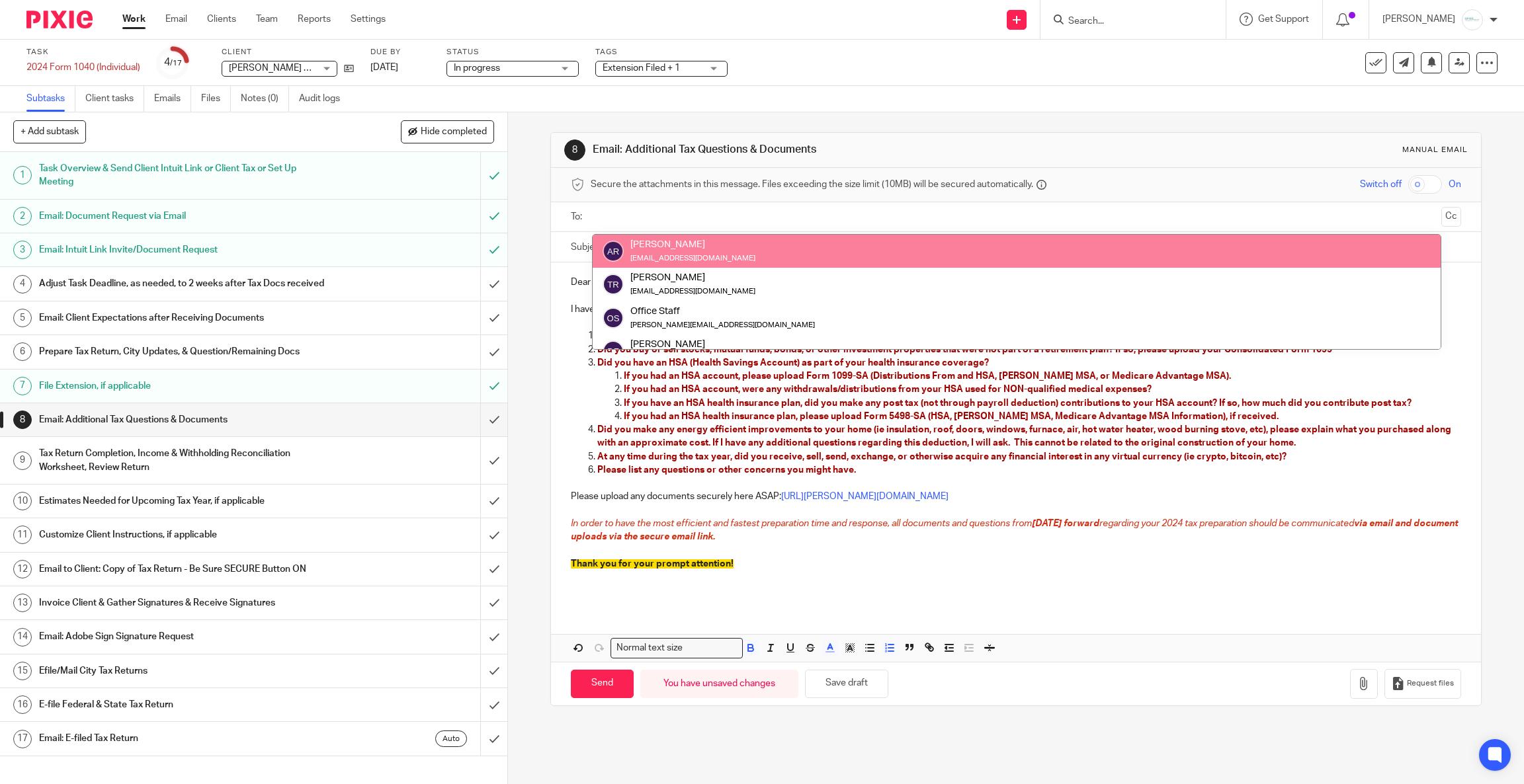
click at [656, 245] on div "Amy Royer" at bounding box center [692, 244] width 125 height 13
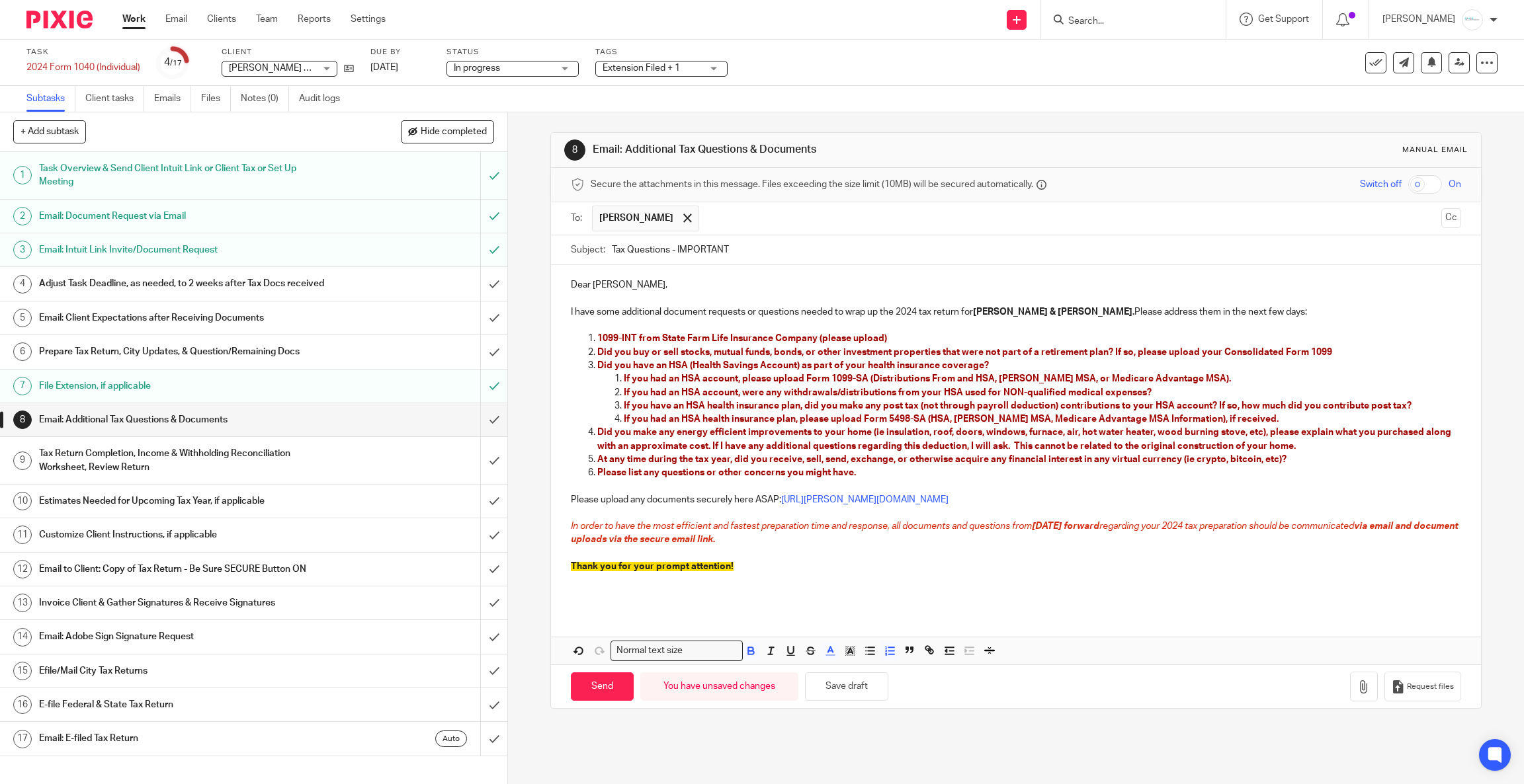
click at [729, 196] on div "Secure the attachments in this message. Files exceeding the size limit (10MB) w…" at bounding box center [1016, 185] width 930 height 34
click at [734, 220] on input "text" at bounding box center [1071, 218] width 730 height 25
click at [651, 285] on p "Dear Tim," at bounding box center [1016, 285] width 891 height 13
click at [827, 681] on button "Save draft" at bounding box center [846, 687] width 83 height 28
click at [581, 694] on input "Send" at bounding box center [602, 687] width 63 height 28
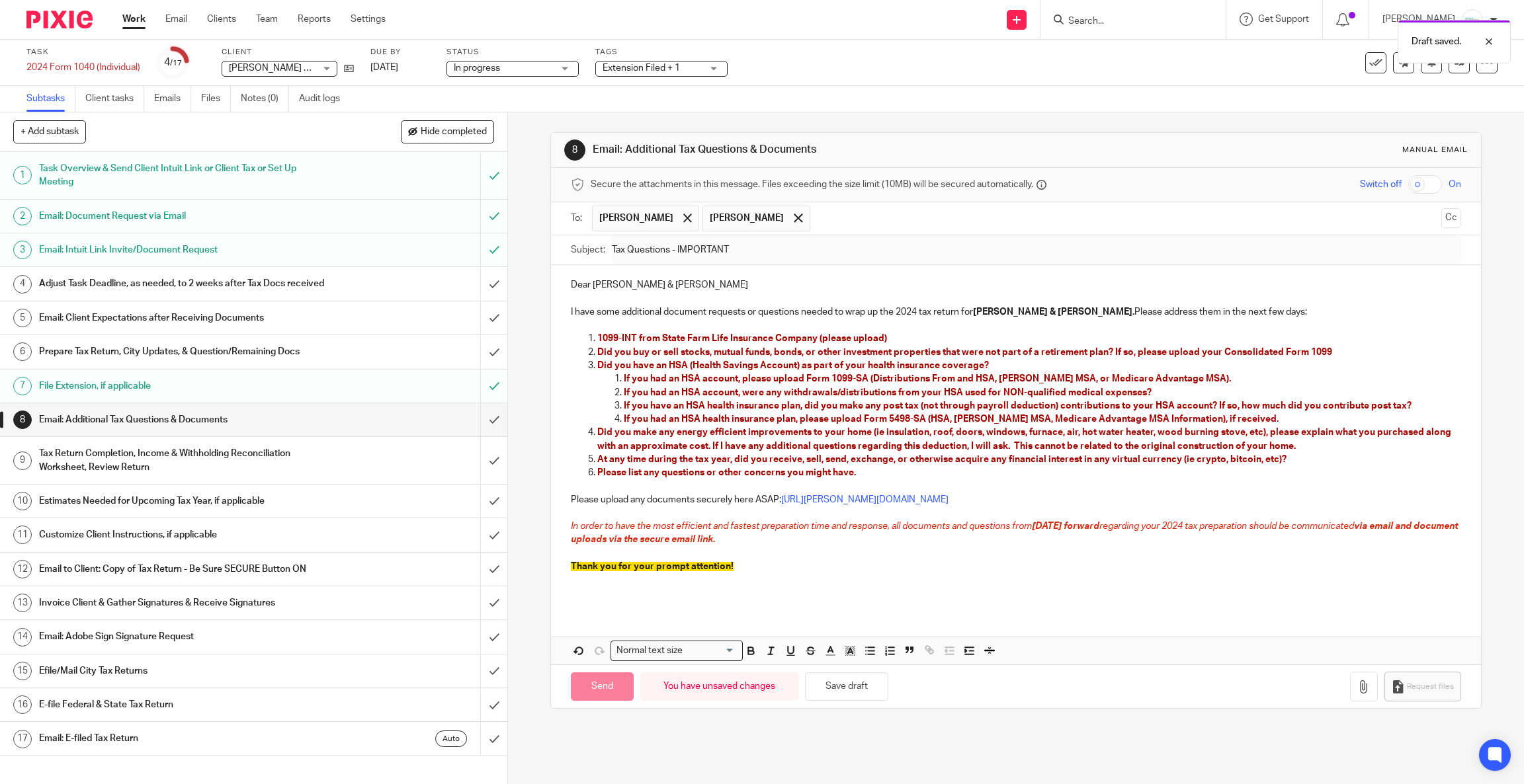
type input "Sent"
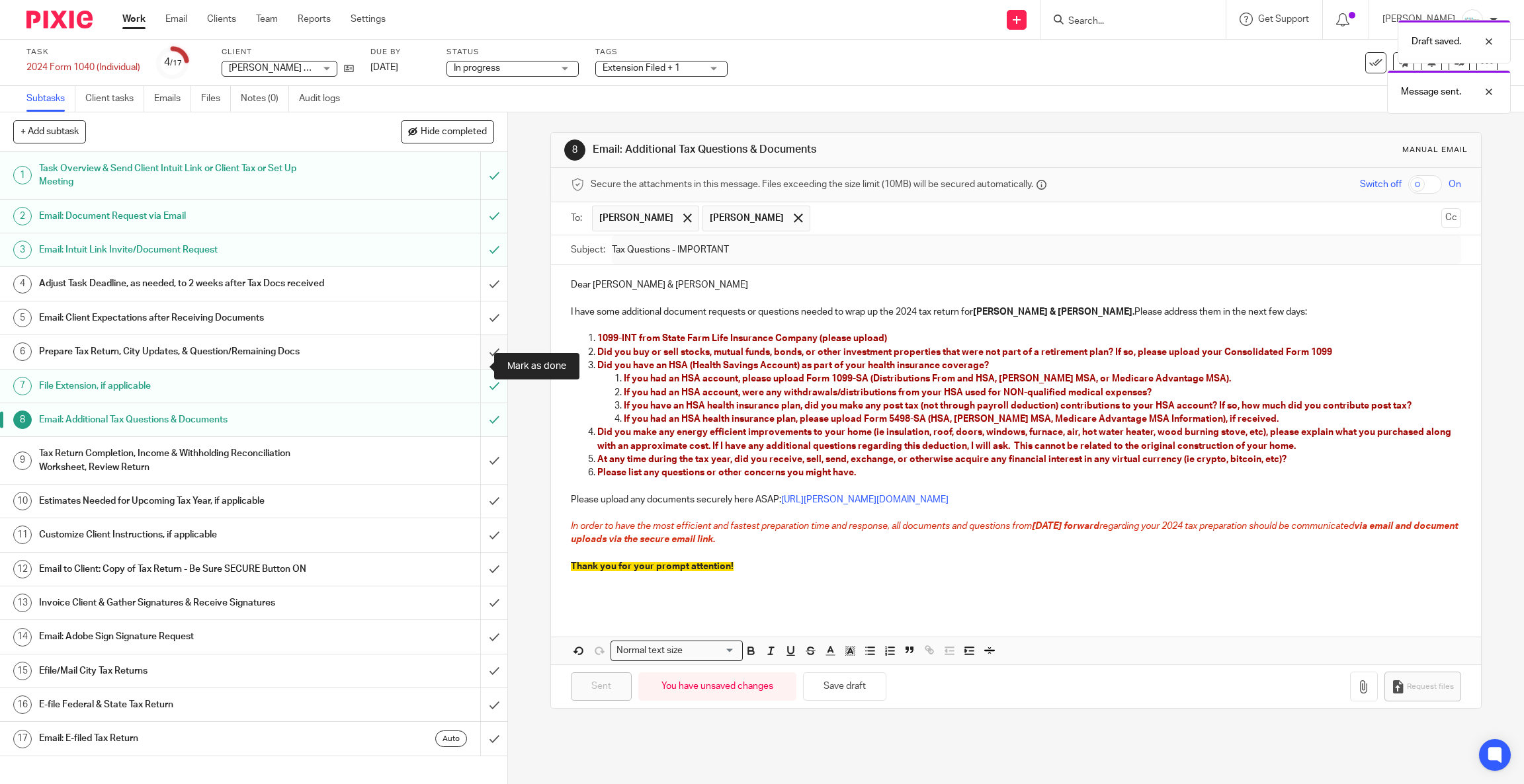
click at [470, 368] on input "submit" at bounding box center [254, 351] width 507 height 33
click at [474, 333] on input "submit" at bounding box center [254, 318] width 507 height 33
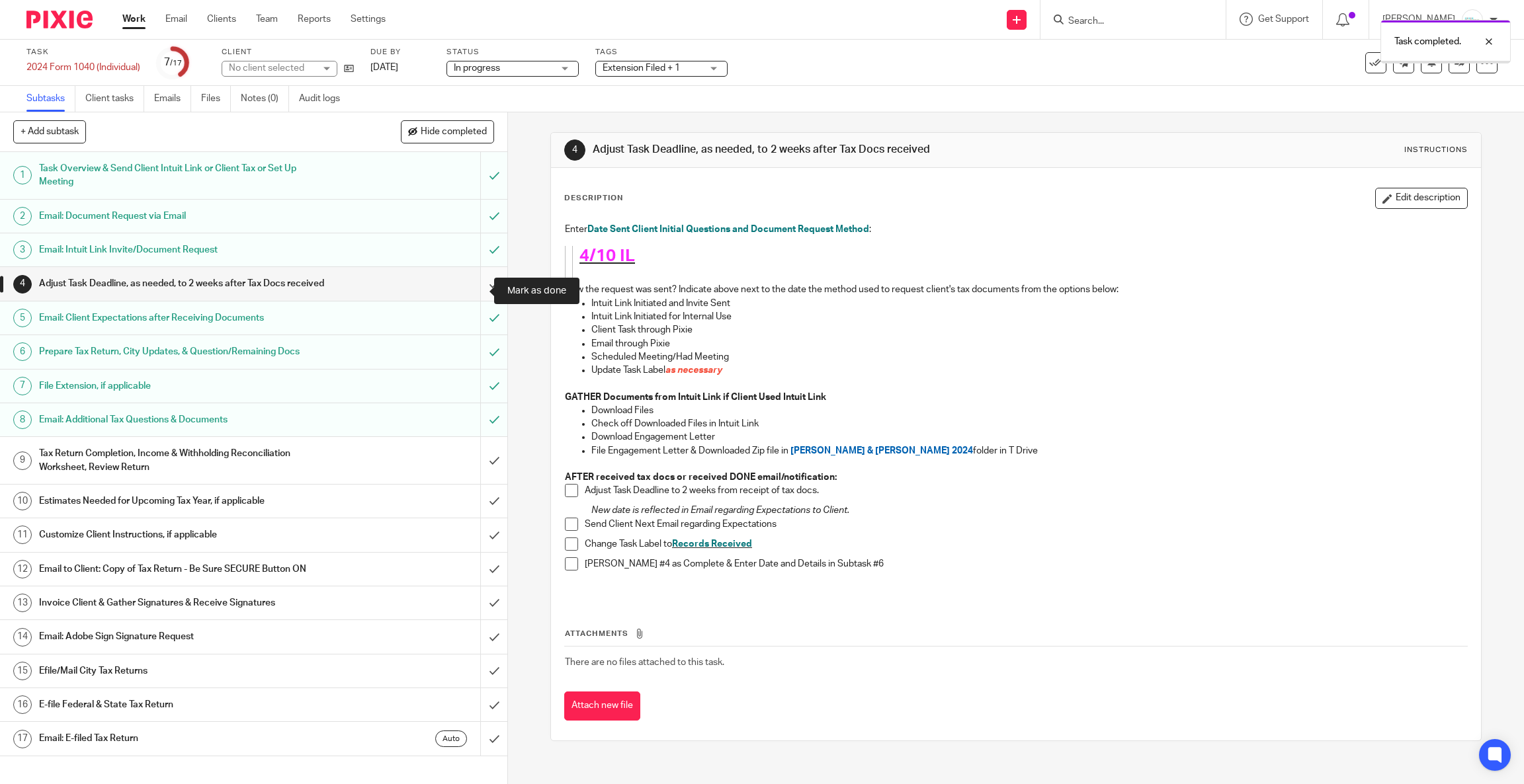
click at [465, 297] on input "submit" at bounding box center [254, 283] width 507 height 33
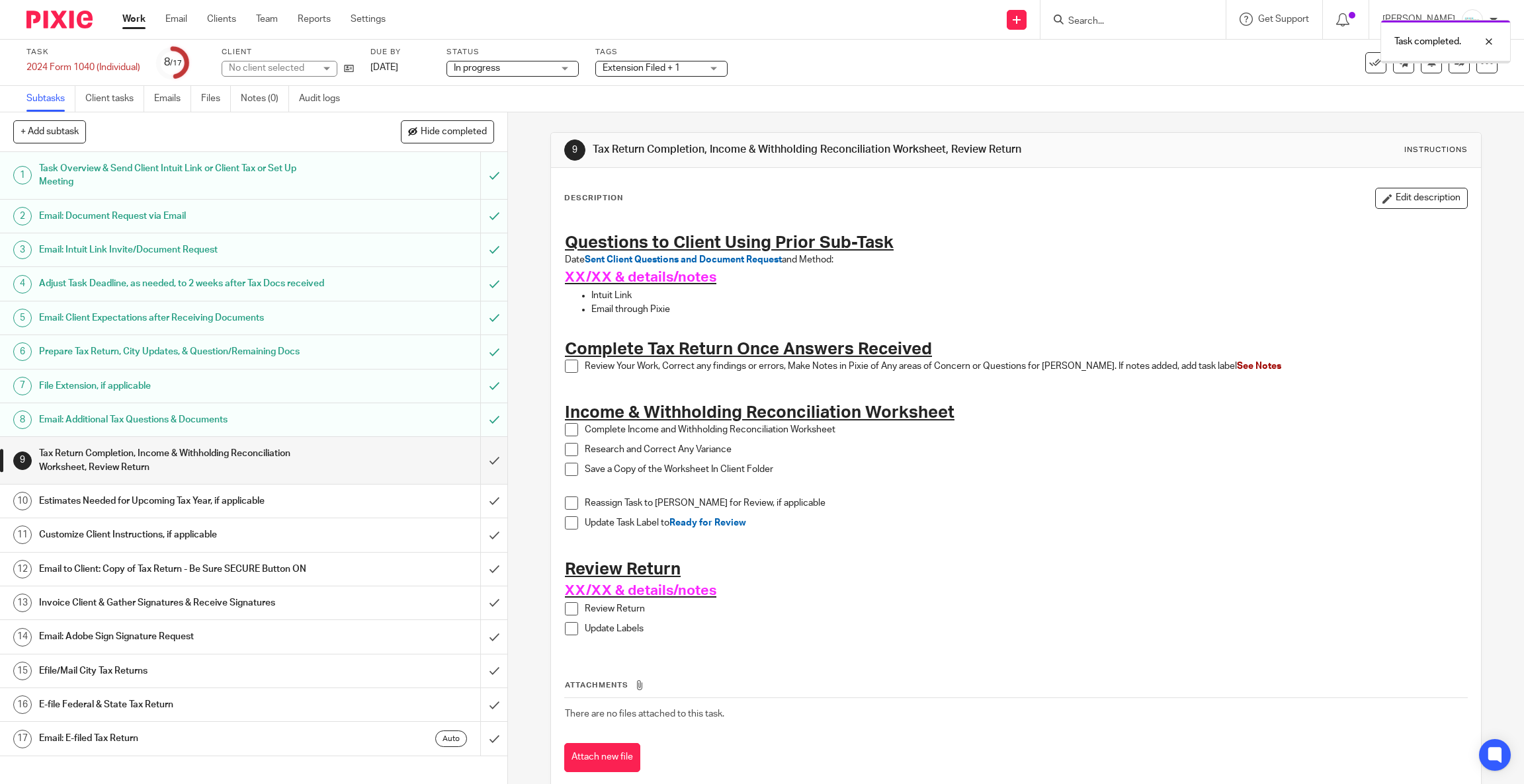
click at [132, 471] on h1 "Tax Return Completion, Income & Withholding Reconciliation Worksheet, Review Re…" at bounding box center [182, 460] width 286 height 34
click at [1404, 203] on button "Edit description" at bounding box center [1422, 198] width 93 height 21
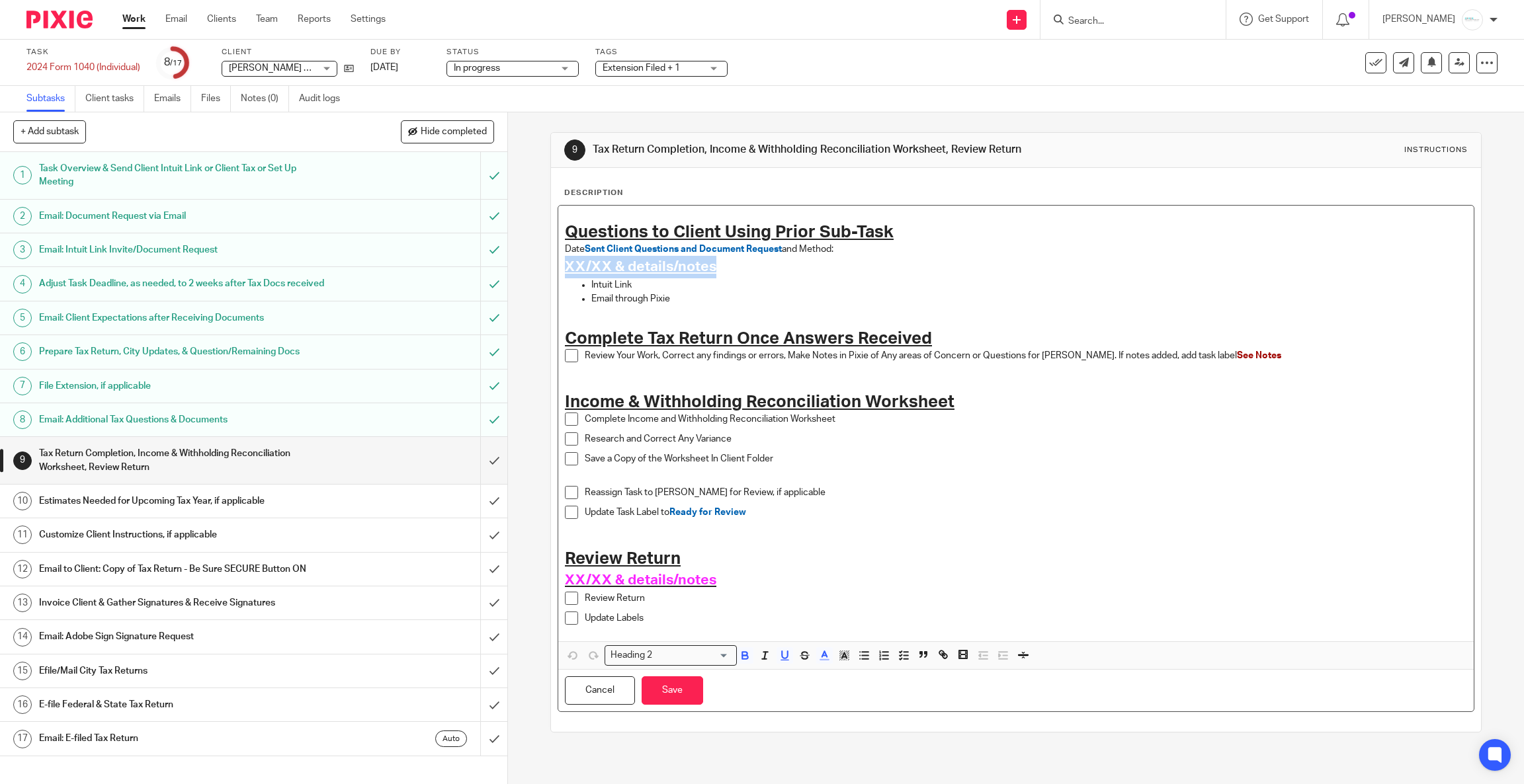
drag, startPoint x: 749, startPoint y: 262, endPoint x: 517, endPoint y: 271, distance: 232.2
click at [517, 271] on div "9 Tax Return Completion, Income & Withholding Reconciliation Worksheet, Review …" at bounding box center [1016, 448] width 1016 height 672
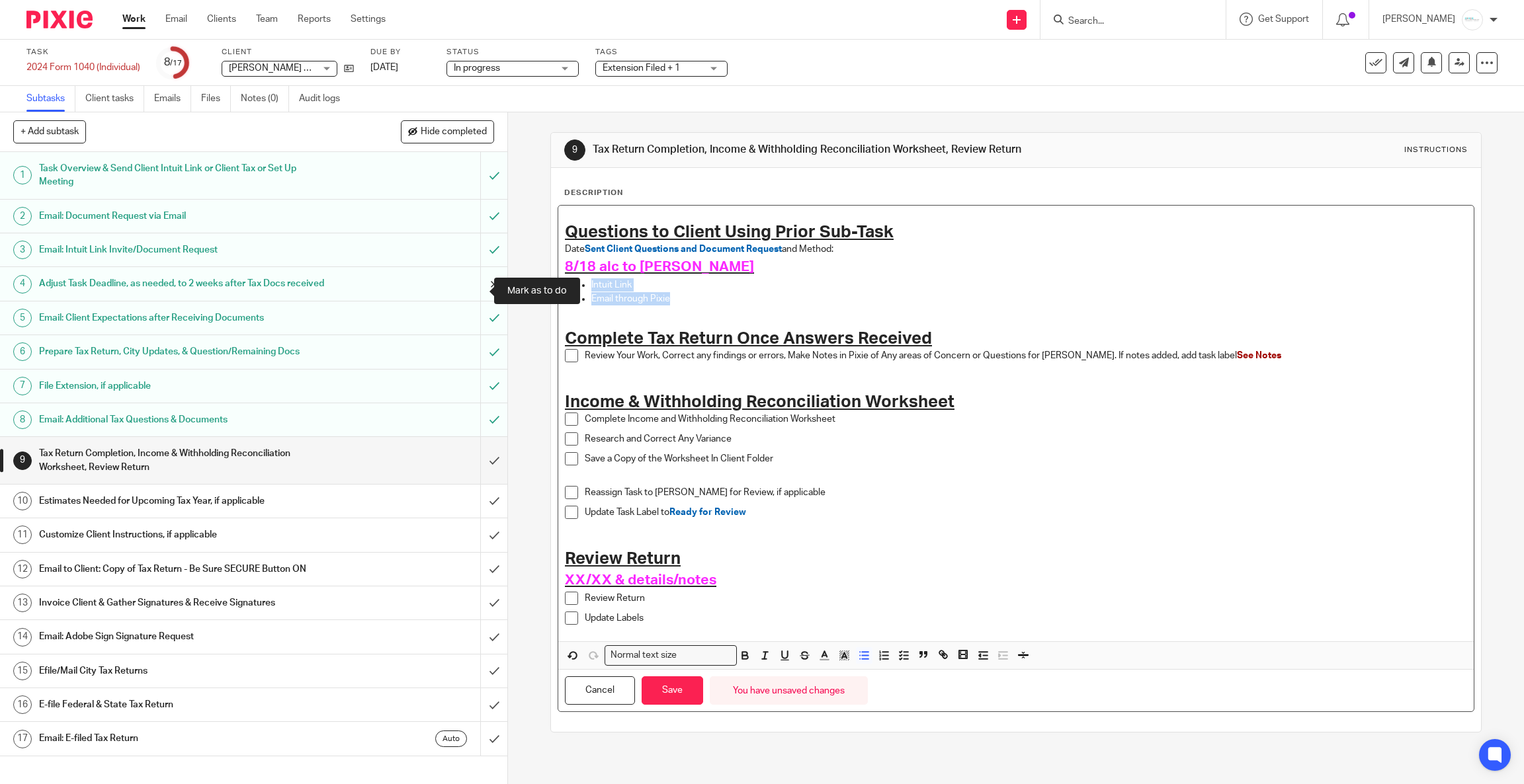
drag, startPoint x: 685, startPoint y: 303, endPoint x: 470, endPoint y: 285, distance: 215.8
click at [470, 285] on div "+ Add subtask Hide completed Cancel + Add 1 Task Overview & Send Client Intuit …" at bounding box center [762, 448] width 1524 height 672
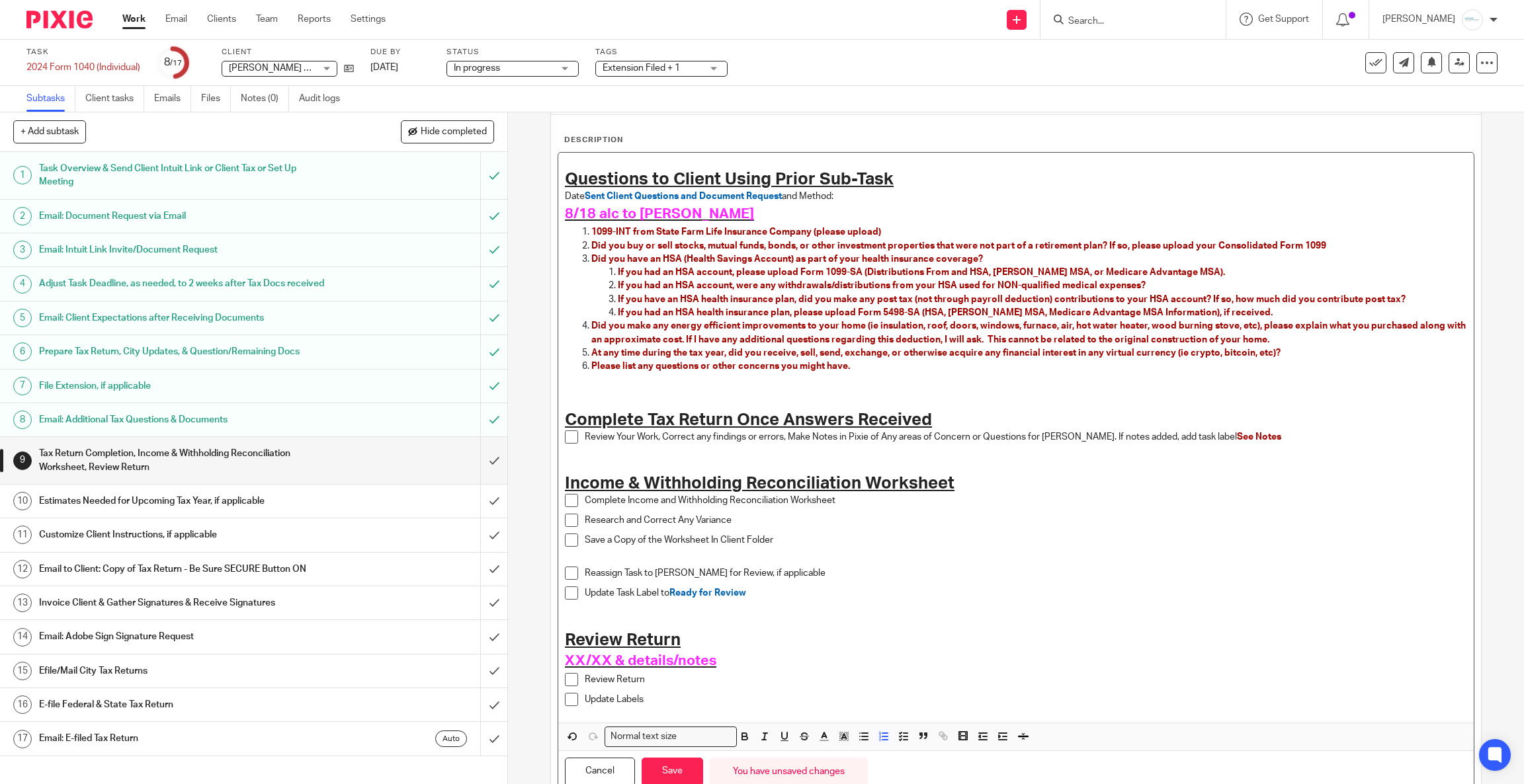
scroll to position [103, 0]
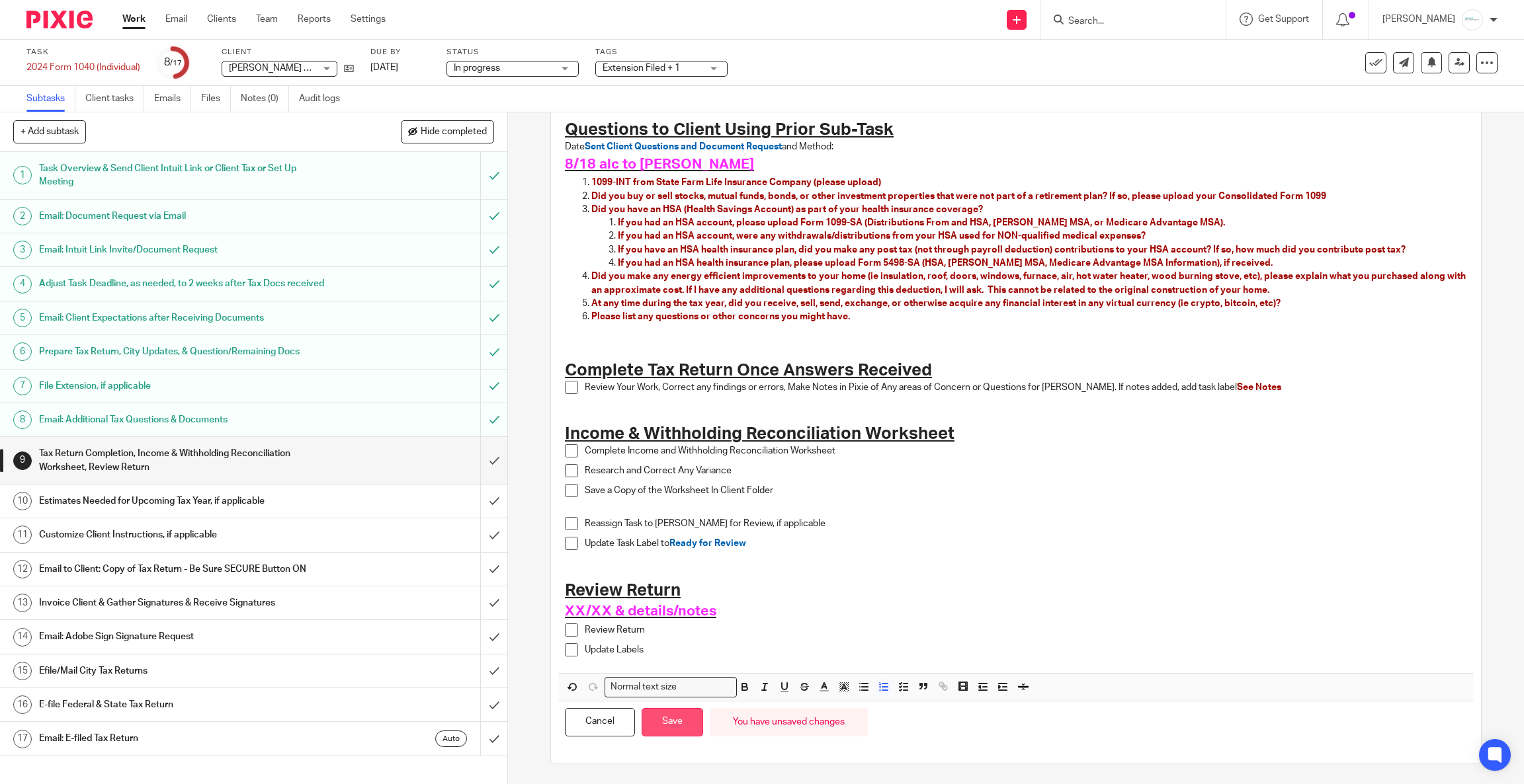
click at [661, 733] on button "Save" at bounding box center [672, 722] width 61 height 28
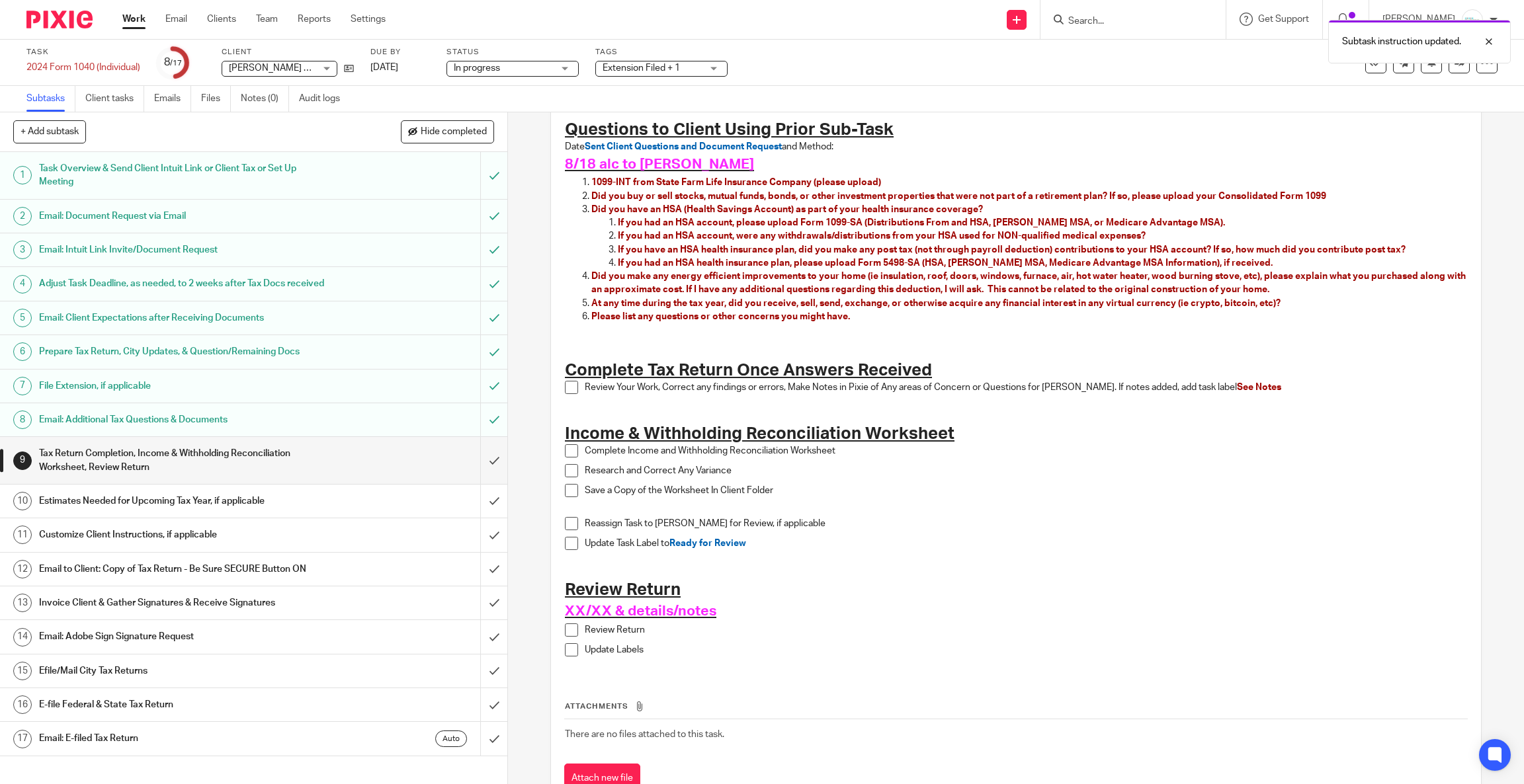
click at [648, 343] on p at bounding box center [1016, 344] width 902 height 13
click at [593, 332] on p at bounding box center [1029, 330] width 876 height 13
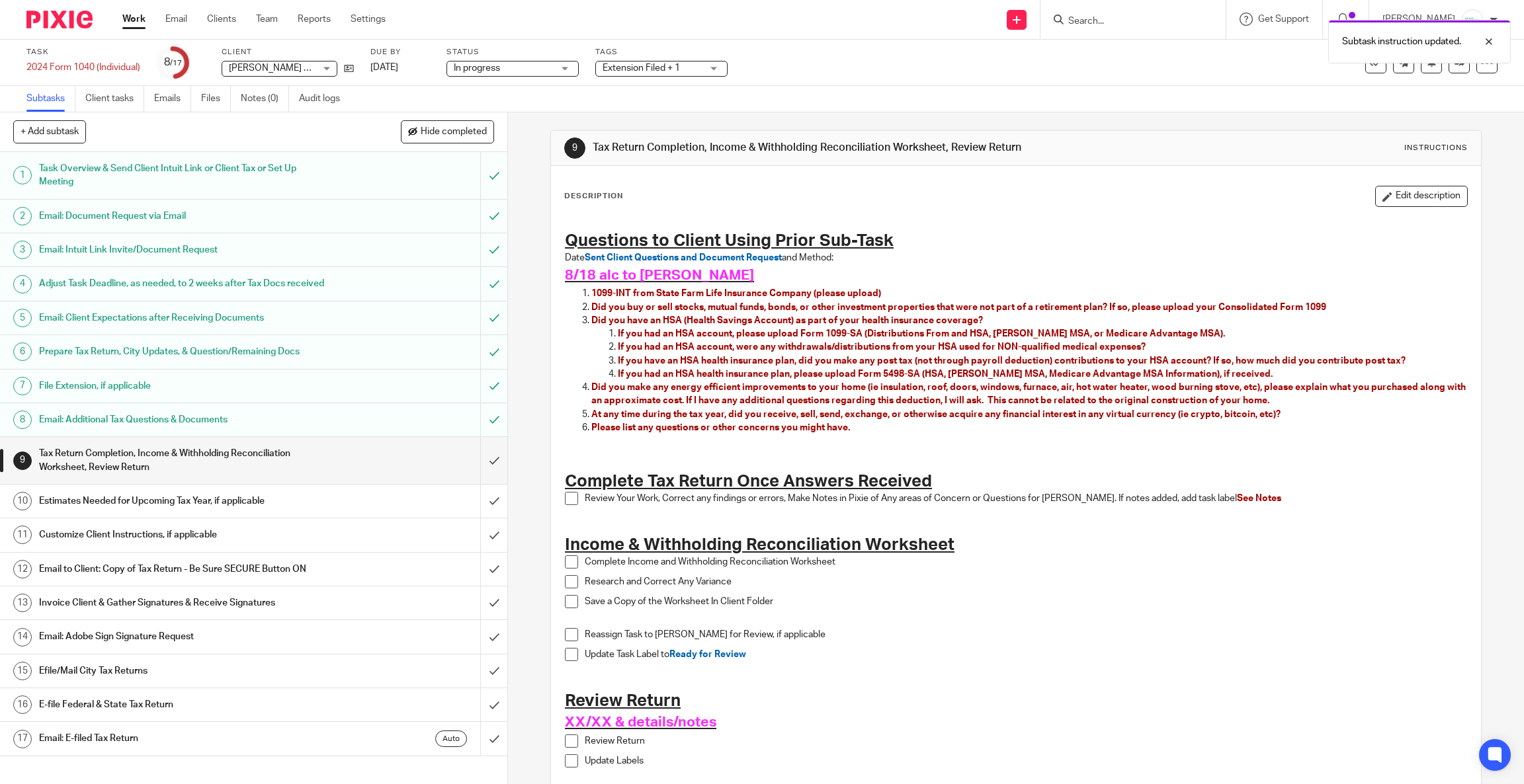
scroll to position [0, 0]
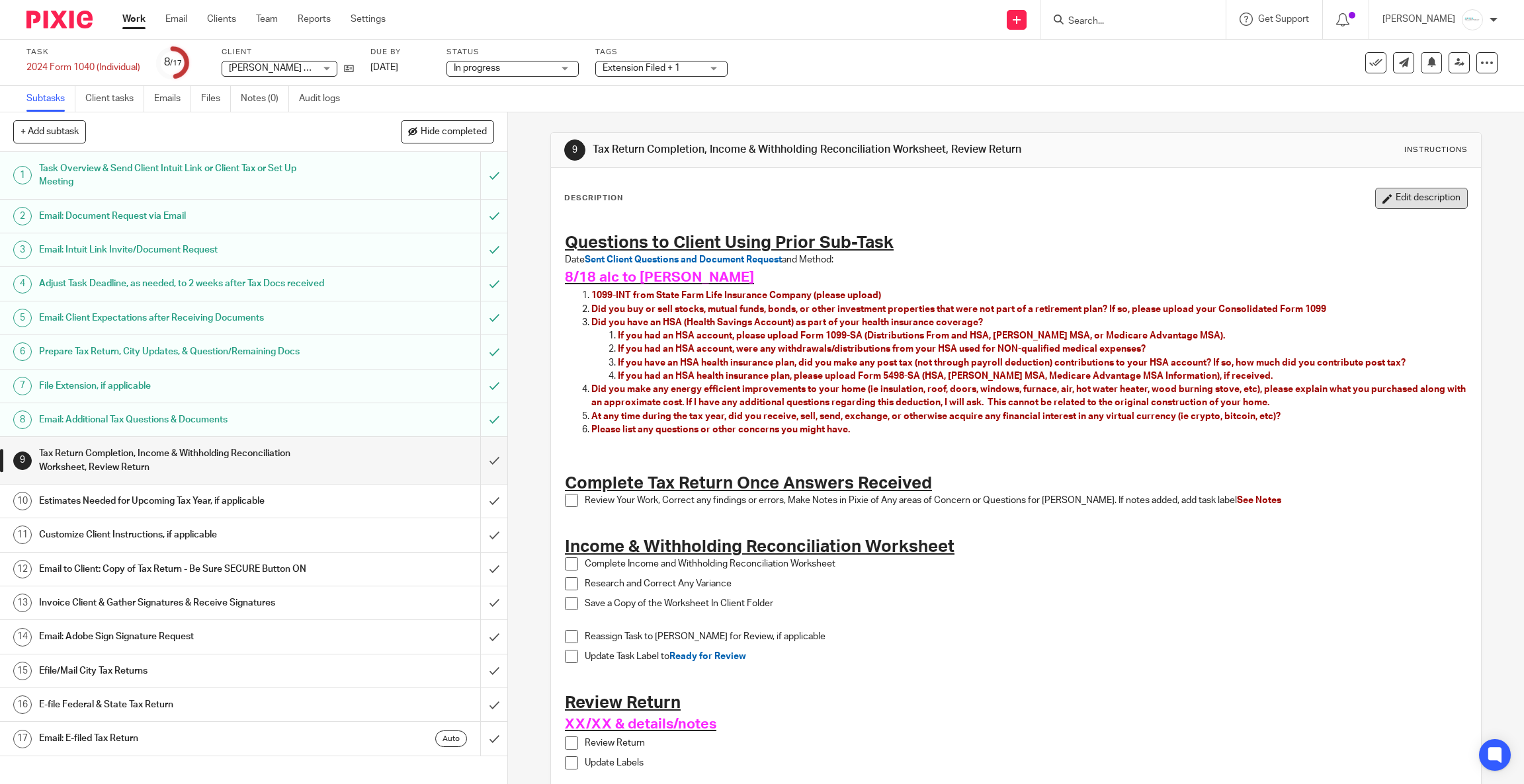
click at [1411, 197] on button "Edit description" at bounding box center [1422, 198] width 93 height 21
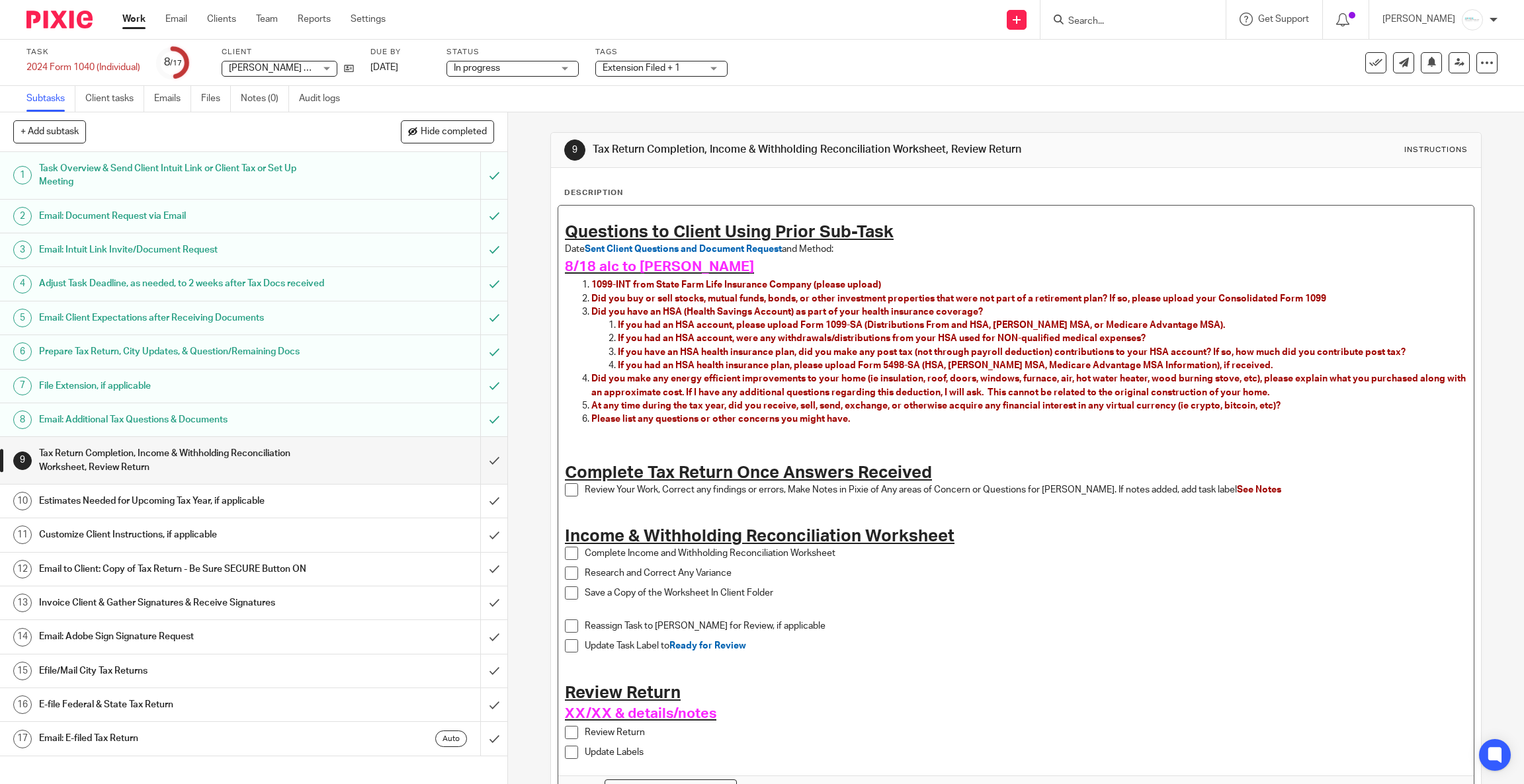
click at [573, 439] on p at bounding box center [1016, 446] width 902 height 13
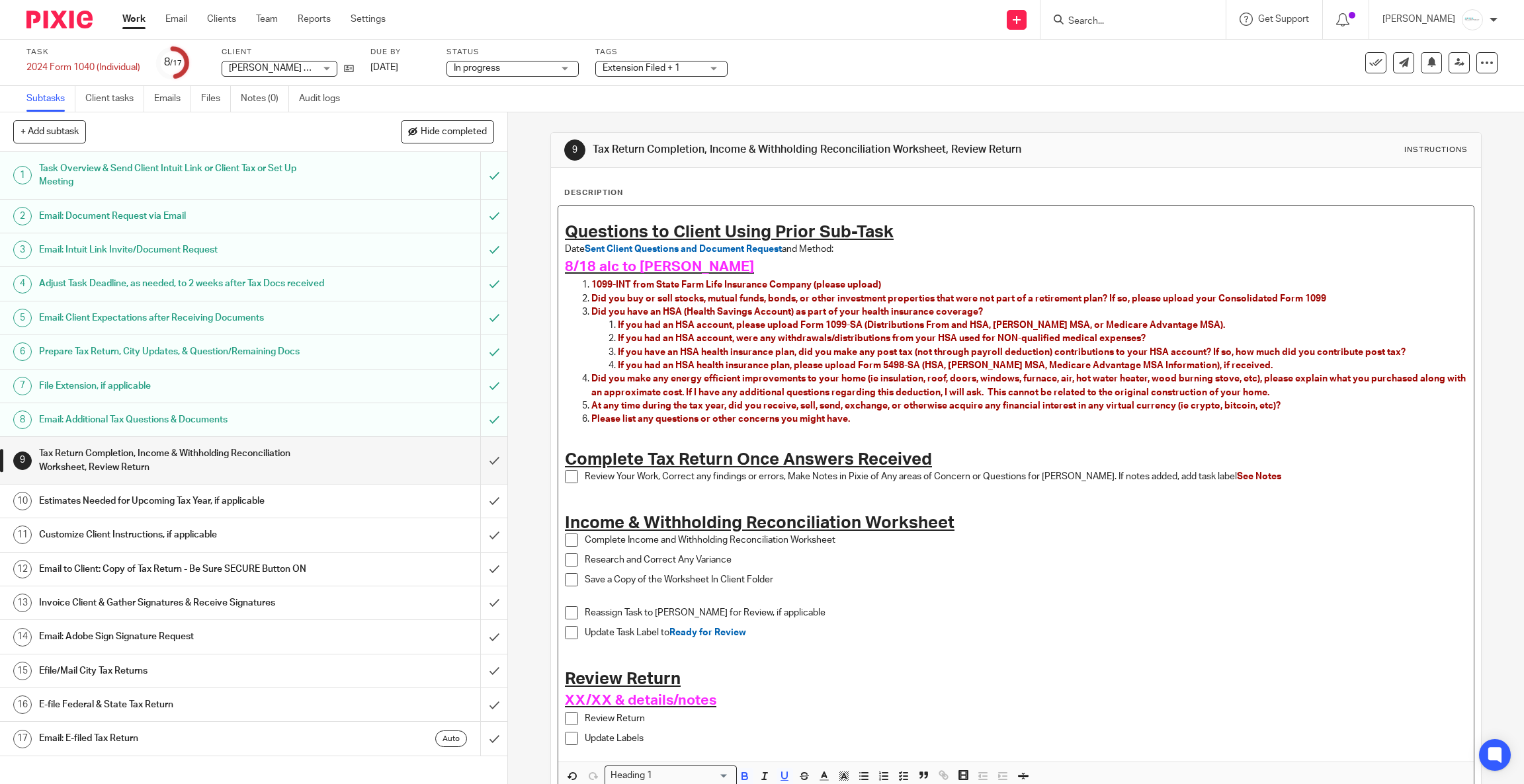
scroll to position [89, 0]
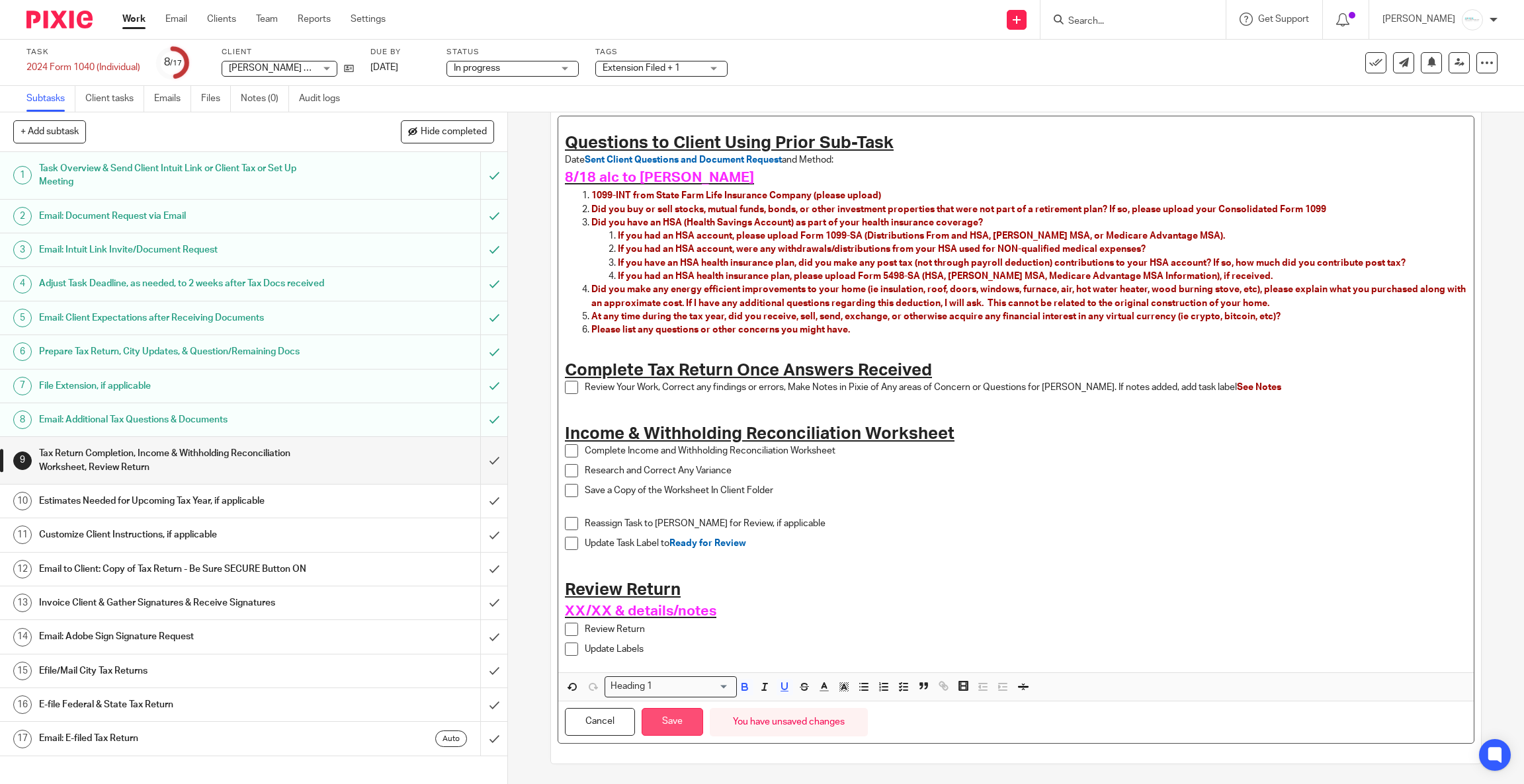
click at [665, 714] on button "Save" at bounding box center [672, 722] width 61 height 28
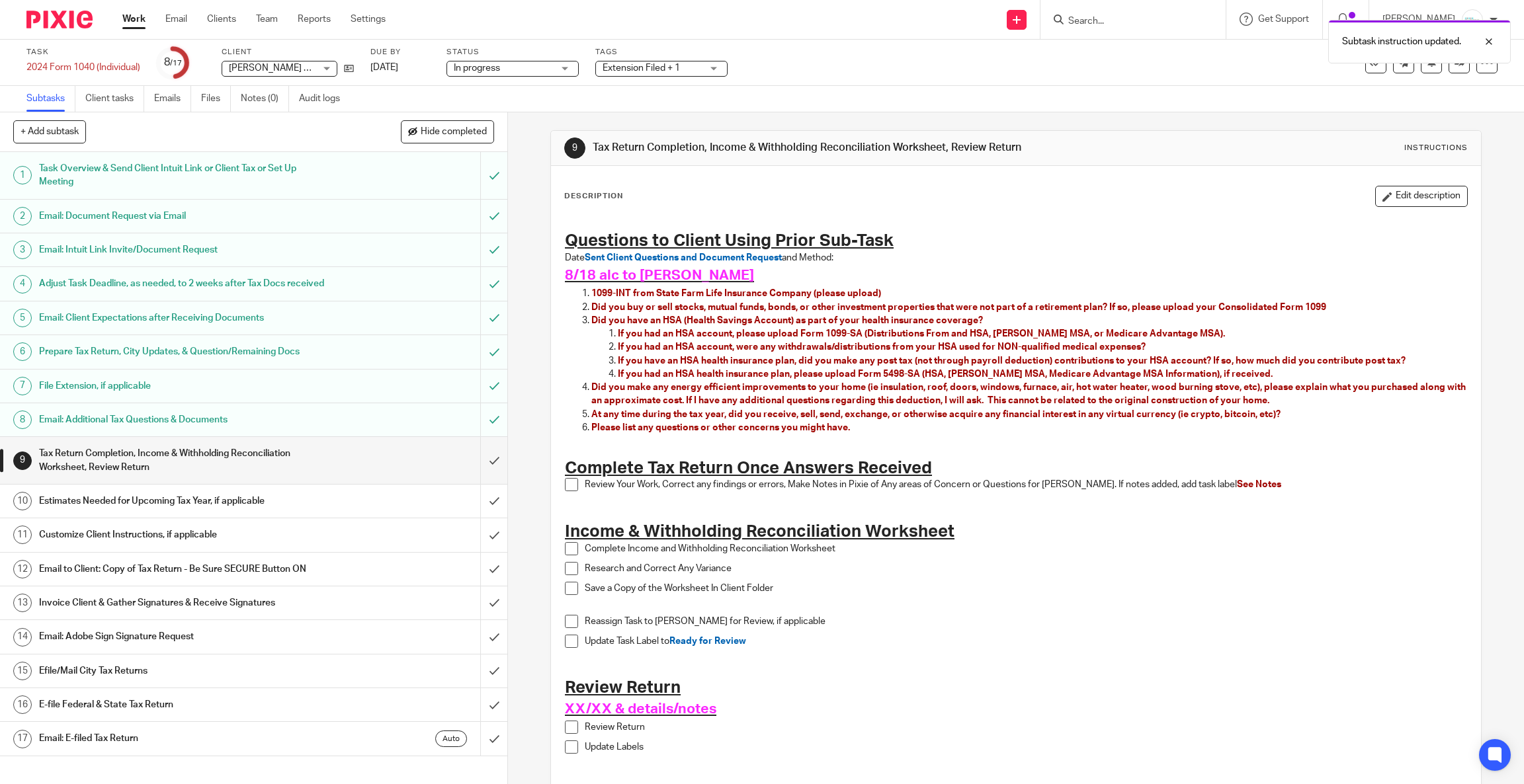
scroll to position [0, 0]
click at [424, 59] on div "Due by Jun 10, 2025" at bounding box center [400, 63] width 60 height 31
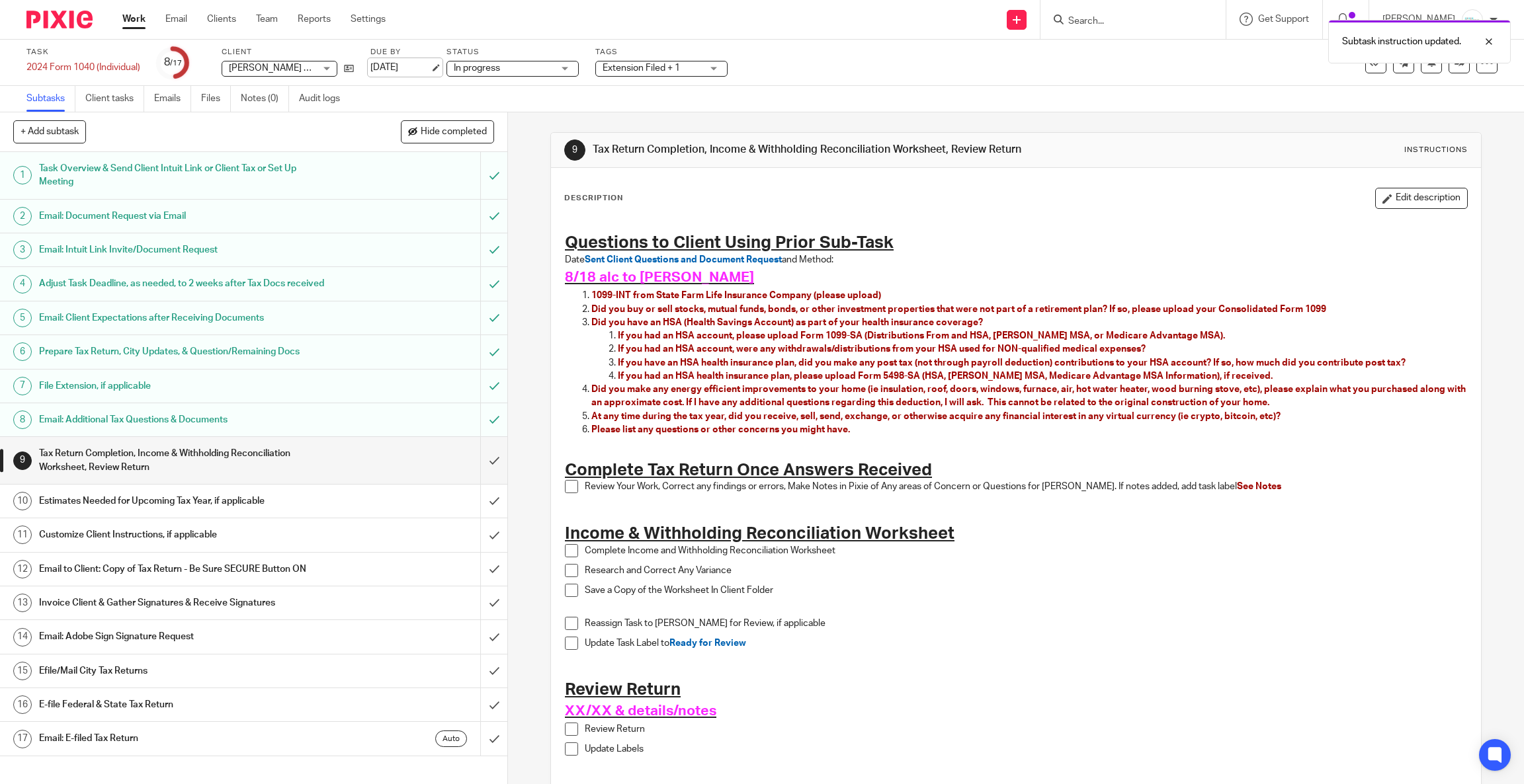
click at [424, 66] on link "Jun 10, 2025" at bounding box center [400, 67] width 60 height 14
click at [1211, 541] on h1 "Income & Withholding Reconciliation Worksheet" at bounding box center [1016, 534] width 902 height 20
click at [1384, 188] on button "Edit description" at bounding box center [1422, 198] width 93 height 21
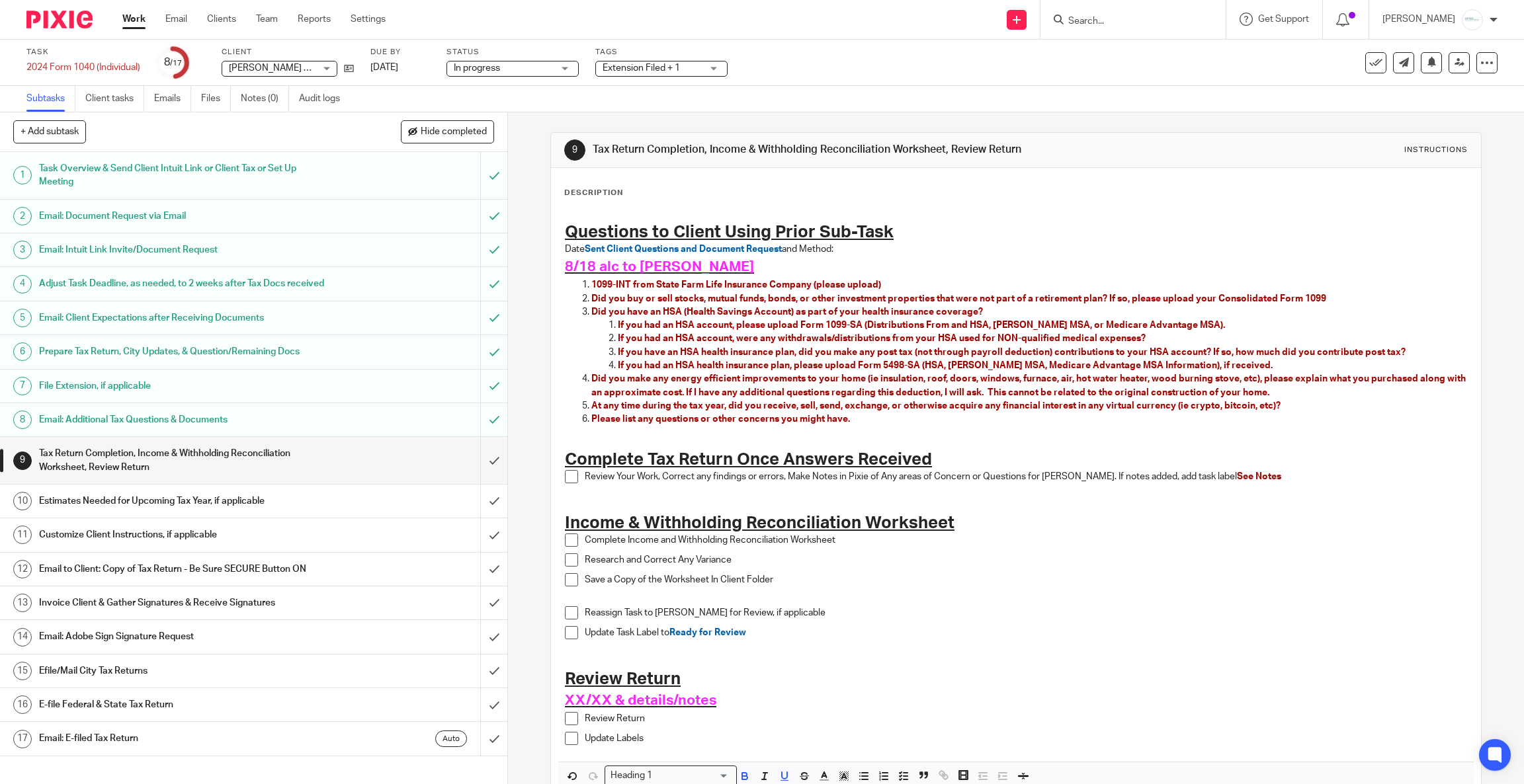
click at [551, 261] on div "Description Questions to Client Using Prior Sub-Task Date Sent Client Questions…" at bounding box center [1016, 510] width 930 height 684
click at [559, 268] on div "Questions to Client Using Prior Sub-Task Date Sent Client Questions and Documen…" at bounding box center [1016, 484] width 915 height 556
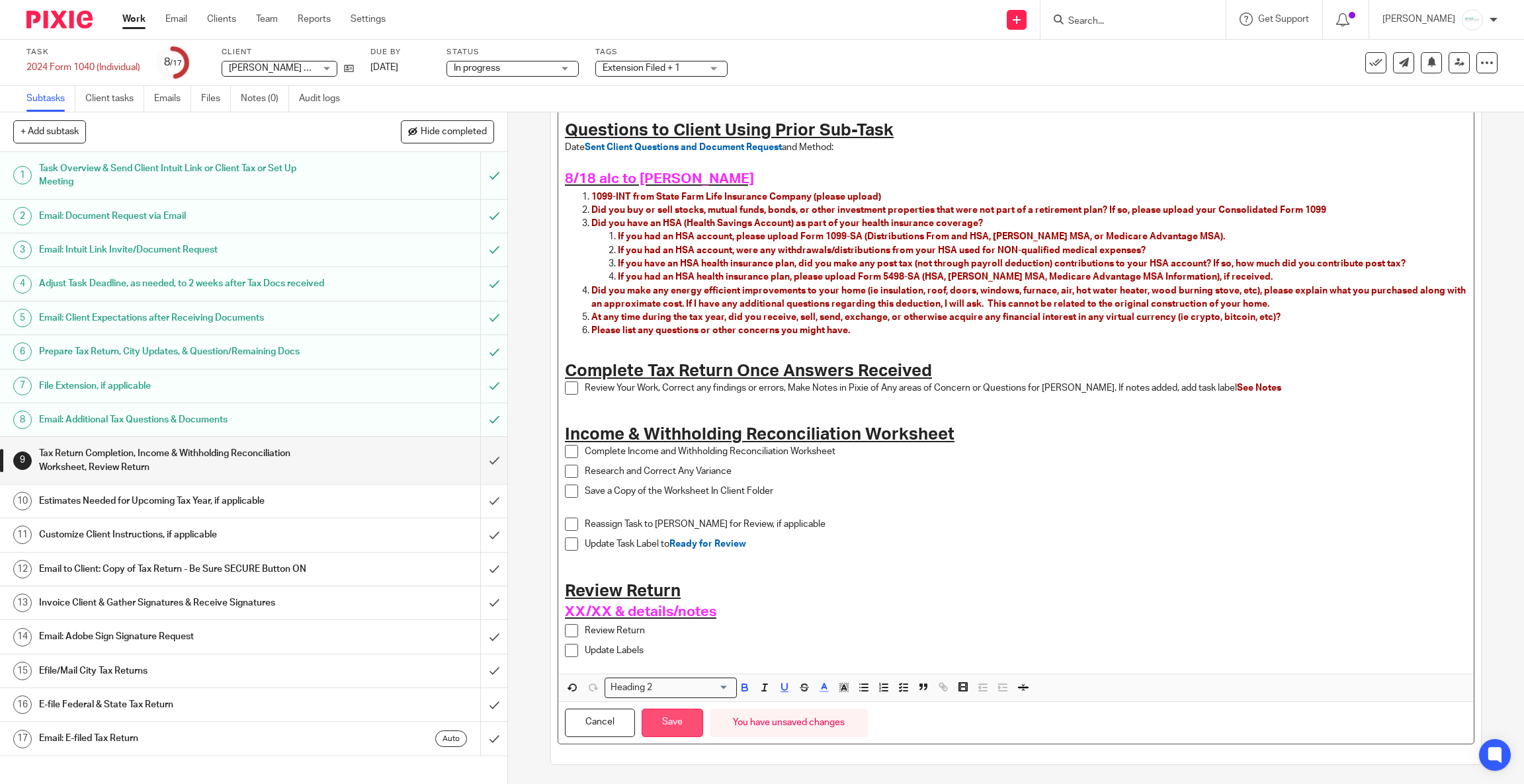
scroll to position [103, 0]
click at [660, 717] on button "Save" at bounding box center [672, 722] width 61 height 28
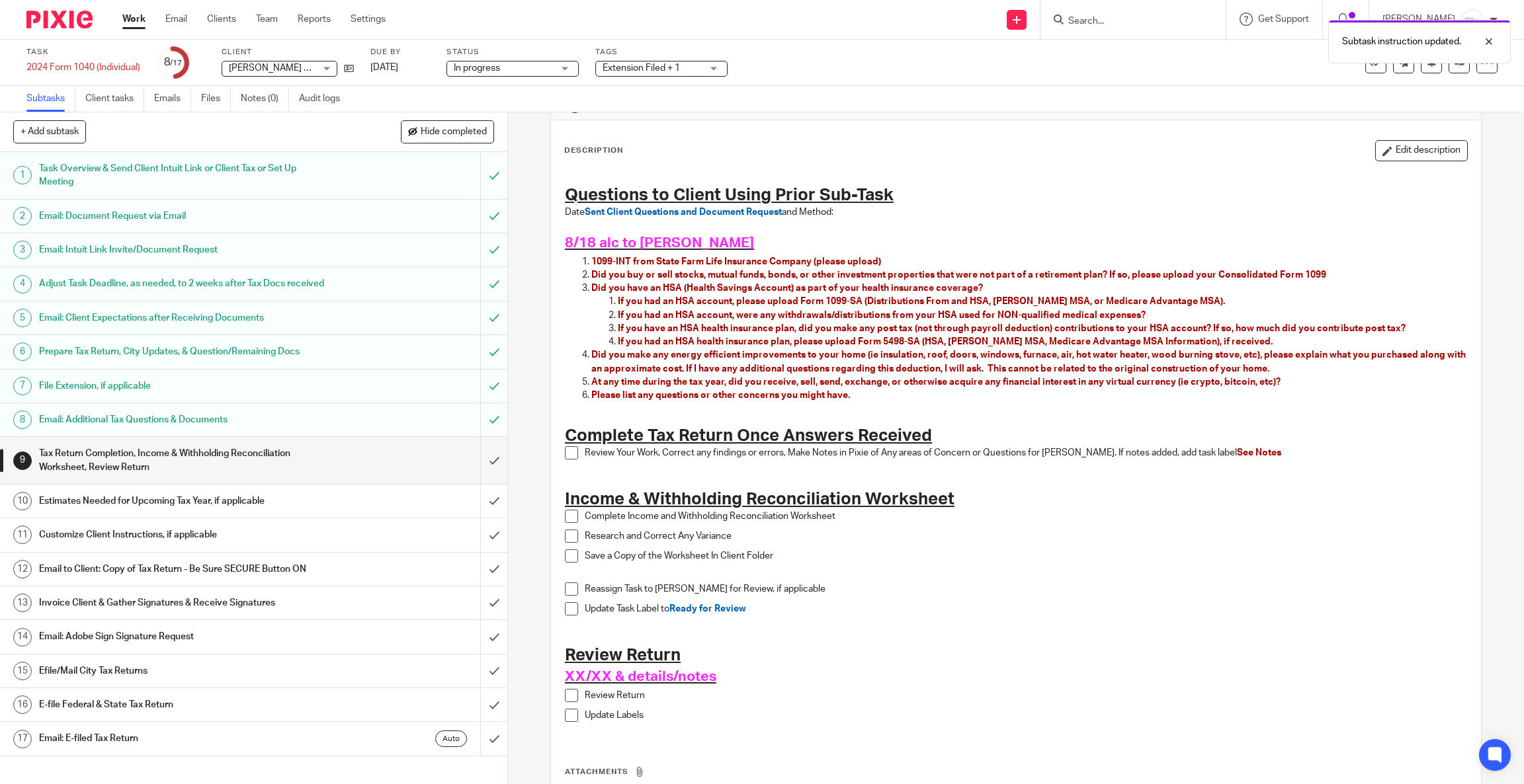
scroll to position [0, 0]
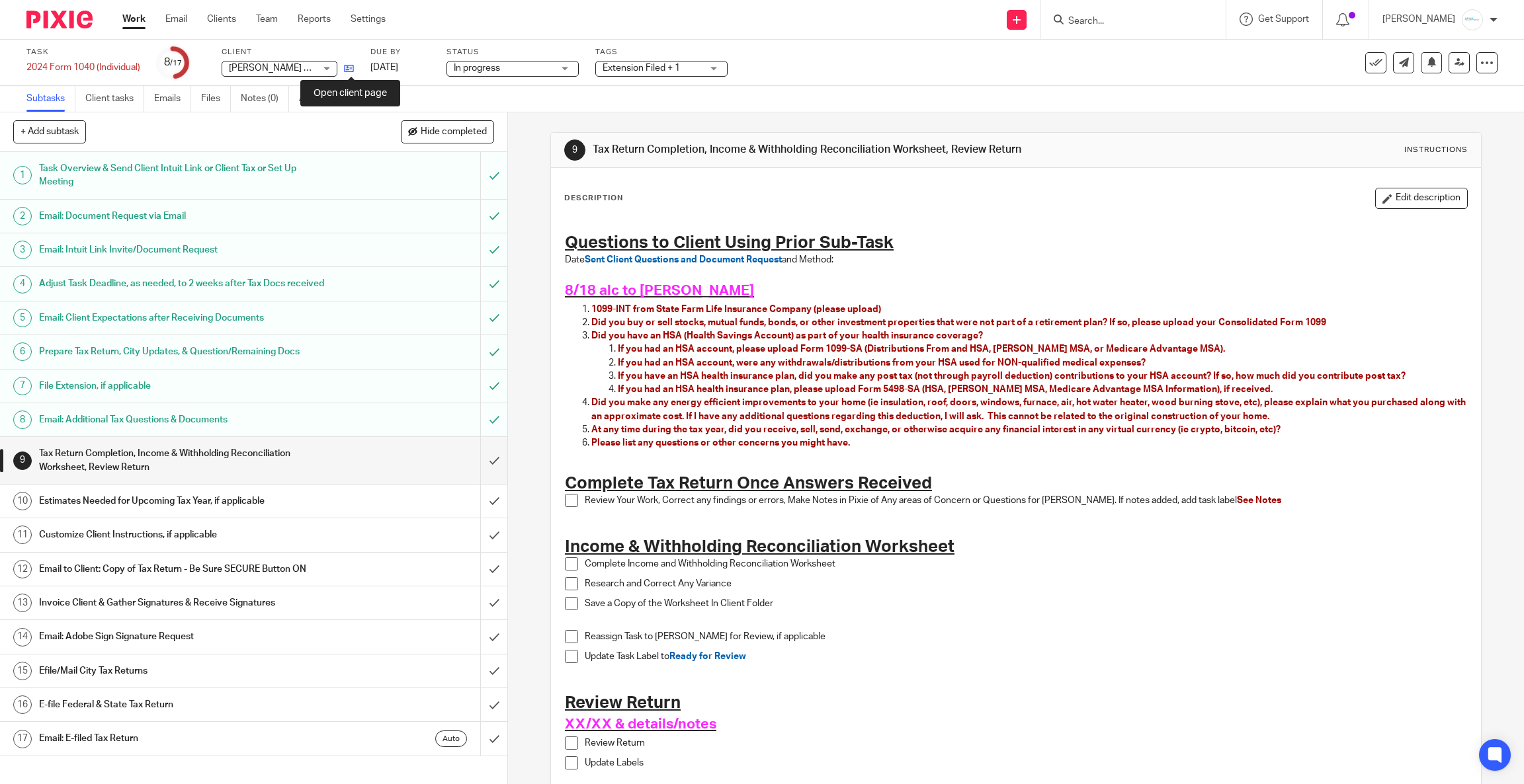
click at [348, 70] on icon at bounding box center [348, 68] width 10 height 10
click at [1129, 27] on form at bounding box center [1137, 19] width 141 height 16
click at [1128, 19] on input "Search" at bounding box center [1126, 22] width 119 height 12
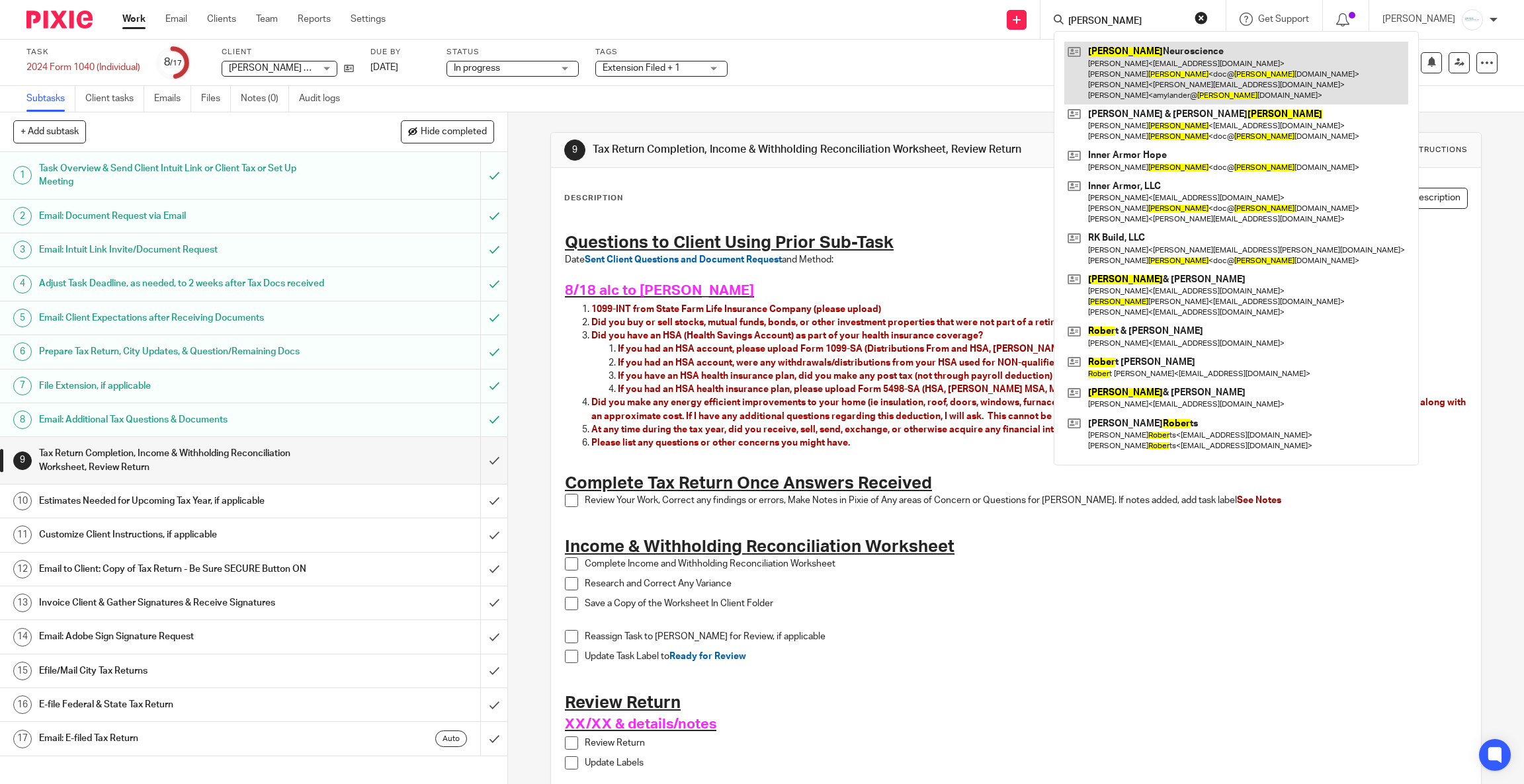
type input "royer"
click at [1153, 89] on link at bounding box center [1236, 73] width 344 height 63
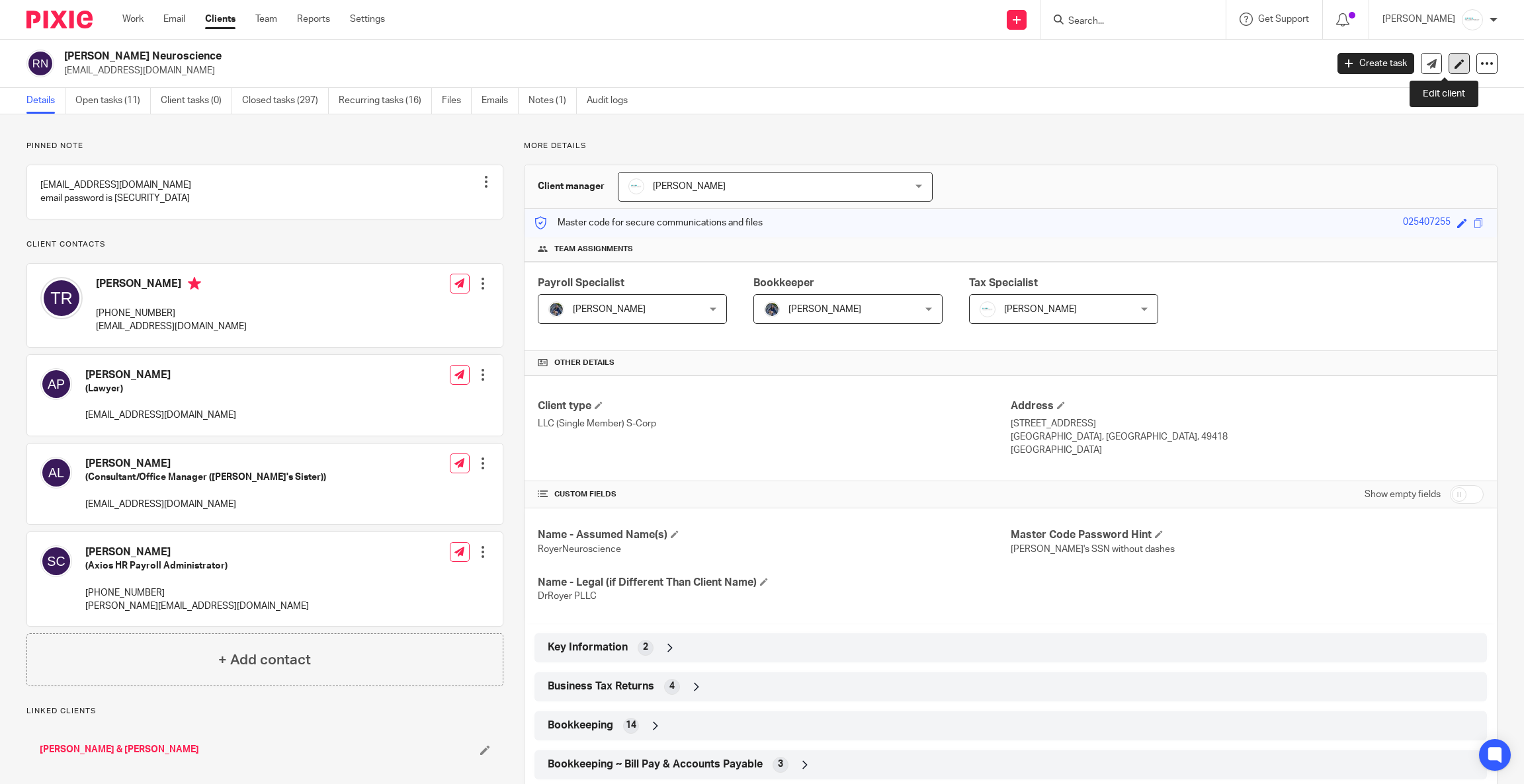
click at [1454, 67] on icon at bounding box center [1459, 64] width 10 height 10
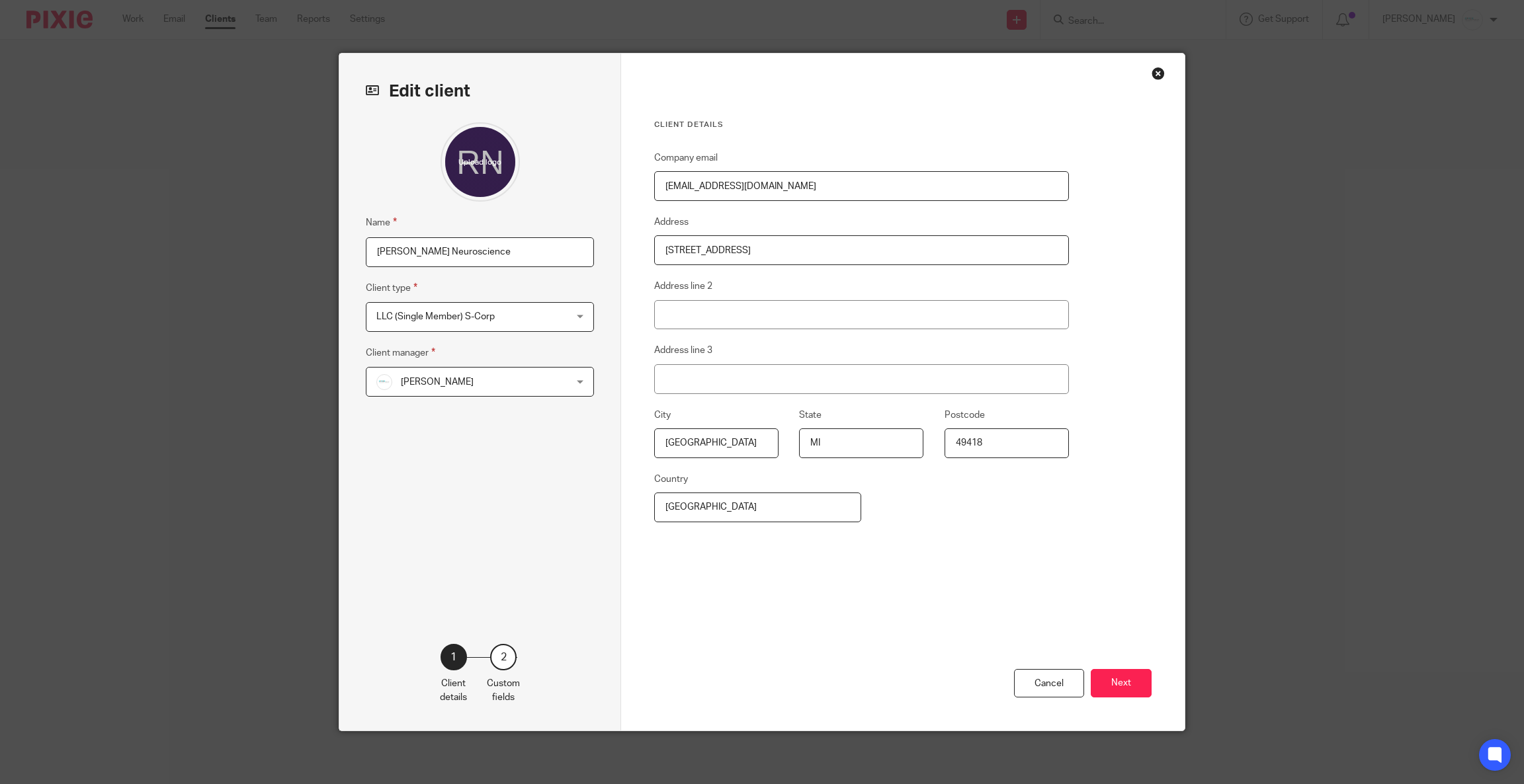
drag, startPoint x: 834, startPoint y: 188, endPoint x: 632, endPoint y: 191, distance: 202.0
click at [632, 191] on div "Client details Company email [EMAIL_ADDRESS][DOMAIN_NAME] Address [STREET_ADDRE…" at bounding box center [903, 392] width 564 height 677
drag, startPoint x: 758, startPoint y: 251, endPoint x: 606, endPoint y: 244, distance: 152.2
click at [606, 244] on div "Edit client Name [PERSON_NAME] Neuroscience Client type LLC (Single Member) S-C…" at bounding box center [762, 392] width 845 height 677
click at [1131, 681] on button "Next" at bounding box center [1121, 683] width 61 height 28
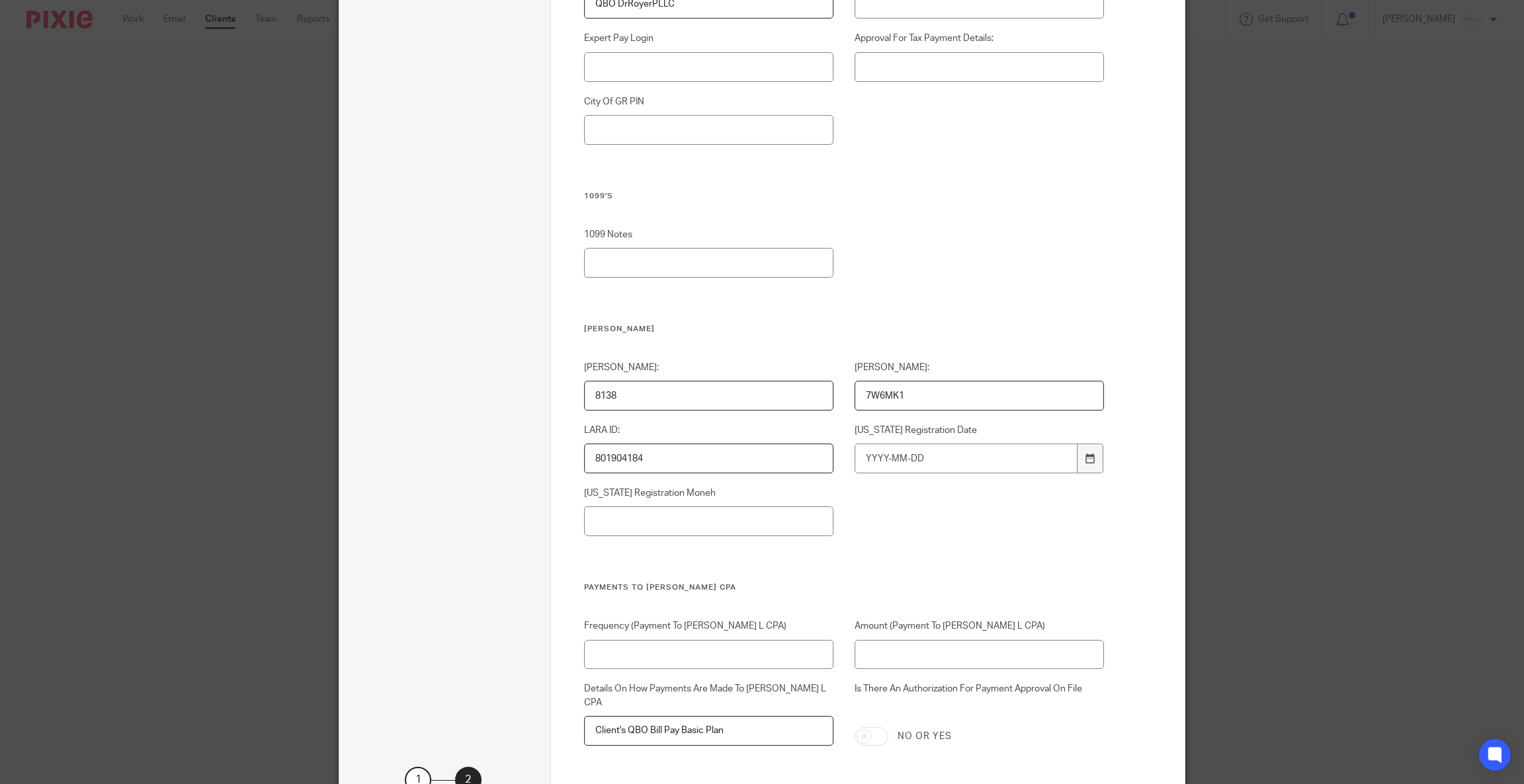
scroll to position [4235, 0]
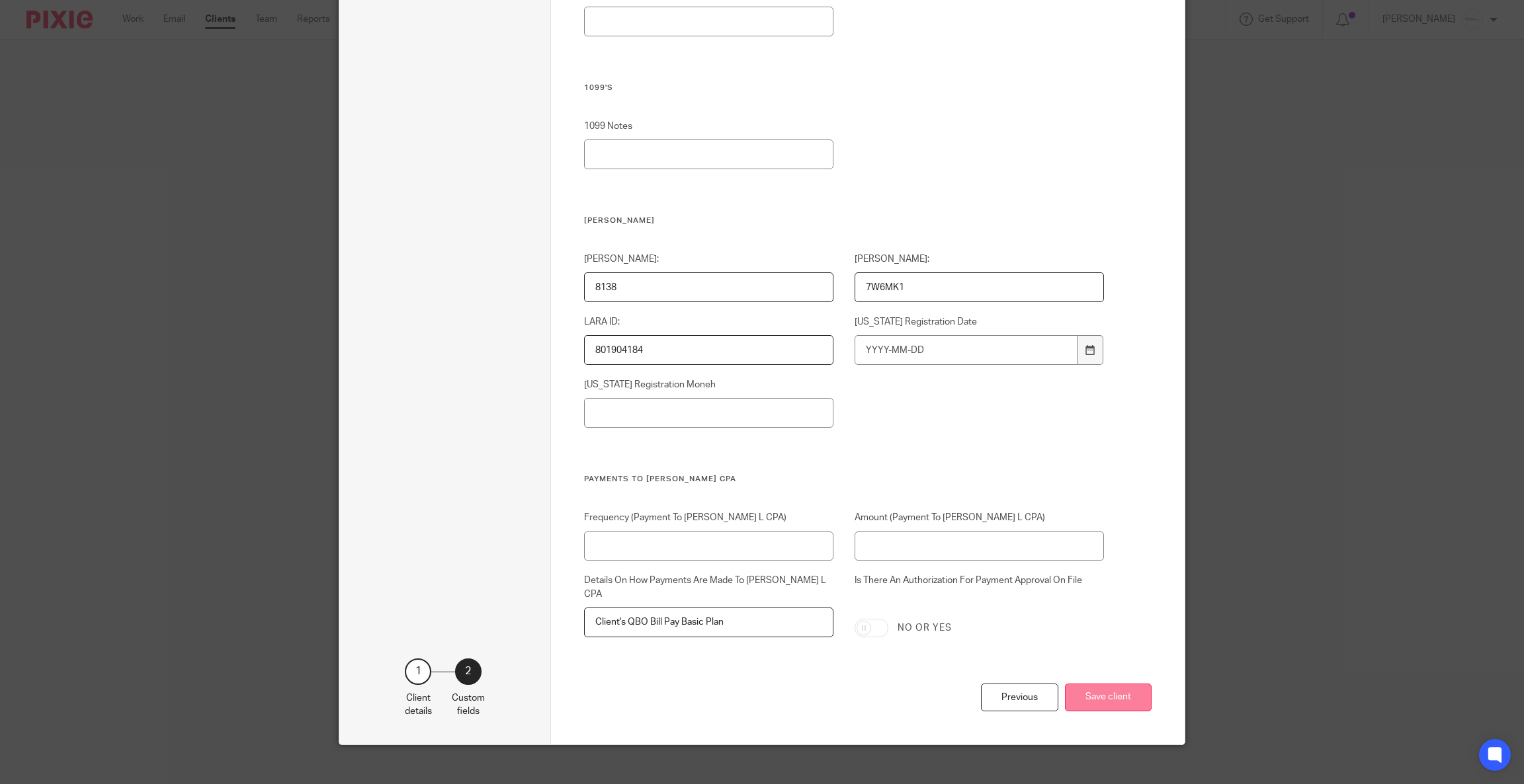
click at [1130, 684] on button "Save client" at bounding box center [1108, 698] width 87 height 28
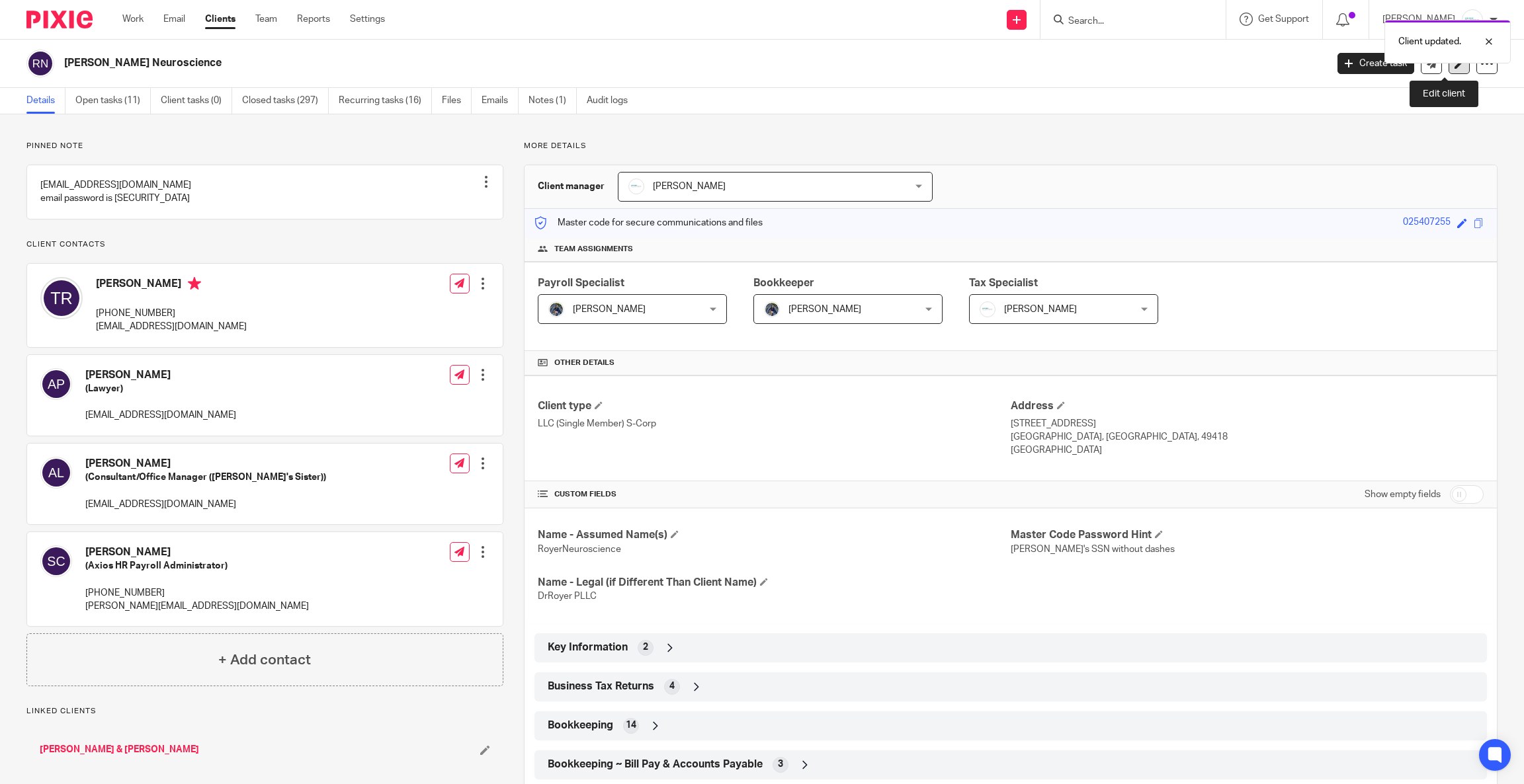
click at [1448, 67] on link at bounding box center [1459, 64] width 21 height 21
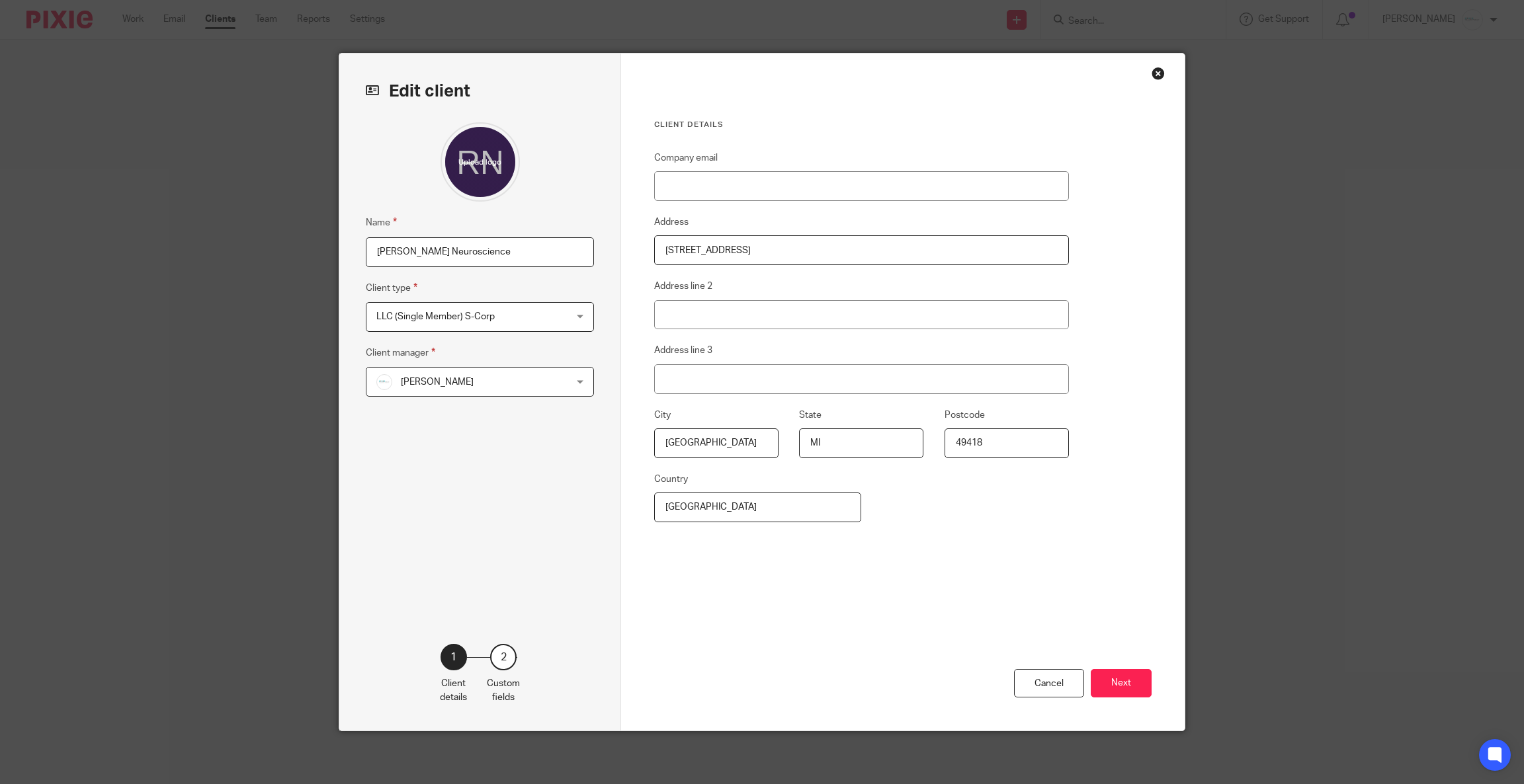
drag, startPoint x: 772, startPoint y: 262, endPoint x: 509, endPoint y: 262, distance: 263.0
click at [509, 262] on div "Edit client Name [PERSON_NAME] Neuroscience Client type LLC (Single Member) S-C…" at bounding box center [762, 392] width 845 height 677
click at [1113, 685] on button "Next" at bounding box center [1121, 683] width 61 height 28
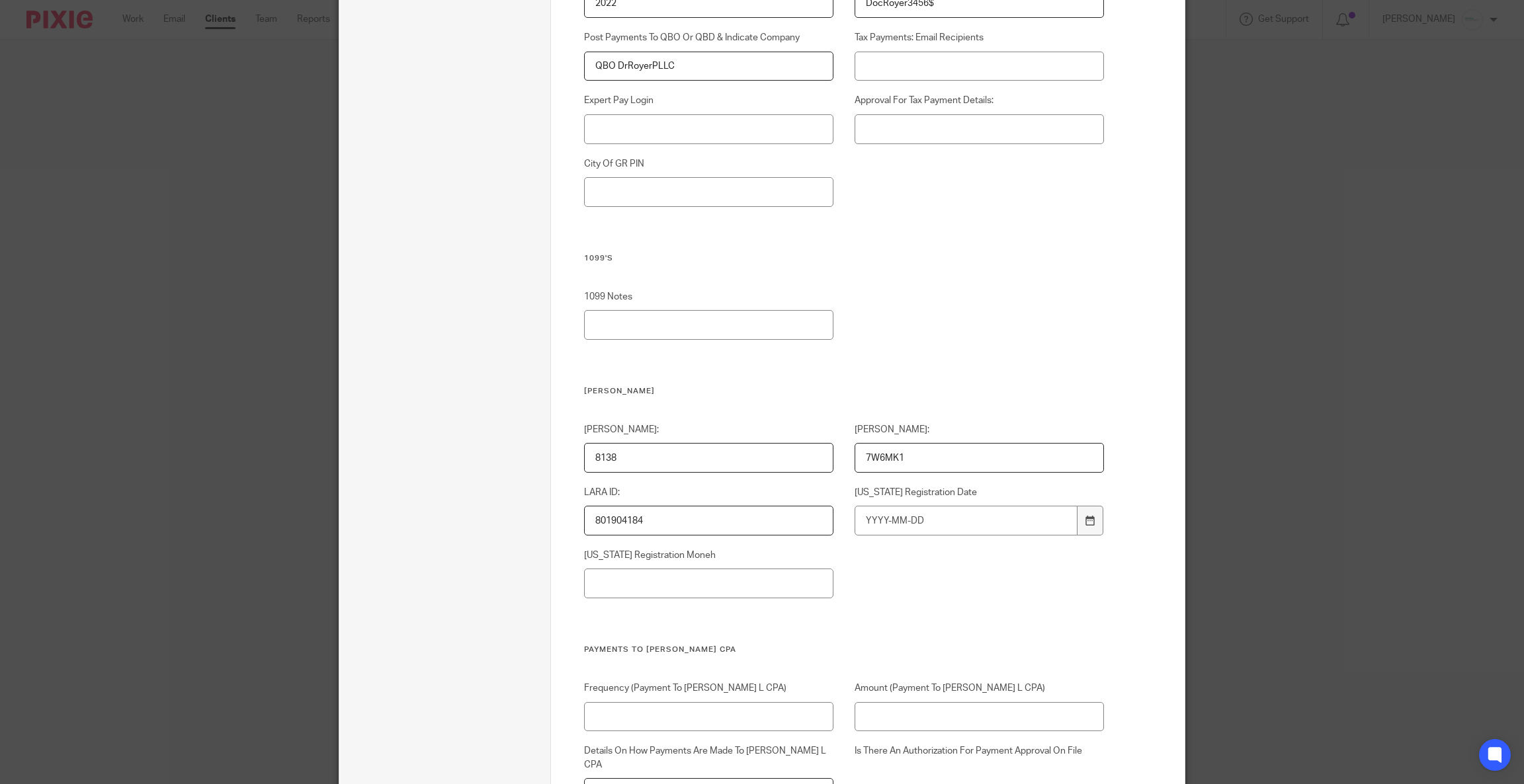
scroll to position [4235, 0]
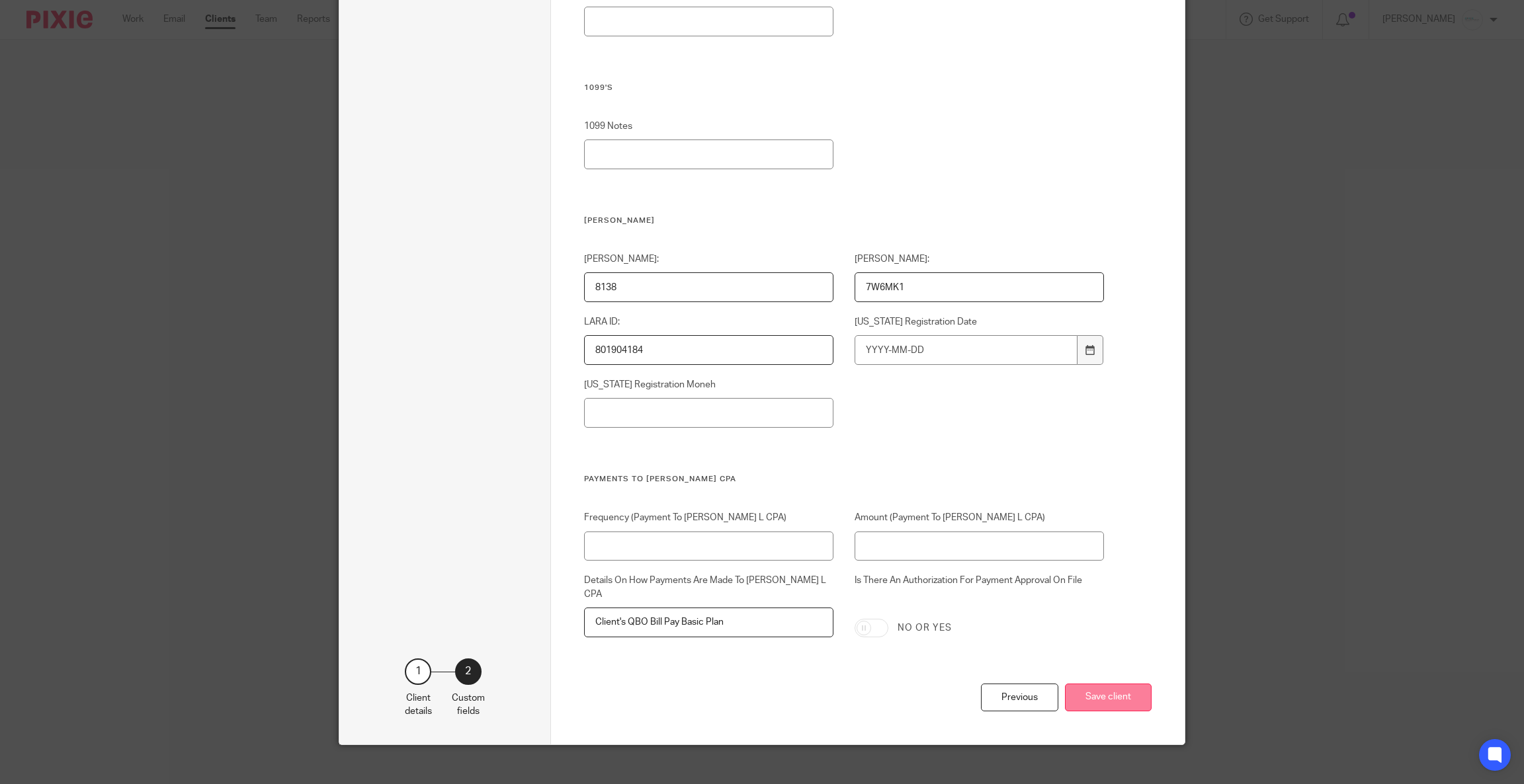
click at [1125, 684] on button "Save client" at bounding box center [1108, 698] width 87 height 28
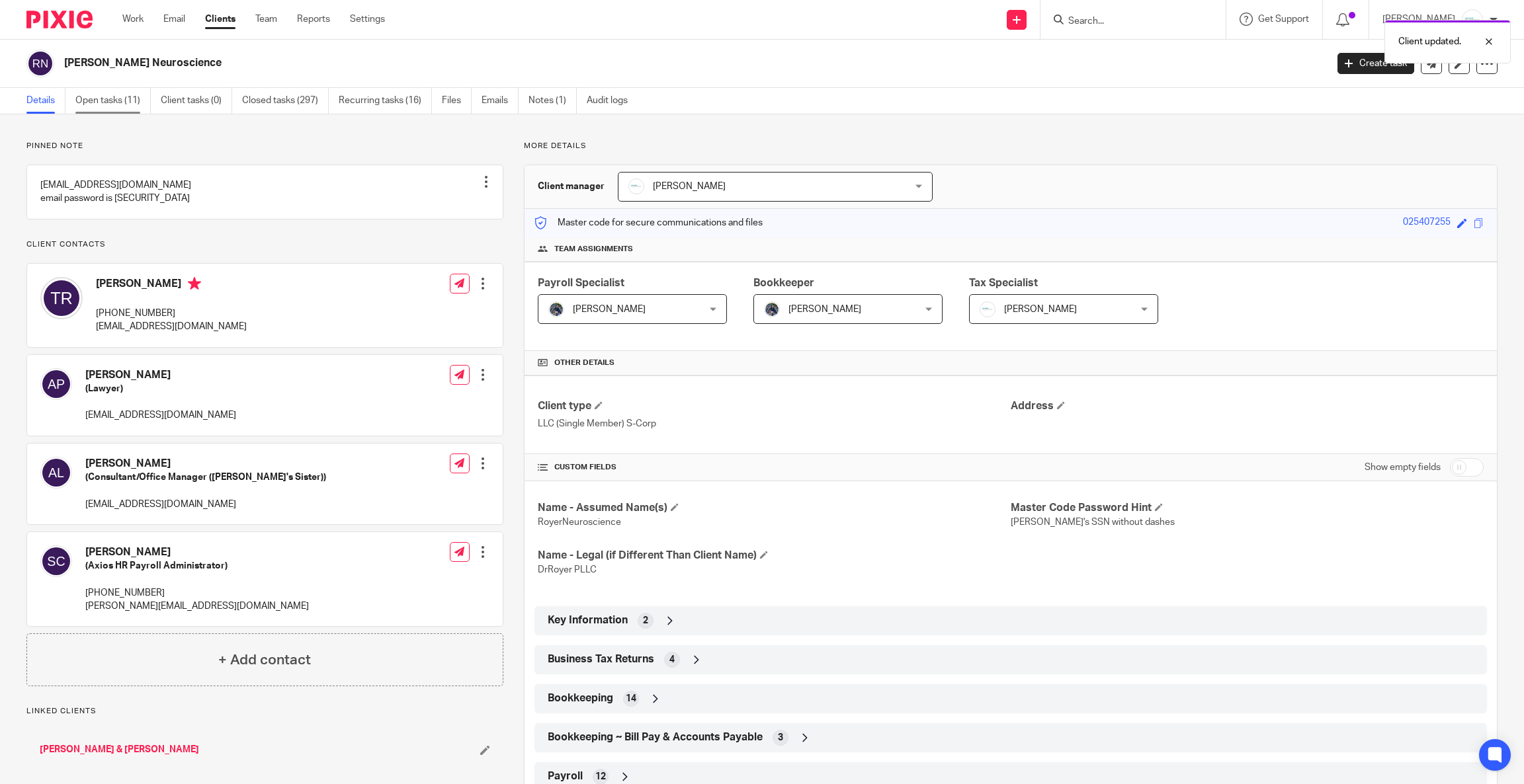
click at [93, 102] on link "Open tasks (11)" at bounding box center [113, 101] width 76 height 25
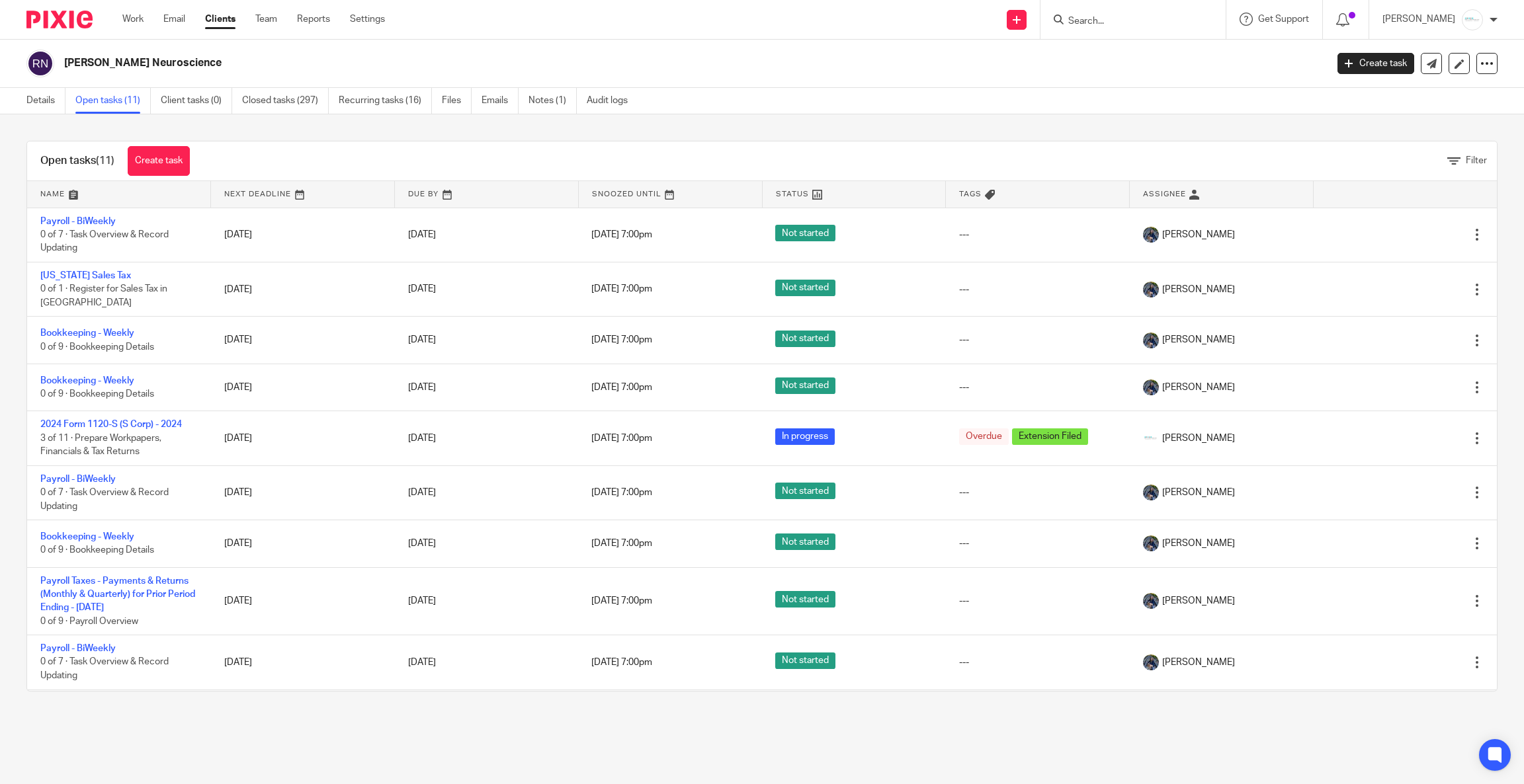
click at [1105, 23] on input "Search" at bounding box center [1126, 22] width 119 height 12
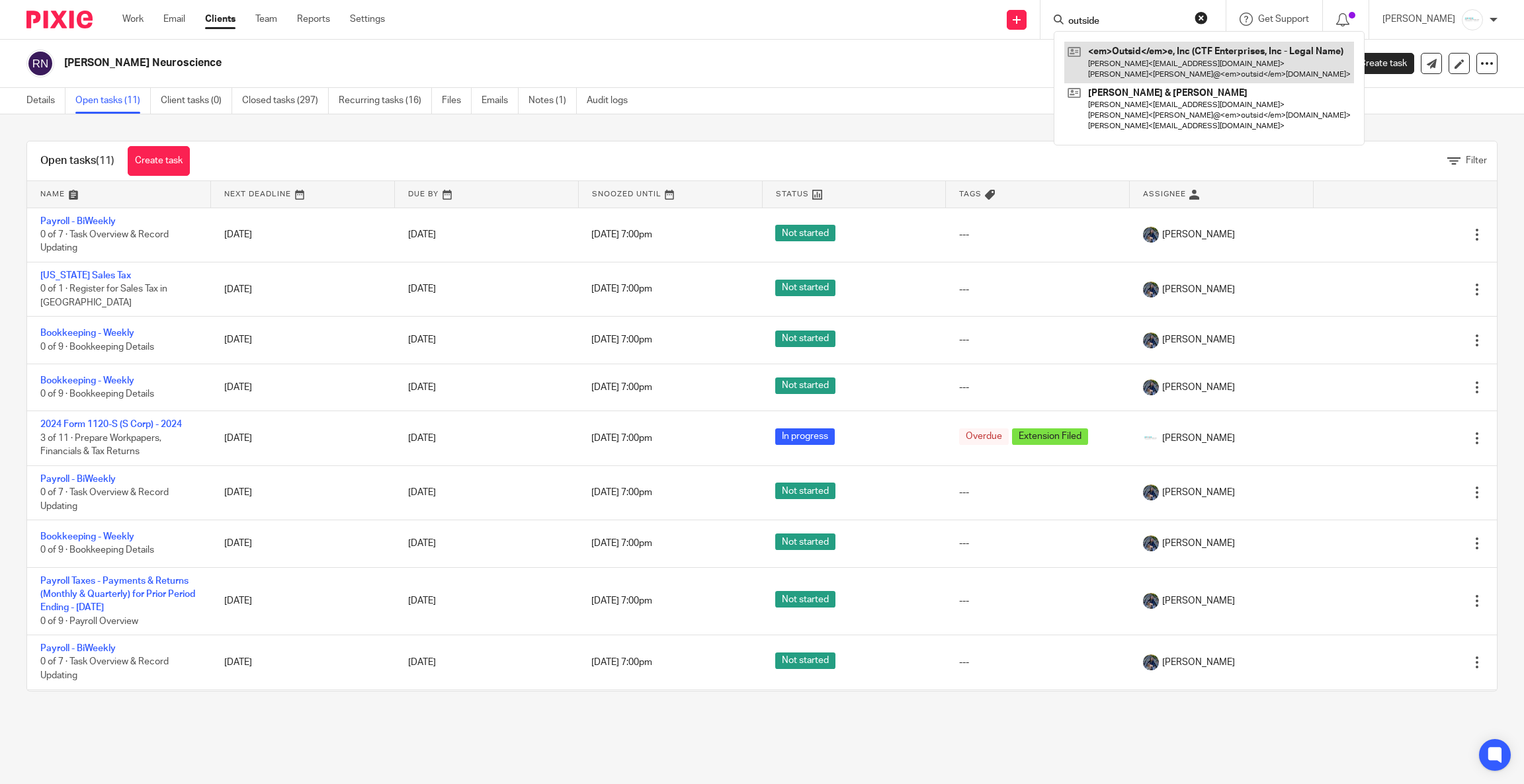
type input "outside"
click at [1180, 66] on link at bounding box center [1208, 62] width 289 height 41
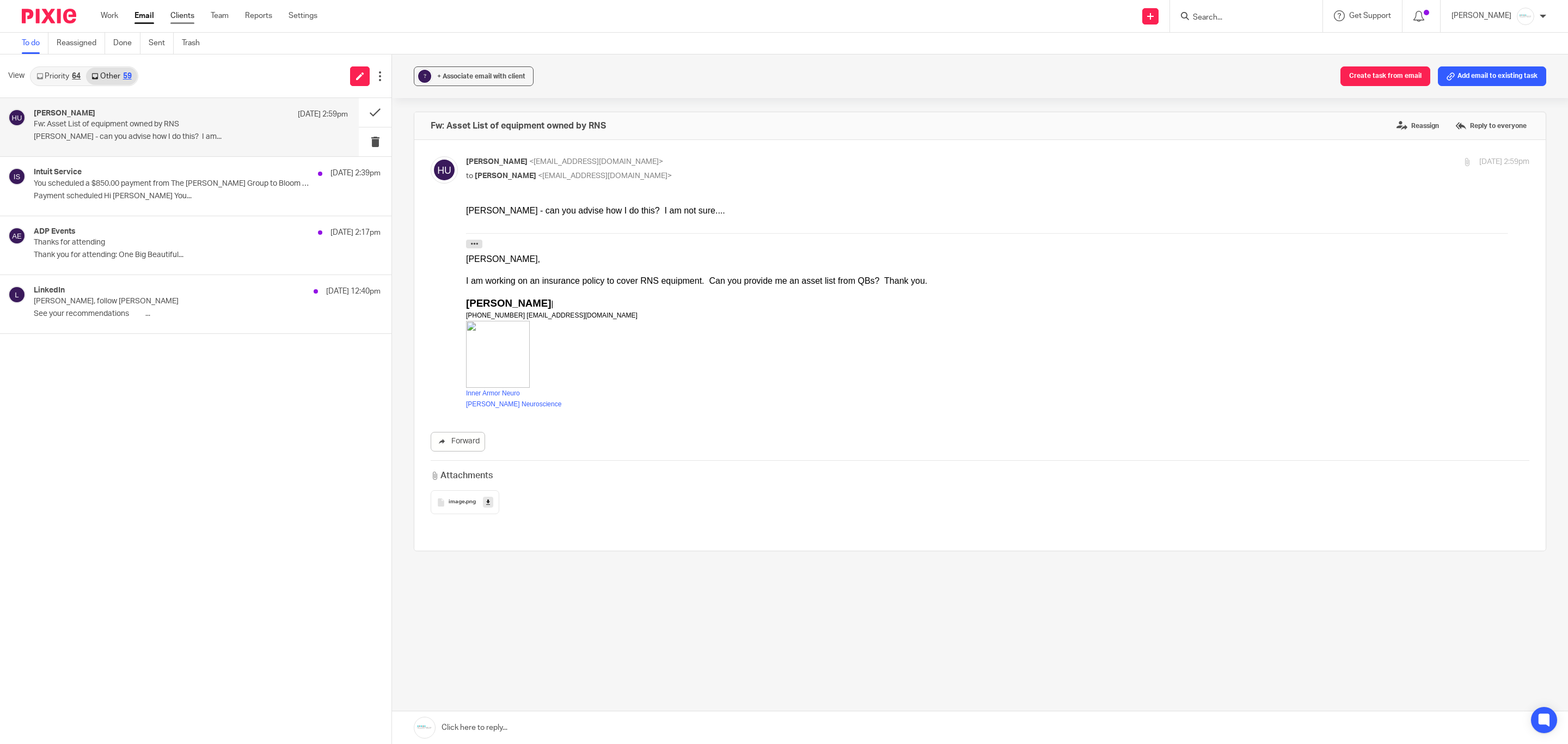
click at [183, 21] on link "Clients" at bounding box center [182, 16] width 24 height 11
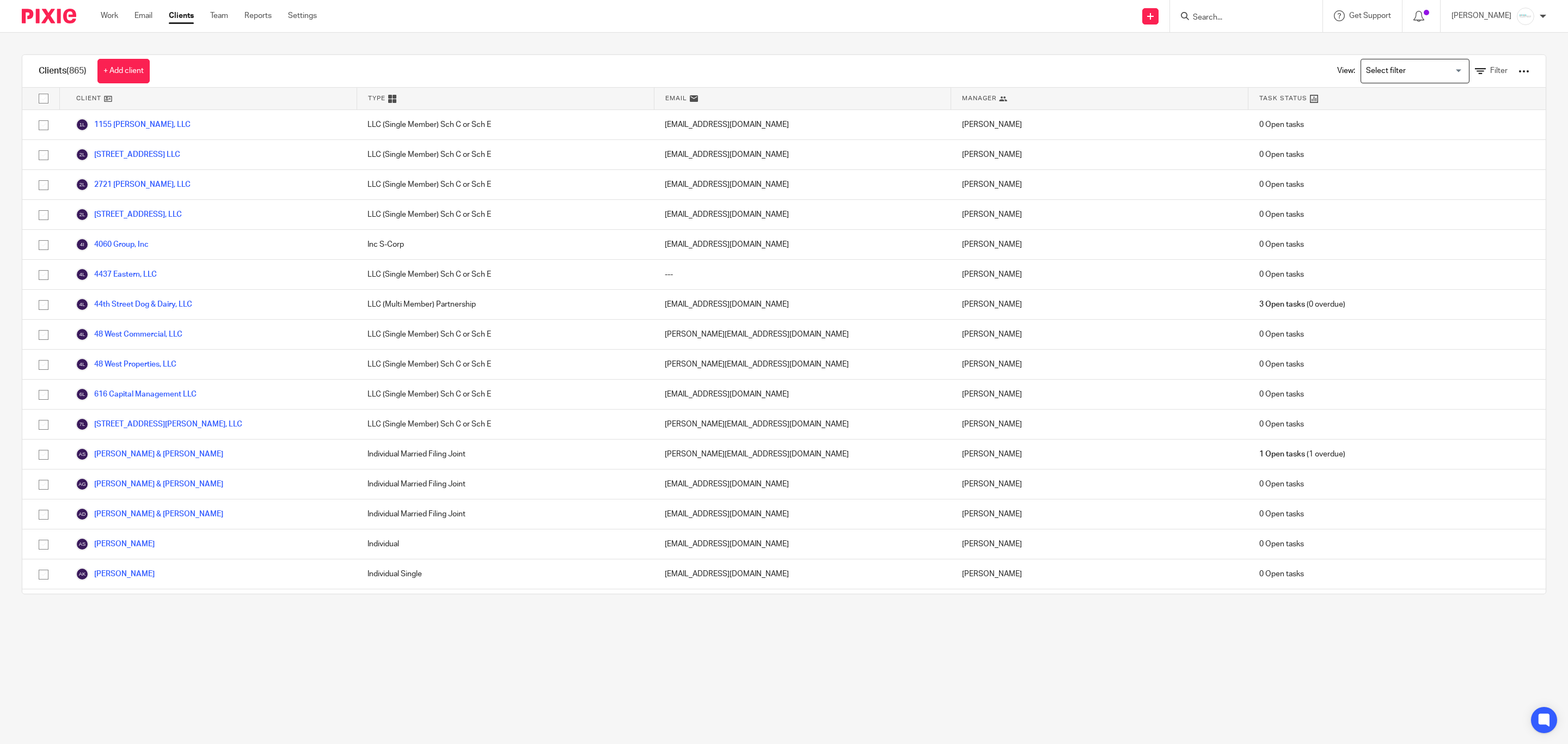
click at [1242, 18] on input "Search" at bounding box center [1240, 18] width 98 height 10
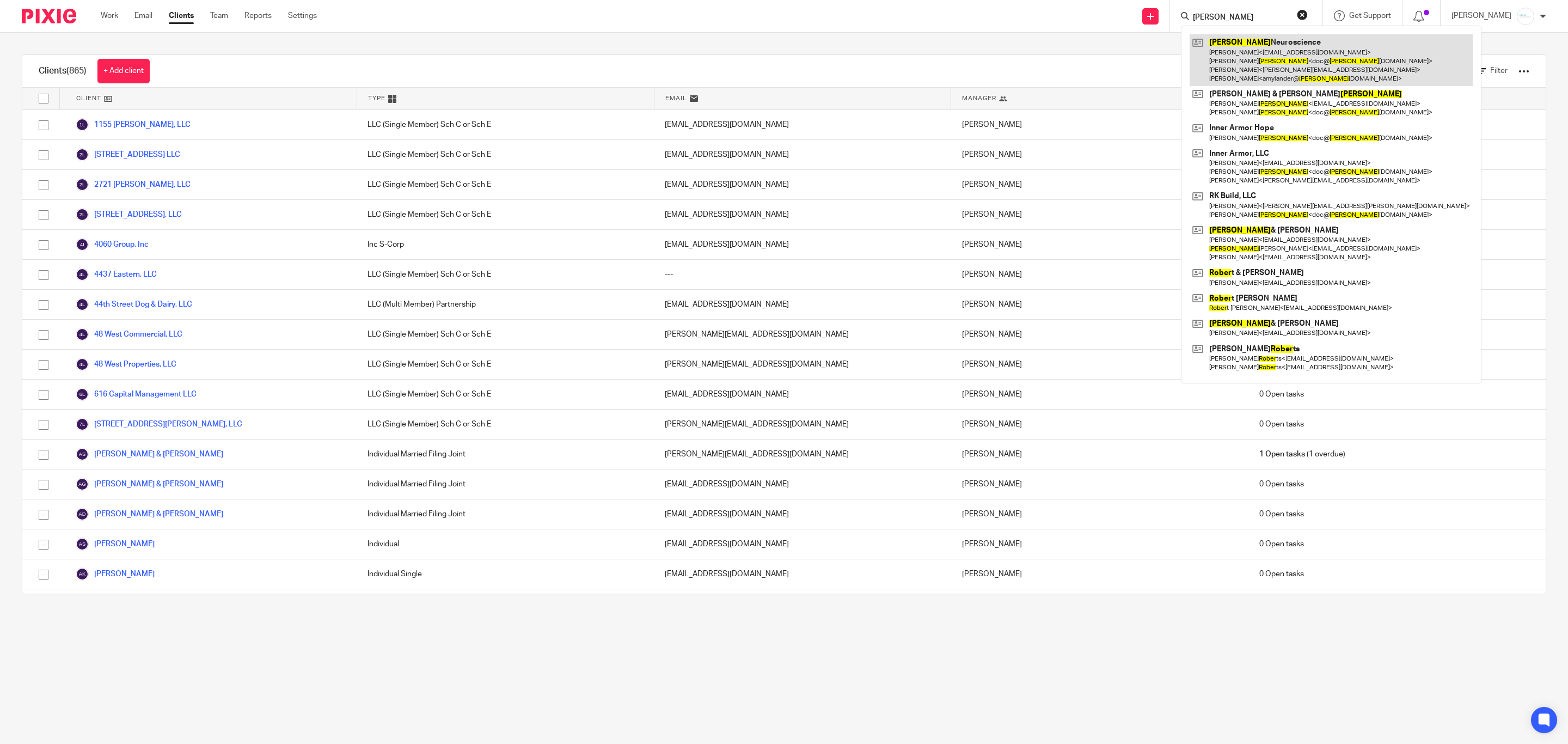
type input "[PERSON_NAME]"
click at [1256, 49] on link at bounding box center [1332, 60] width 283 height 52
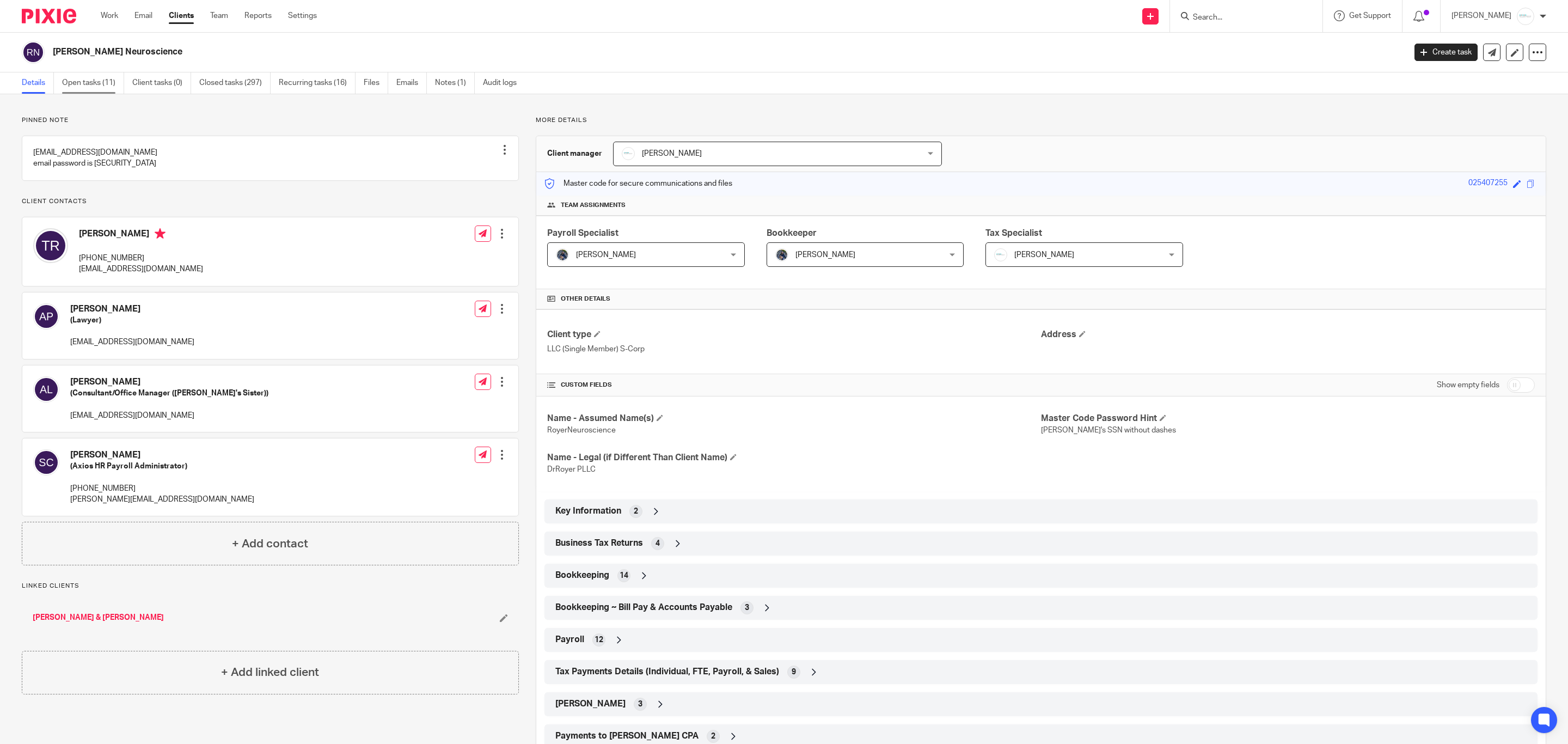
click at [100, 81] on link "Open tasks (11)" at bounding box center [93, 83] width 62 height 21
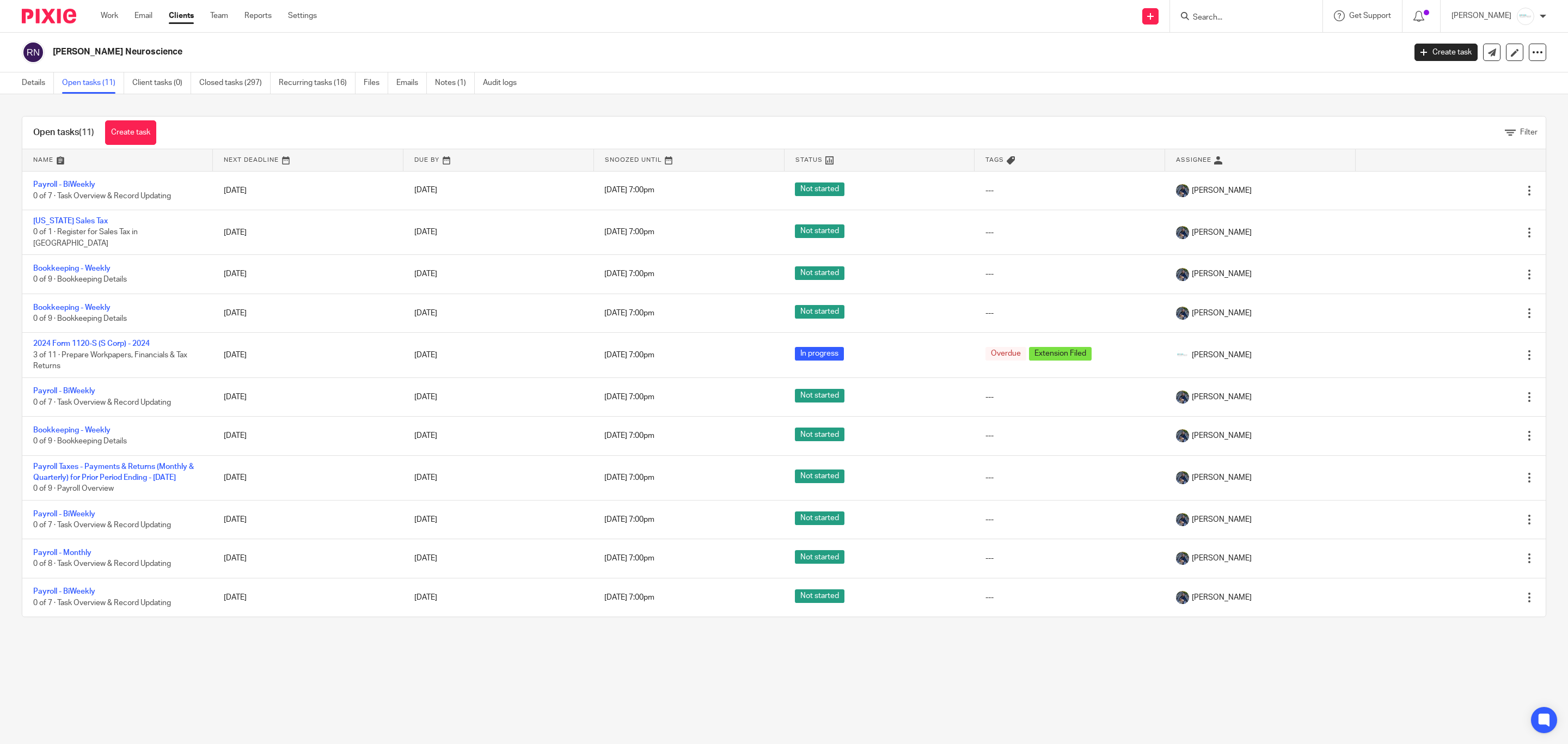
click at [1235, 15] on input "Search" at bounding box center [1240, 18] width 98 height 10
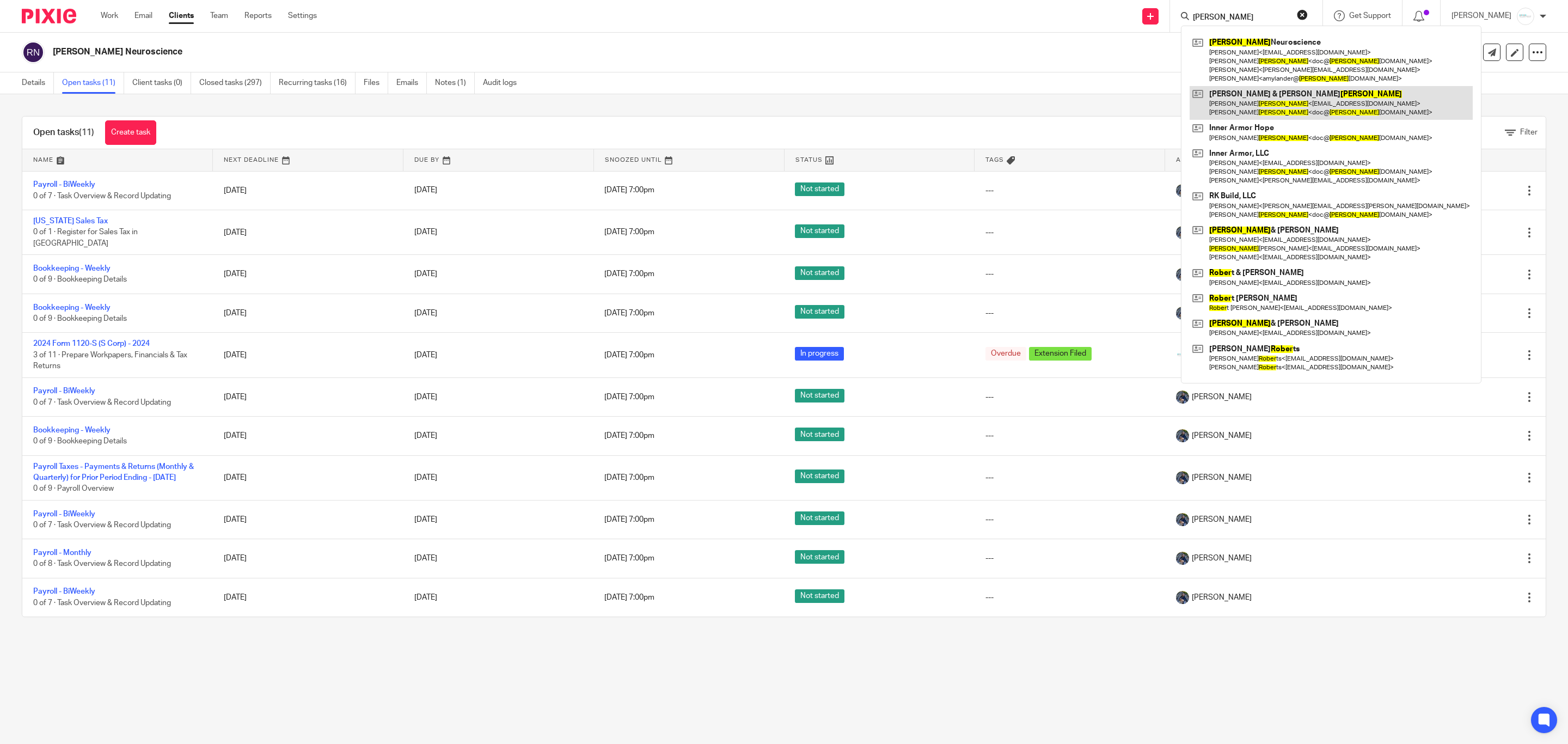
type input "royer"
click at [1264, 105] on link at bounding box center [1332, 103] width 283 height 34
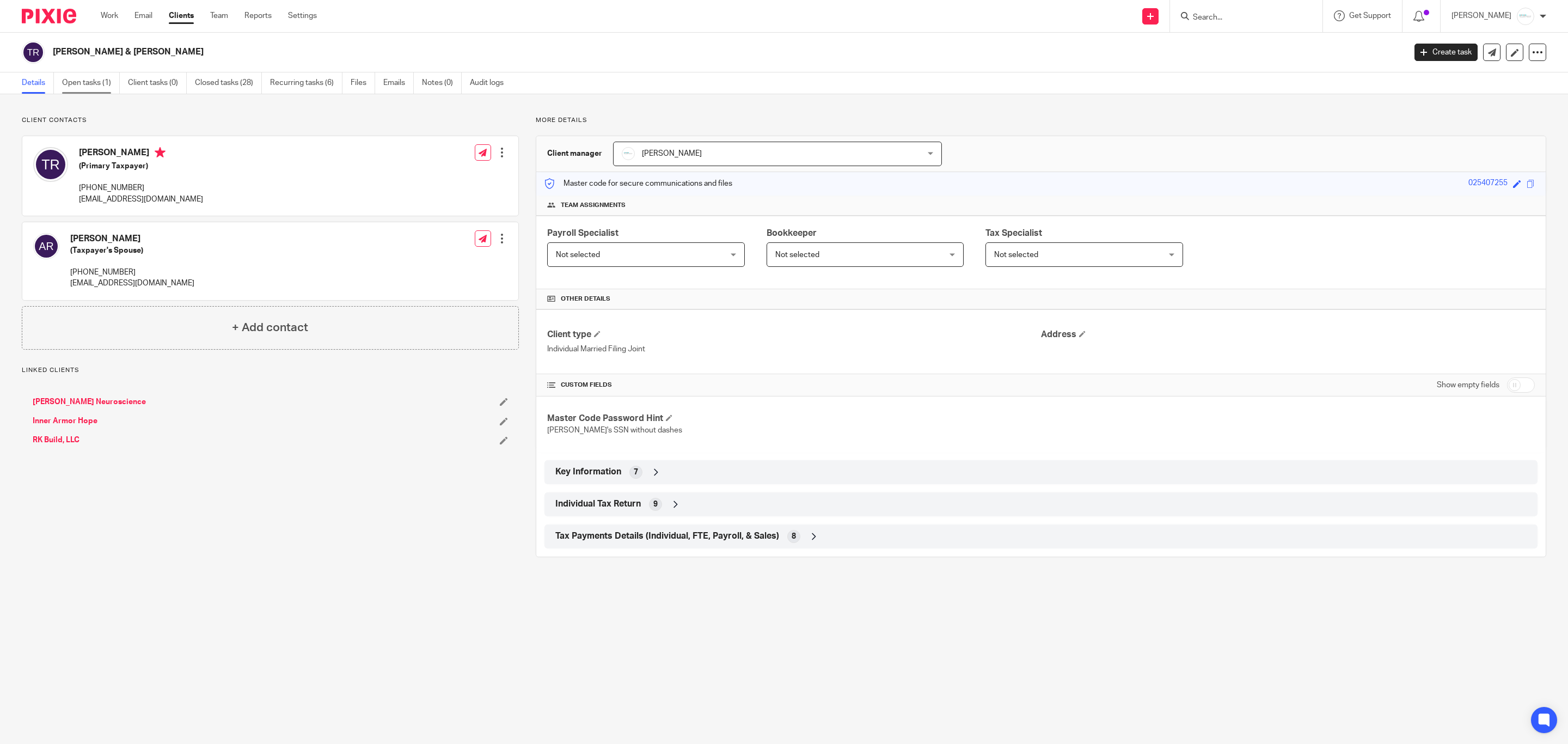
click at [87, 80] on link "Open tasks (1)" at bounding box center [91, 83] width 58 height 21
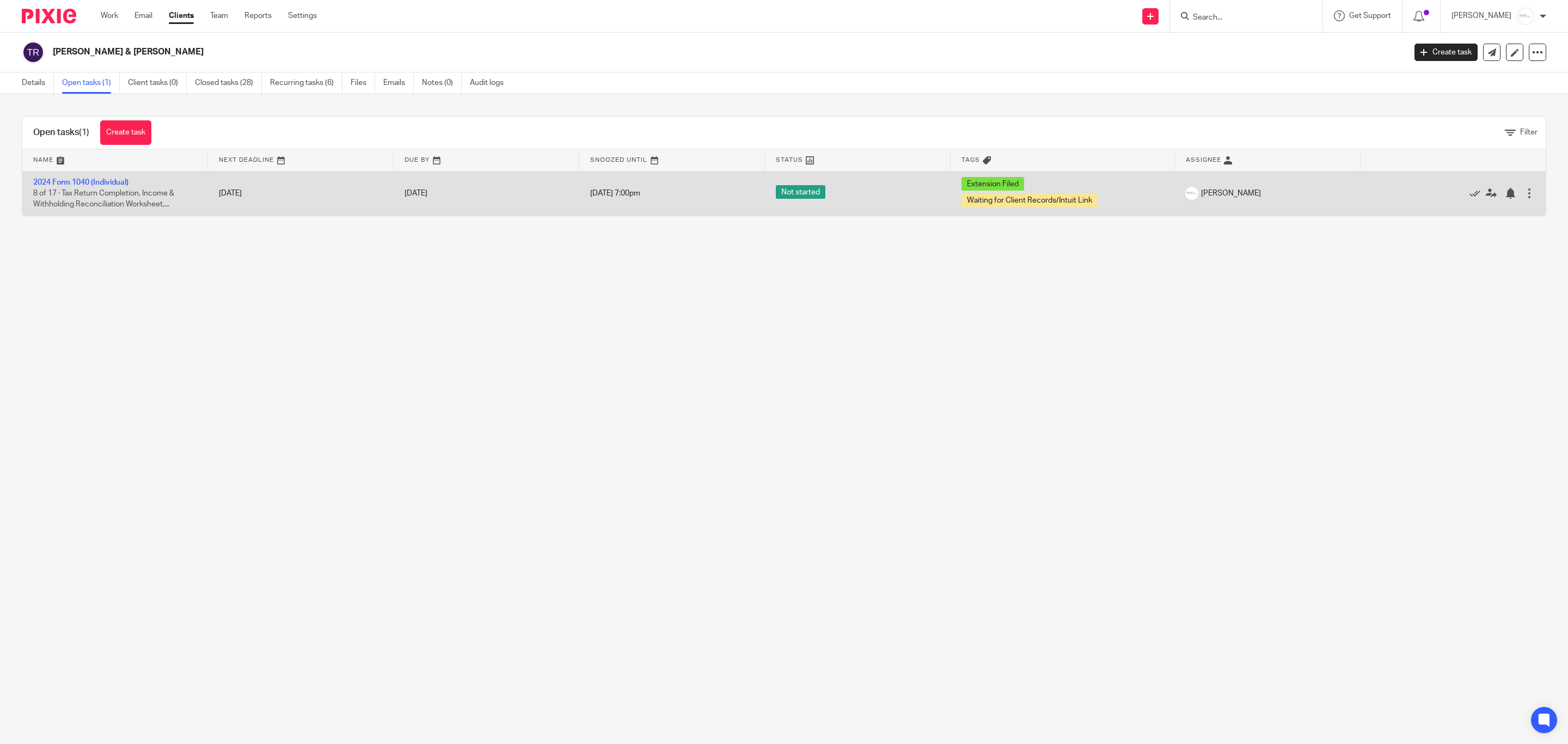
click at [108, 190] on span "8 of 17 · Tax Return Completion, Income & Withholding Reconciliation Worksheet,…" at bounding box center [103, 199] width 141 height 19
click at [103, 184] on link "2024 Form 1040 (Individual)" at bounding box center [81, 182] width 95 height 7
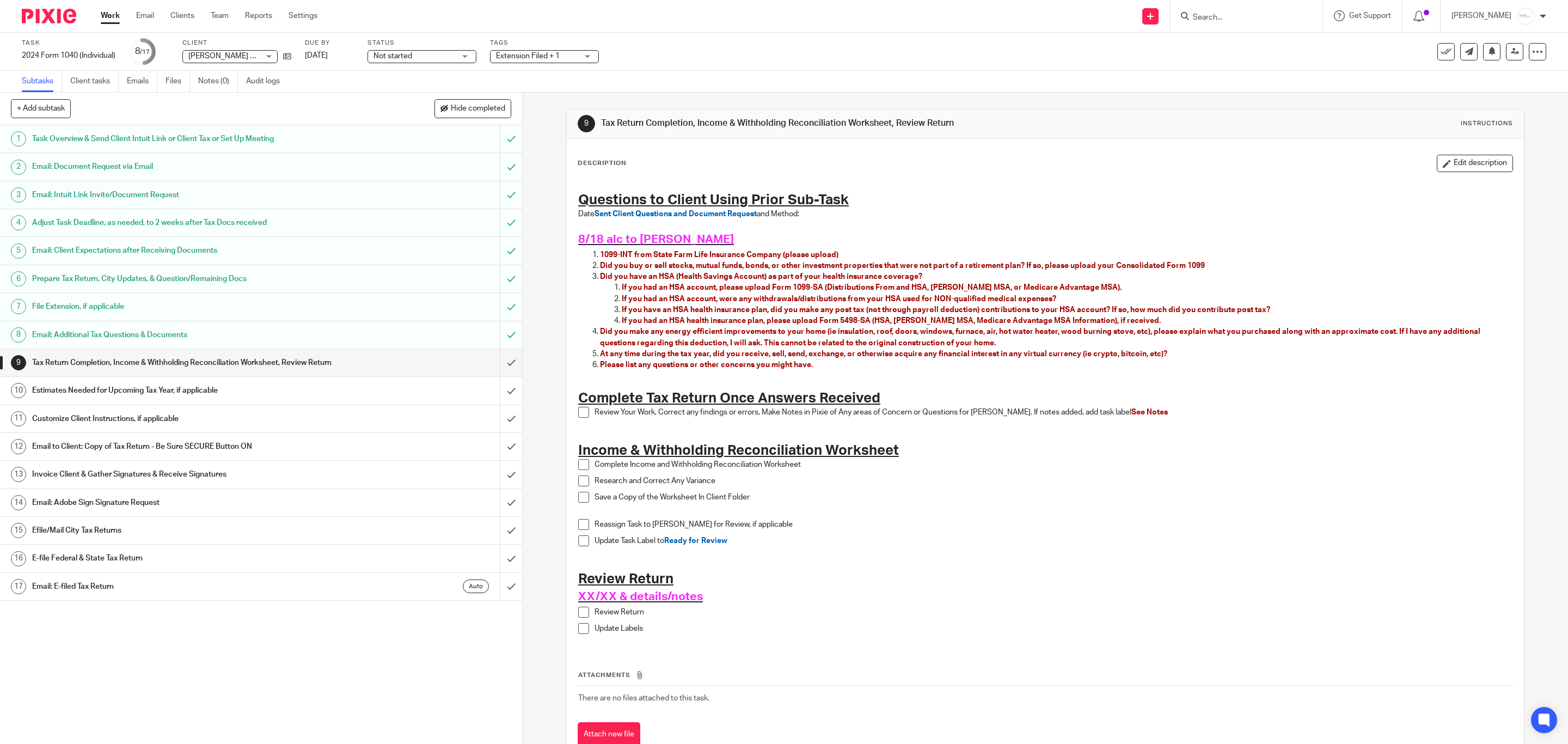
click at [1221, 15] on input "Search" at bounding box center [1240, 18] width 98 height 10
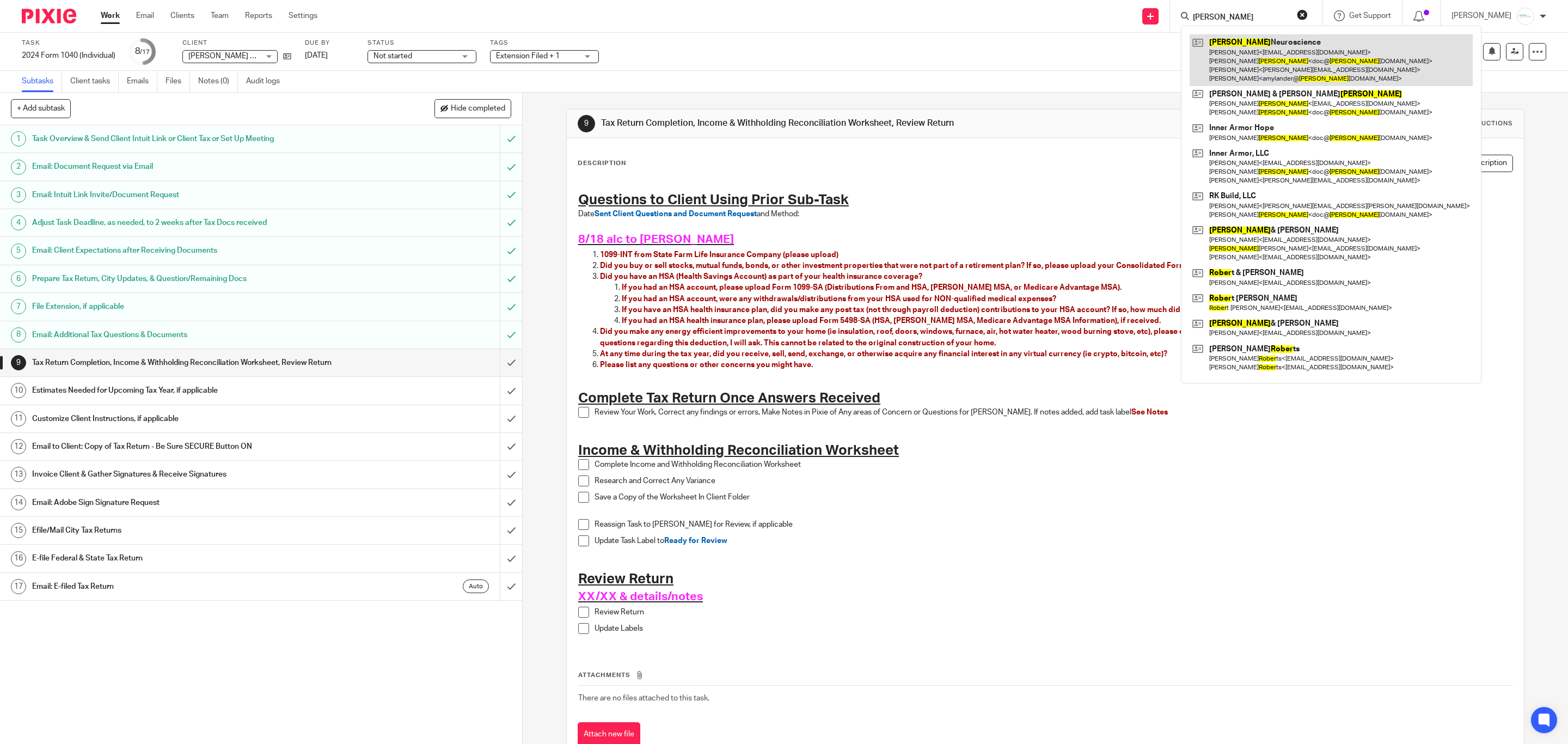
type input "royer"
click at [1228, 60] on link at bounding box center [1332, 60] width 283 height 52
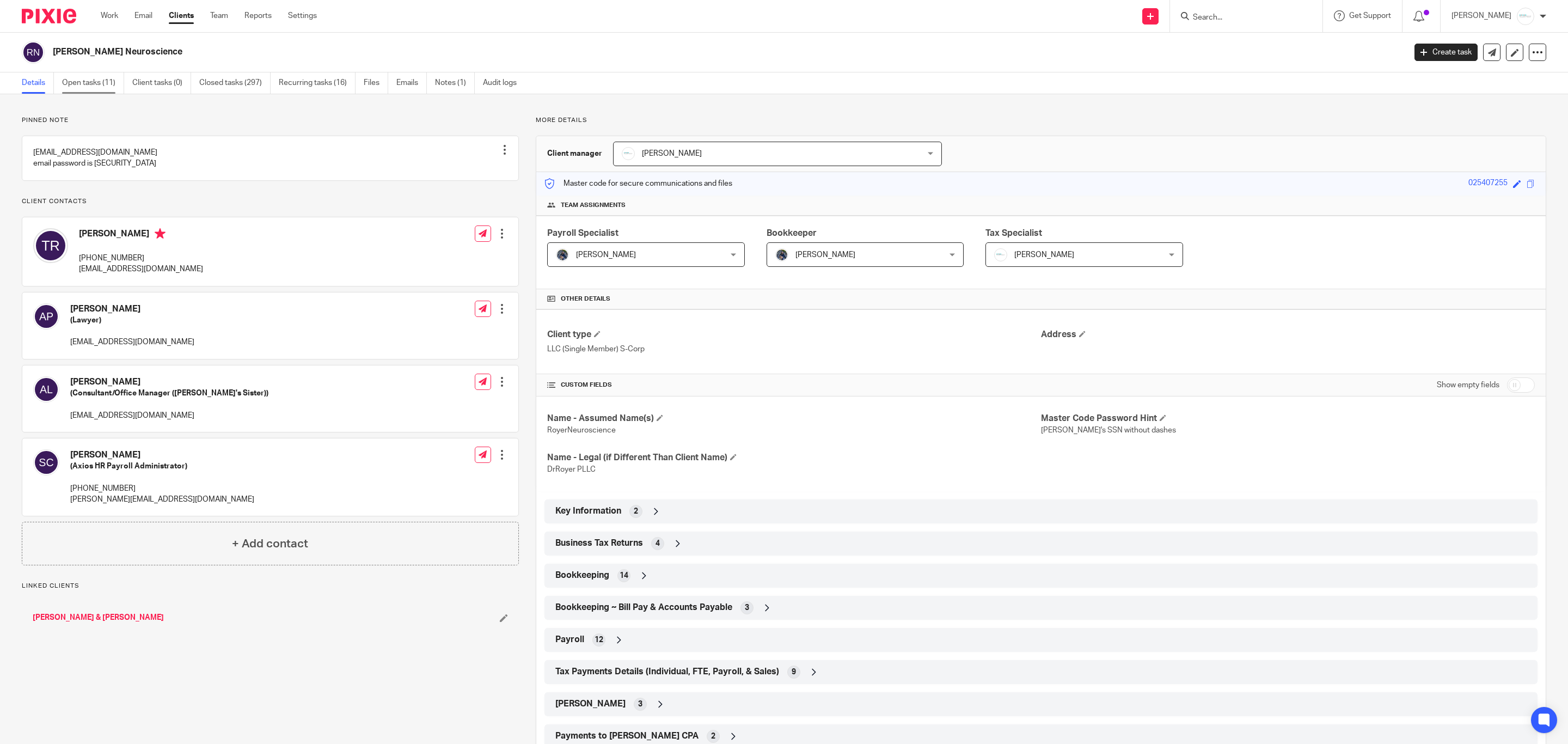
click at [90, 92] on link "Open tasks (11)" at bounding box center [93, 83] width 62 height 21
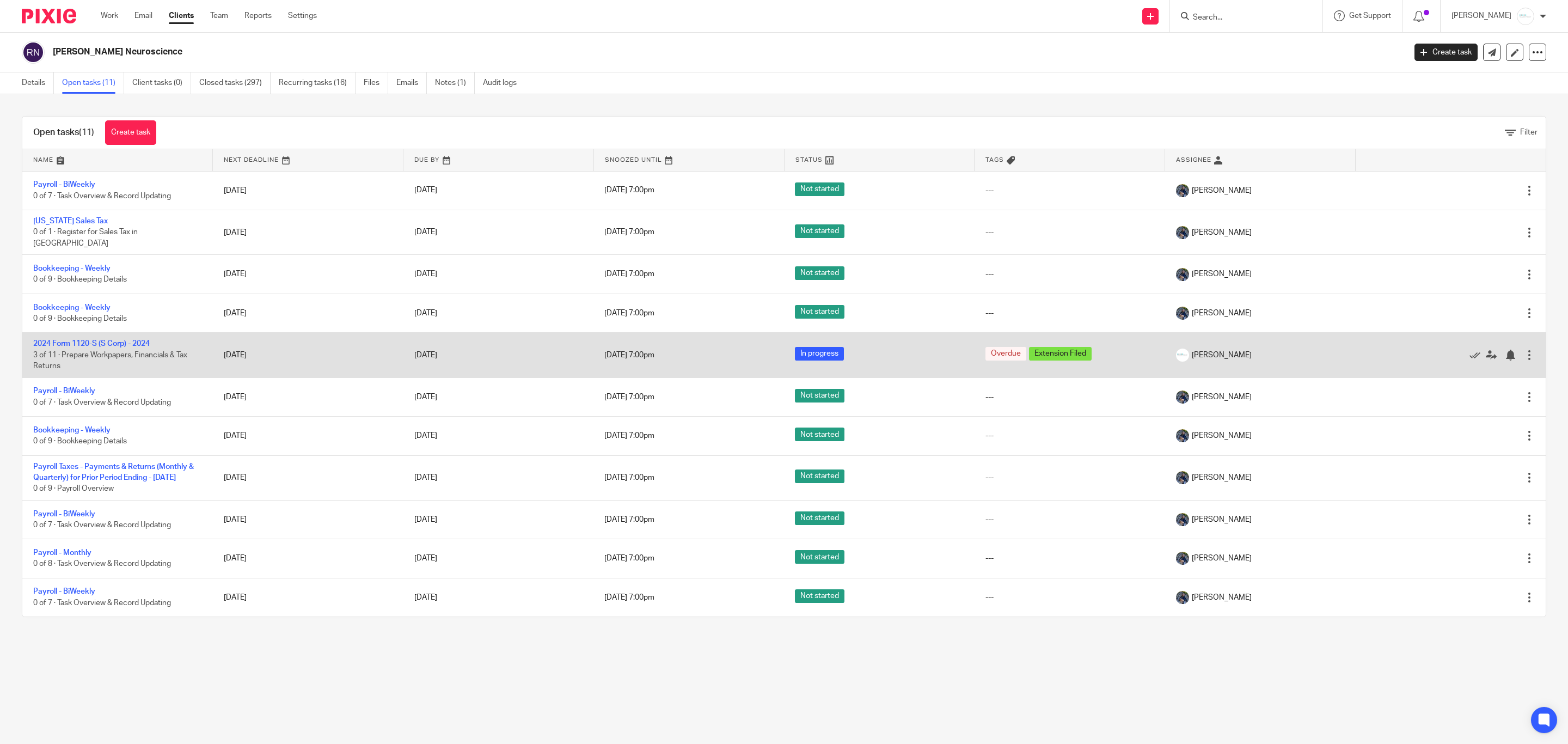
click at [110, 352] on span "3 of 11 · Prepare Workpapers, Financials & Tax Returns" at bounding box center [110, 361] width 154 height 19
click at [111, 345] on td "2024 Form 1120-S (S Corp) - 2024 3 of 11 · Prepare Workpapers, Financials & Tax…" at bounding box center [118, 355] width 191 height 45
click at [107, 340] on link "2024 Form 1120-S (S Corp) - 2024" at bounding box center [91, 344] width 116 height 7
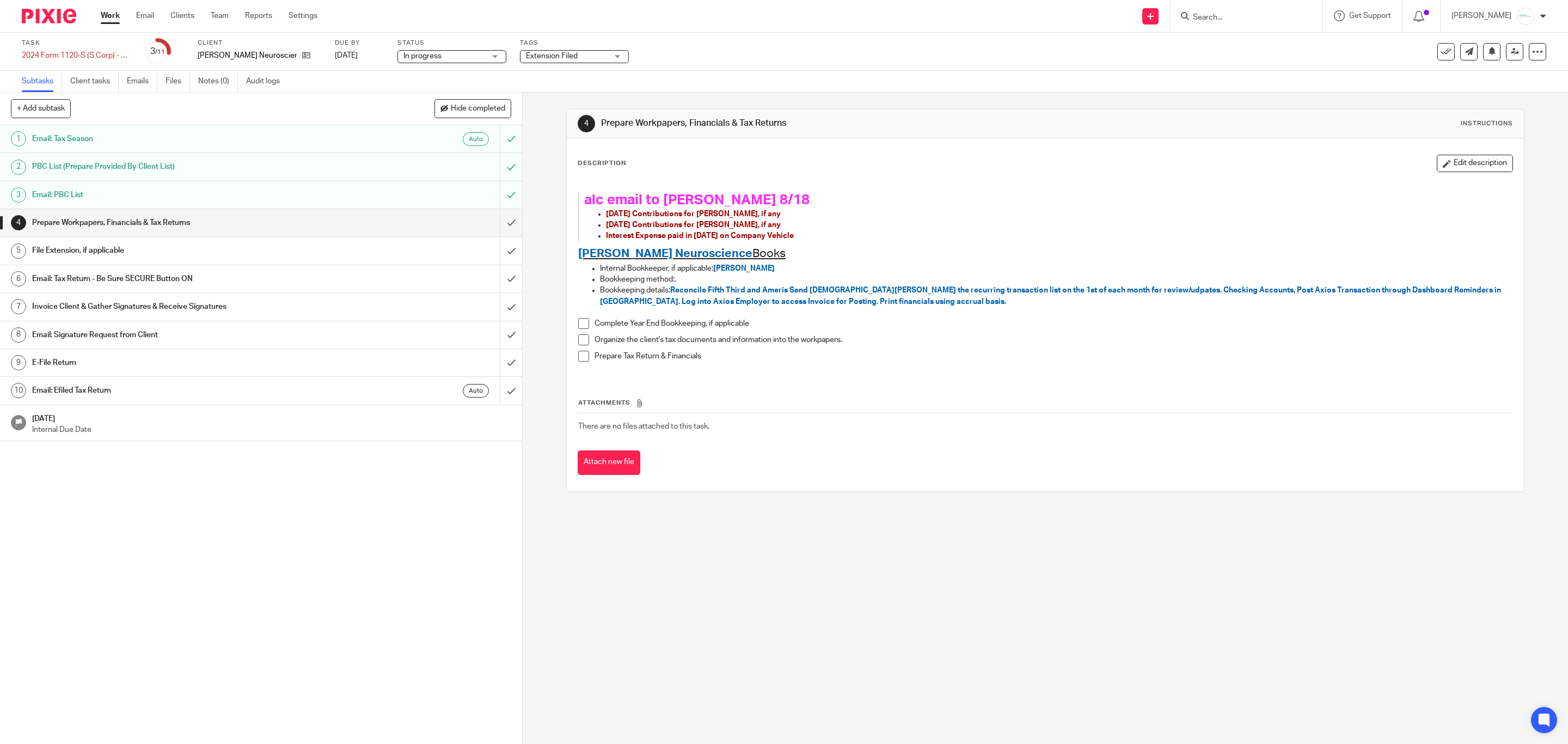
click at [575, 54] on span "Extension Filed" at bounding box center [566, 56] width 82 height 12
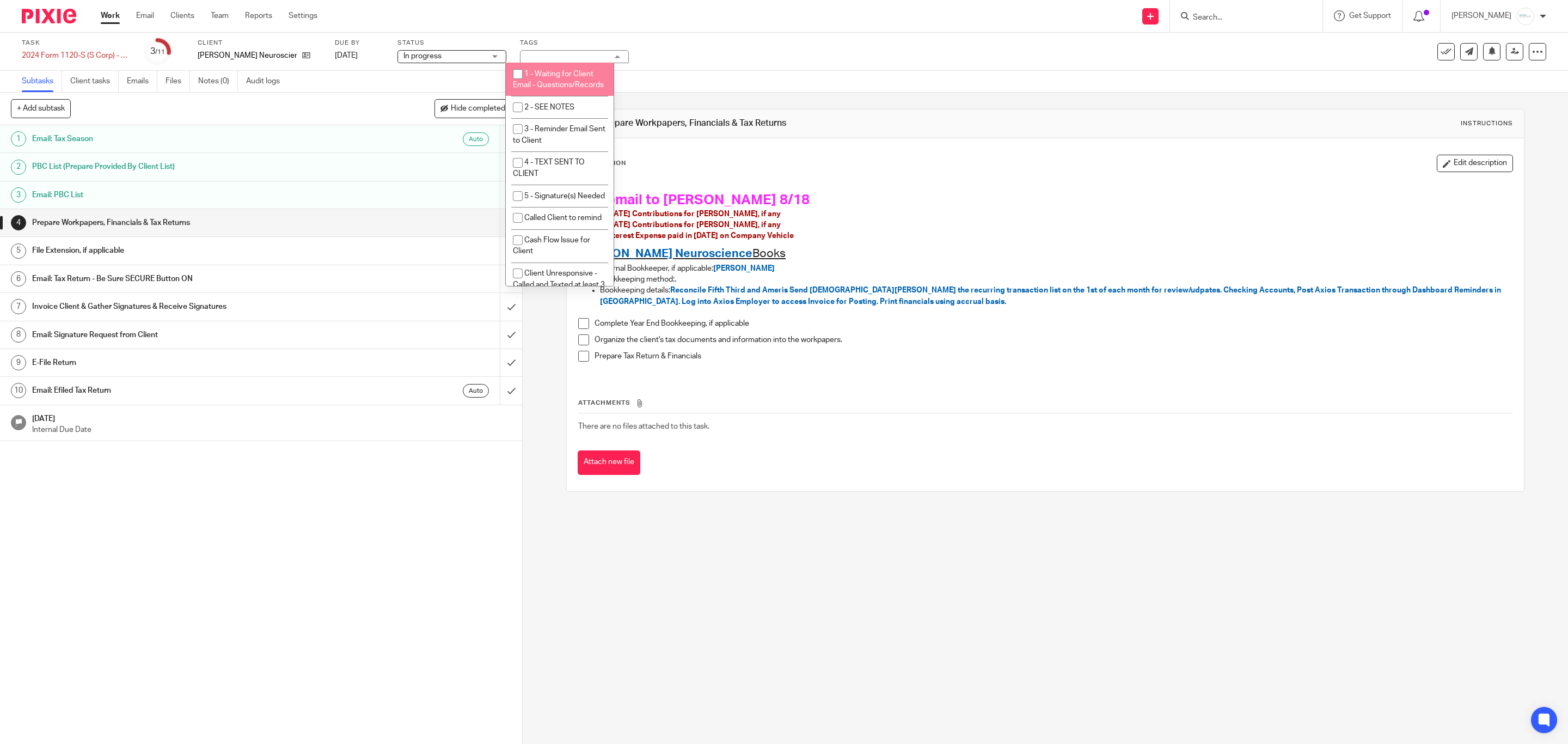
click at [554, 82] on li "1 - Waiting for Client Email - Questions/Records" at bounding box center [560, 79] width 108 height 33
checkbox input "true"
click at [1067, 168] on div "Description Edit description" at bounding box center [1045, 163] width 936 height 17
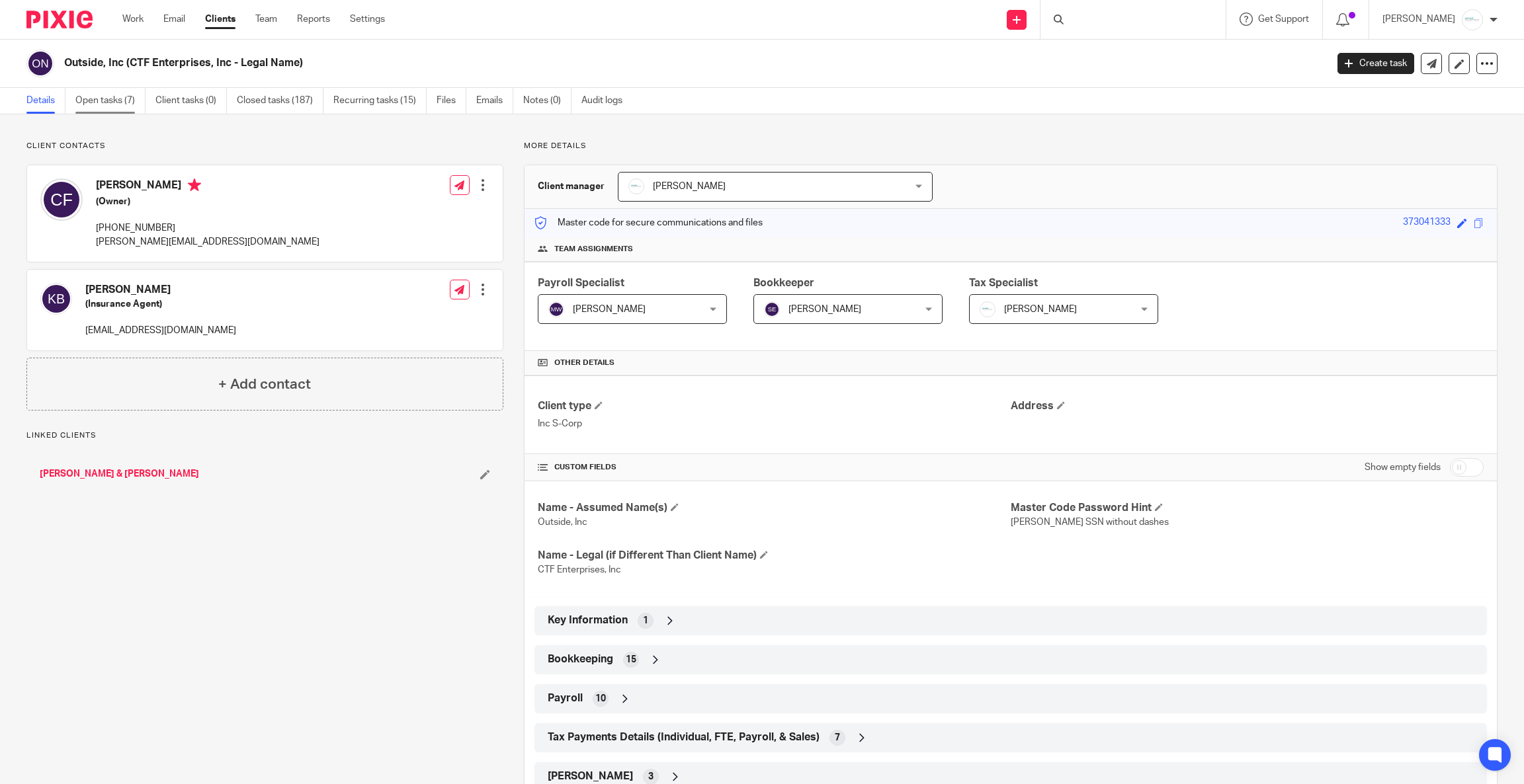
click at [89, 102] on link "Open tasks (7)" at bounding box center [111, 101] width 70 height 25
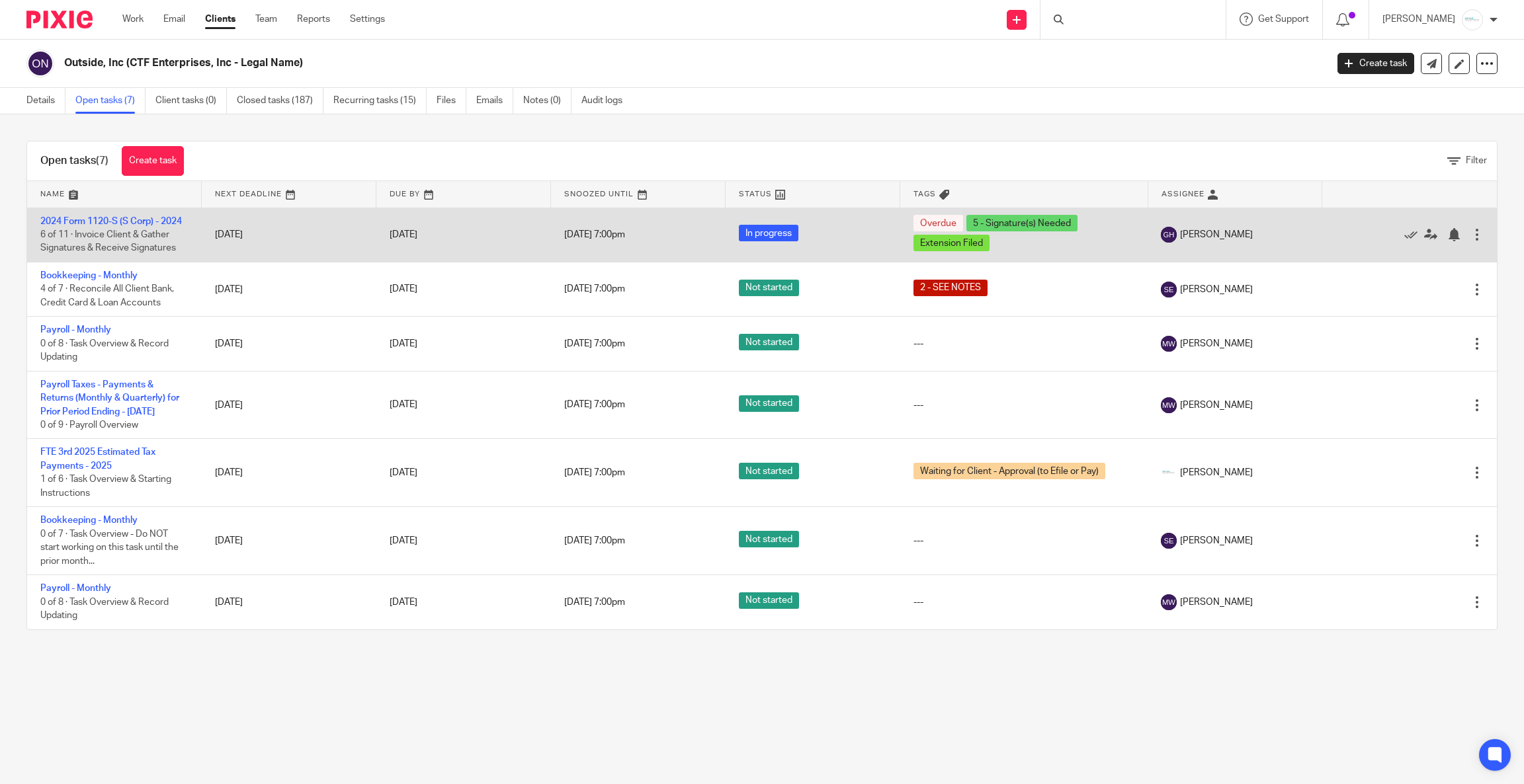
click at [100, 227] on td "2024 Form 1120-S (S Corp) - 2024 6 of 11 · Invoice Client & Gather Signatures &…" at bounding box center [114, 235] width 175 height 55
click at [97, 222] on link "2024 Form 1120-S (S Corp) - 2024" at bounding box center [111, 221] width 141 height 9
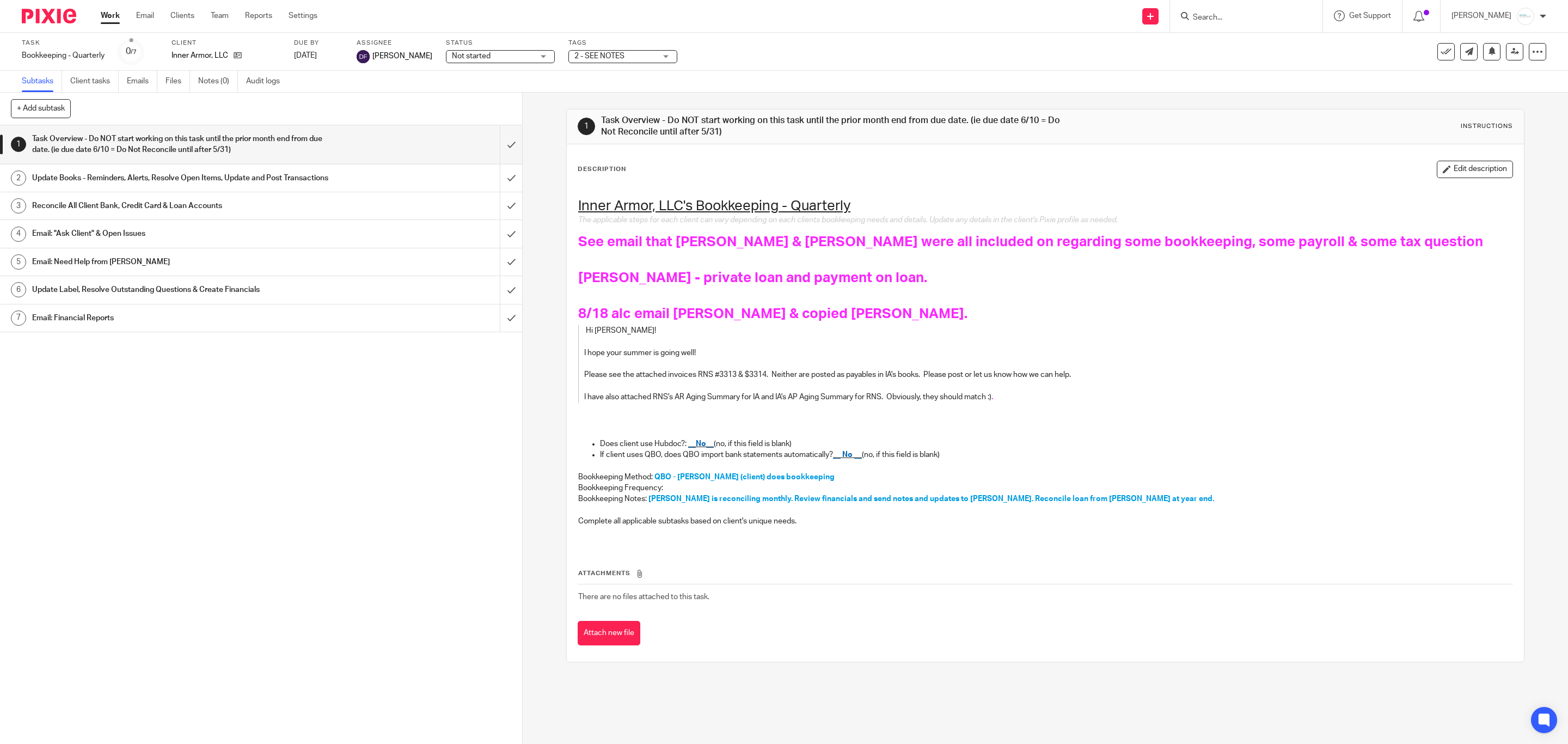
click at [1224, 18] on input "Search" at bounding box center [1240, 18] width 98 height 10
click at [1005, 397] on p "I have also attached RNS's AR Aging Summary for IA and IA's AP Aging Summary fo…" at bounding box center [1037, 397] width 907 height 11
drag, startPoint x: 1423, startPoint y: 174, endPoint x: 1110, endPoint y: 324, distance: 347.1
click at [1437, 174] on button "Edit description" at bounding box center [1475, 169] width 76 height 17
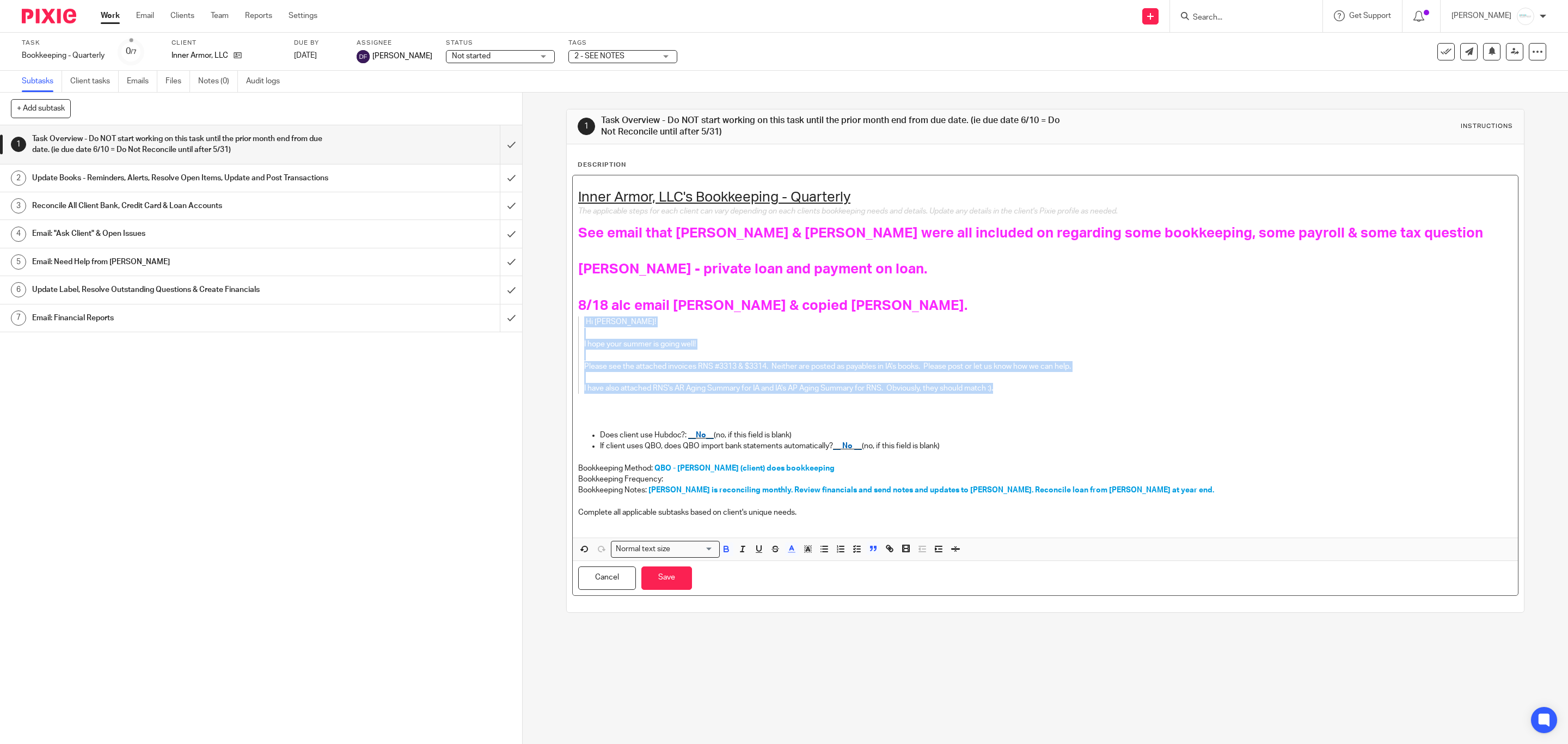
drag, startPoint x: 1011, startPoint y: 391, endPoint x: 567, endPoint y: 325, distance: 448.9
click at [573, 325] on div "Inner Armor, LLC's Bookkeeping - Quarterly The applicable steps for each client…" at bounding box center [1045, 386] width 946 height 421
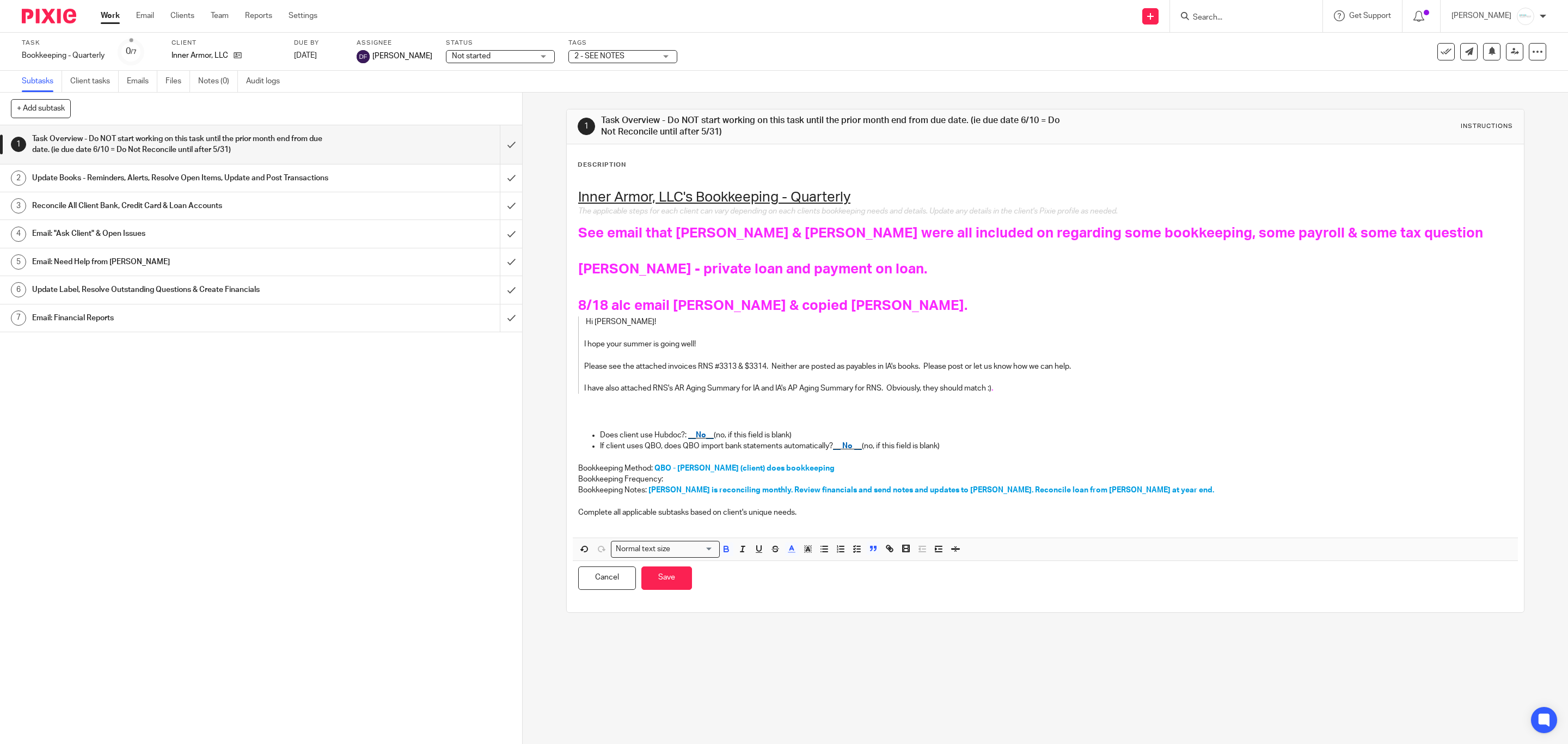
click at [786, 559] on span at bounding box center [798, 551] width 33 height 17
click at [787, 551] on icon "button" at bounding box center [792, 549] width 10 height 10
click at [878, 578] on li "color:#FA28FF" at bounding box center [882, 574] width 8 height 8
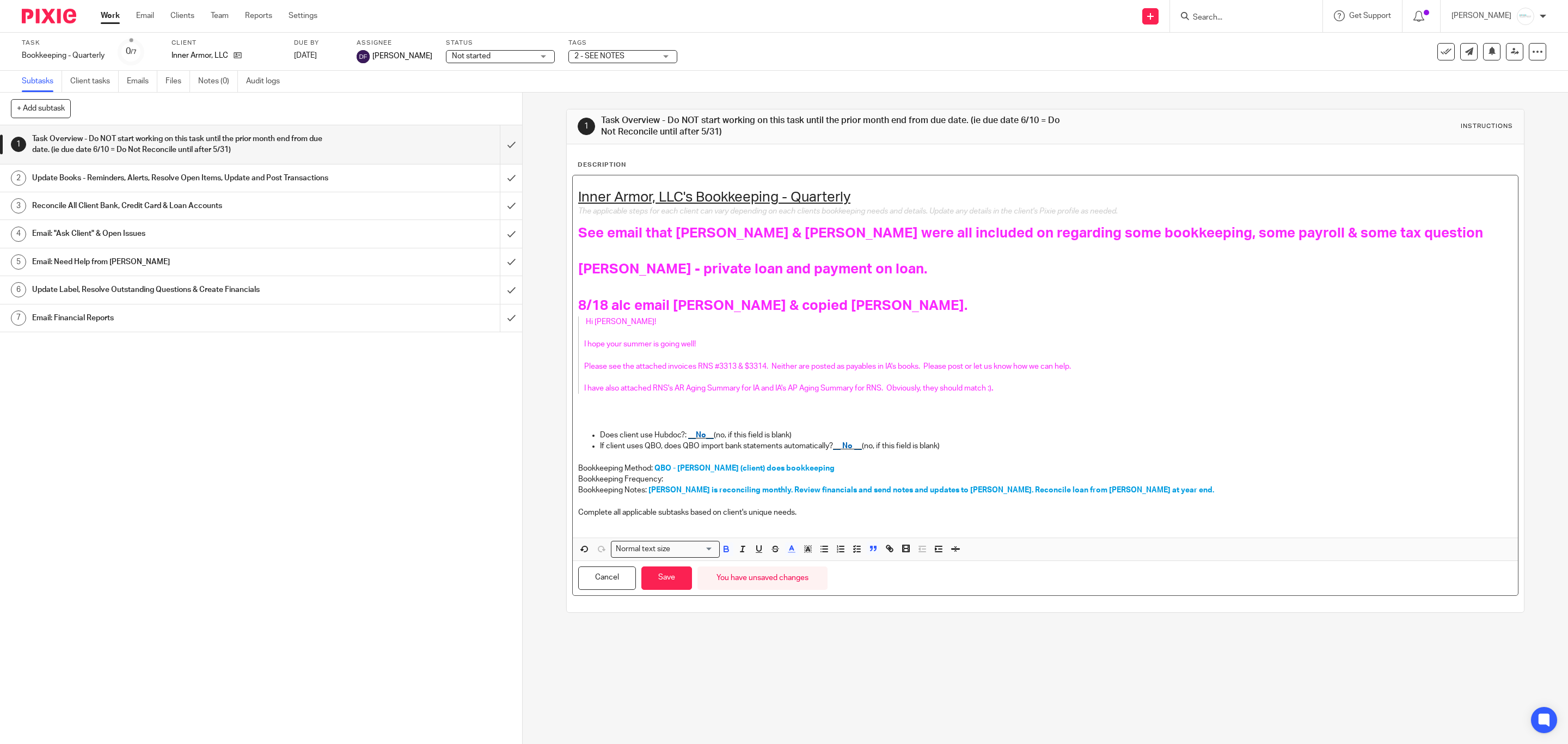
click at [1045, 425] on p at bounding box center [1045, 424] width 935 height 11
click at [659, 588] on button "Save" at bounding box center [667, 578] width 50 height 23
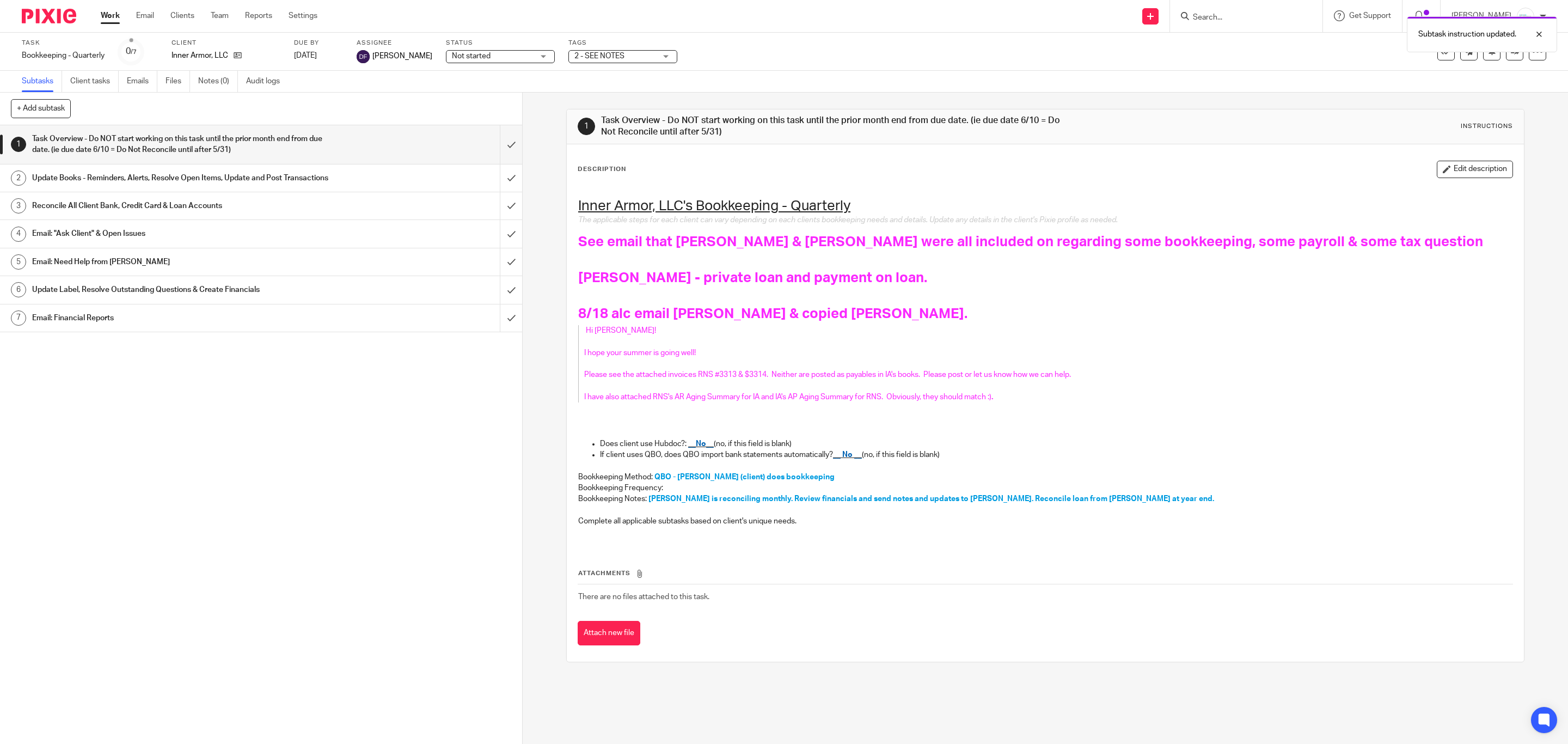
click at [1240, 17] on div "Subtask instruction updated." at bounding box center [1171, 31] width 773 height 41
click at [1221, 17] on div "Subtask instruction updated." at bounding box center [1171, 31] width 773 height 41
click at [1219, 18] on input "Search" at bounding box center [1240, 18] width 98 height 10
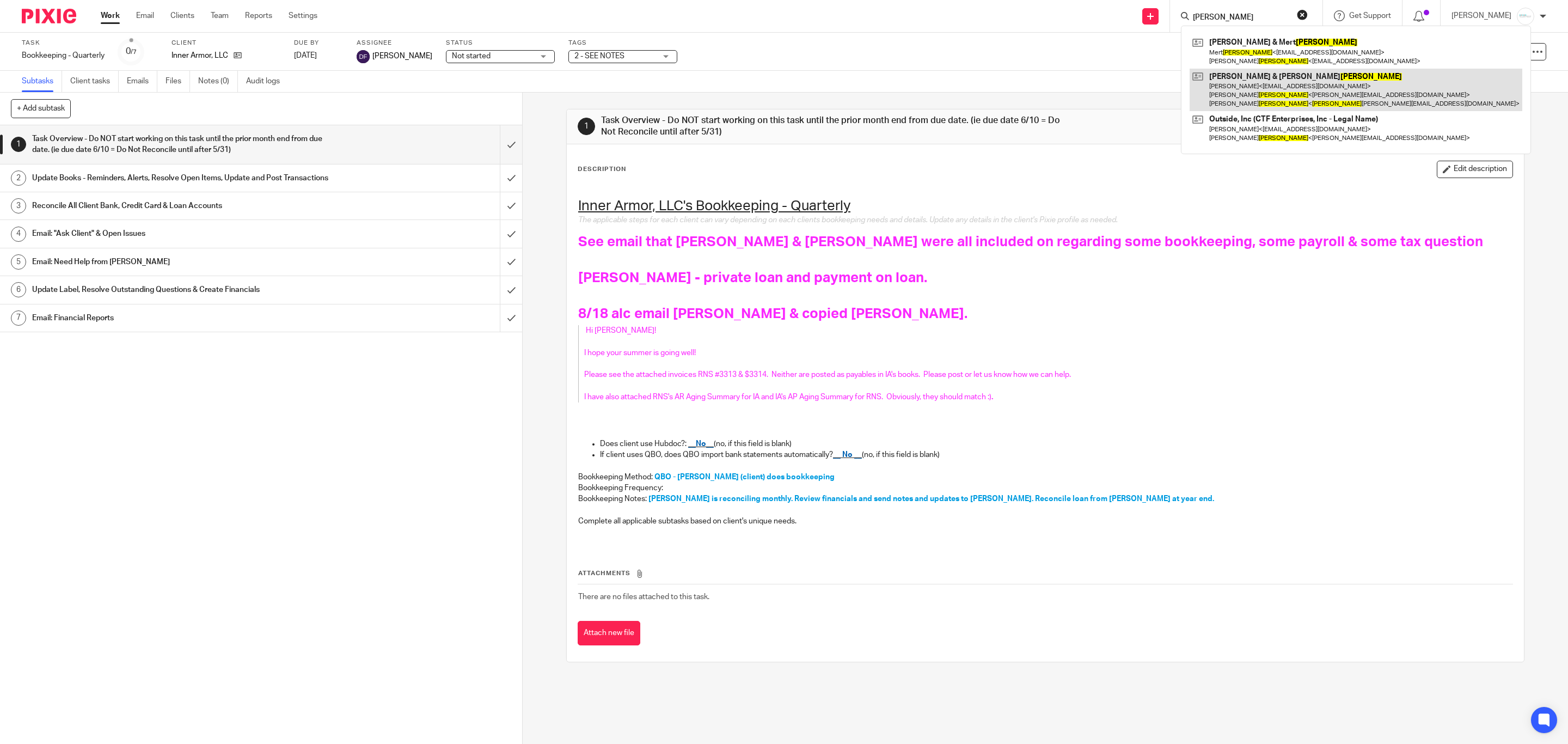
type input "finkler"
click at [1281, 87] on link at bounding box center [1356, 90] width 332 height 43
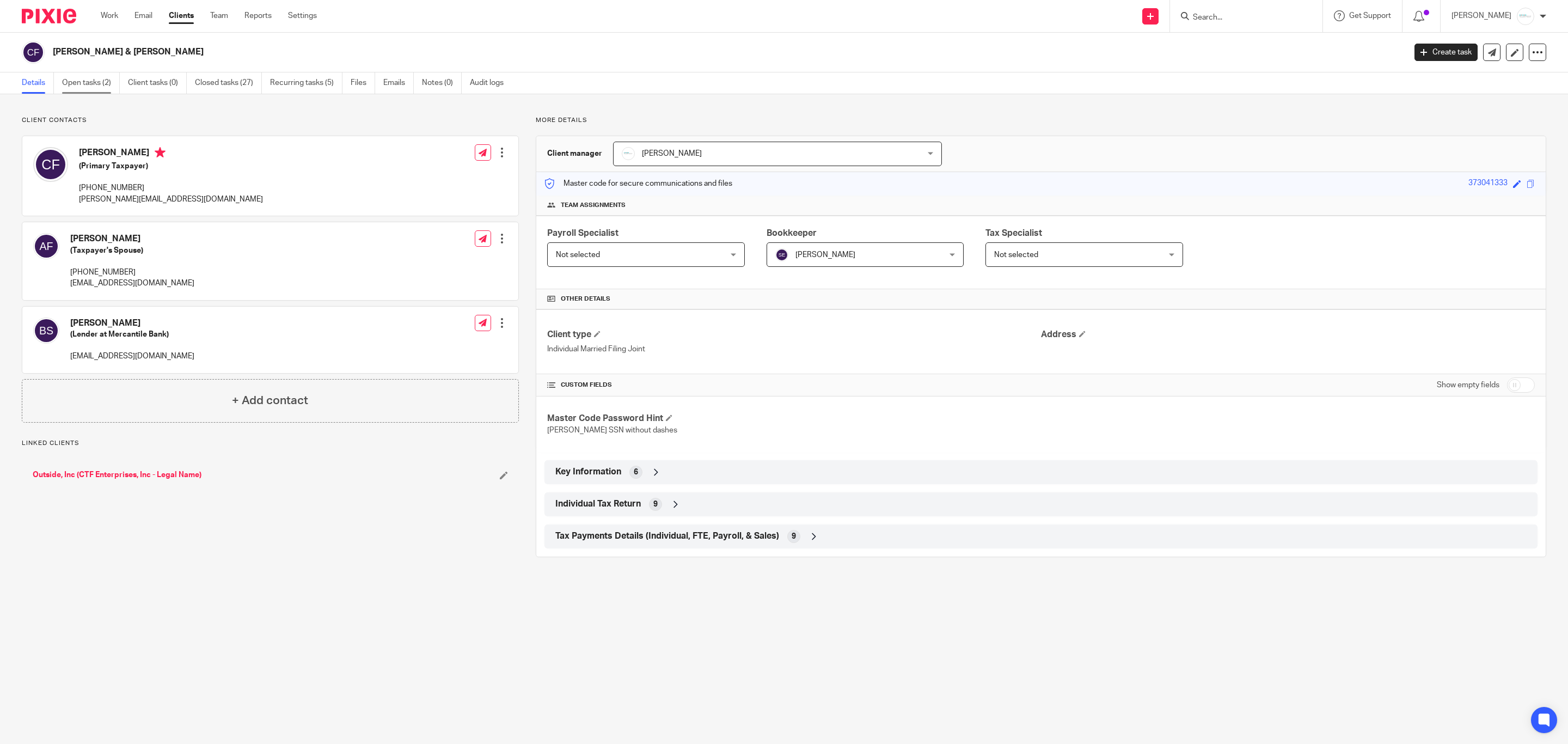
click at [80, 87] on link "Open tasks (2)" at bounding box center [91, 83] width 58 height 21
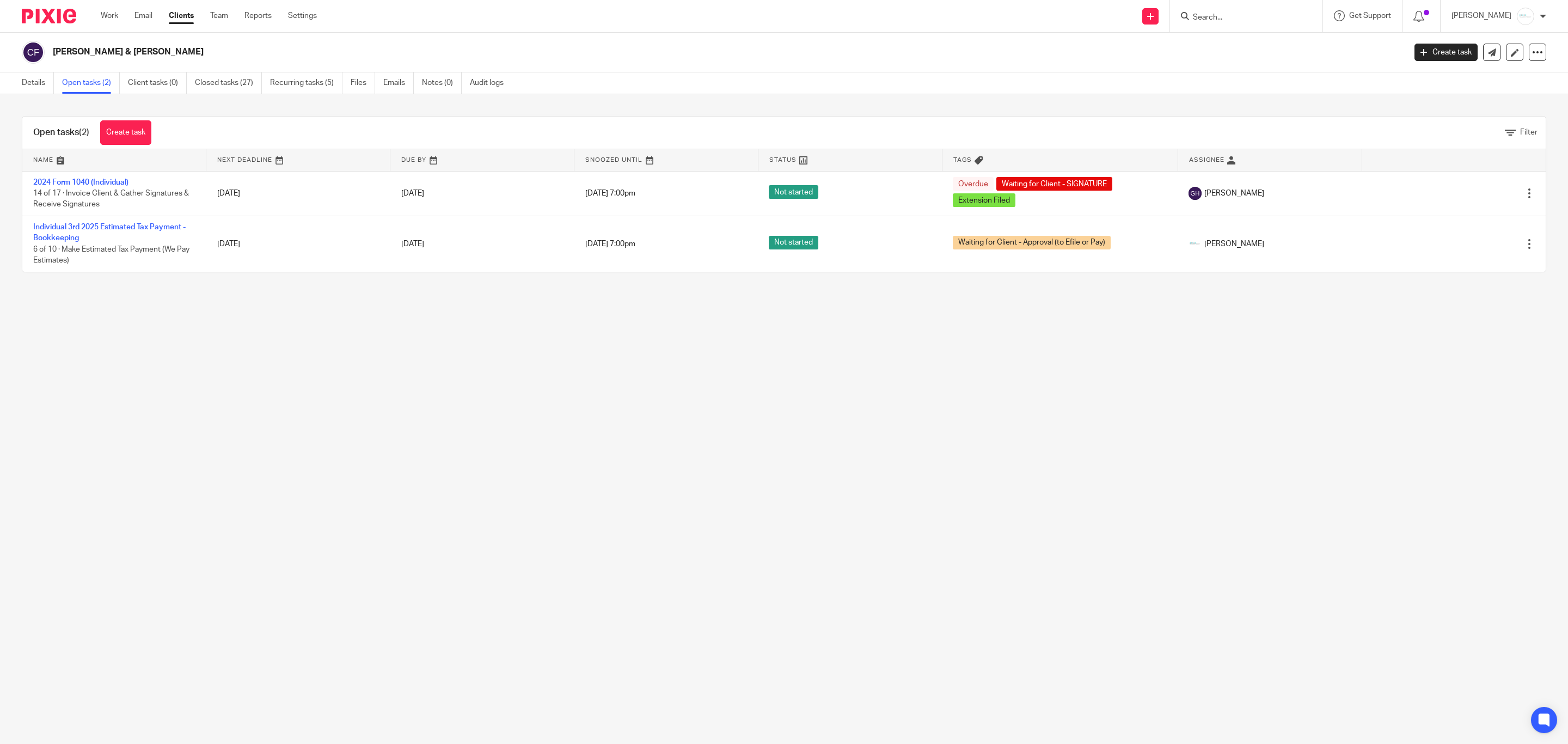
click at [1219, 20] on input "Search" at bounding box center [1240, 18] width 98 height 10
type input "outside"
click at [1255, 67] on link at bounding box center [1293, 51] width 207 height 34
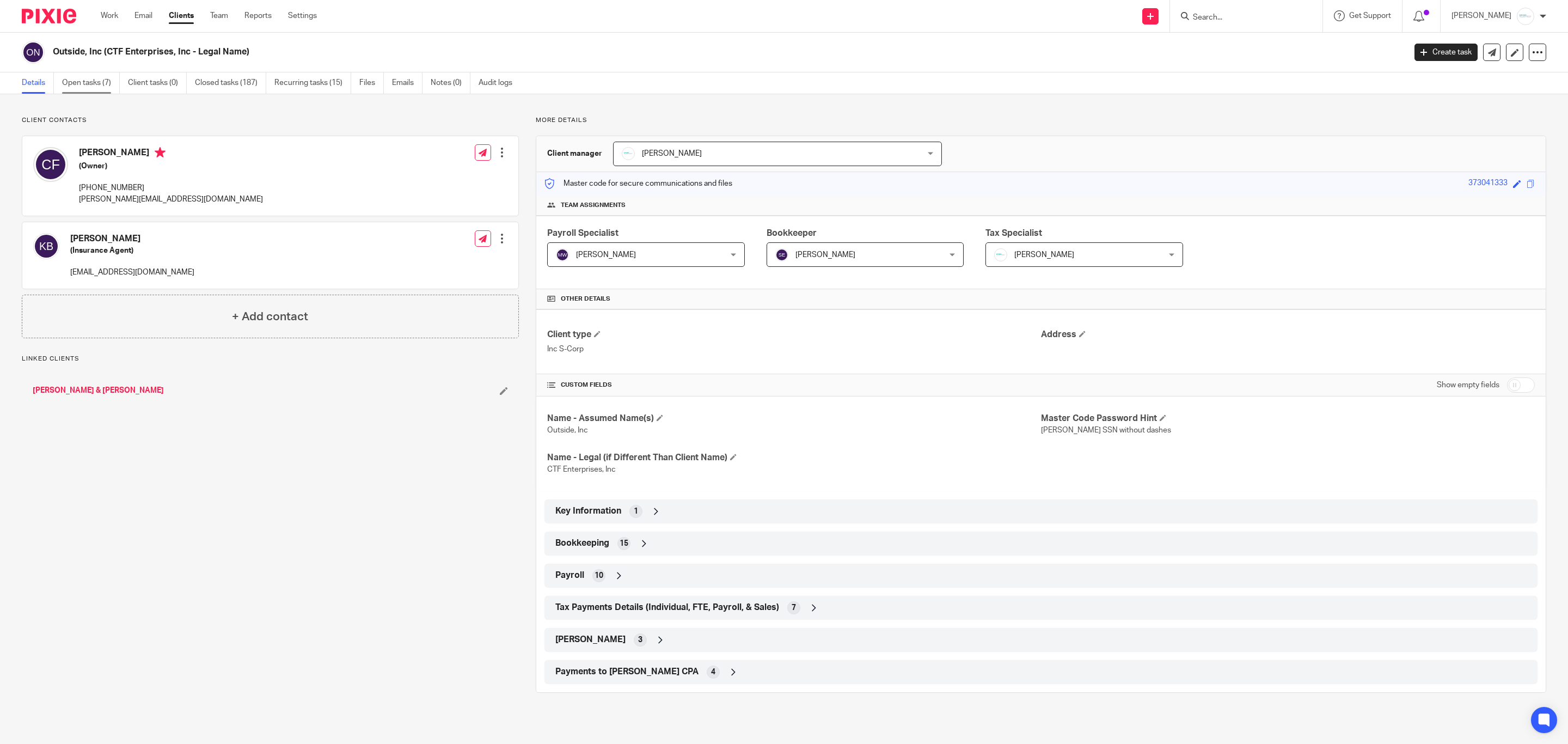
click at [73, 91] on link "Open tasks (7)" at bounding box center [91, 83] width 58 height 21
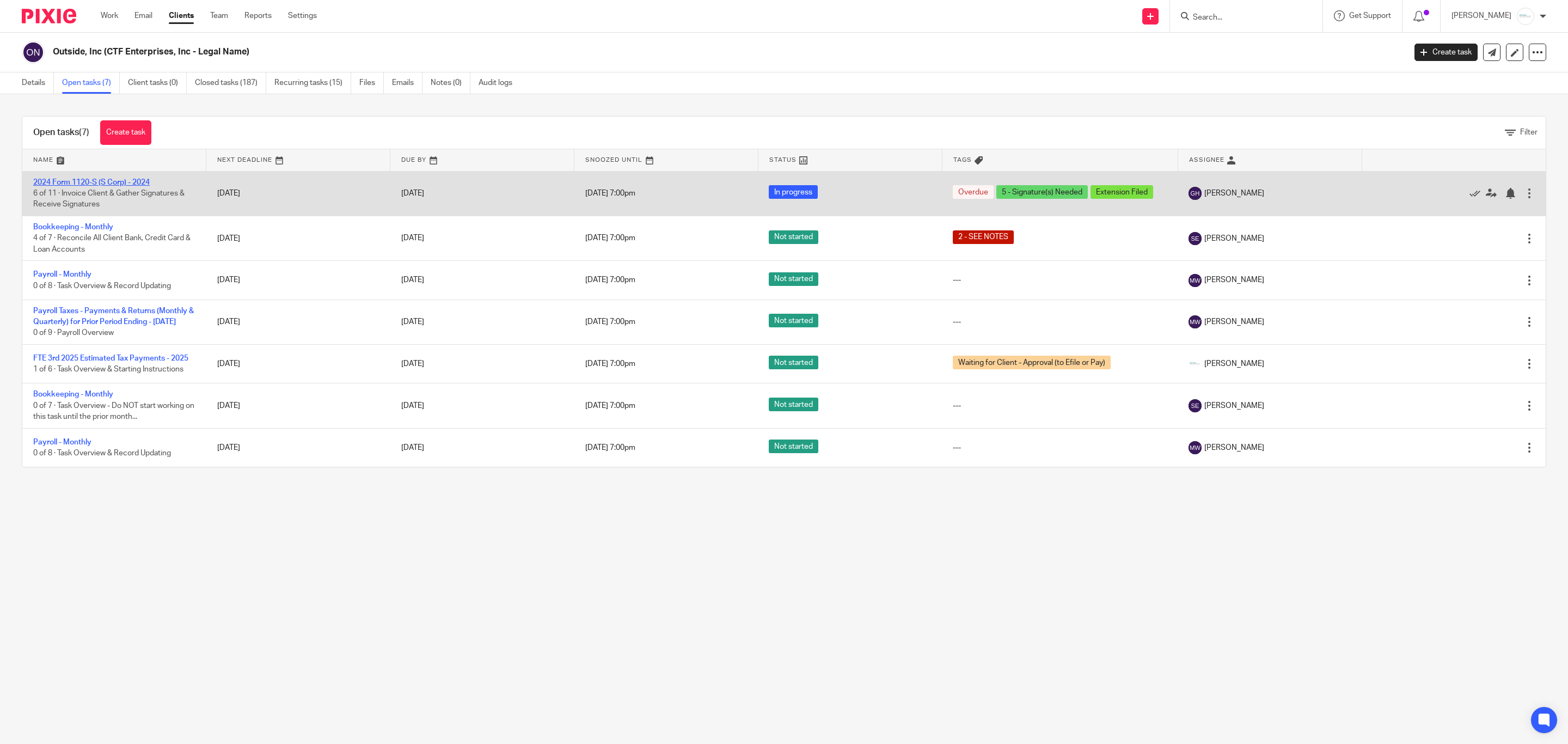
click at [92, 179] on link "2024 Form 1120-S (S Corp) - 2024" at bounding box center [91, 182] width 116 height 7
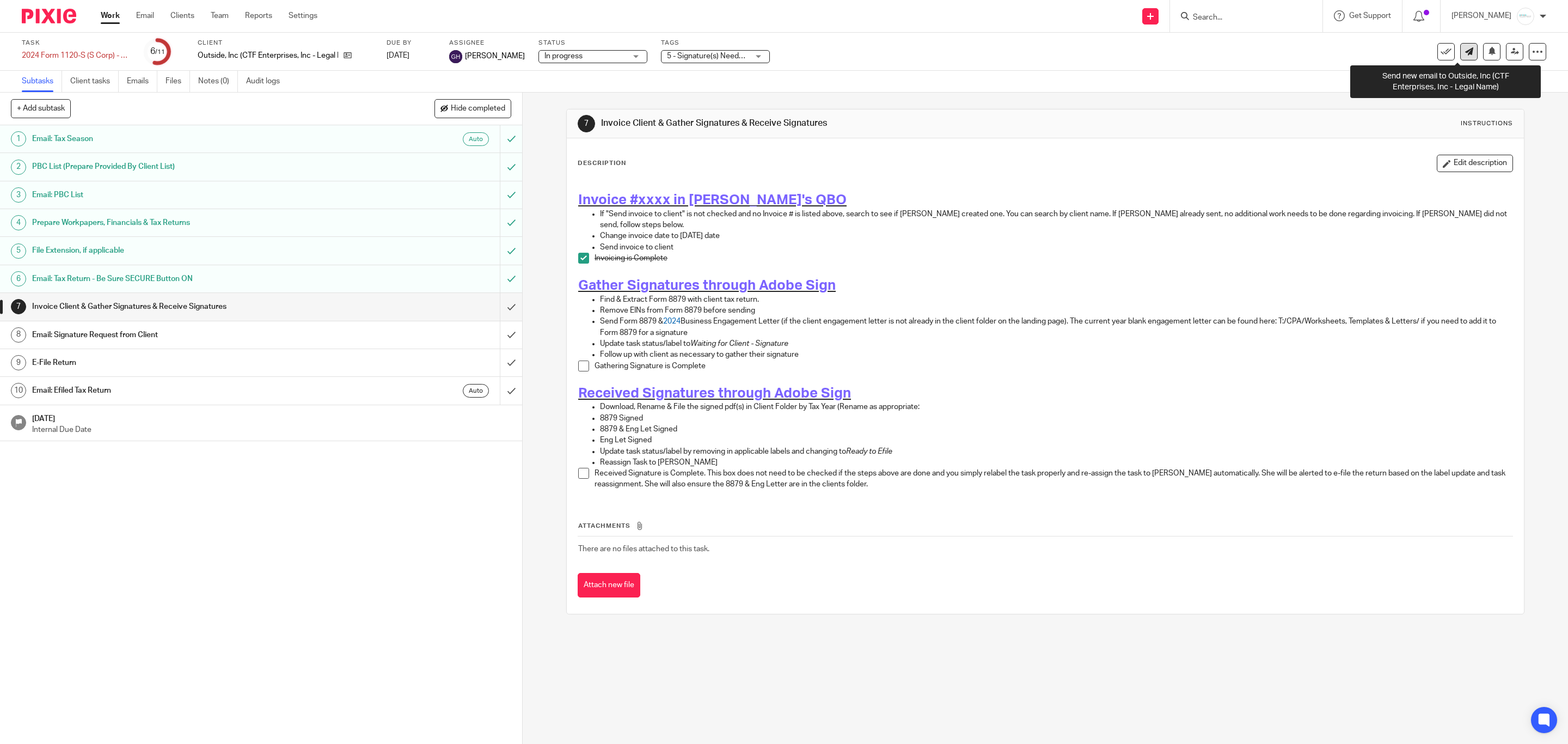
click at [1460, 55] on link at bounding box center [1469, 52] width 17 height 17
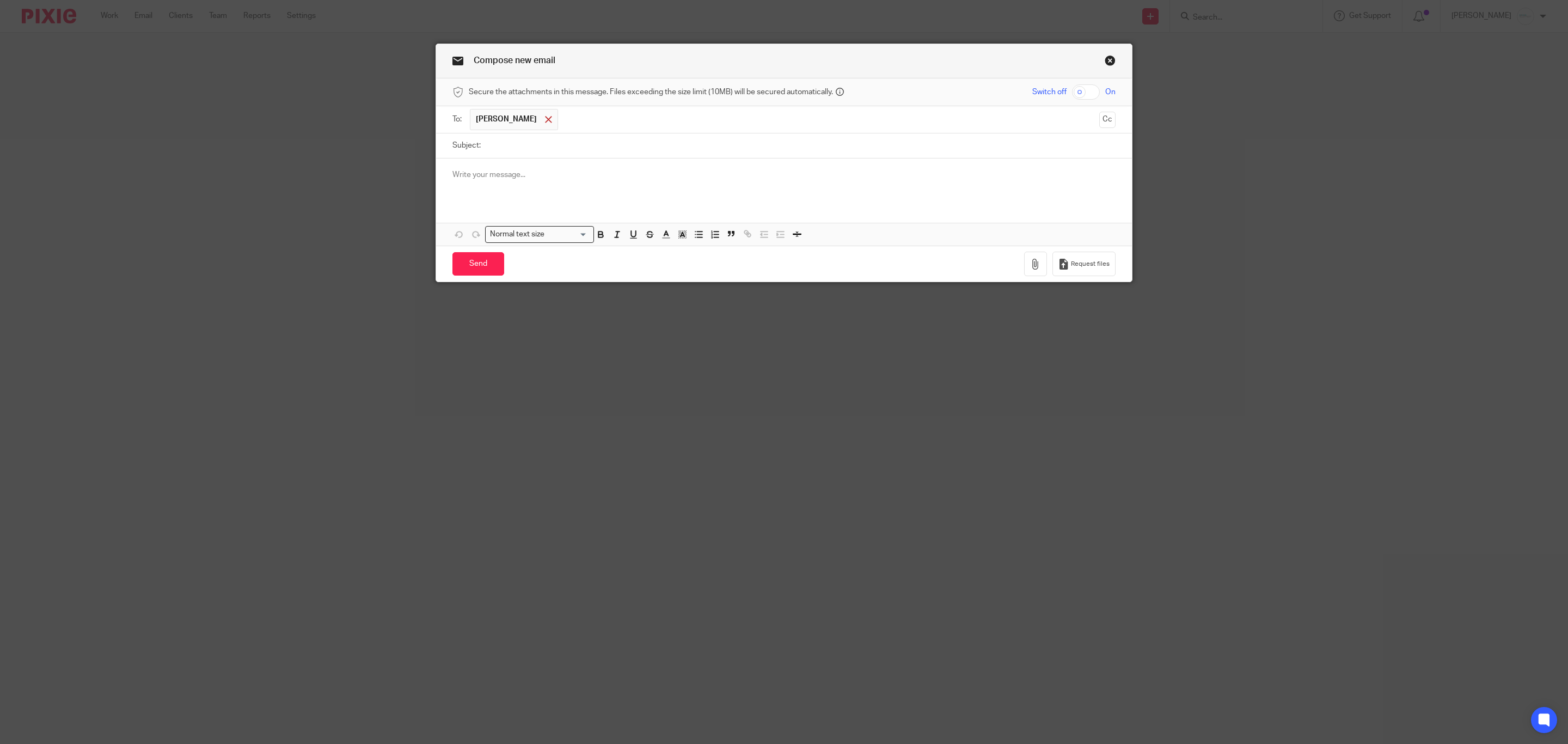
click at [542, 121] on div at bounding box center [549, 119] width 12 height 17
click at [552, 121] on input "text" at bounding box center [784, 118] width 622 height 12
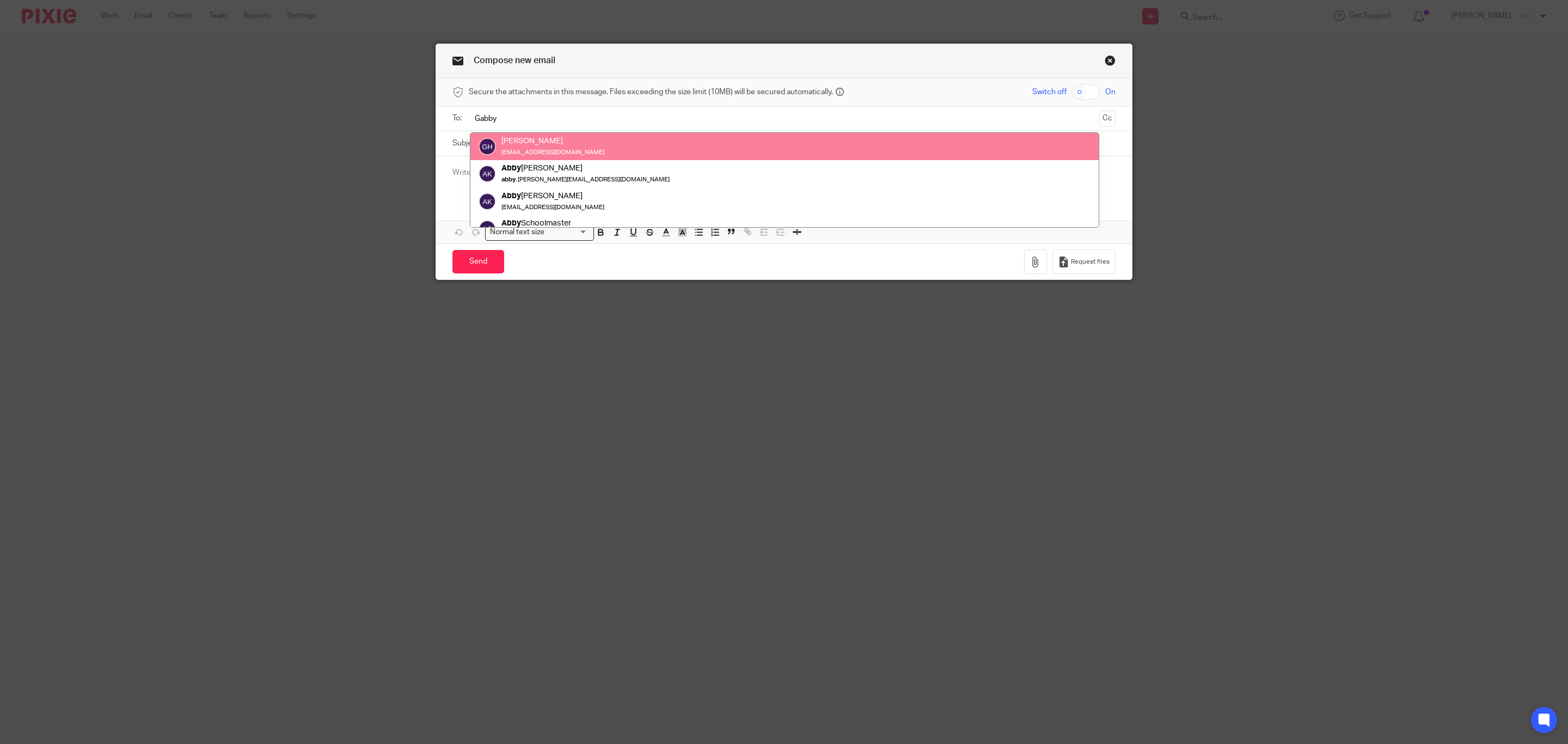
type input "Gabby"
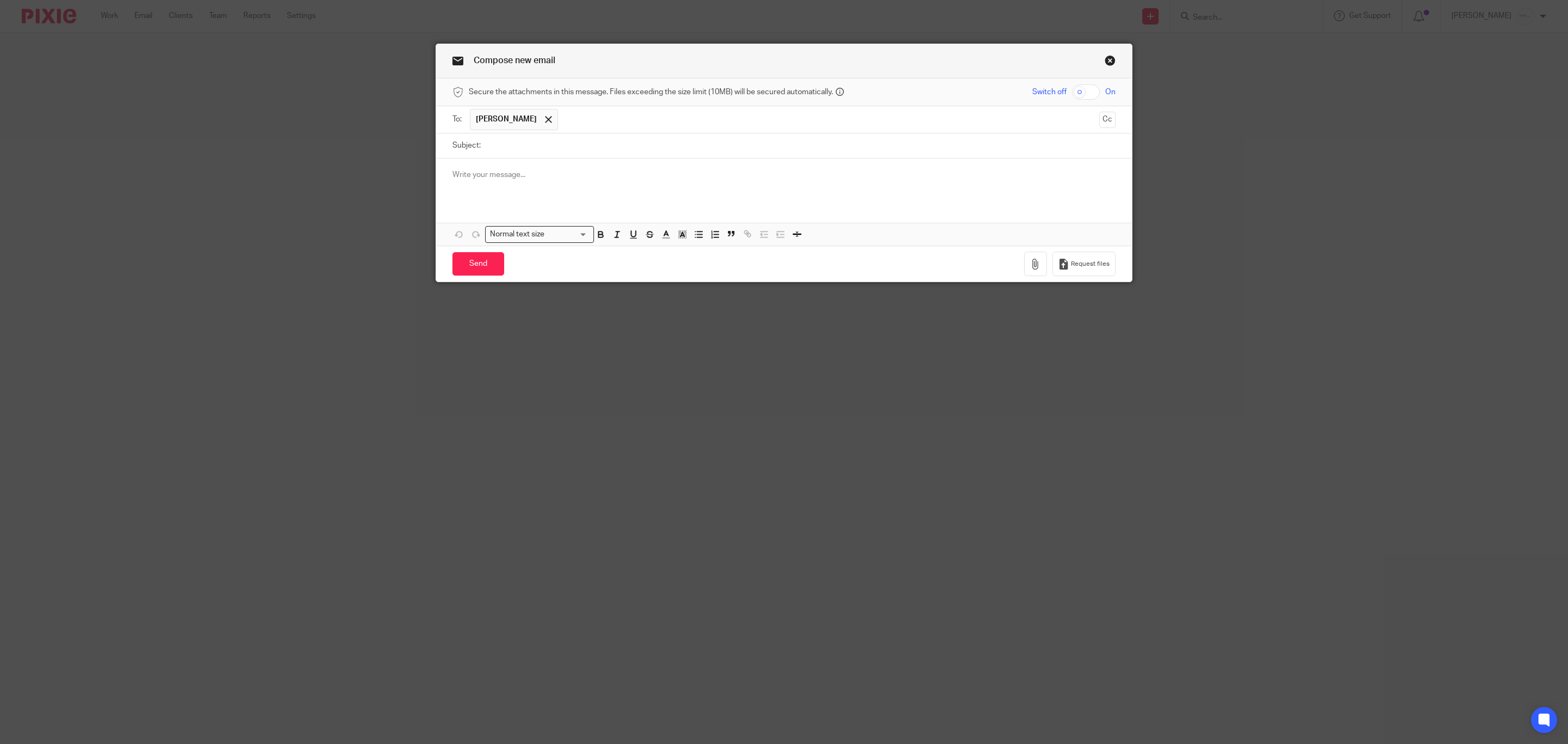
click at [616, 157] on input "Subject:" at bounding box center [801, 146] width 630 height 25
type input "Outside Inc 8879"
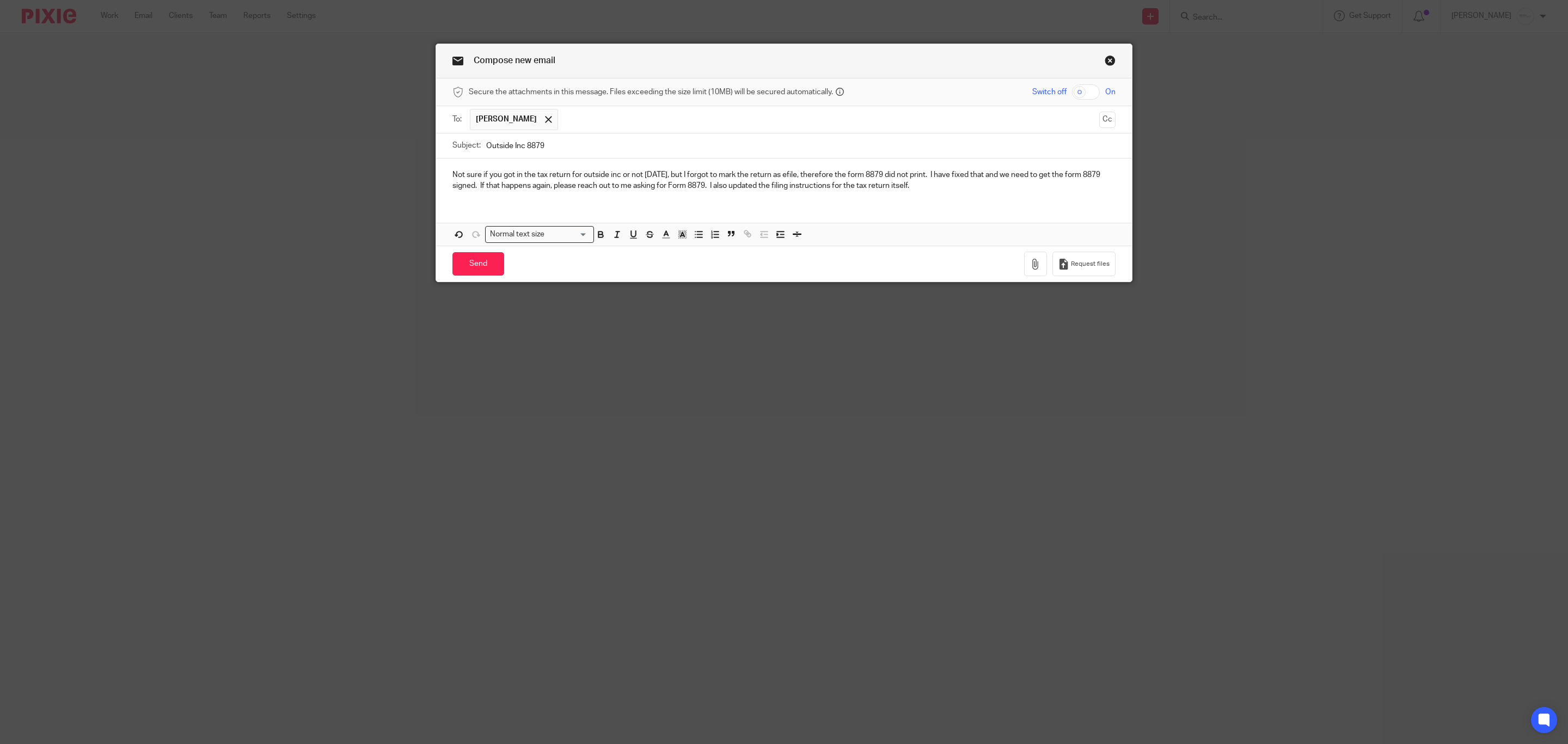
drag, startPoint x: 475, startPoint y: 272, endPoint x: 884, endPoint y: 200, distance: 415.3
click at [884, 200] on form "Secure the attachments in this message. Files exceeding the size limit (10MB) w…" at bounding box center [784, 180] width 696 height 204
click at [471, 188] on p "Not sure if you got in the tax return for outside inc or not [DATE], but I forg…" at bounding box center [784, 180] width 663 height 22
click at [474, 275] on input "Send" at bounding box center [478, 264] width 52 height 23
